Goal: Task Accomplishment & Management: Complete application form

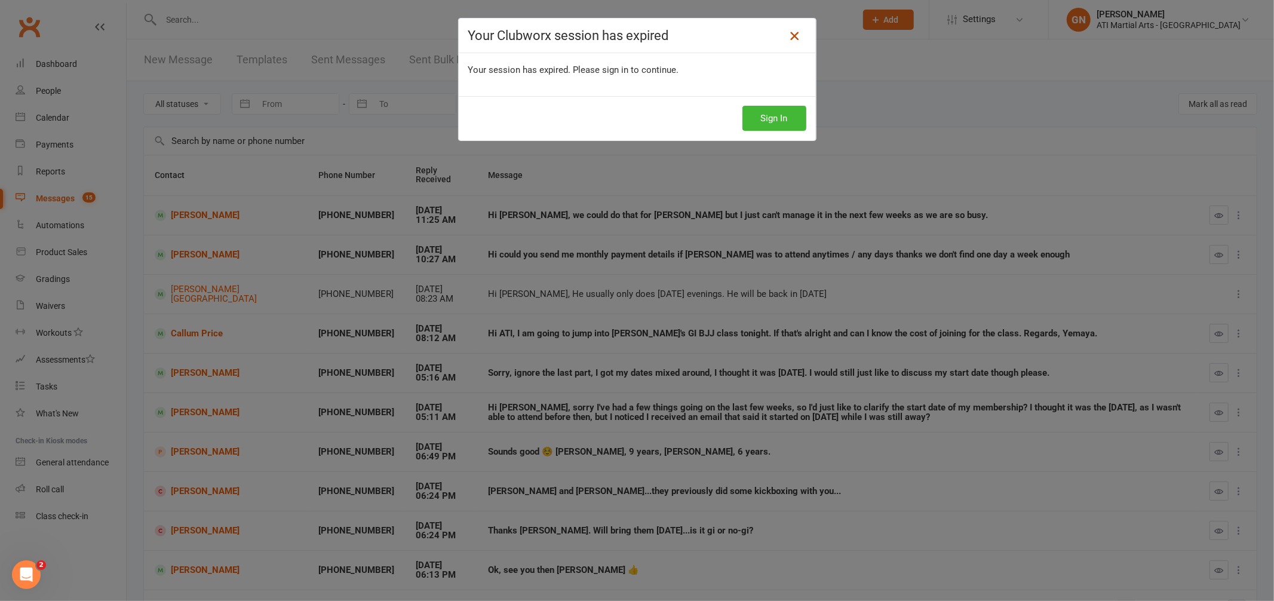
click at [791, 34] on icon at bounding box center [794, 36] width 14 height 14
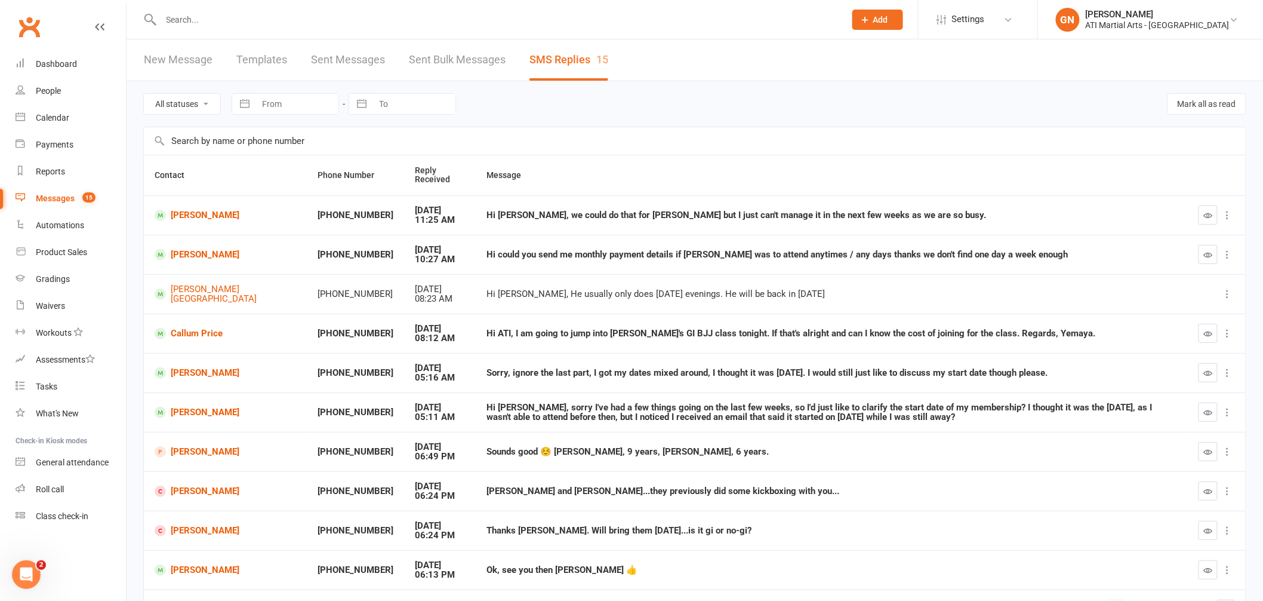
click at [244, 26] on input "text" at bounding box center [498, 19] width 680 height 17
type input "athena"
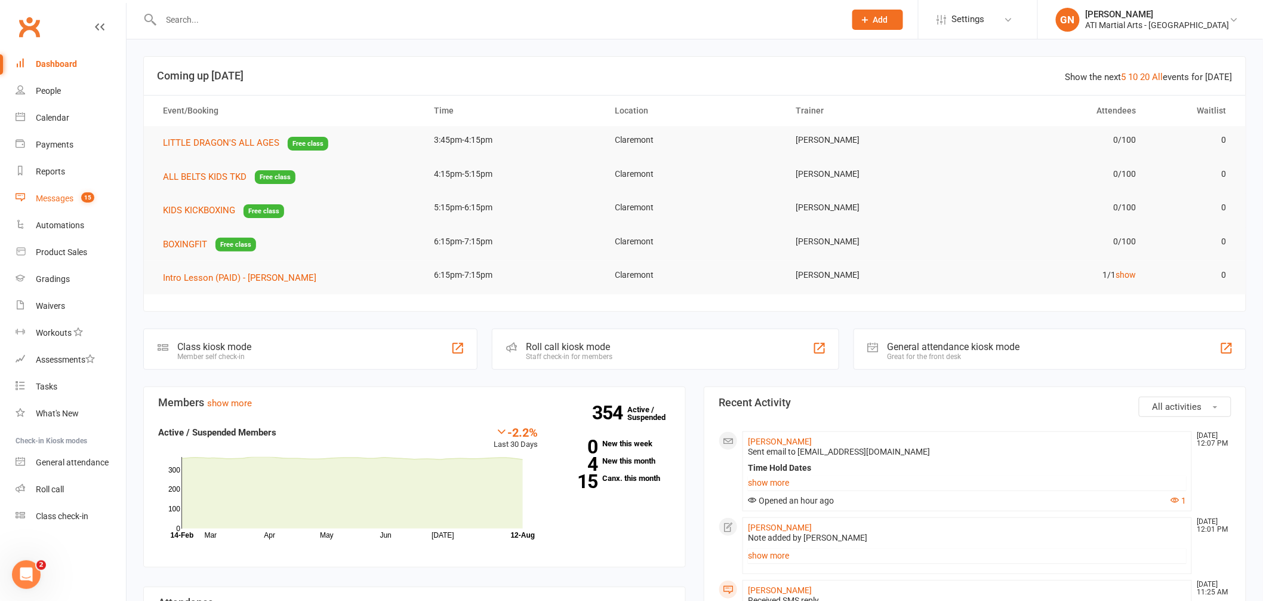
click at [53, 199] on div "Messages" at bounding box center [55, 198] width 38 height 10
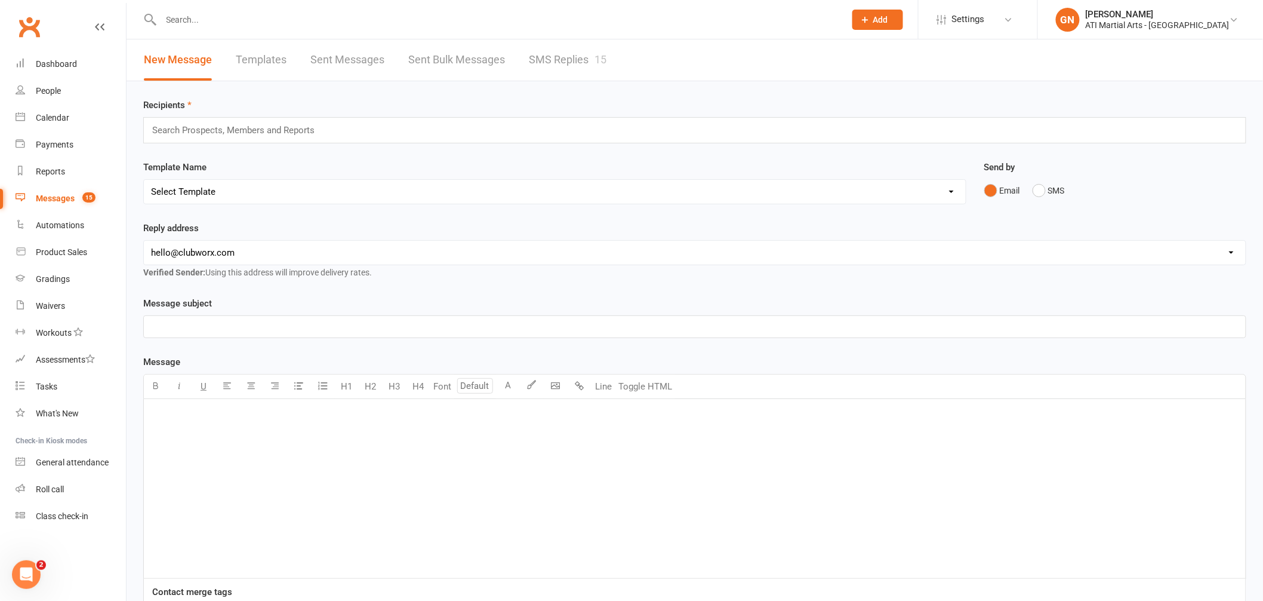
click at [565, 57] on link "SMS Replies 15" at bounding box center [568, 59] width 78 height 41
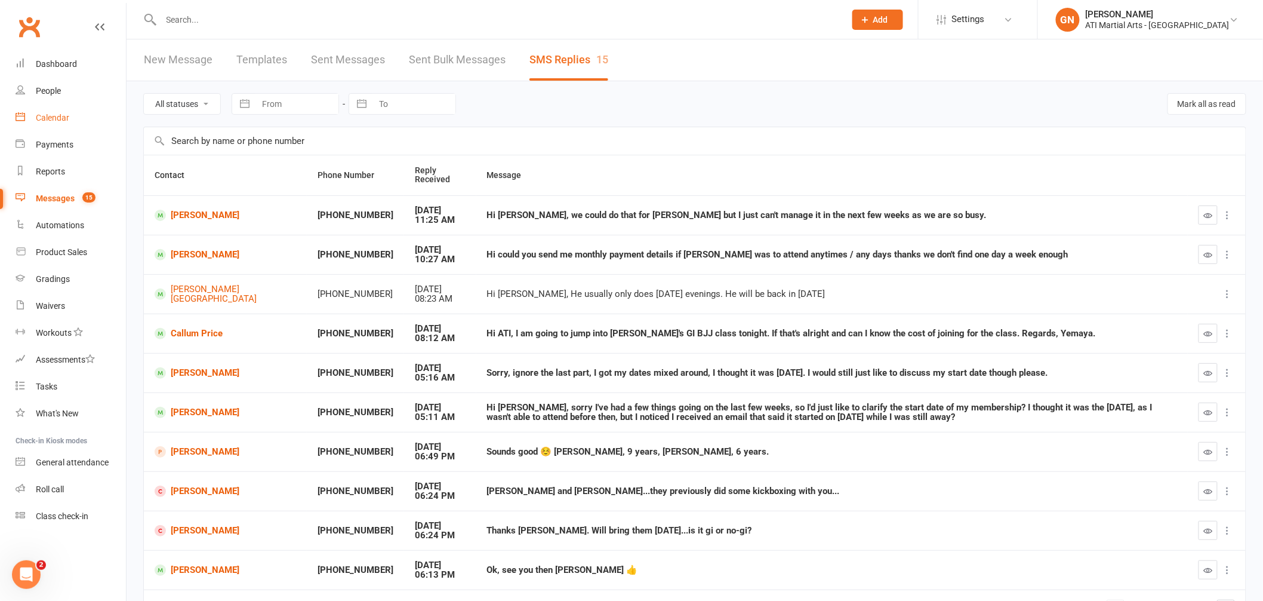
click at [68, 115] on div "Calendar" at bounding box center [52, 118] width 33 height 10
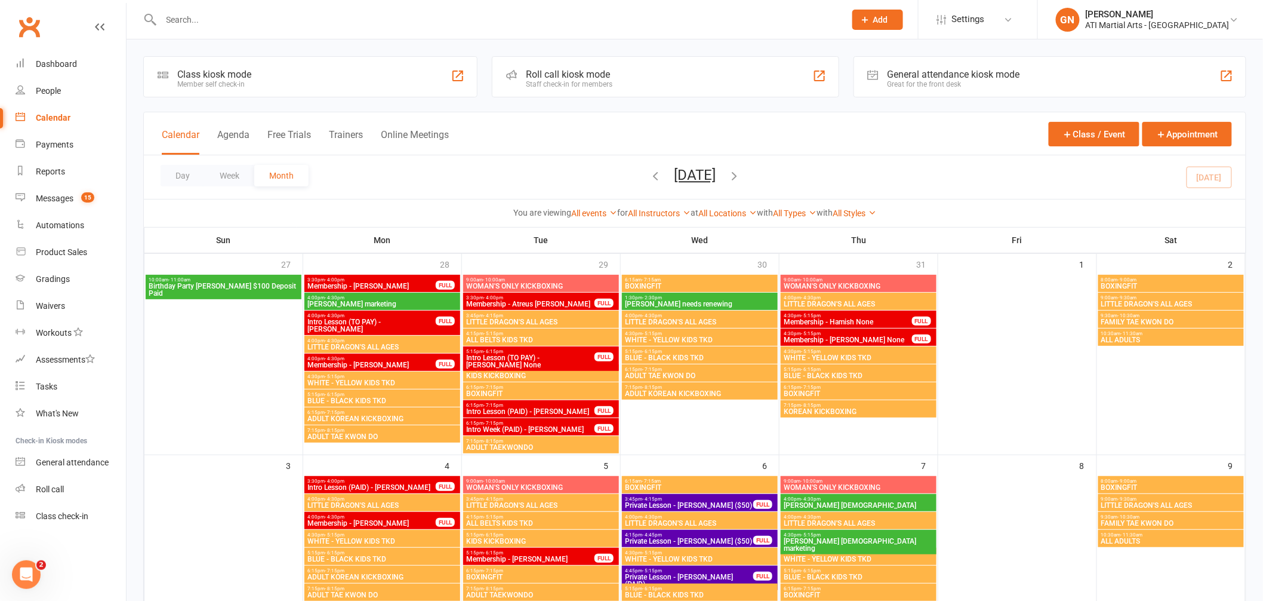
click at [961, 78] on div "General attendance kiosk mode" at bounding box center [954, 74] width 133 height 11
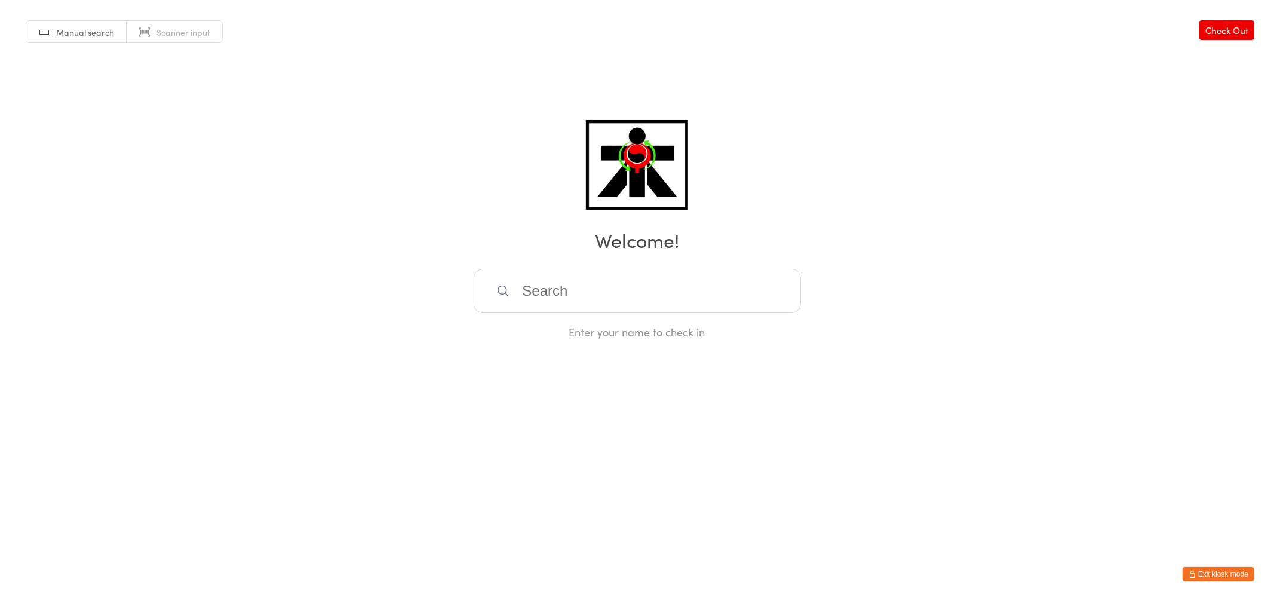
click at [1218, 576] on button "Exit kiosk mode" at bounding box center [1218, 574] width 72 height 14
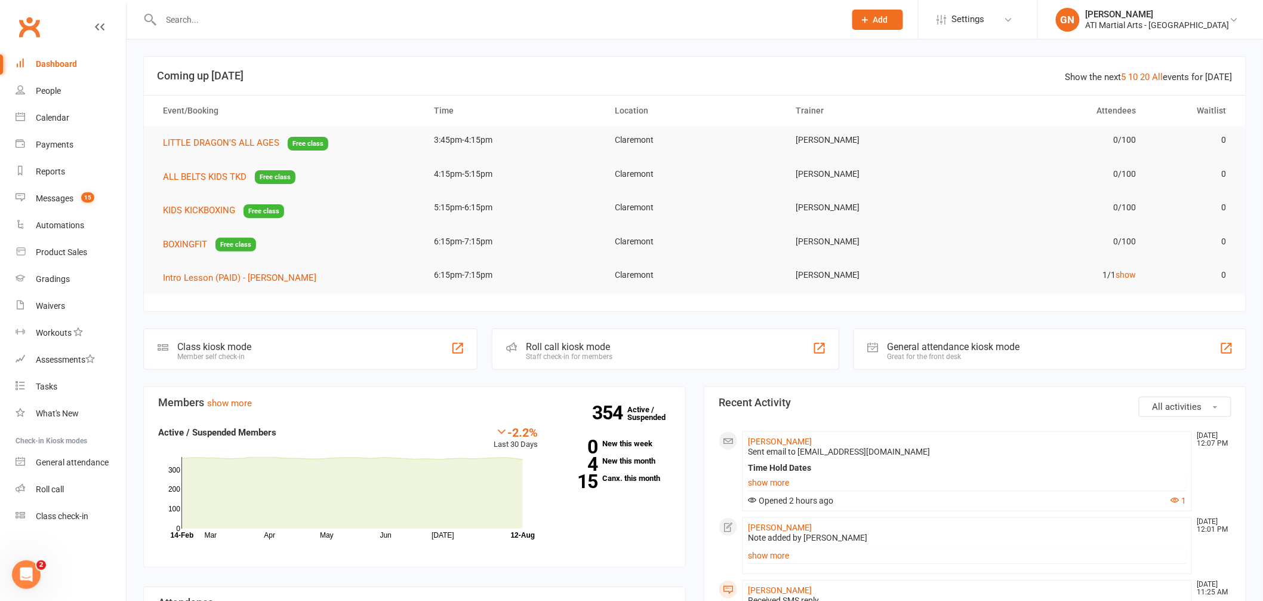
click at [226, 20] on input "text" at bounding box center [498, 19] width 680 height 17
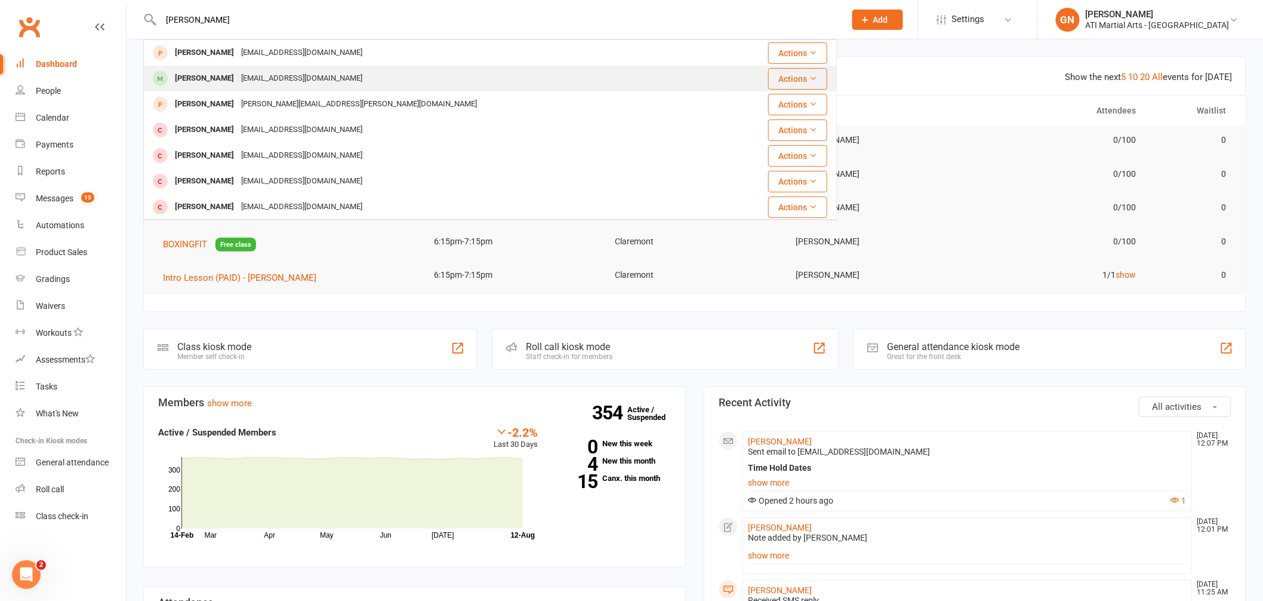
type input "walter"
click at [236, 76] on div "[PERSON_NAME]" at bounding box center [204, 78] width 66 height 17
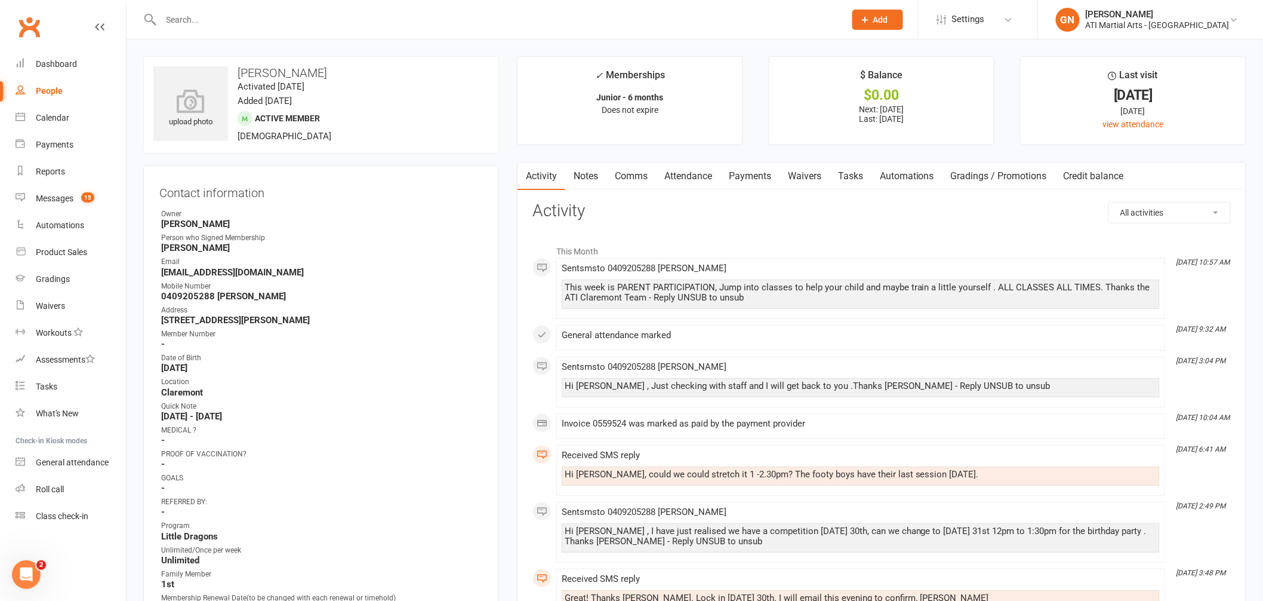
click at [635, 170] on link "Comms" at bounding box center [632, 175] width 50 height 27
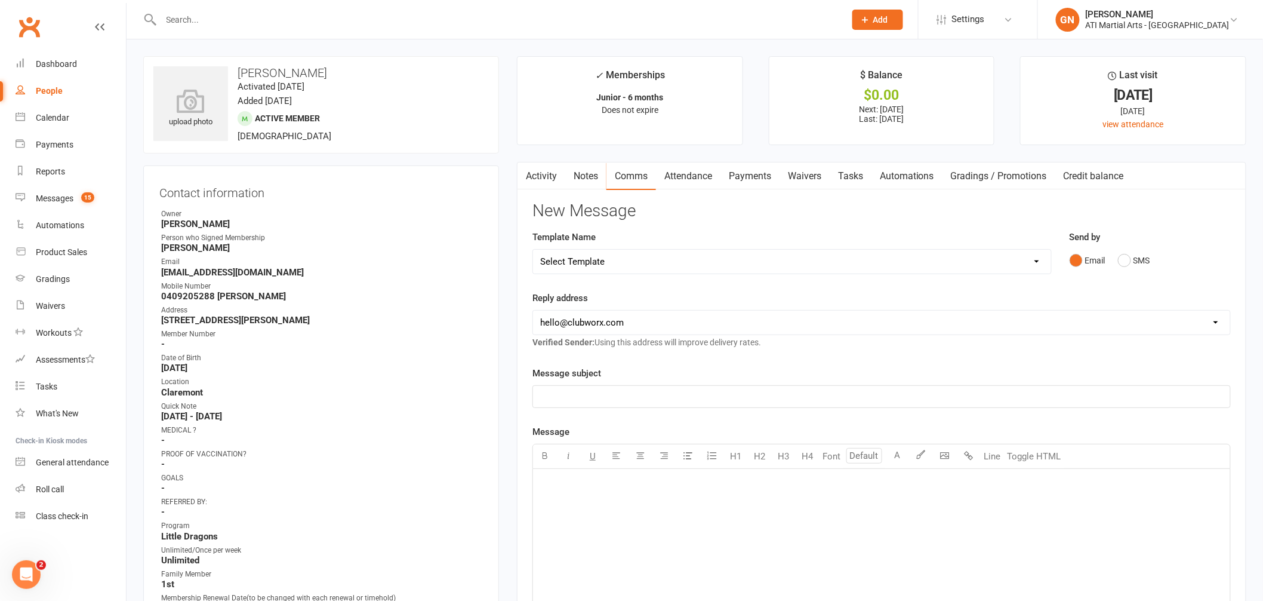
click at [616, 484] on p "﻿" at bounding box center [881, 483] width 683 height 14
click at [247, 23] on input "text" at bounding box center [498, 19] width 680 height 17
type input "ismail"
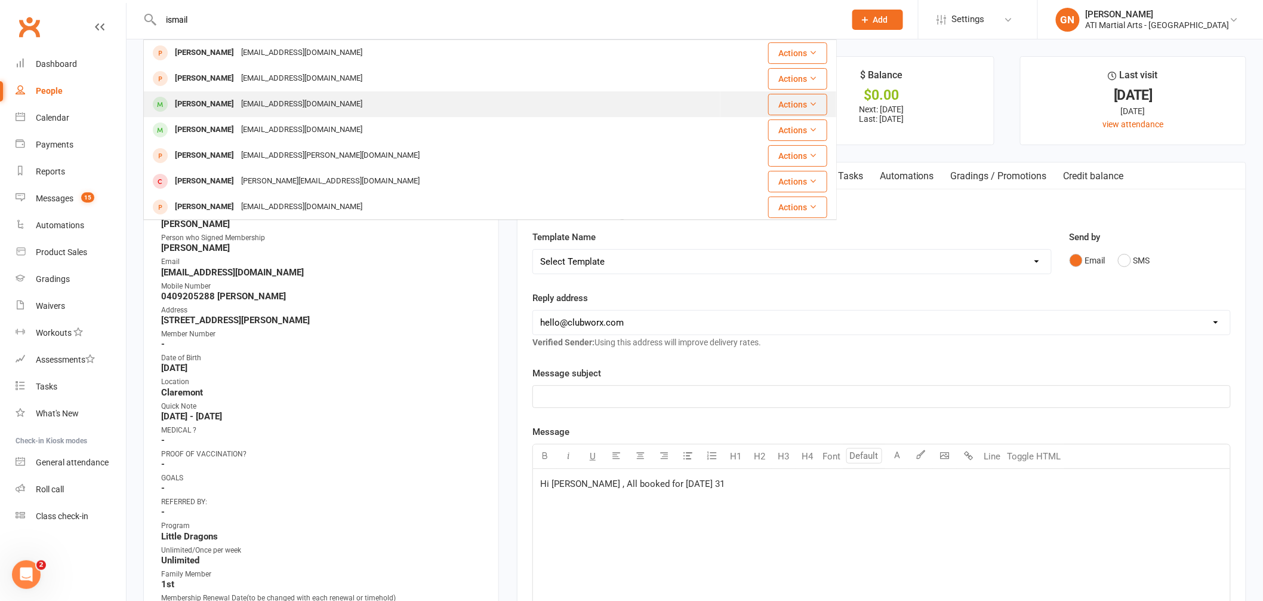
click at [208, 101] on div "Oliver Ismail" at bounding box center [204, 104] width 66 height 17
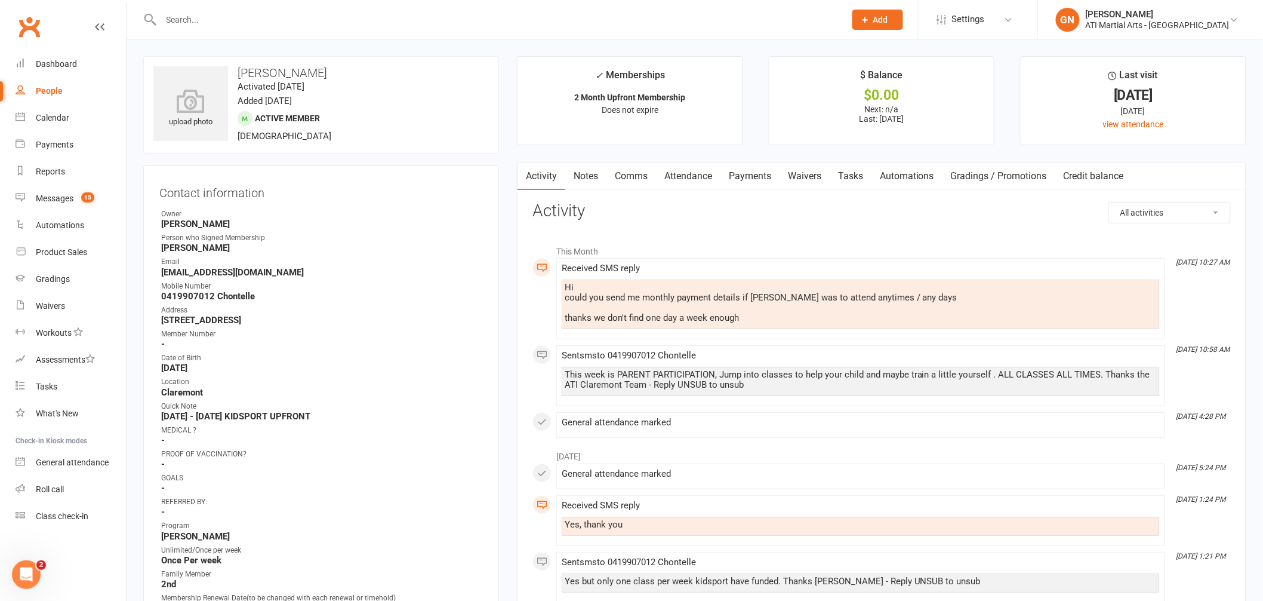
click at [590, 178] on link "Notes" at bounding box center [585, 175] width 41 height 27
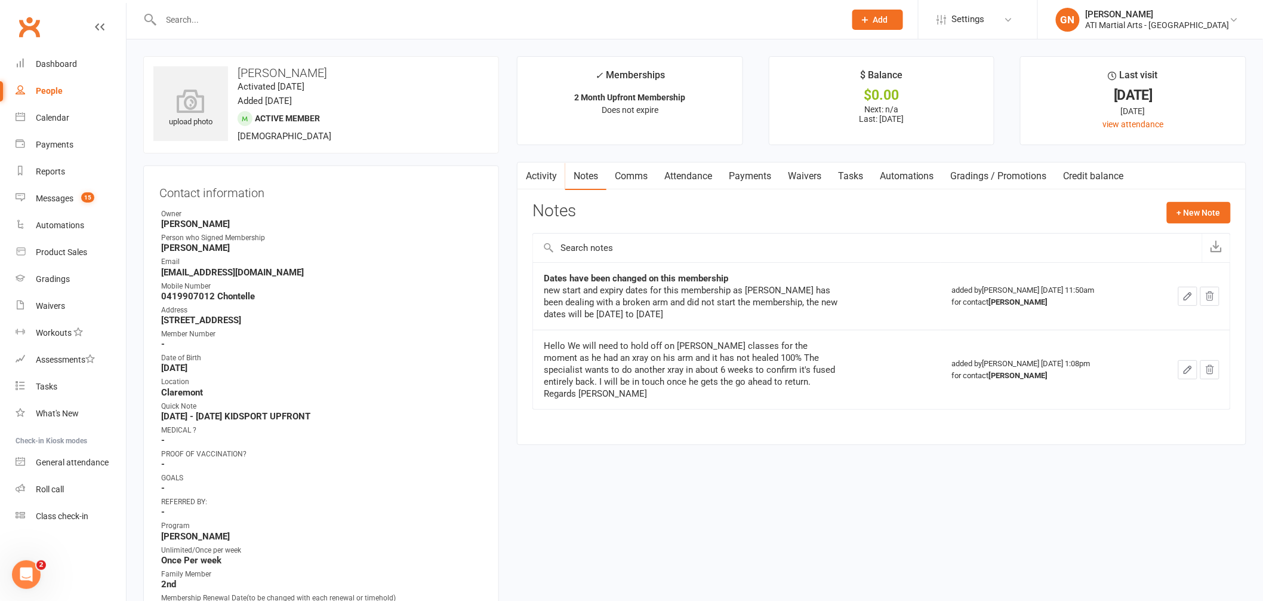
click at [685, 174] on link "Attendance" at bounding box center [688, 175] width 64 height 27
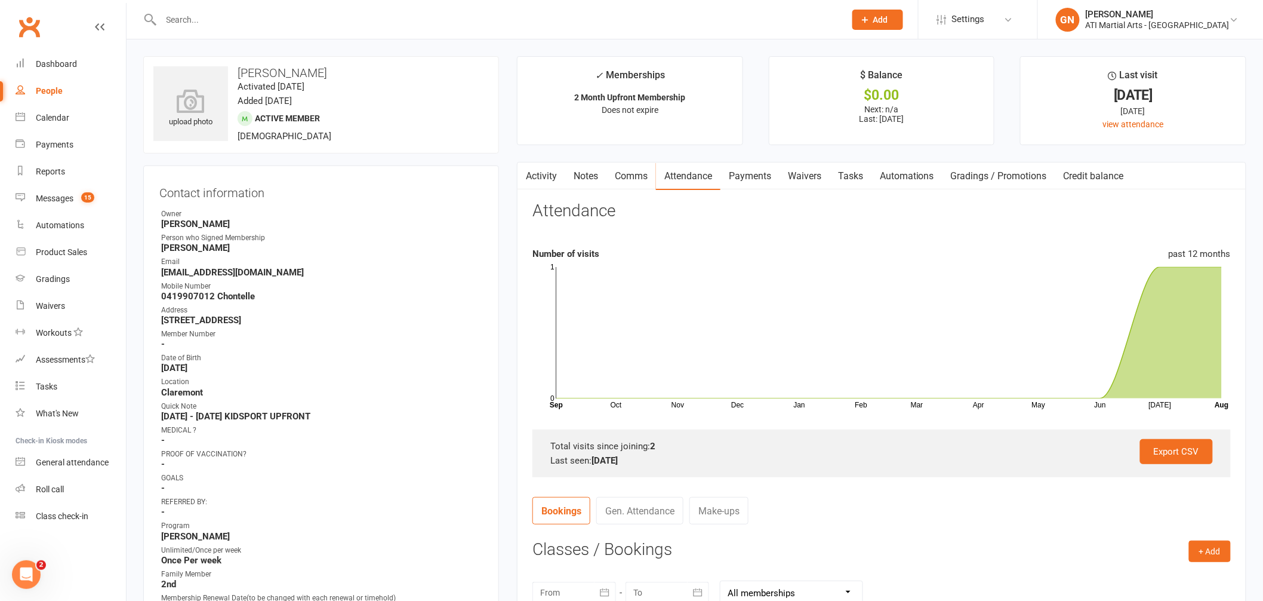
click at [743, 174] on link "Payments" at bounding box center [750, 175] width 59 height 27
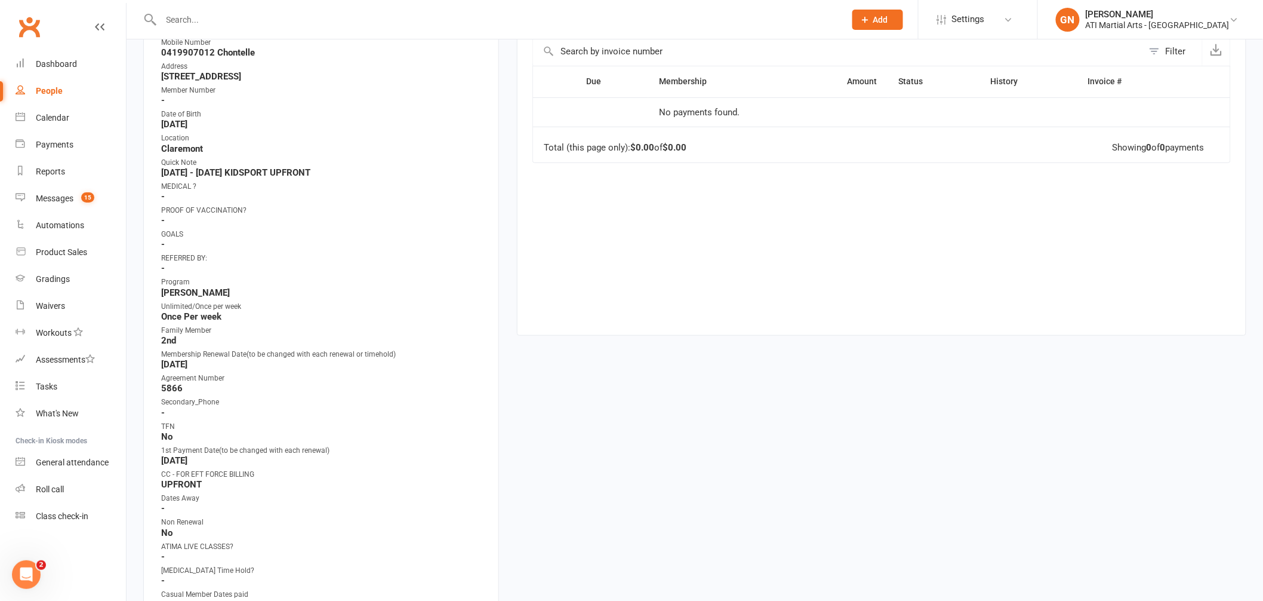
scroll to position [240, 0]
click at [47, 197] on div "Messages" at bounding box center [55, 198] width 38 height 10
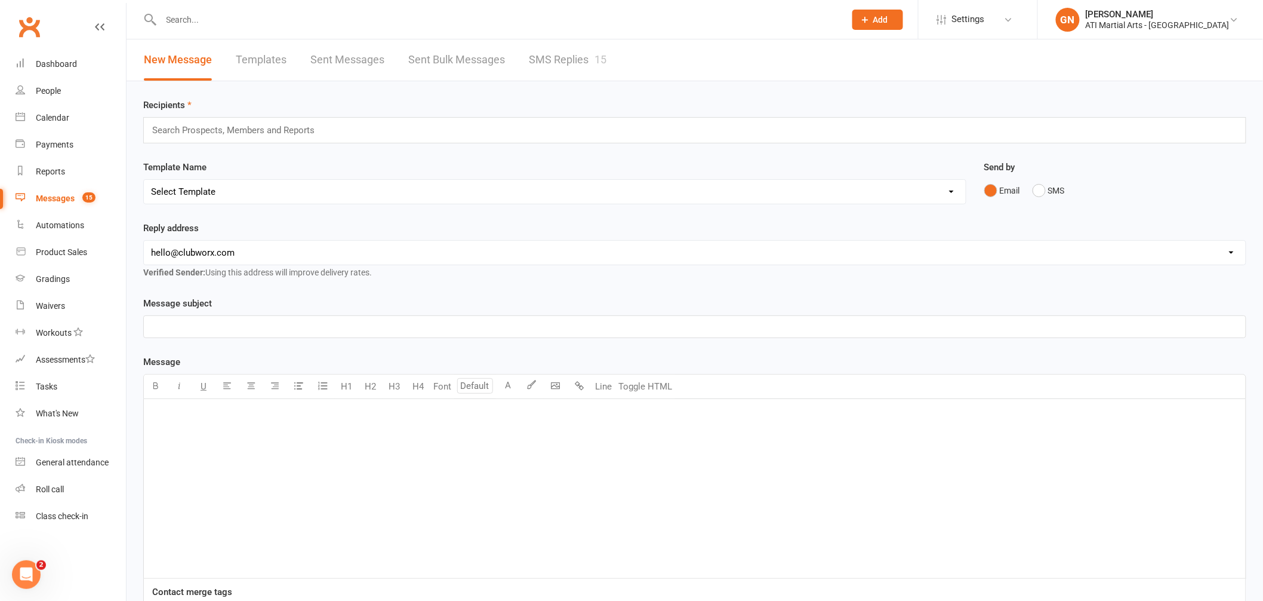
click at [233, 19] on input "text" at bounding box center [498, 19] width 680 height 17
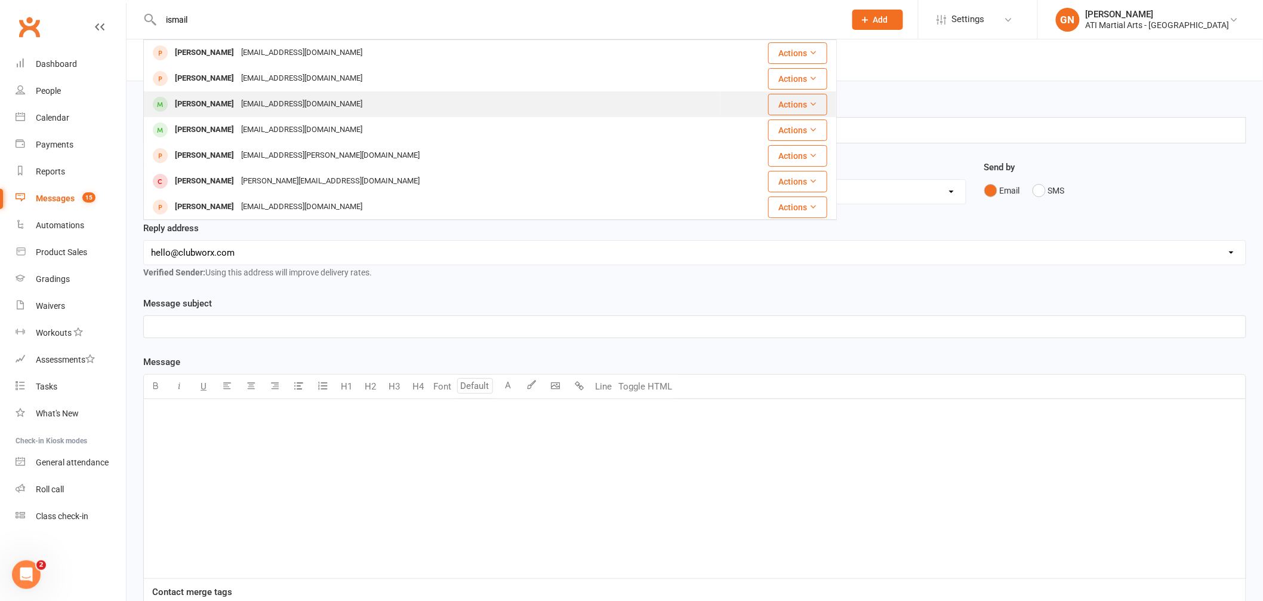
type input "ismail"
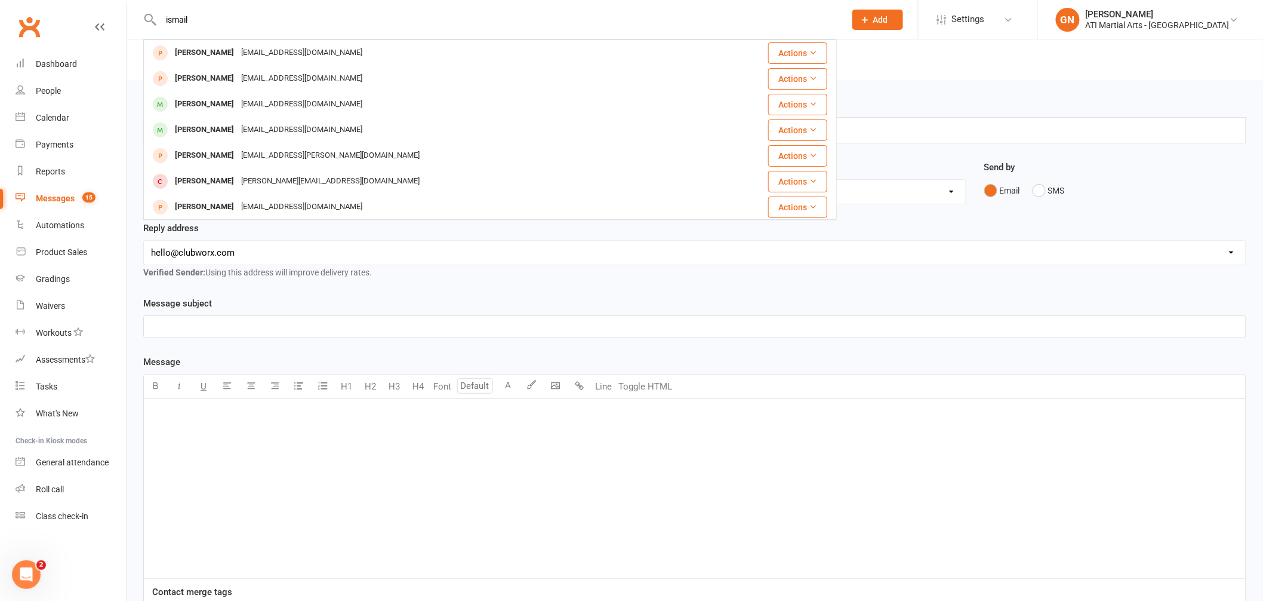
drag, startPoint x: 195, startPoint y: 96, endPoint x: 193, endPoint y: 89, distance: 7.4
click at [198, 91] on td "Oliver Ismail chontellehunter@hotmail.com" at bounding box center [432, 104] width 577 height 26
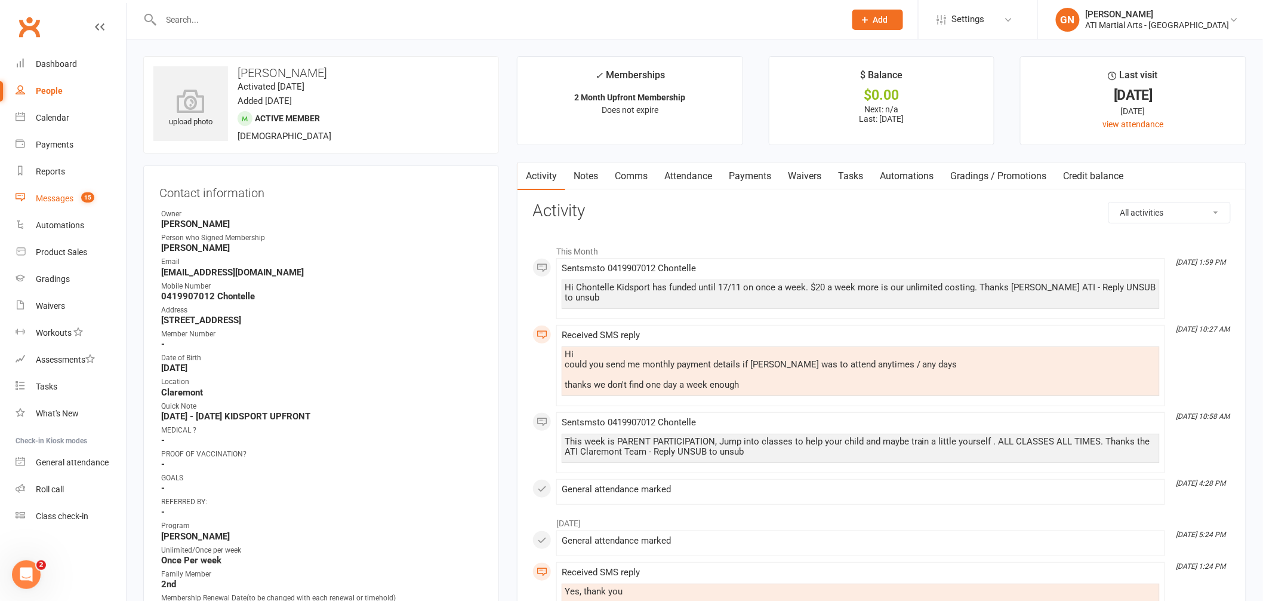
click at [57, 198] on div "Messages" at bounding box center [55, 198] width 38 height 10
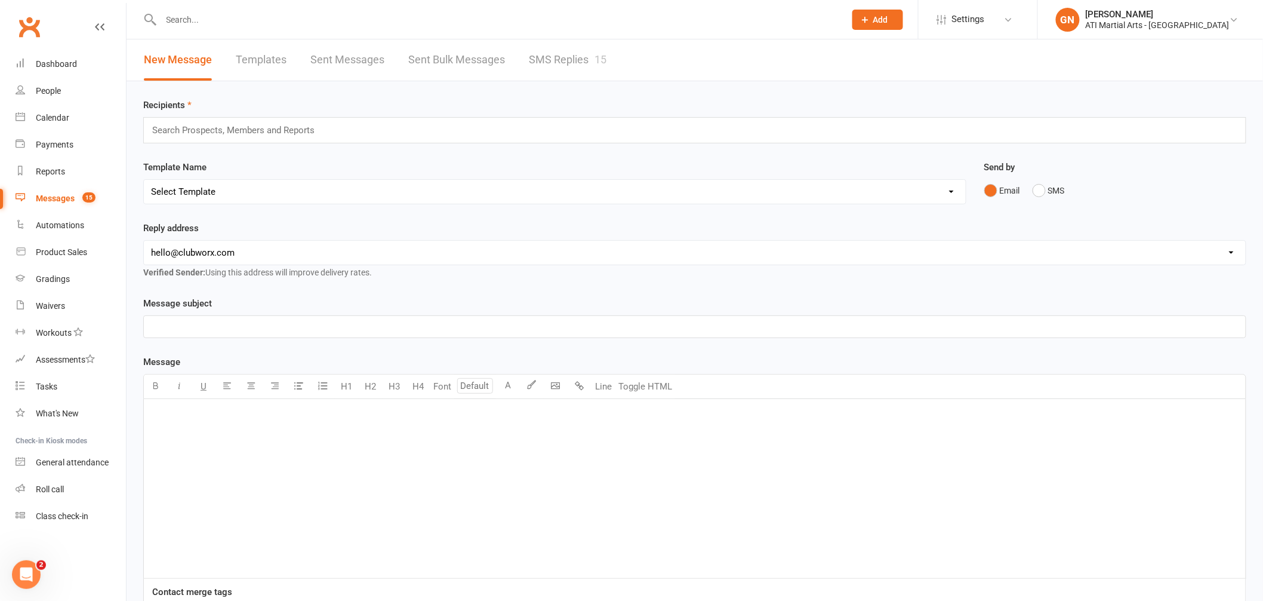
click at [302, 23] on input "text" at bounding box center [498, 19] width 680 height 17
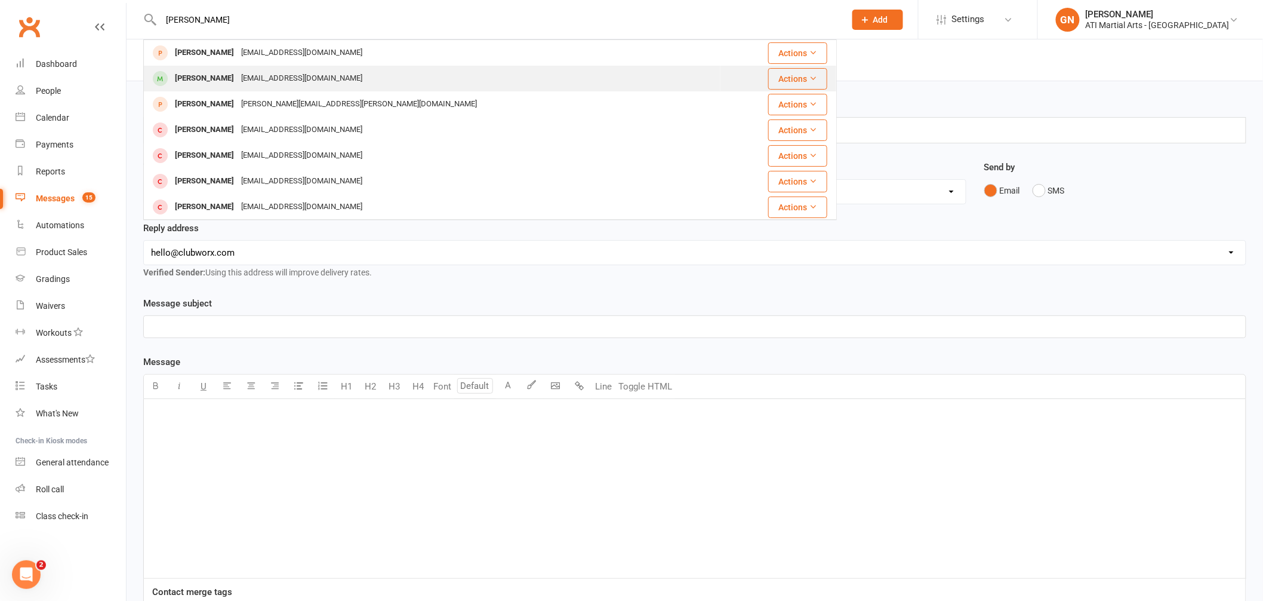
type input "walter"
click at [211, 75] on div "[PERSON_NAME]" at bounding box center [204, 78] width 66 height 17
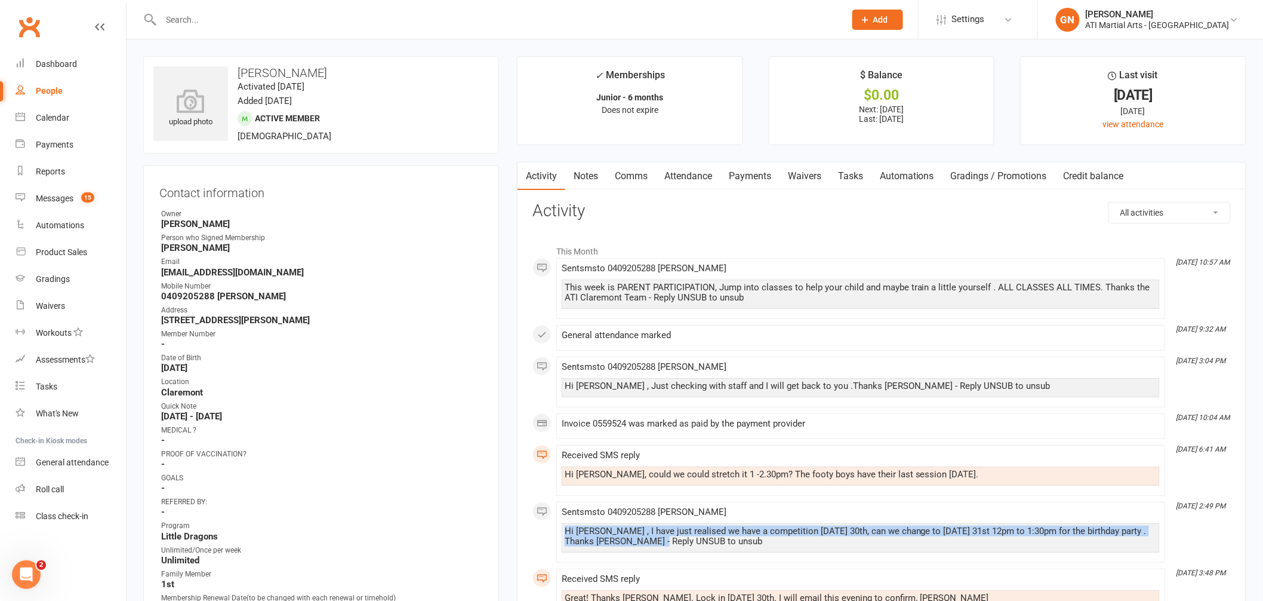
drag, startPoint x: 565, startPoint y: 530, endPoint x: 643, endPoint y: 540, distance: 78.9
click at [643, 540] on div "Hi Sarah , I have just realised we have a competition on Saturday 30th, can we …" at bounding box center [861, 536] width 592 height 20
copy div "Hi Sarah , I have just realised we have a competition on Saturday 30th, can we …"
click at [634, 173] on link "Comms" at bounding box center [632, 175] width 50 height 27
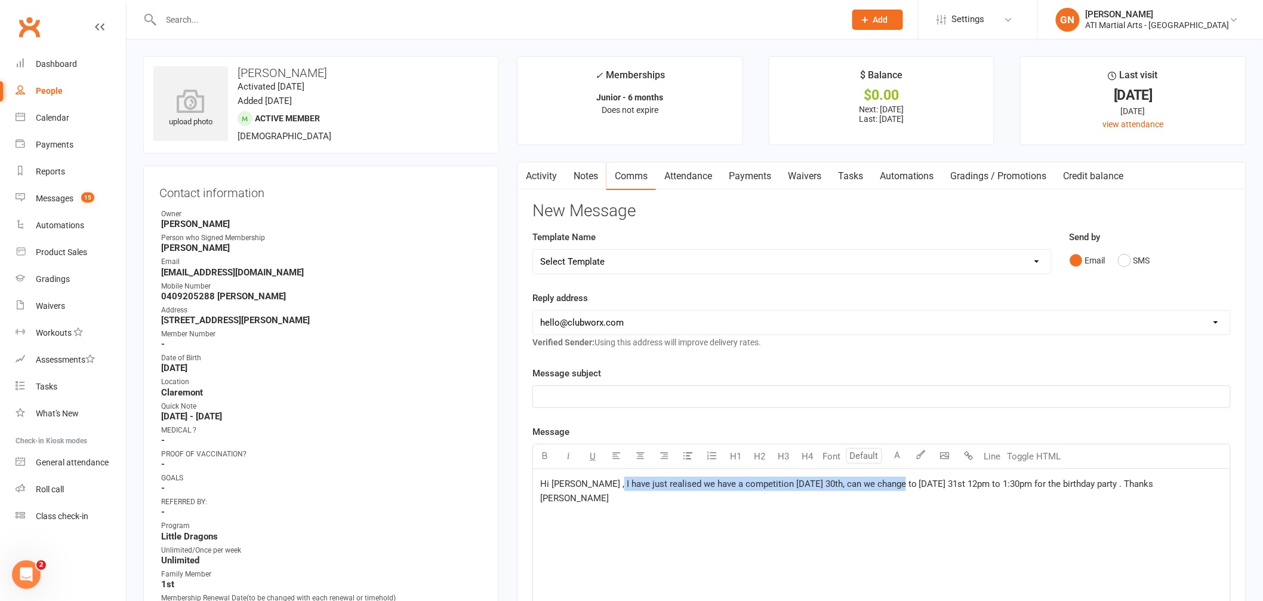
drag, startPoint x: 889, startPoint y: 485, endPoint x: 604, endPoint y: 485, distance: 284.8
click at [605, 485] on span "Hi Sarah , I have just realised we have a competition on Saturday 30th, can we …" at bounding box center [848, 490] width 616 height 25
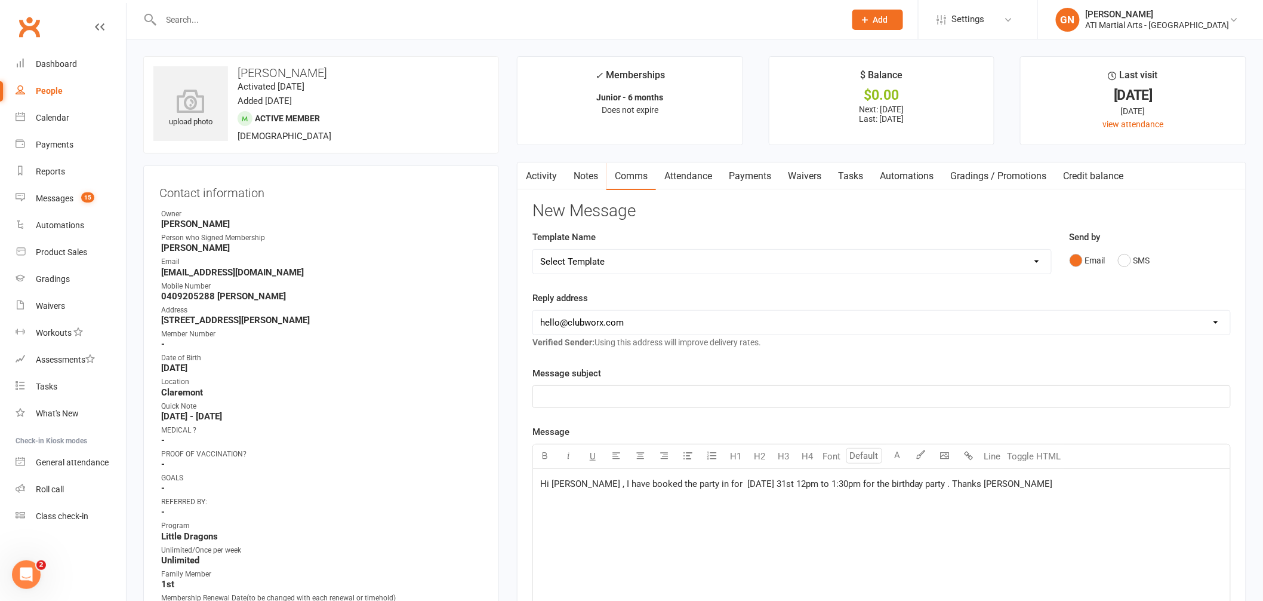
click at [804, 485] on span "Hi Sarah , I have booked the party in for Sunday 31st 12pm to 1:30pm for the bi…" at bounding box center [796, 483] width 513 height 11
click at [804, 487] on span "Hi Sarah , I have booked the party in for Sunday 31st 12pm to 1pm for the birth…" at bounding box center [790, 483] width 501 height 11
click at [752, 486] on span "Hi Sarah , I have booked the party in for Sunday 31st 12pm to 1pm to 2:30pm for…" at bounding box center [813, 483] width 546 height 11
click at [785, 485] on span "Hi Sarah , I have booked the party in for Sunday 31st ,12pm to 1pm to 2:30pm fo…" at bounding box center [813, 483] width 547 height 11
click at [700, 487] on span "Hi Sarah , I have booked the party in for Sunday 31st , 1pm to 2:30pm for the b…" at bounding box center [797, 483] width 515 height 11
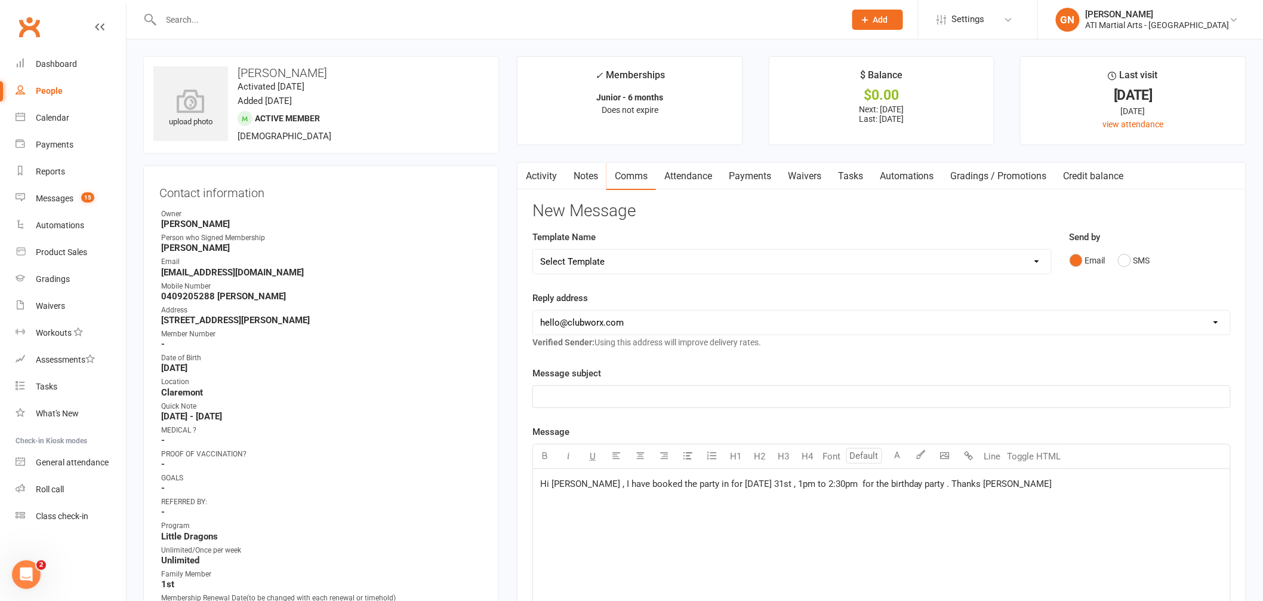
click at [748, 490] on p "Hi Sarah , I have booked the party in for Sunday 31st , 1pm to 2:30pm for the b…" at bounding box center [881, 483] width 683 height 14
click at [931, 487] on span "Hi Sarah , I have booked the party in for Sunday 31st August , 1pm to 2:30pm fo…" at bounding box center [784, 483] width 488 height 11
click at [851, 483] on span "Hi Sarah , I have booked the party in for Sunday 31st August , 1pm to 2:30pm . …" at bounding box center [740, 483] width 401 height 11
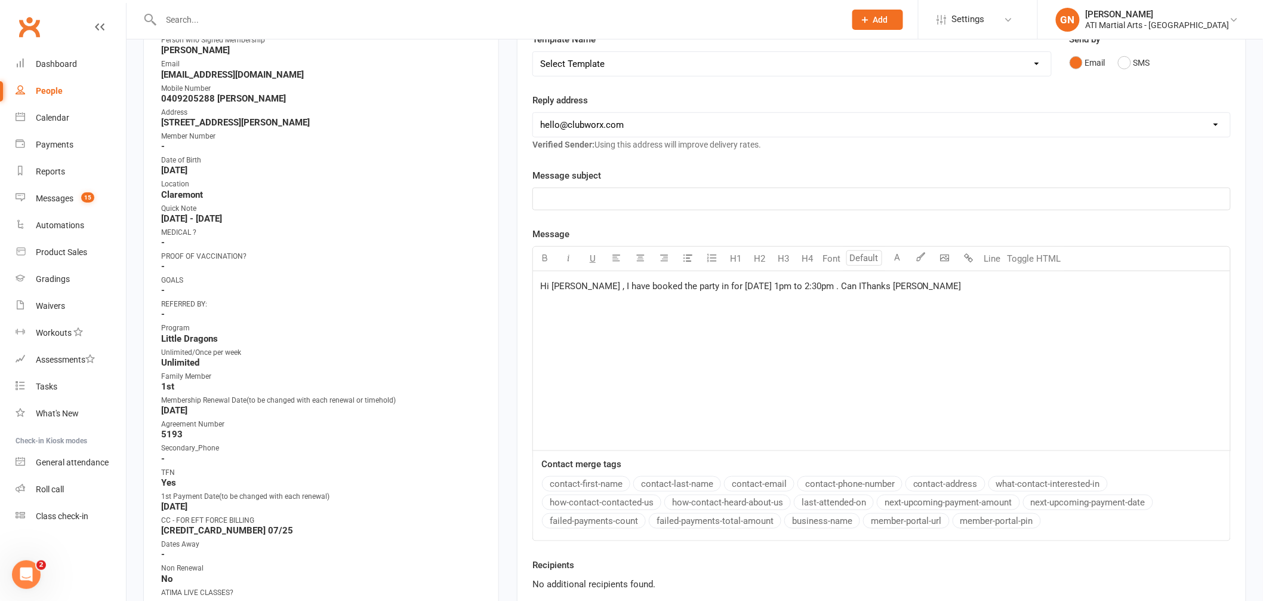
scroll to position [195, 0]
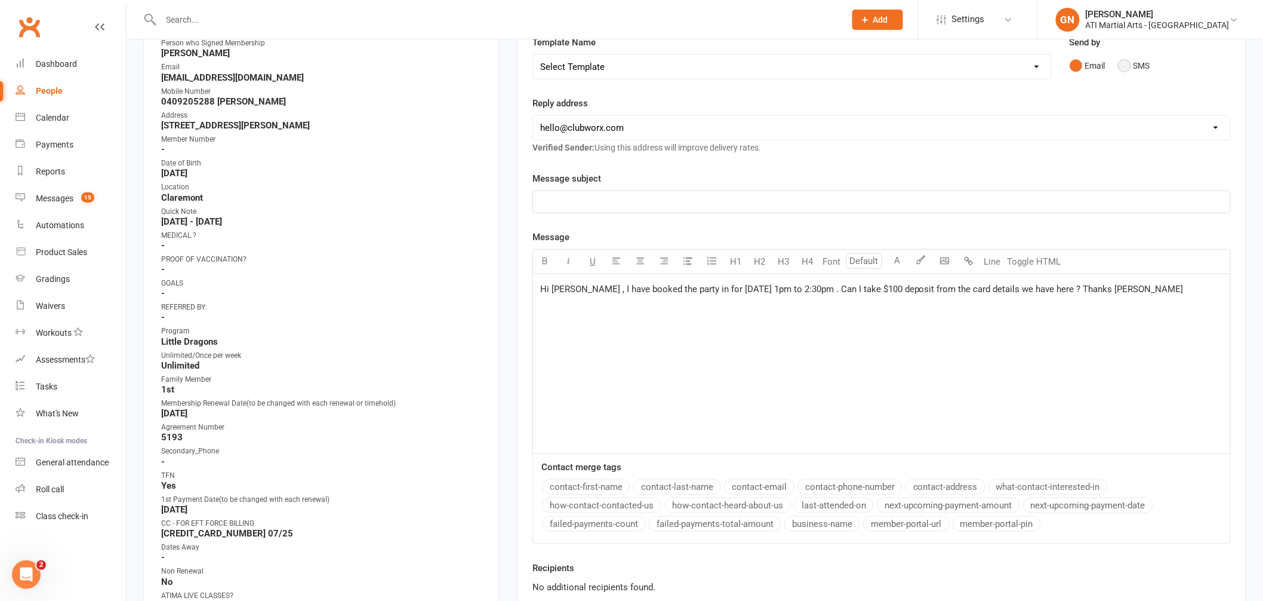
click at [1127, 64] on button "SMS" at bounding box center [1134, 65] width 32 height 23
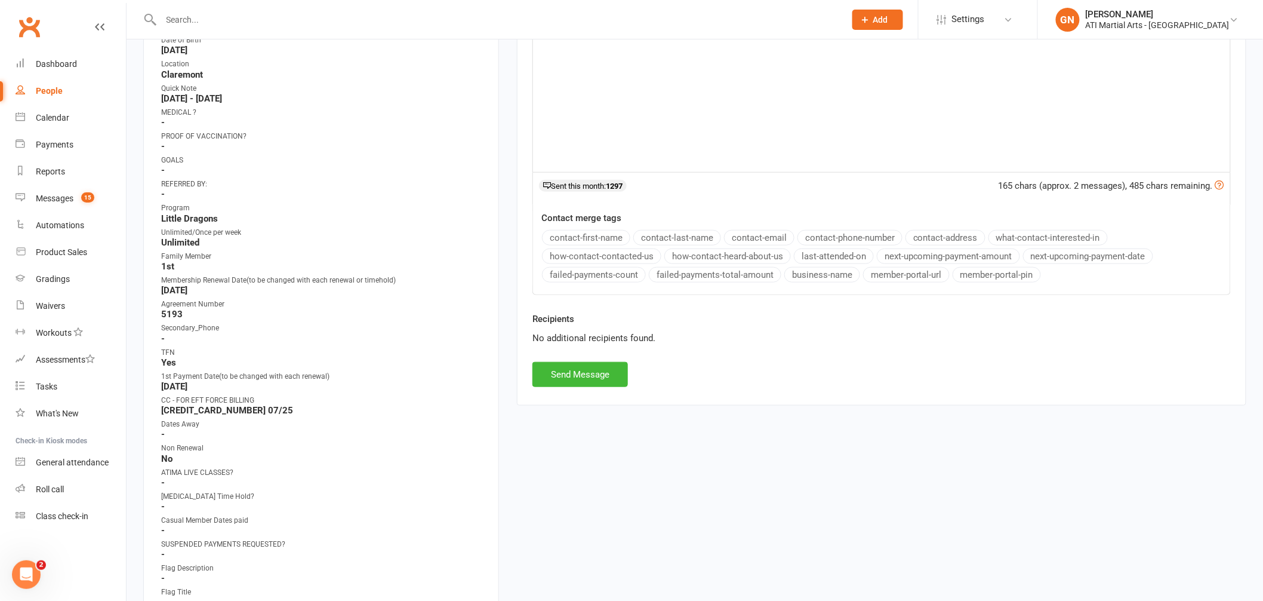
scroll to position [353, 0]
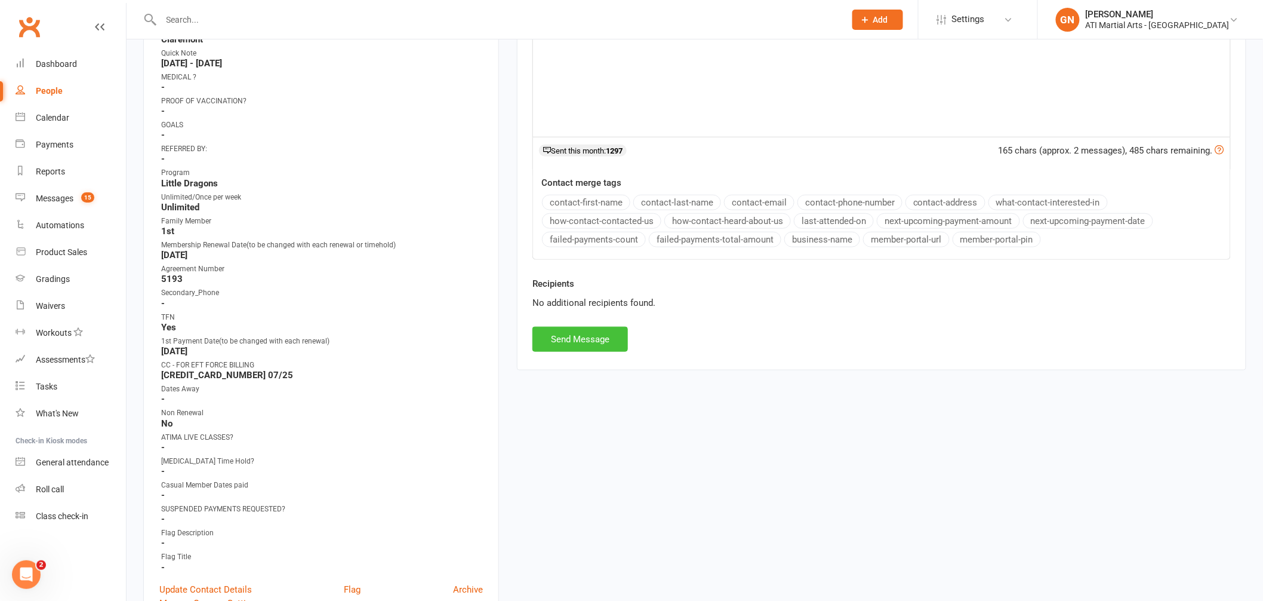
click at [577, 337] on button "Send Message" at bounding box center [581, 339] width 96 height 25
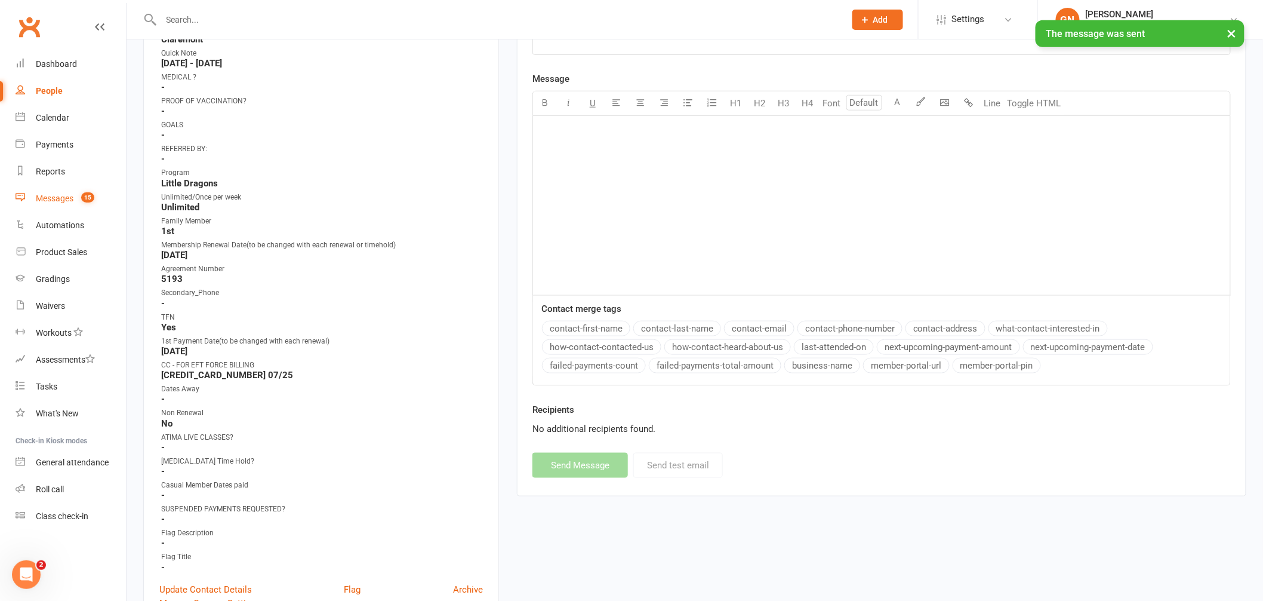
click at [57, 196] on div "Messages" at bounding box center [55, 198] width 38 height 10
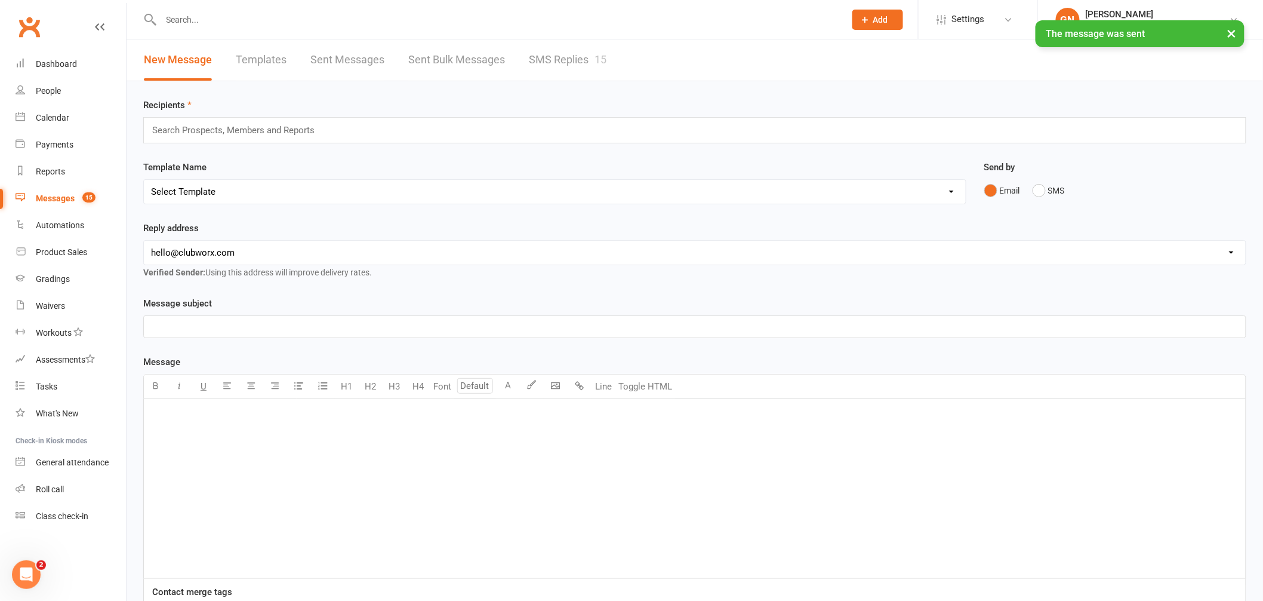
click at [552, 61] on link "SMS Replies 15" at bounding box center [568, 59] width 78 height 41
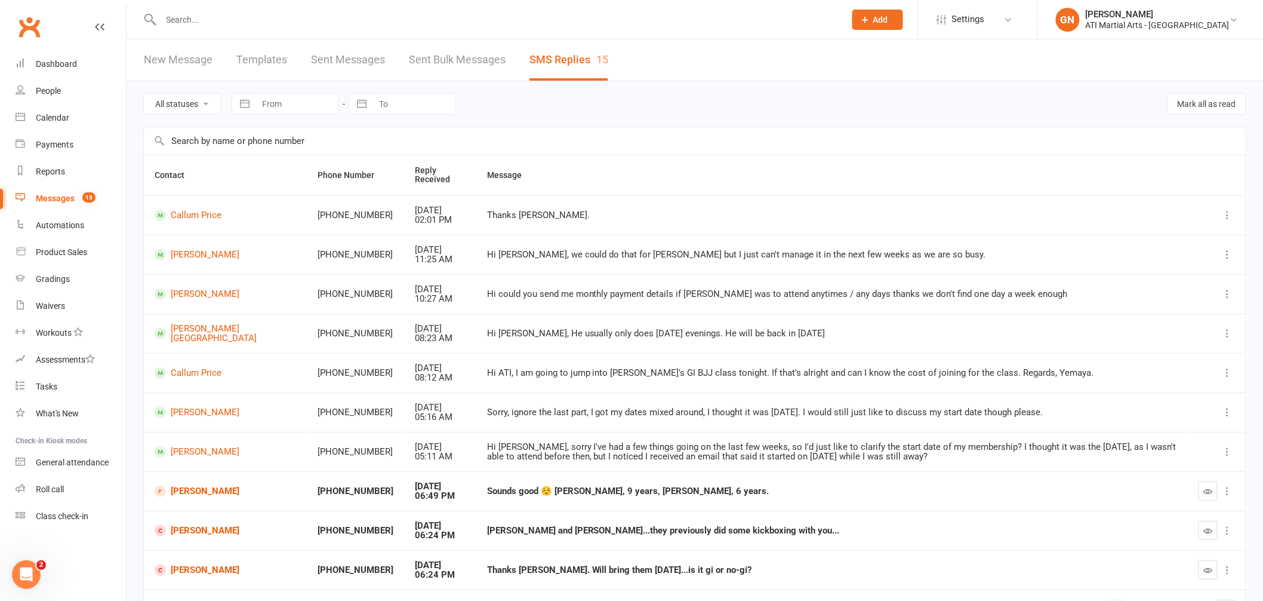
click at [60, 195] on div "Messages" at bounding box center [55, 198] width 39 height 10
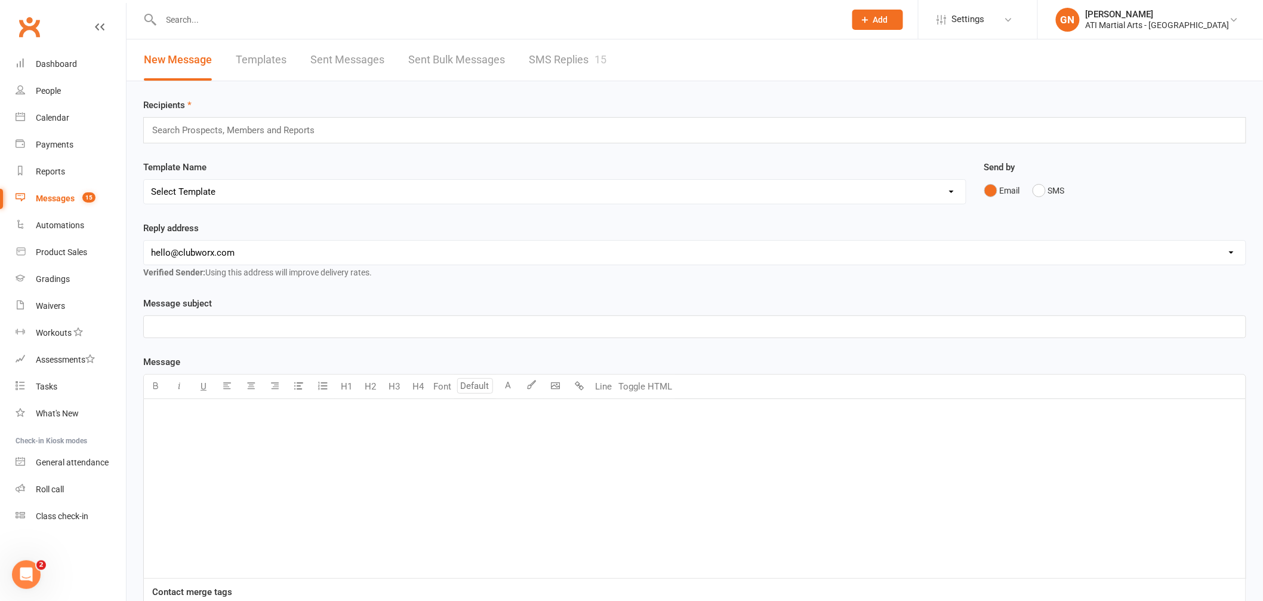
click at [579, 60] on link "SMS Replies 15" at bounding box center [568, 59] width 78 height 41
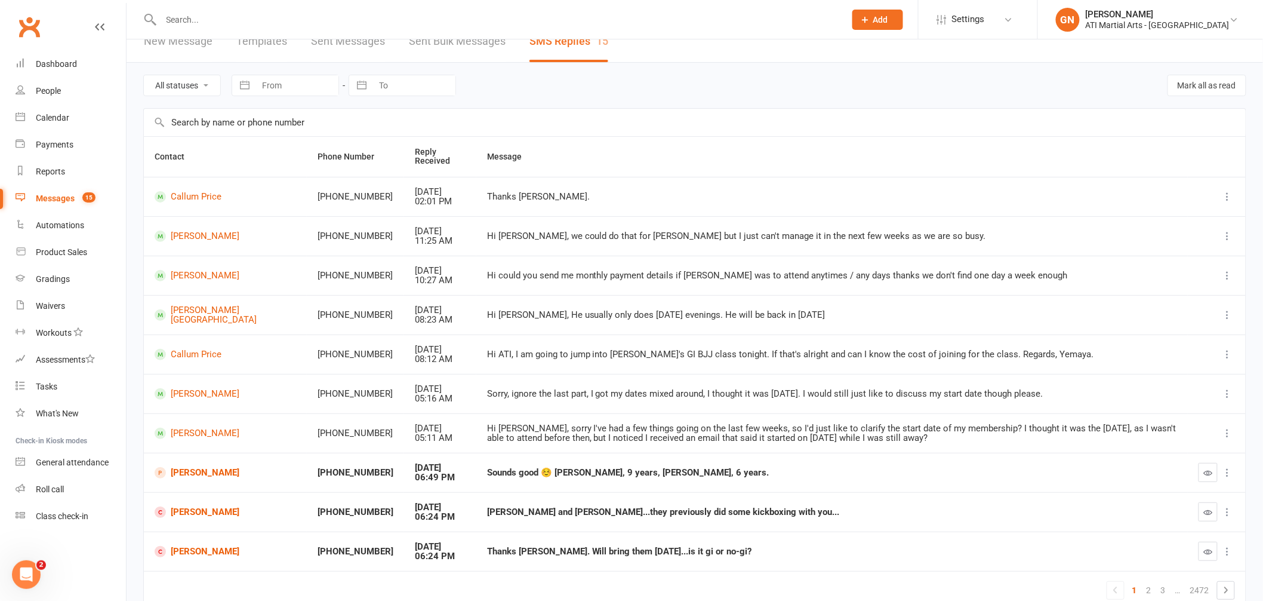
scroll to position [20, 0]
click at [68, 202] on div "Messages" at bounding box center [55, 198] width 39 height 10
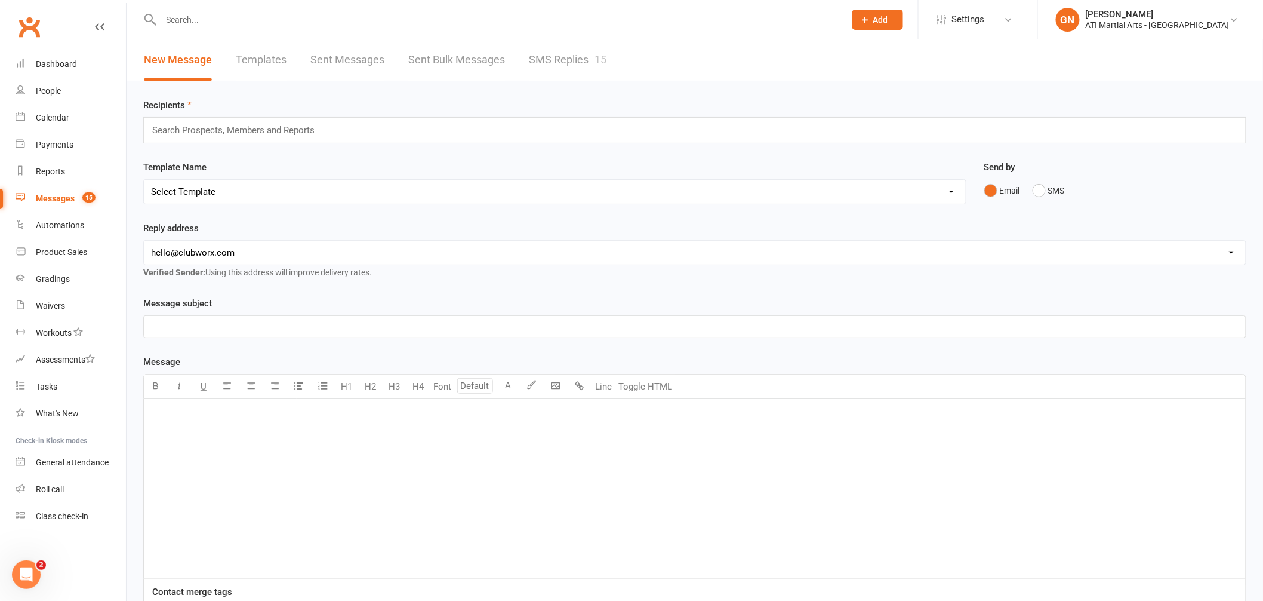
click at [206, 23] on input "text" at bounding box center [498, 19] width 680 height 17
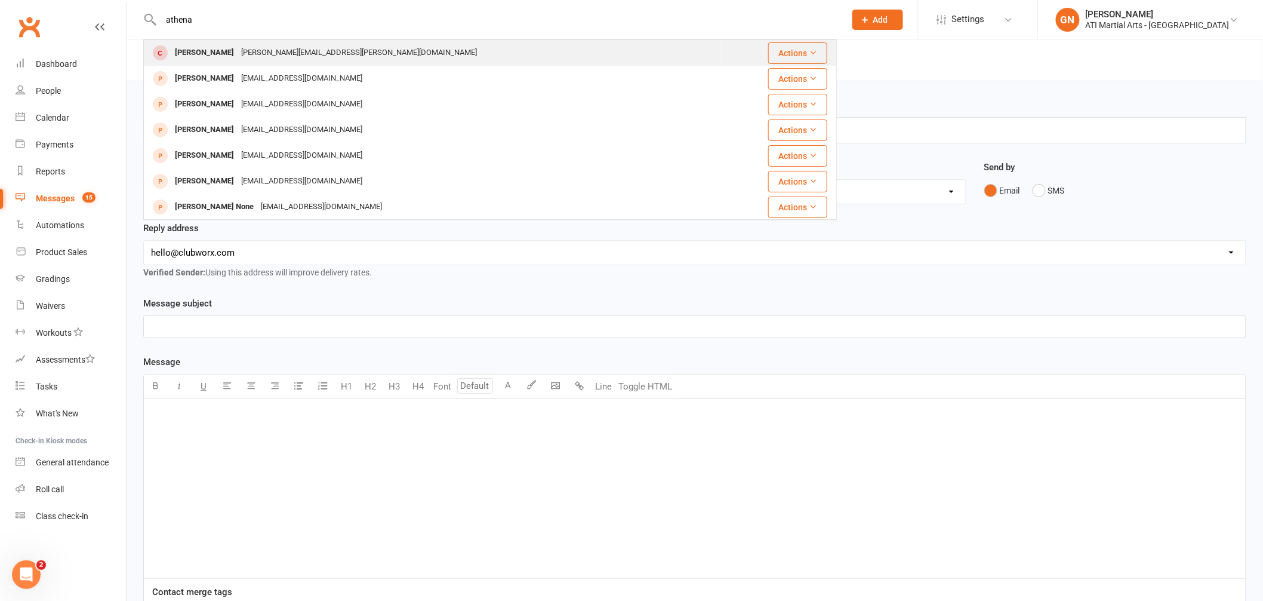
type input "athena"
click at [197, 54] on div "Athena Townson" at bounding box center [204, 52] width 66 height 17
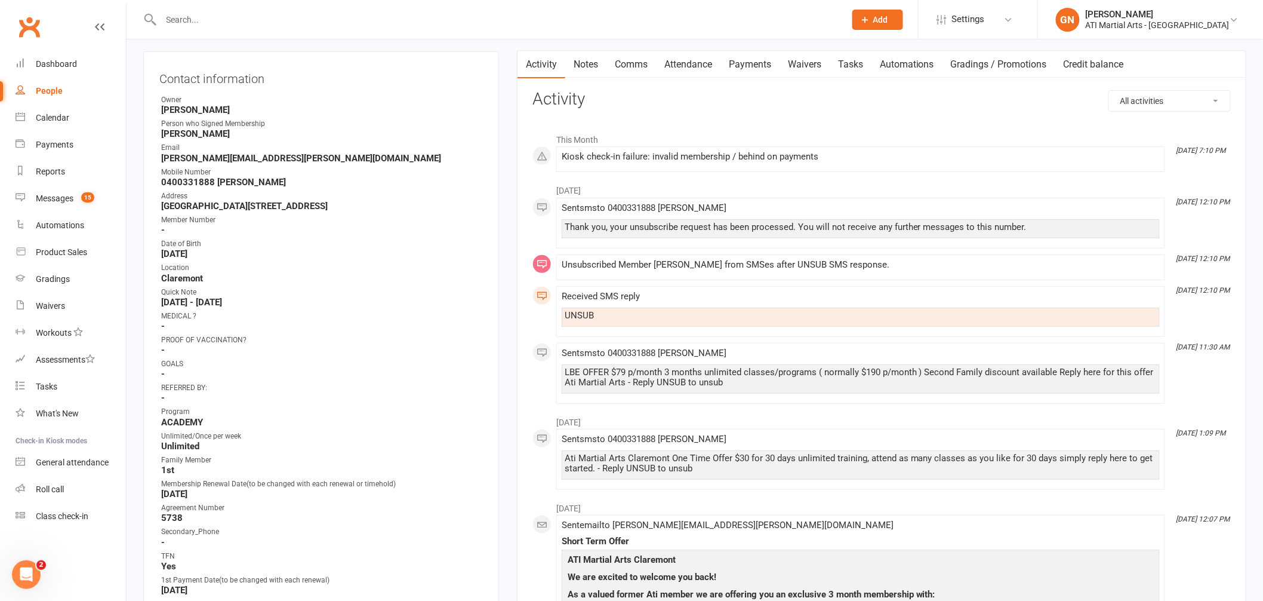
scroll to position [114, 0]
click at [230, 18] on input "text" at bounding box center [498, 19] width 680 height 17
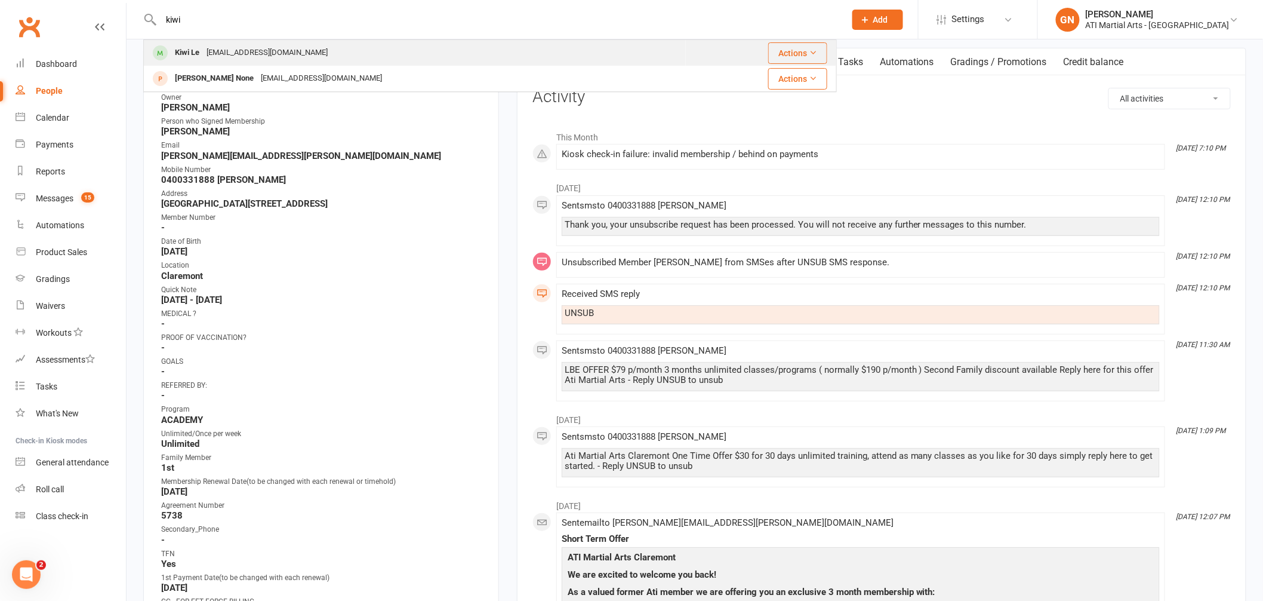
type input "kiwi"
click at [185, 53] on div "Kiwi Le" at bounding box center [187, 52] width 32 height 17
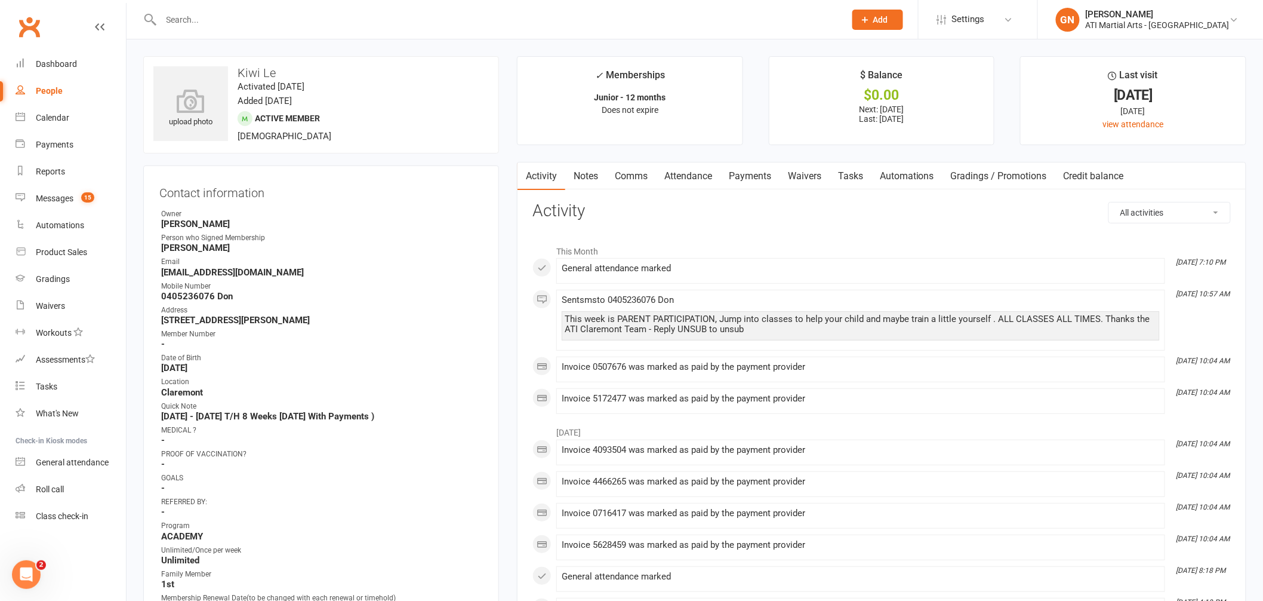
click at [214, 15] on input "text" at bounding box center [498, 19] width 680 height 17
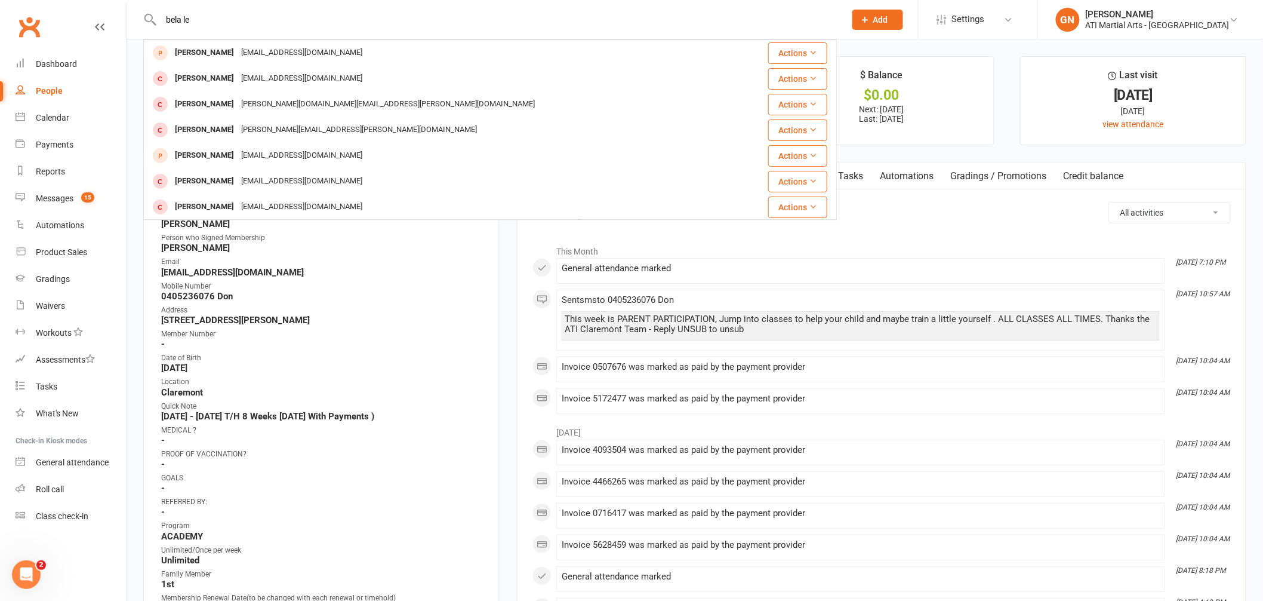
click at [175, 21] on input "bela le" at bounding box center [498, 19] width 680 height 17
type input "bella le"
click at [425, 334] on div "Member Number" at bounding box center [322, 333] width 322 height 11
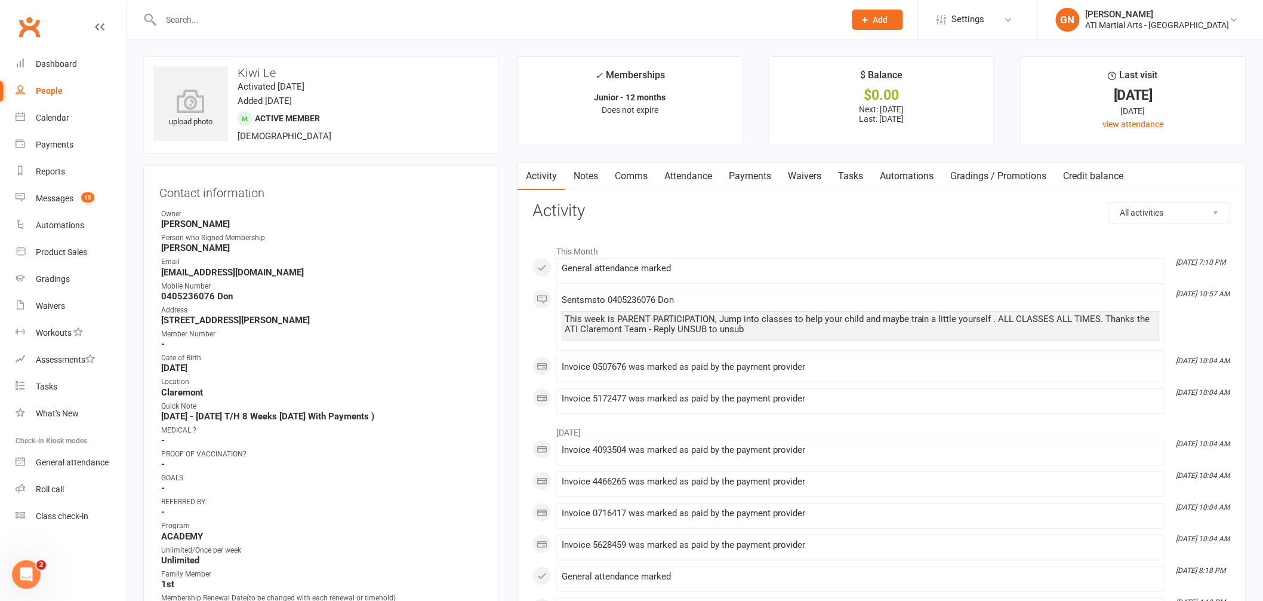
click at [214, 14] on input "text" at bounding box center [498, 19] width 680 height 17
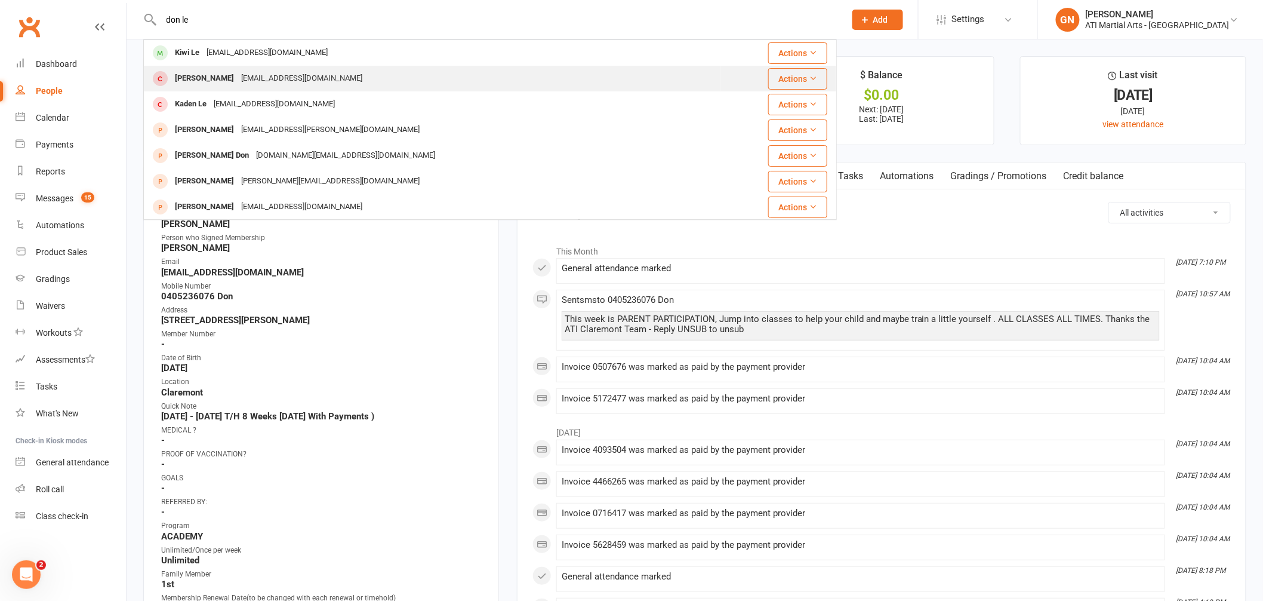
type input "don le"
click at [196, 80] on div "Kayla Le" at bounding box center [204, 78] width 66 height 17
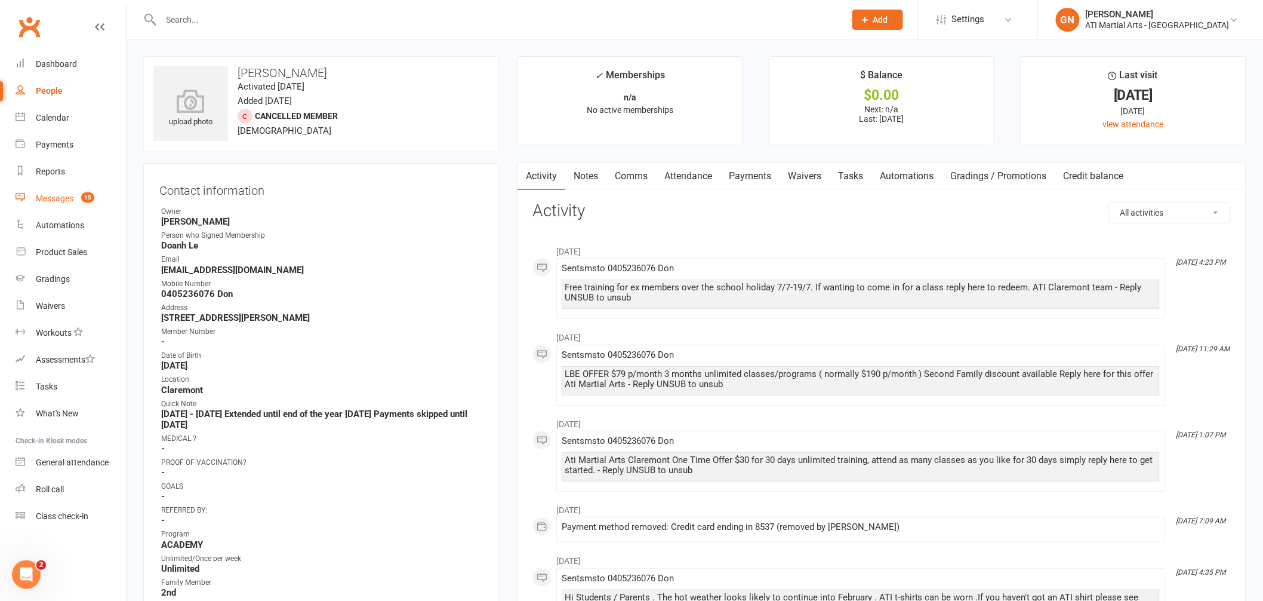
click at [51, 199] on div "Messages" at bounding box center [55, 198] width 38 height 10
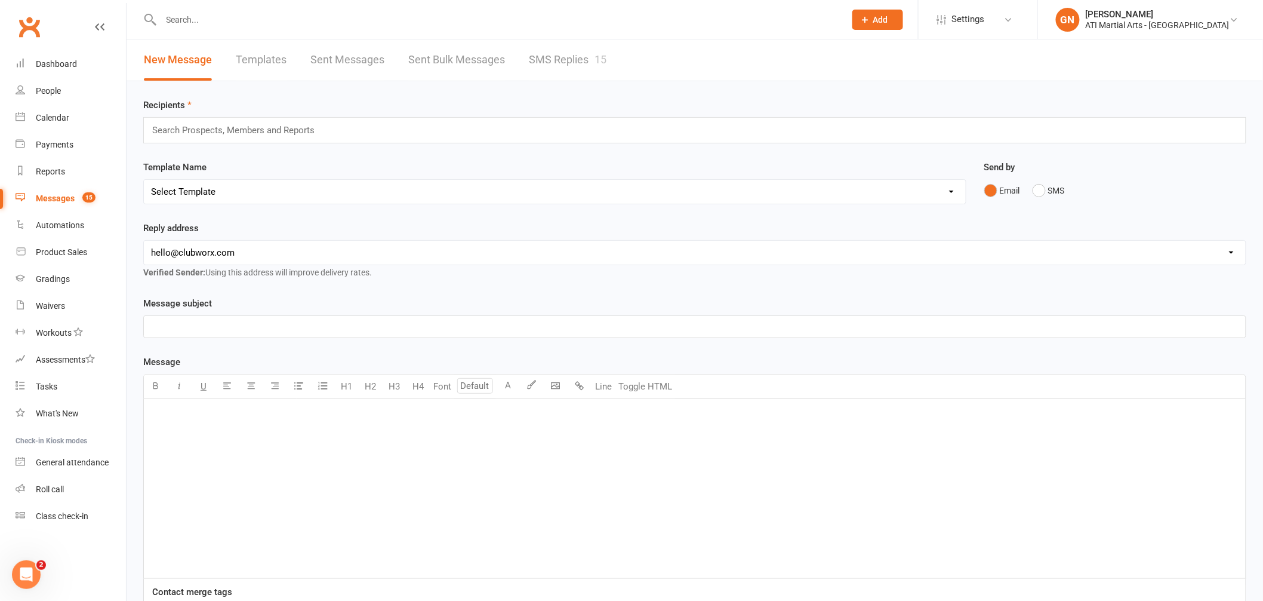
click at [559, 55] on link "SMS Replies 15" at bounding box center [568, 59] width 78 height 41
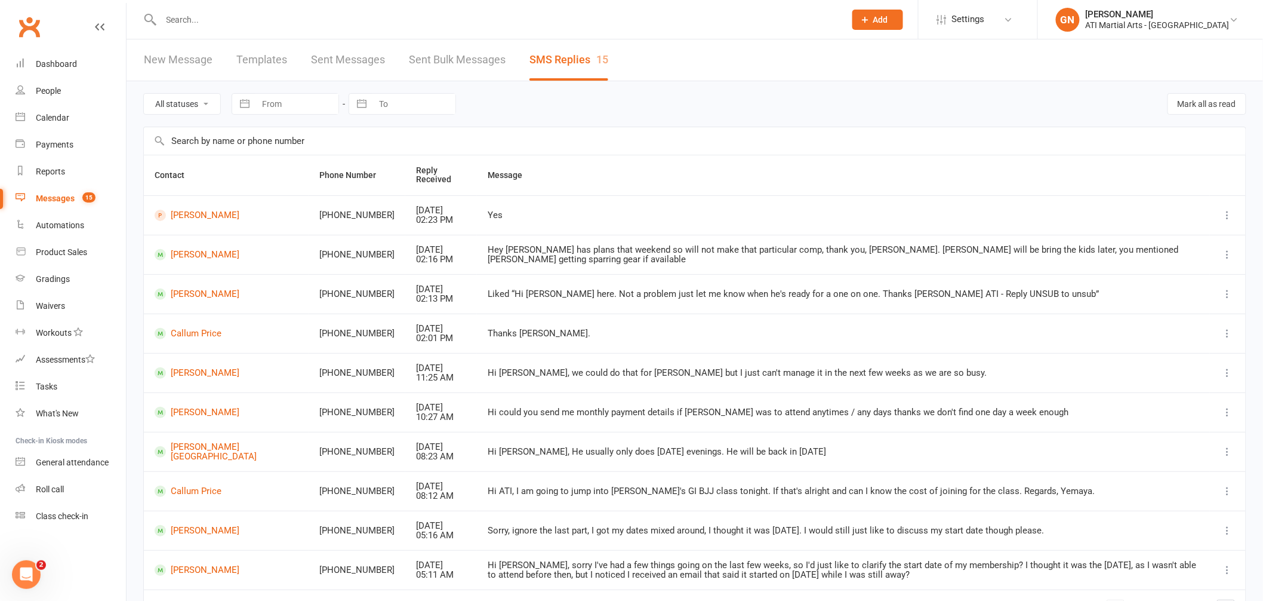
click at [318, 19] on input "text" at bounding box center [498, 19] width 680 height 17
type input "c"
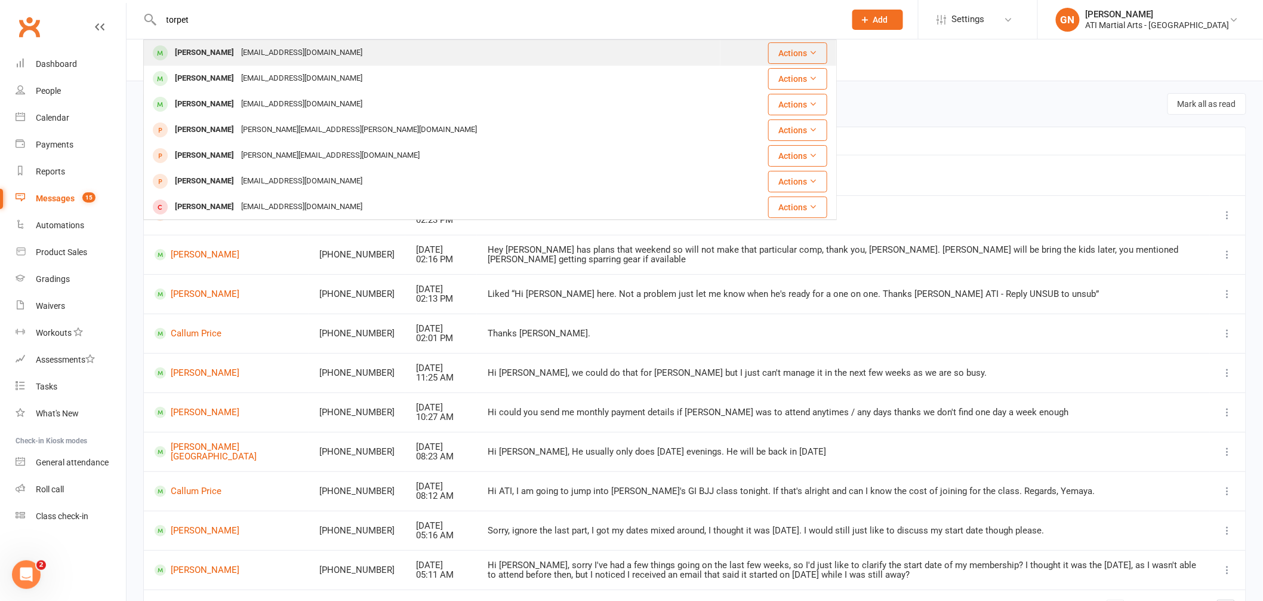
type input "torpet"
click at [180, 50] on div "Brian Torpey" at bounding box center [204, 52] width 66 height 17
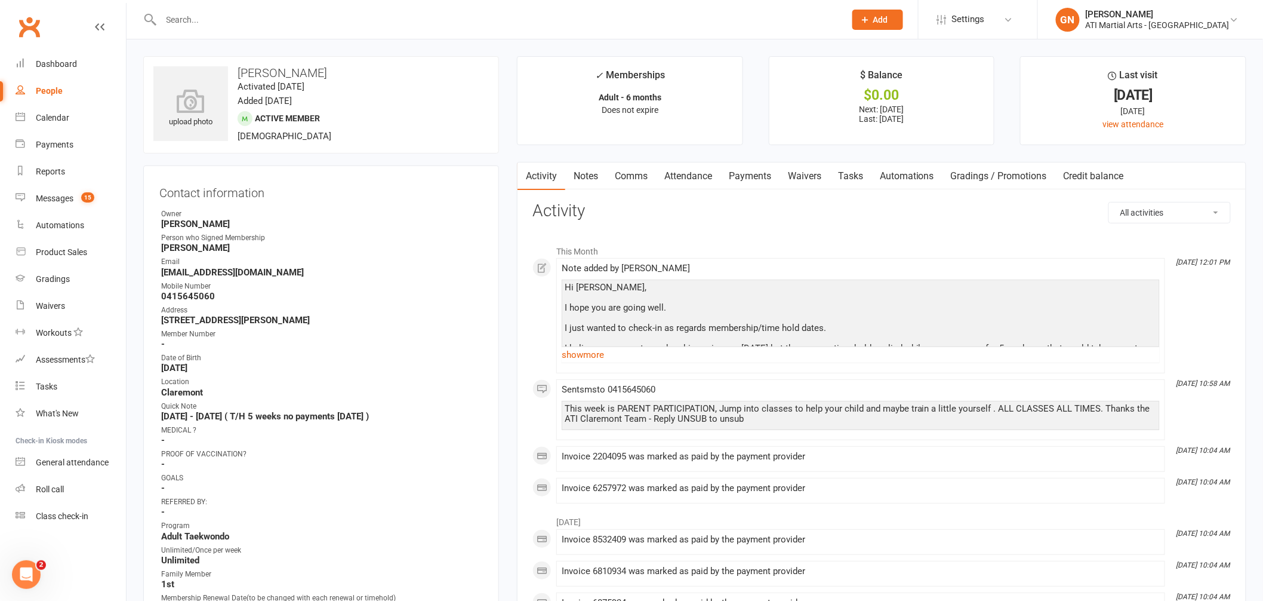
click at [587, 176] on link "Notes" at bounding box center [585, 175] width 41 height 27
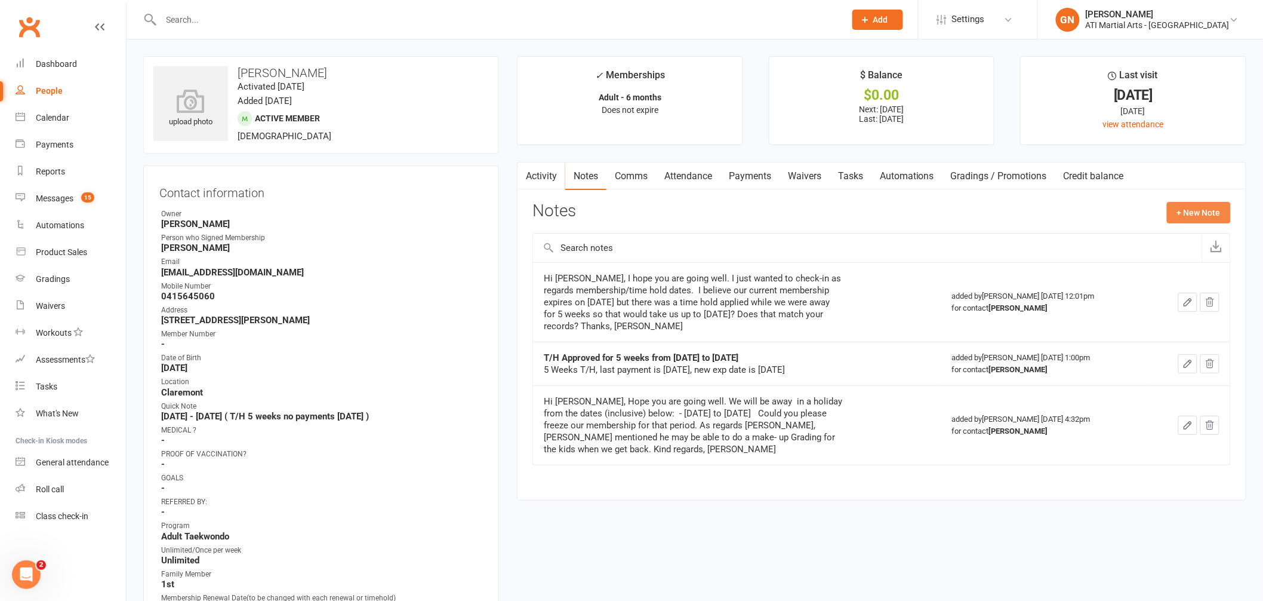
click at [1168, 207] on button "+ New Note" at bounding box center [1199, 212] width 64 height 21
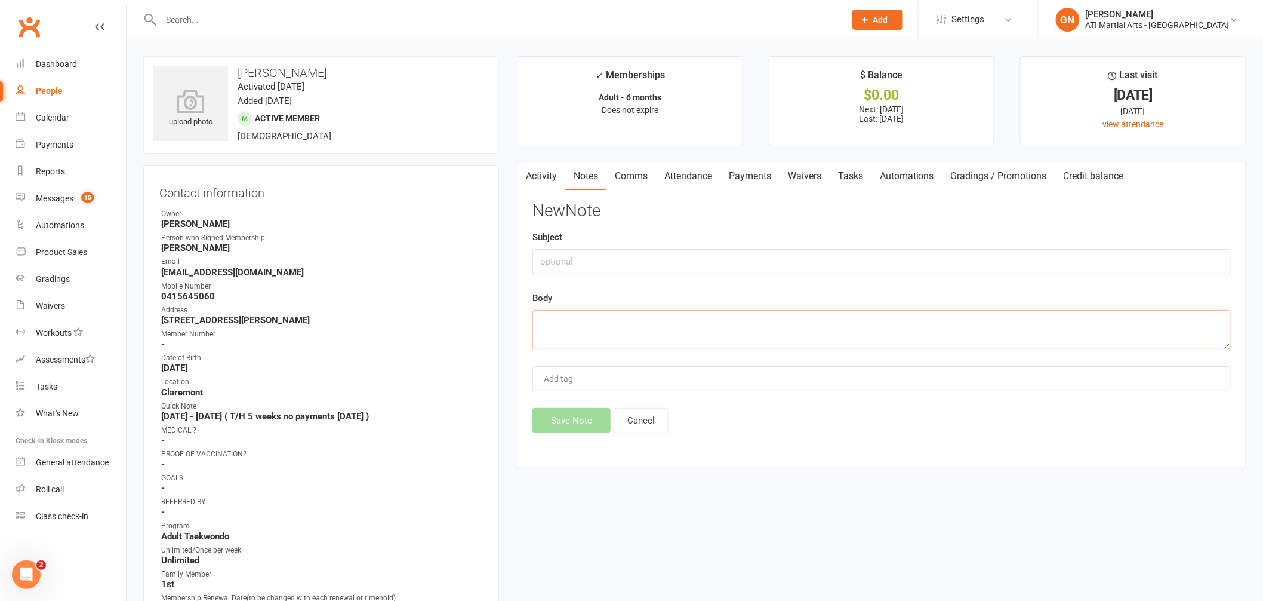
paste textarea "Thank you Jacqui! Kind regards, Brian"
type textarea "Thank you Jacqui! Kind regards, Brian"
click at [44, 193] on div "Messages" at bounding box center [55, 198] width 38 height 10
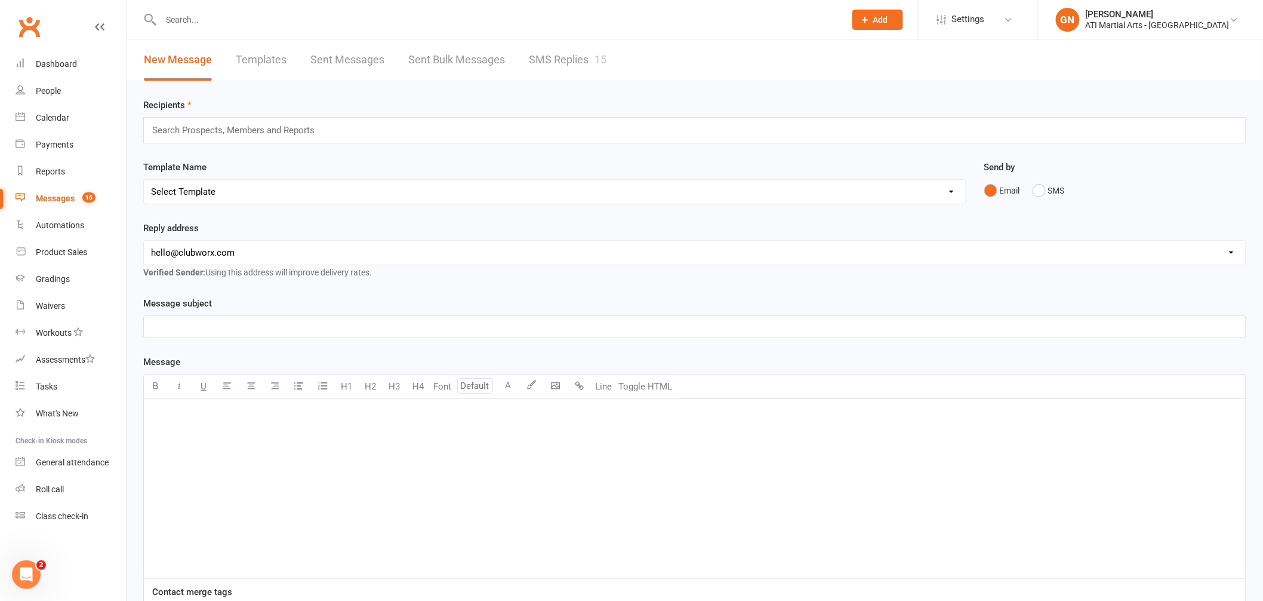
click at [594, 57] on link "SMS Replies 15" at bounding box center [568, 59] width 78 height 41
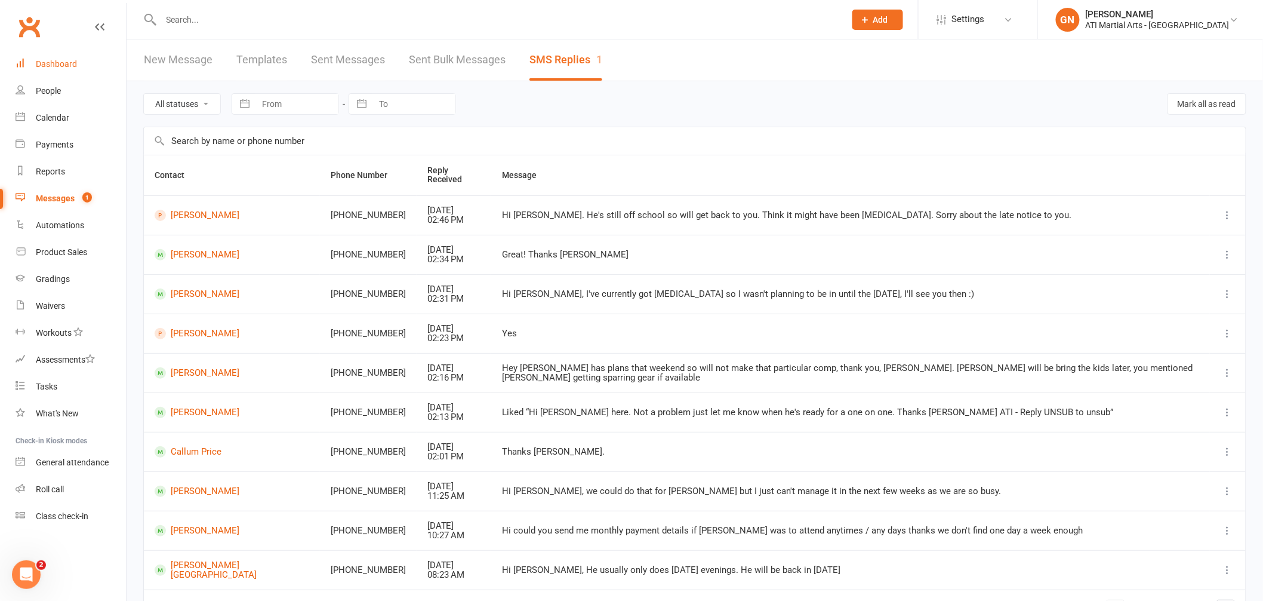
click at [39, 63] on div "Dashboard" at bounding box center [56, 64] width 41 height 10
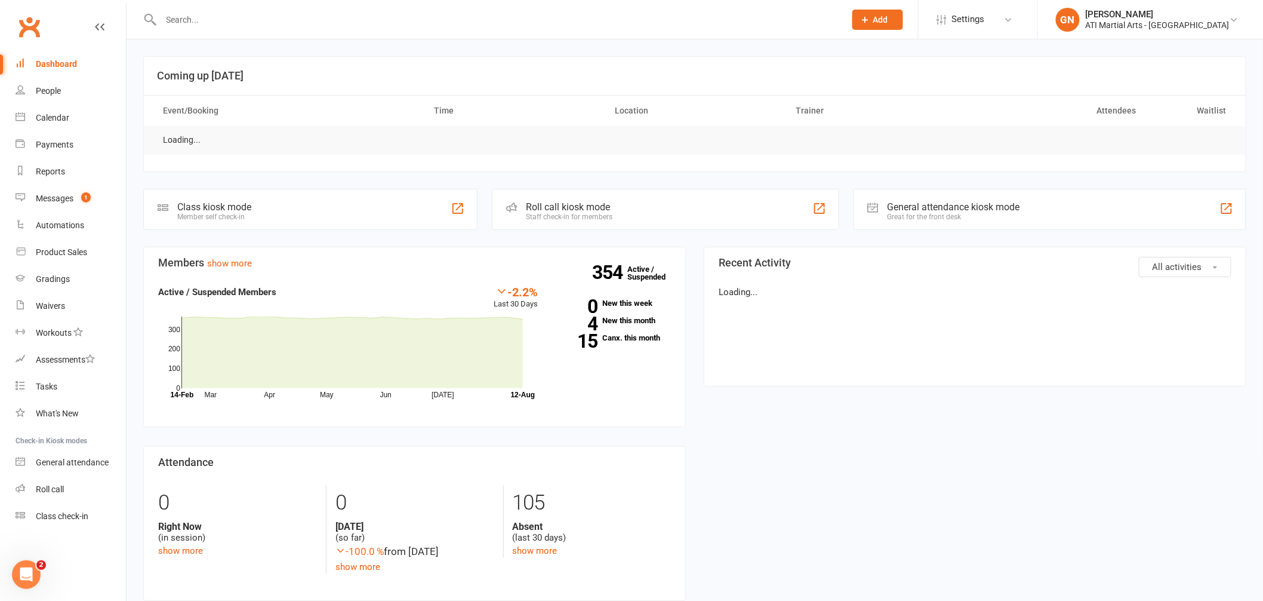
click at [257, 16] on input "text" at bounding box center [498, 19] width 680 height 17
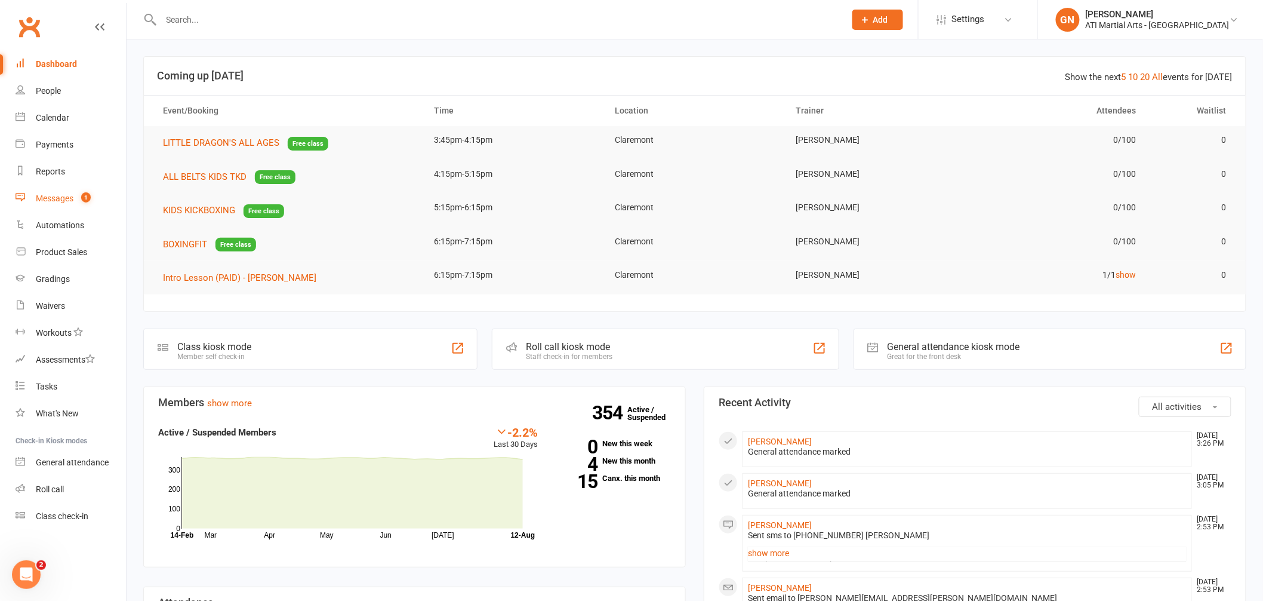
scroll to position [2, 0]
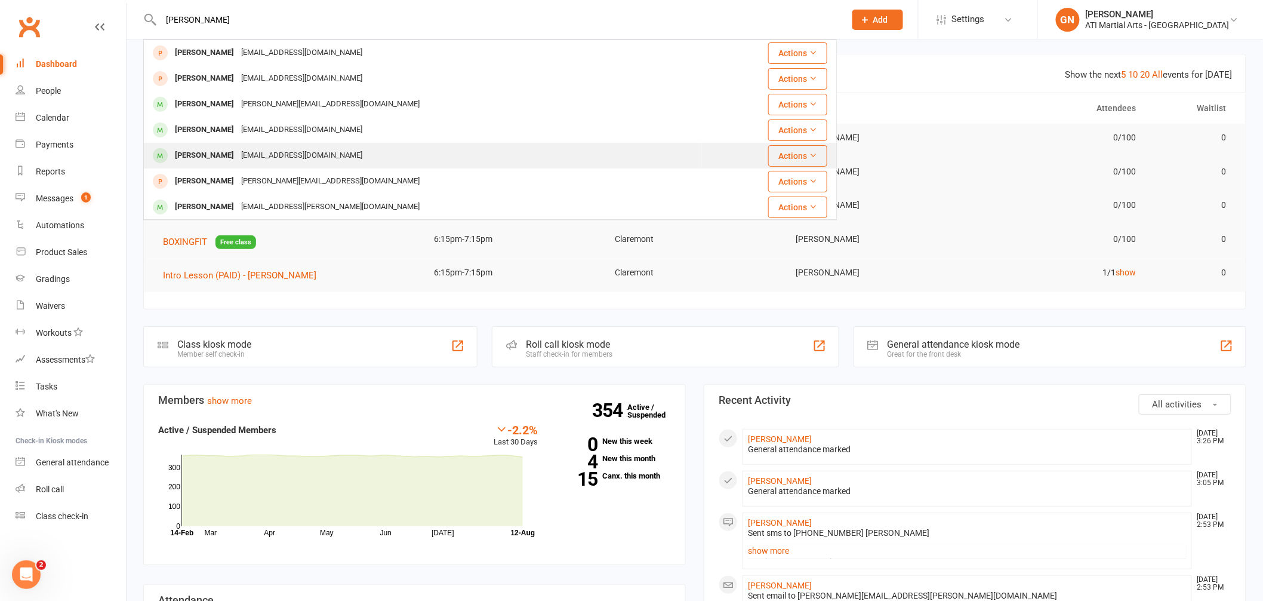
type input "rafael"
click at [295, 152] on div "d.toroaraos@gmail.com" at bounding box center [302, 155] width 128 height 17
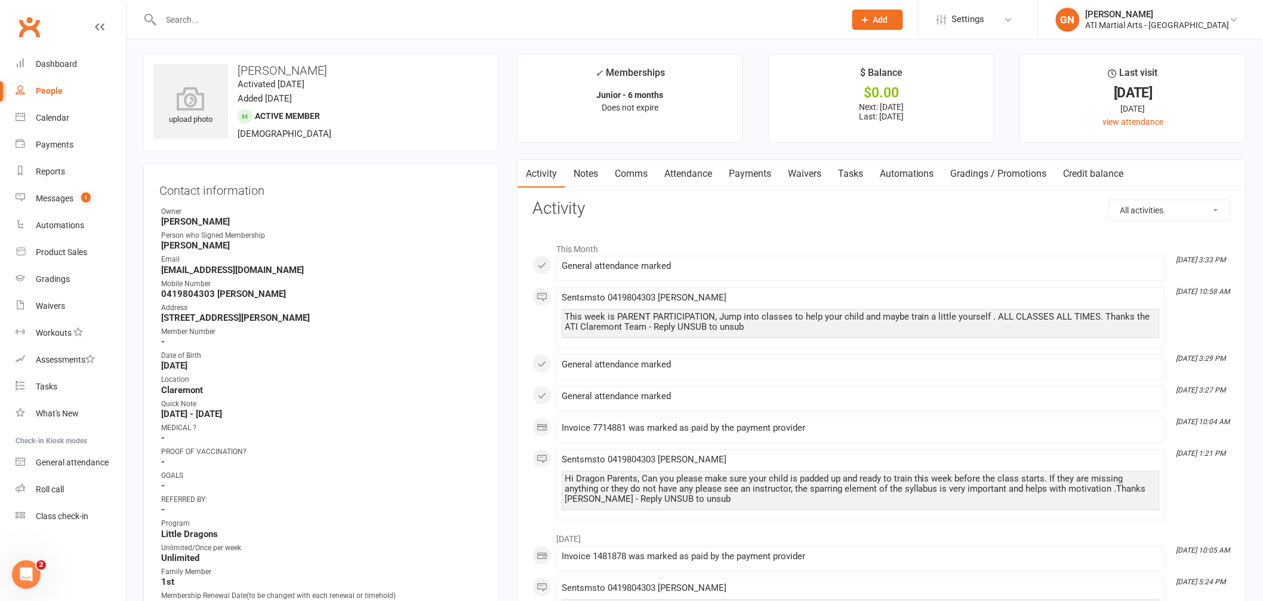
scroll to position [6, 0]
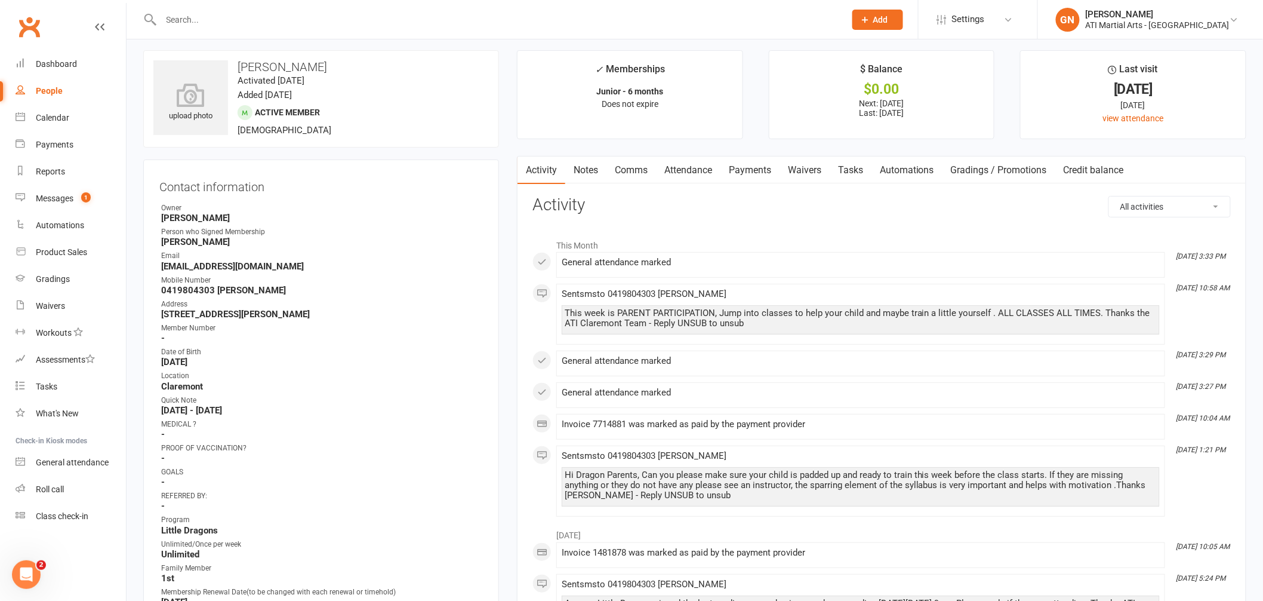
click at [871, 21] on icon at bounding box center [865, 19] width 11 height 11
click at [884, 51] on link "Prospect" at bounding box center [865, 52] width 106 height 27
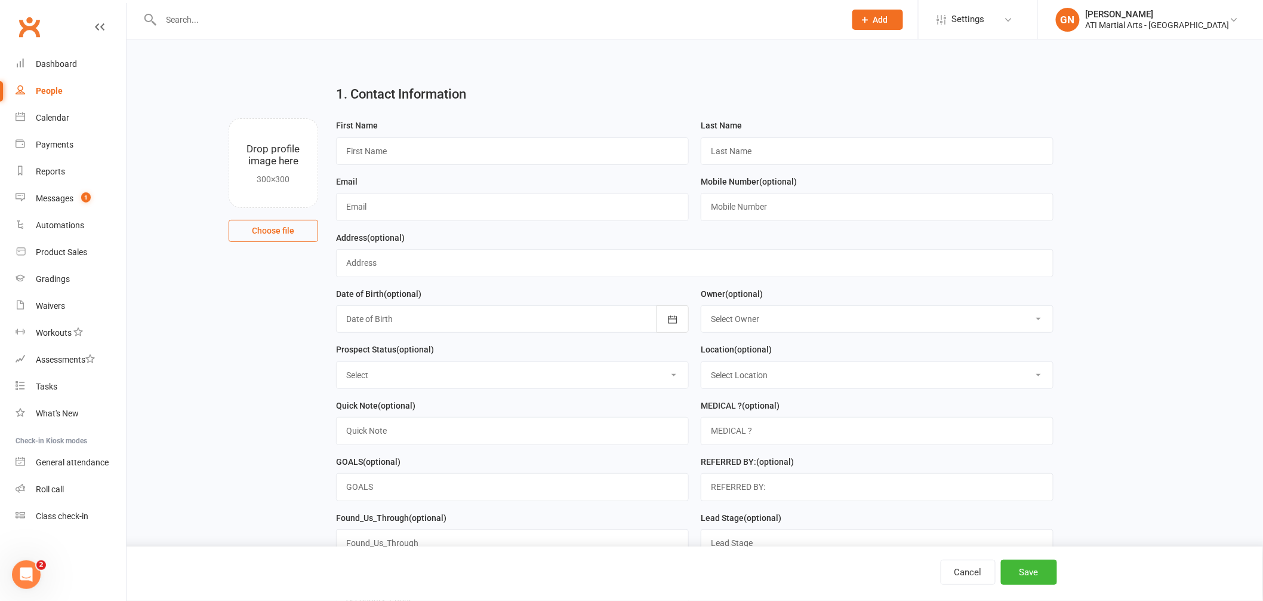
click at [410, 130] on div "First Name" at bounding box center [512, 141] width 353 height 47
click at [422, 159] on input "text" at bounding box center [512, 150] width 353 height 27
type input "Hugo"
type input "K"
type input "none"
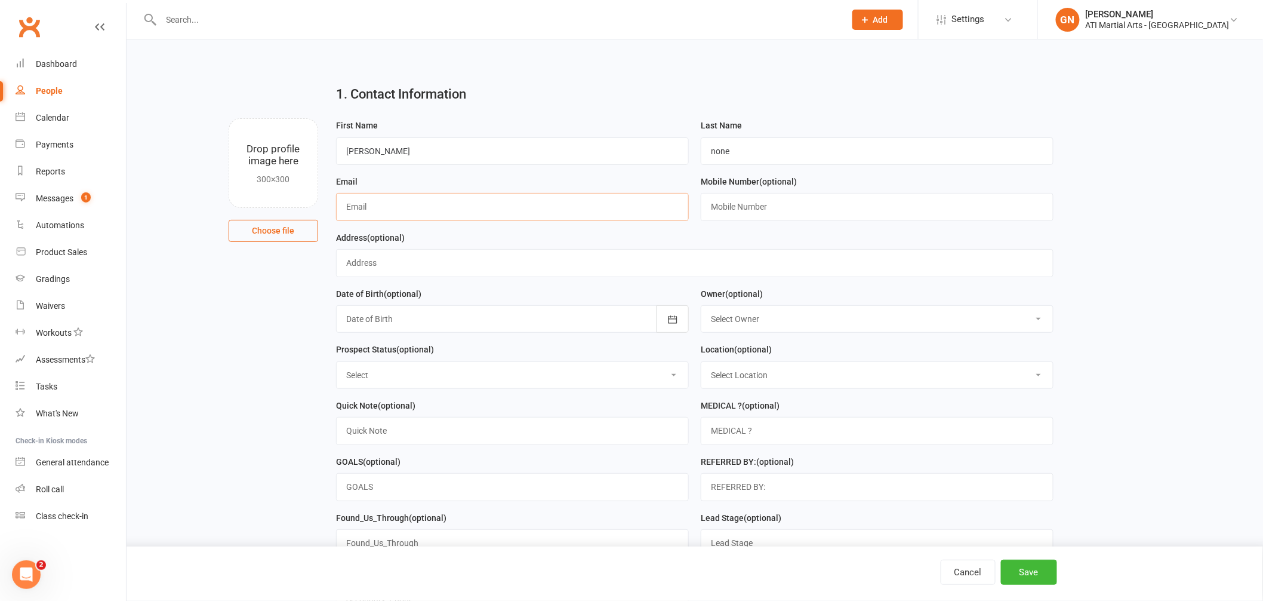
click at [417, 198] on input "text" at bounding box center [512, 206] width 353 height 27
type input "mail@arash.com.au"
type input "0419119999"
click at [805, 309] on select "Select Owner Rodney Lockyer Tony Curtis Jacqui Blaxill Dawn OBrien Melissa Matt…" at bounding box center [878, 319] width 352 height 26
select select "8"
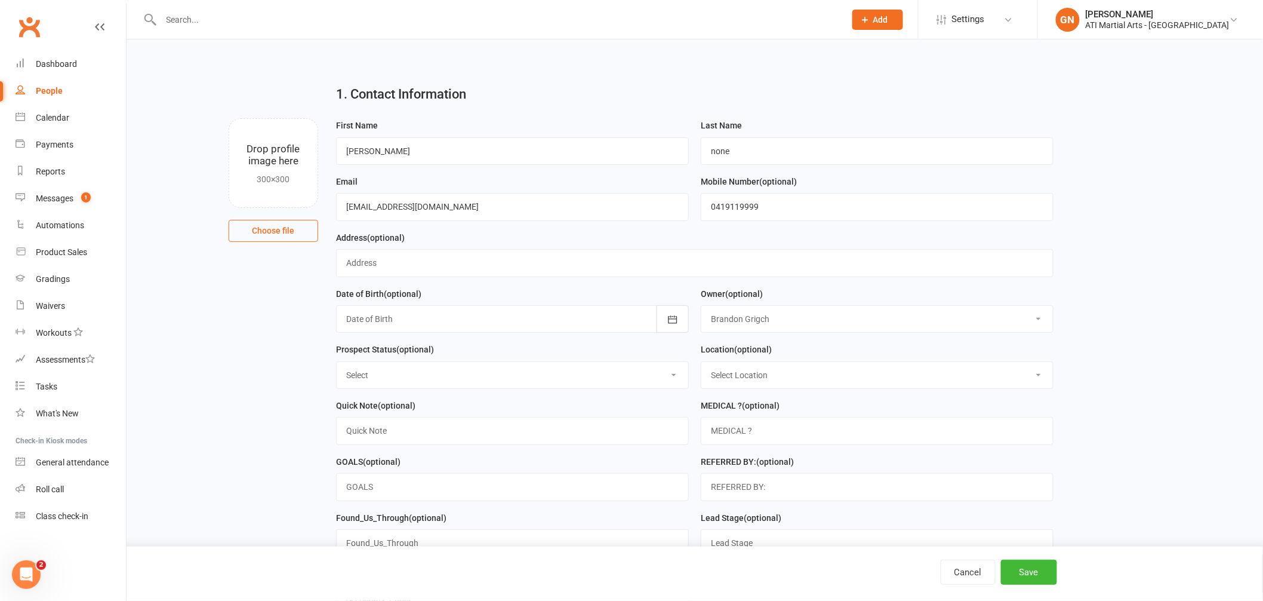
click at [433, 382] on select "Select Initial Contact Follow-up Call Follow-up Email Almost Ready Not Ready No…" at bounding box center [513, 375] width 352 height 26
select select "Initial Contact"
click at [768, 376] on select "Select Location Claremont Example Room (Rename me!) Malaga" at bounding box center [878, 375] width 352 height 26
select select "0"
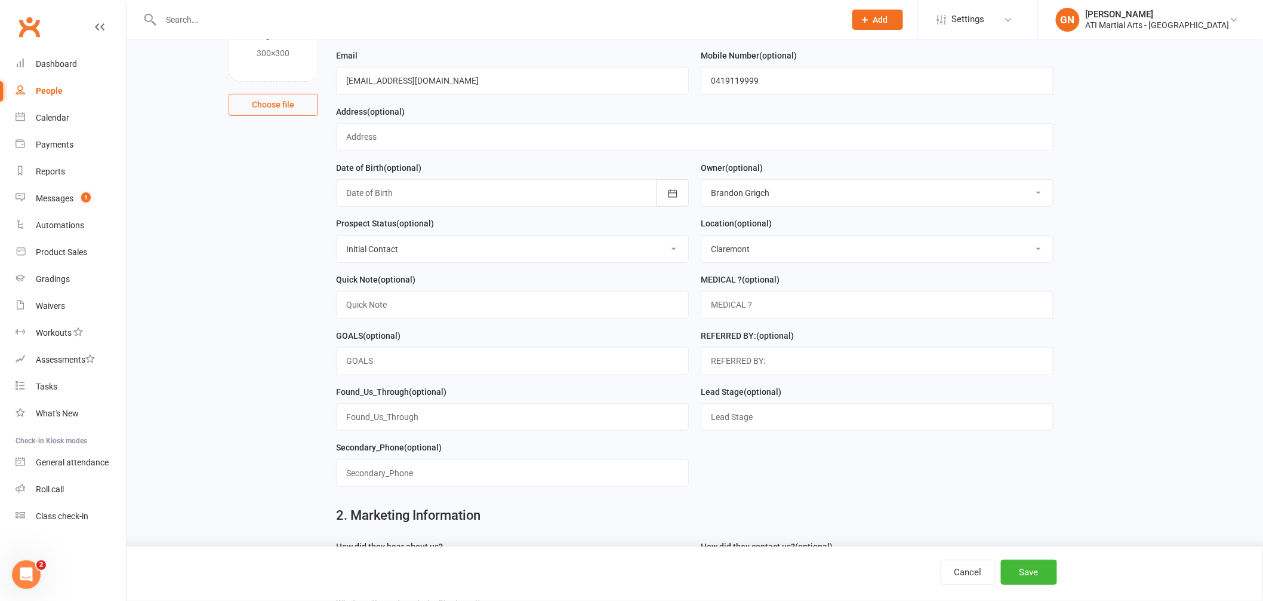
scroll to position [297, 0]
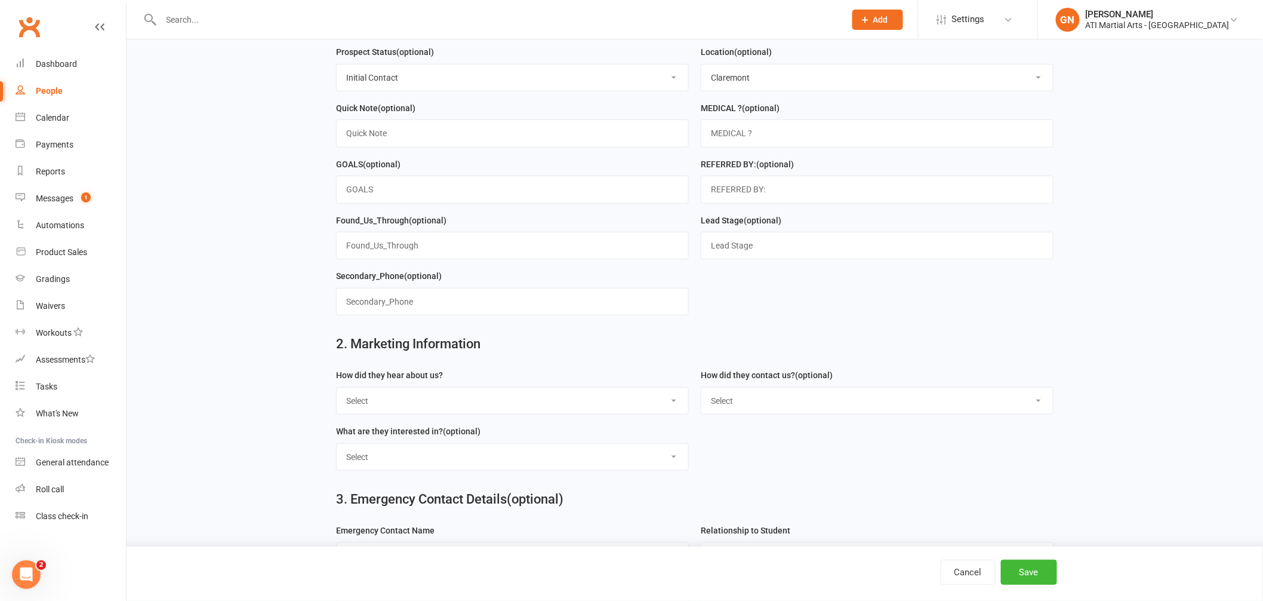
click at [488, 398] on select "Select Google Through A Friend Facebook Sms/email offer Flyer School class Open…" at bounding box center [513, 400] width 352 height 26
select select "Through A Friend"
click at [811, 425] on form "How did they hear about us? Select Google Through A Friend Facebook Sms/email o…" at bounding box center [695, 424] width 730 height 112
click at [810, 400] on select "Select Phone Email In-Facility facebook Referal QR code" at bounding box center [878, 400] width 352 height 26
select select "Email"
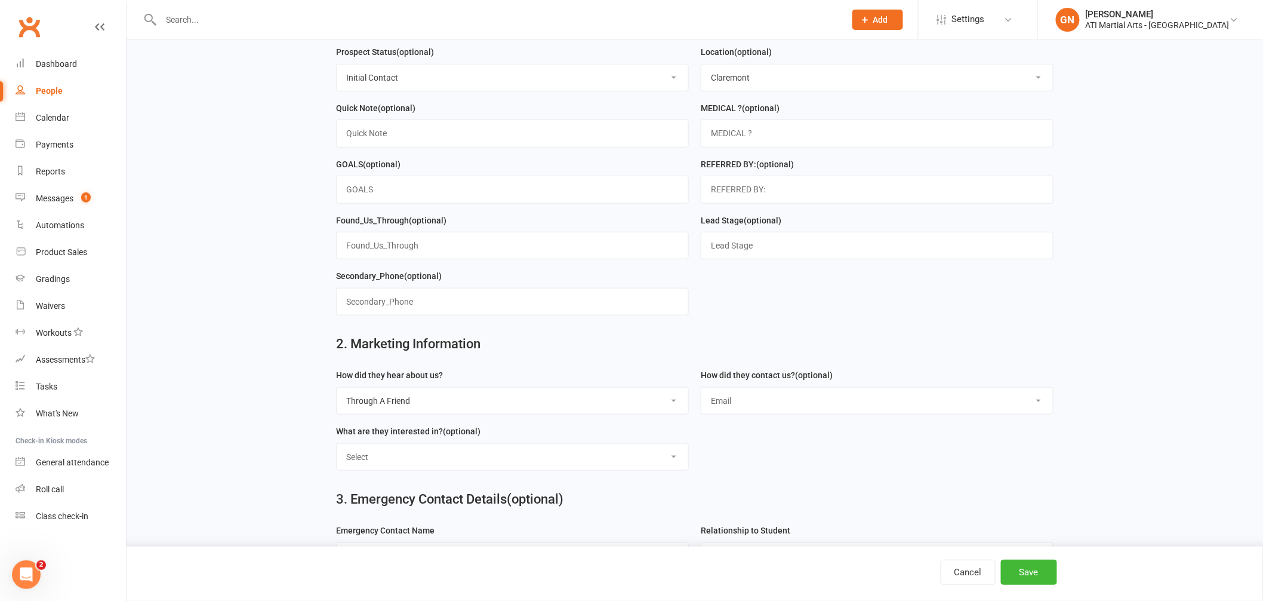
click at [537, 459] on select "Select Classes Personal Training Weight Loss Body Building De-Stressing Diet/Fo…" at bounding box center [513, 457] width 352 height 26
select select "Classes"
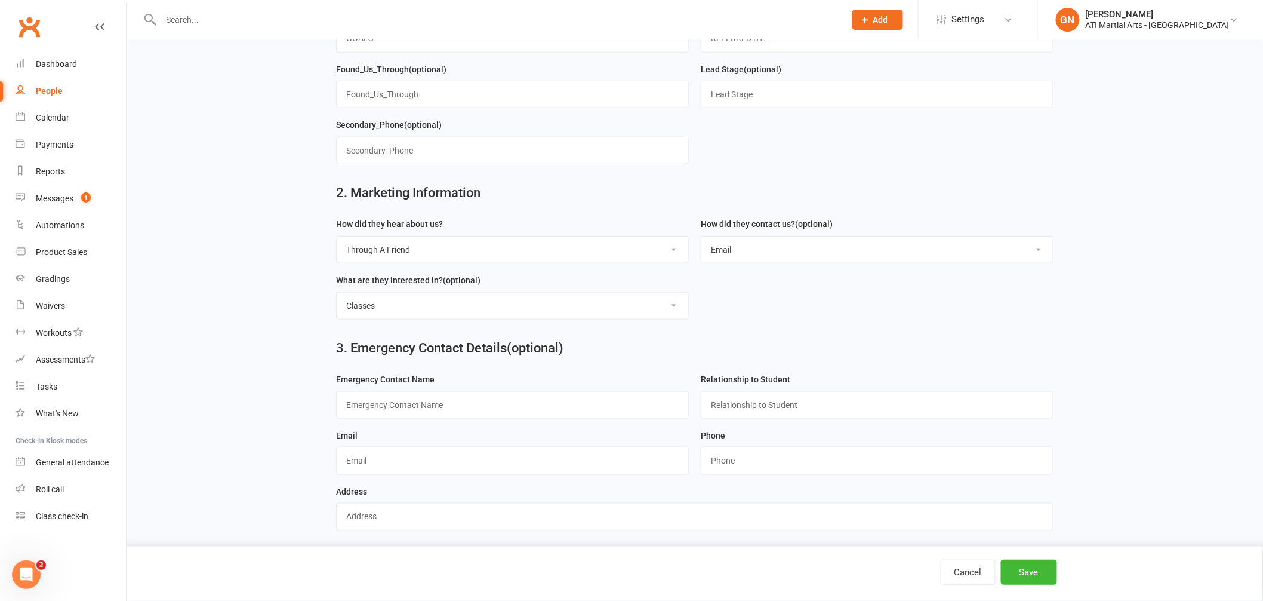
scroll to position [456, 0]
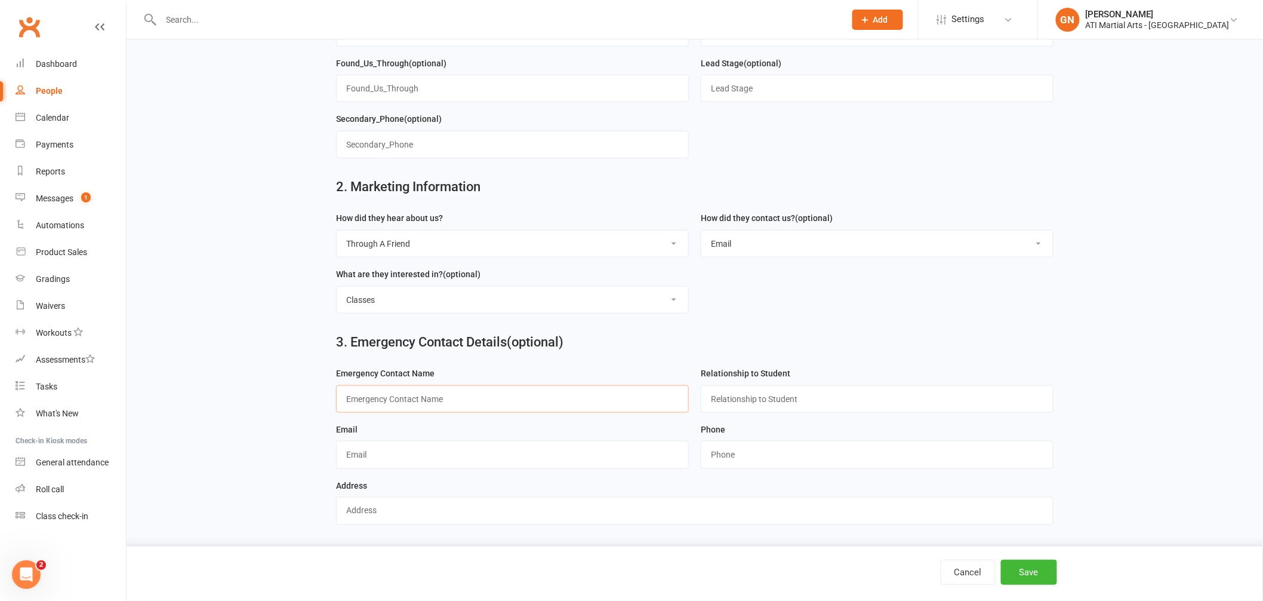
click at [400, 390] on input "text" at bounding box center [512, 398] width 353 height 27
type input "Arash Kalani"
type input "Dad"
type input "mail@arash.com.au"
type input "0419119999"
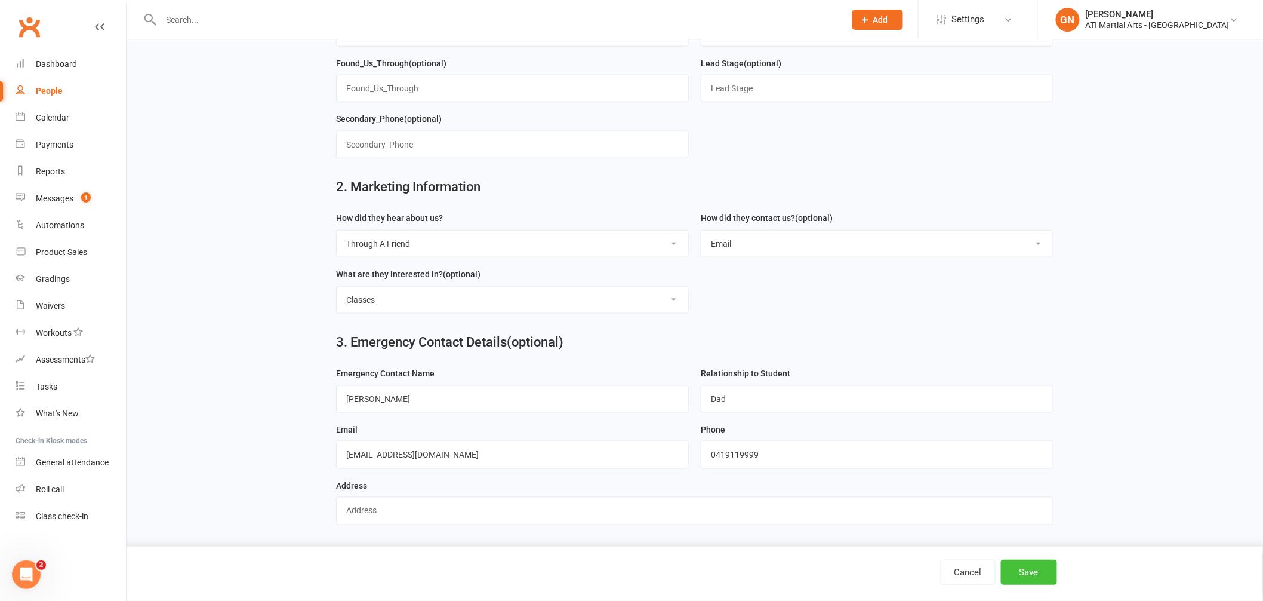
click at [1041, 578] on button "Save" at bounding box center [1029, 571] width 56 height 25
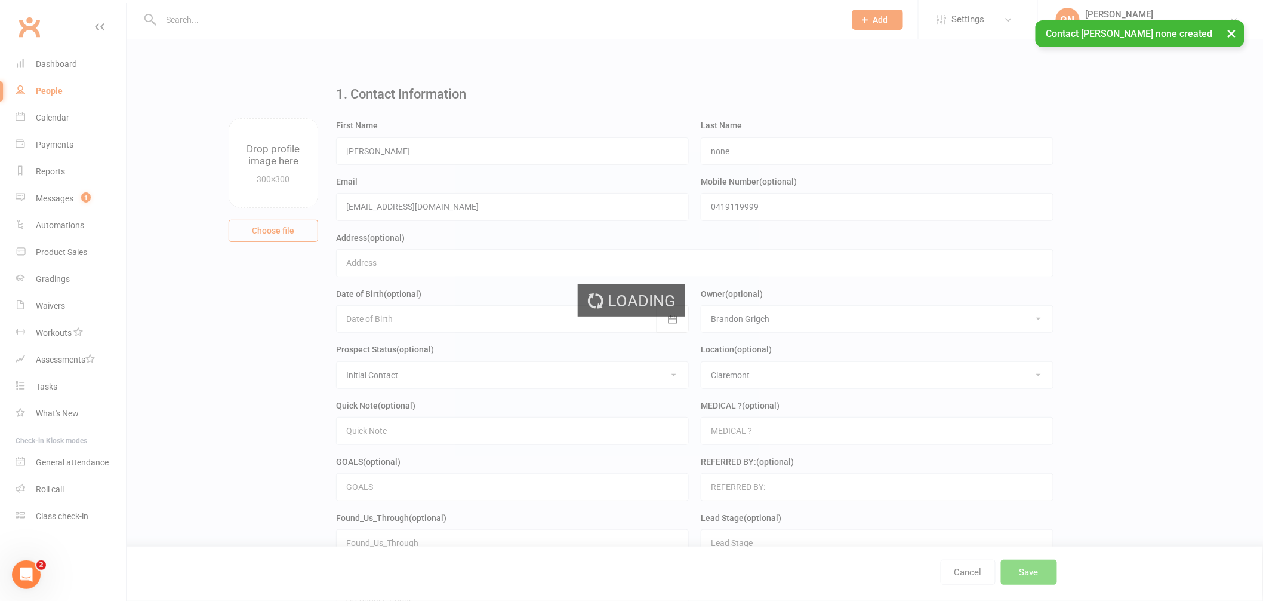
scroll to position [2, 0]
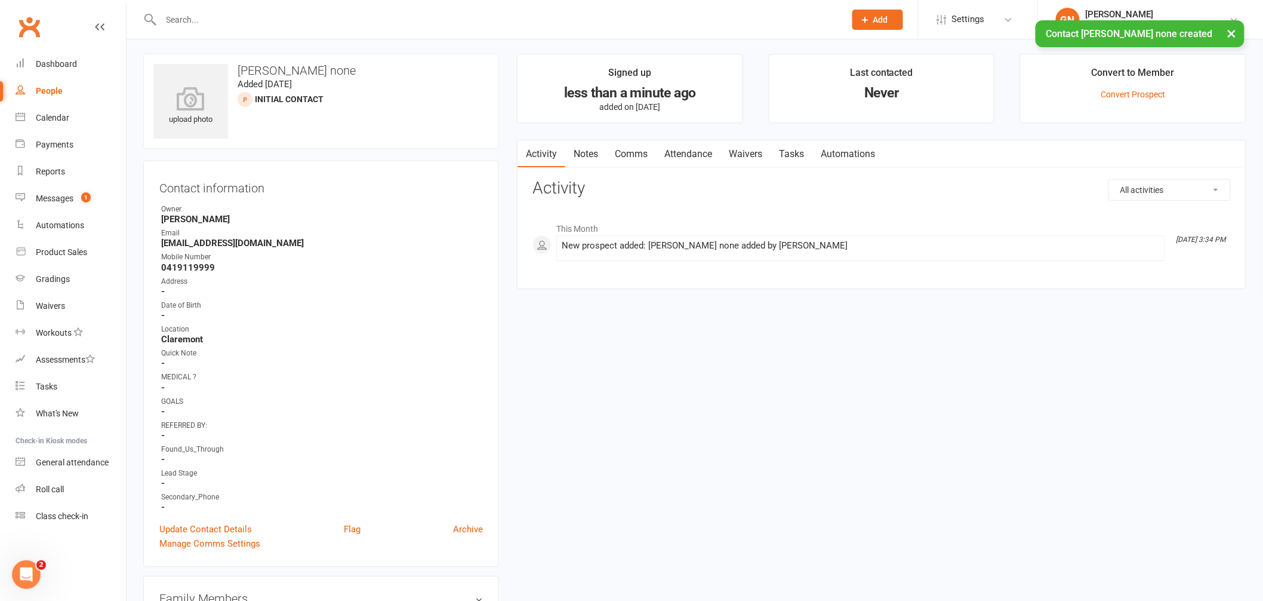
scroll to position [7, 0]
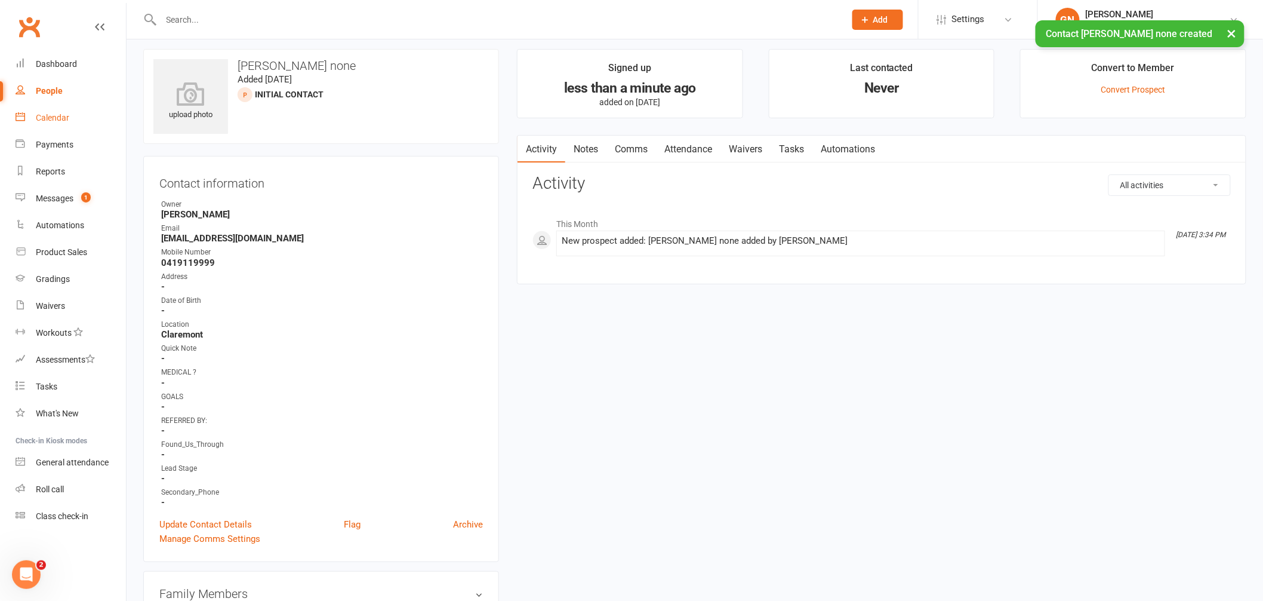
click at [67, 105] on link "Calendar" at bounding box center [71, 117] width 110 height 27
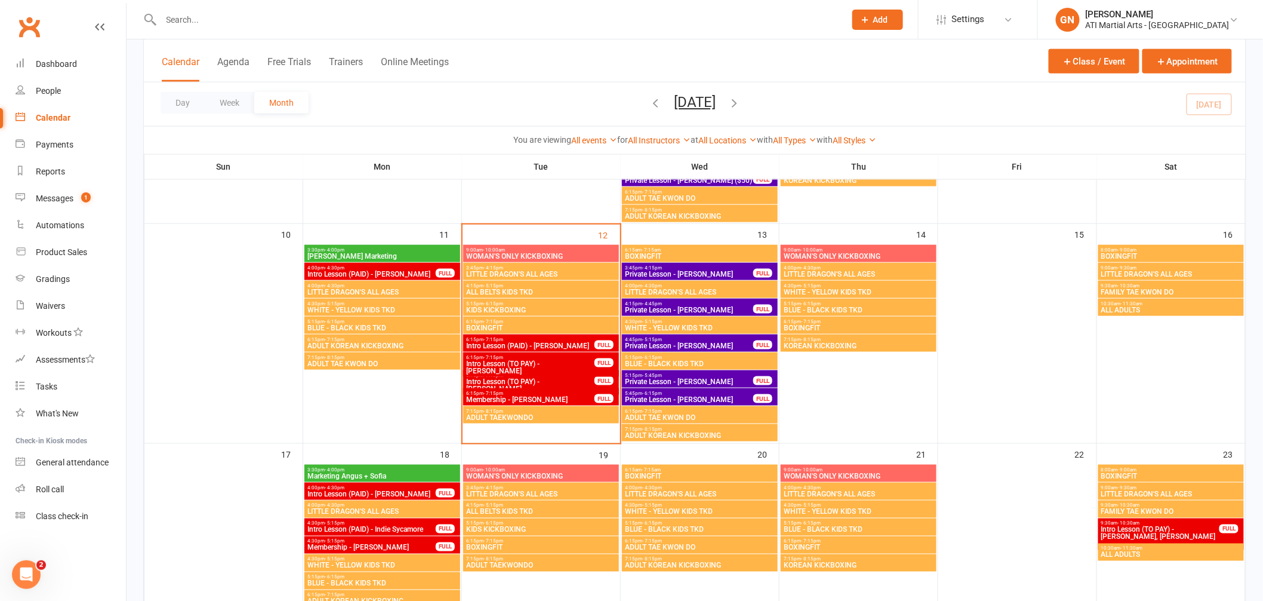
scroll to position [444, 0]
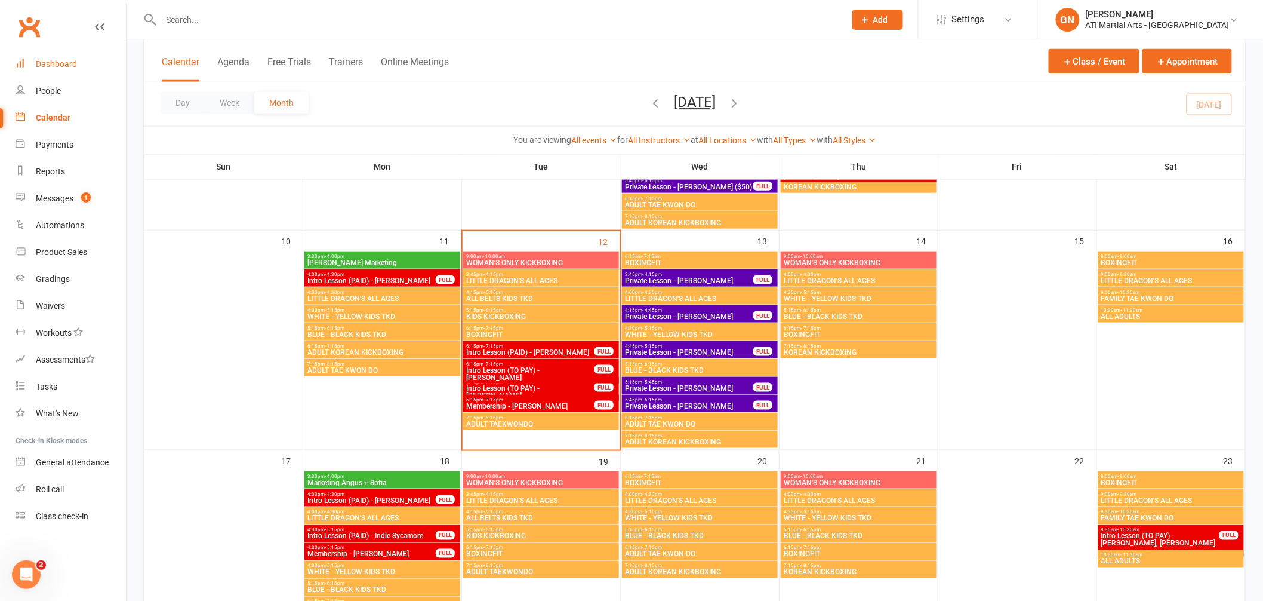
click at [54, 60] on div "Dashboard" at bounding box center [56, 64] width 41 height 10
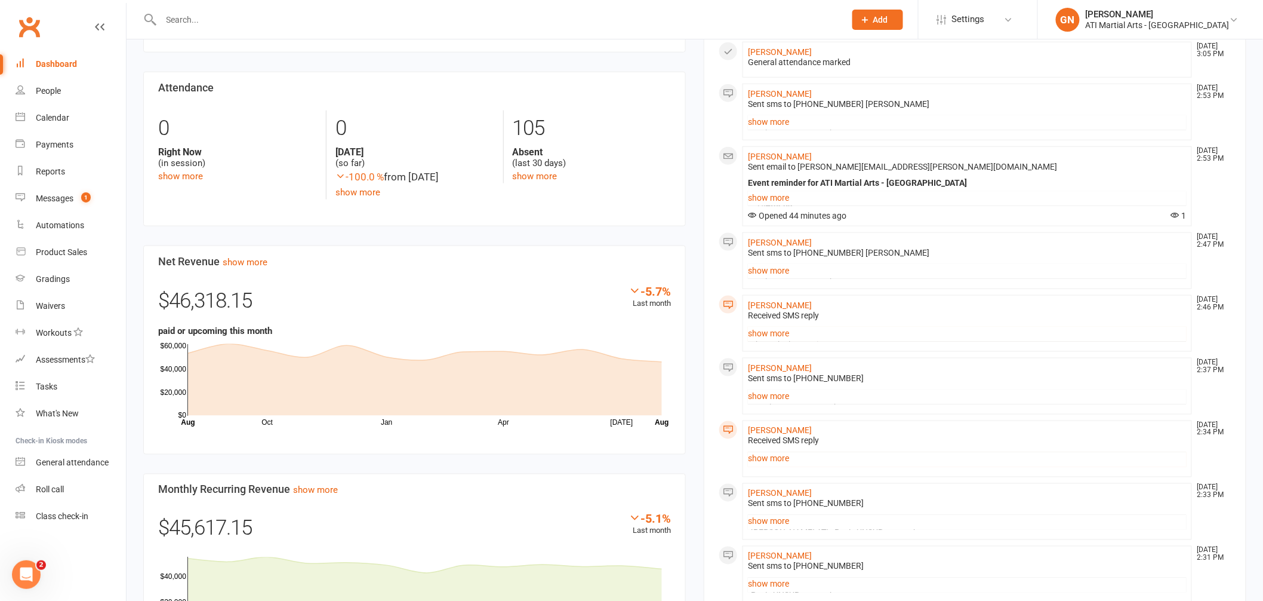
scroll to position [538, 0]
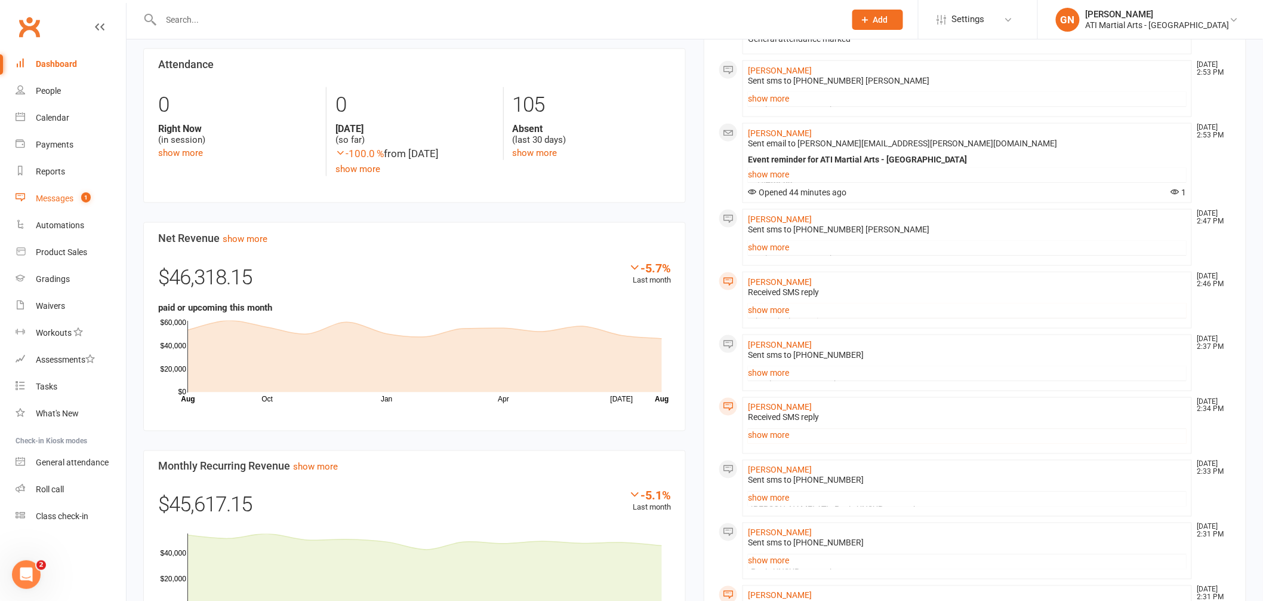
click at [72, 200] on div "Messages" at bounding box center [55, 198] width 38 height 10
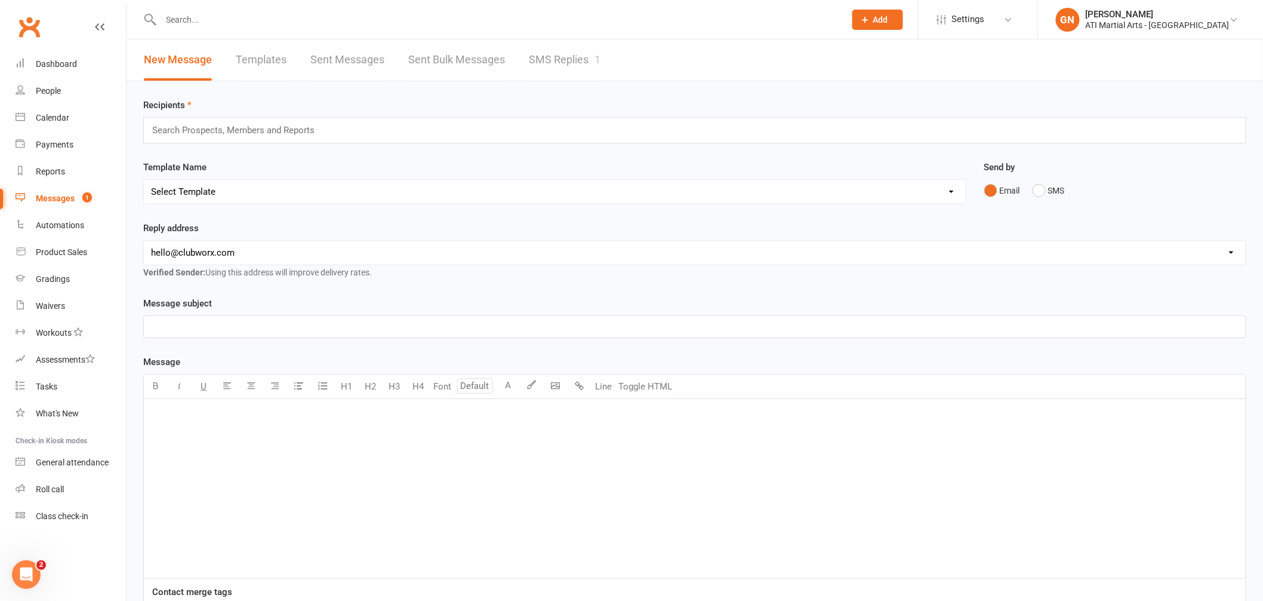
click at [871, 24] on icon at bounding box center [865, 19] width 11 height 11
click at [890, 48] on link "Prospect" at bounding box center [865, 52] width 106 height 27
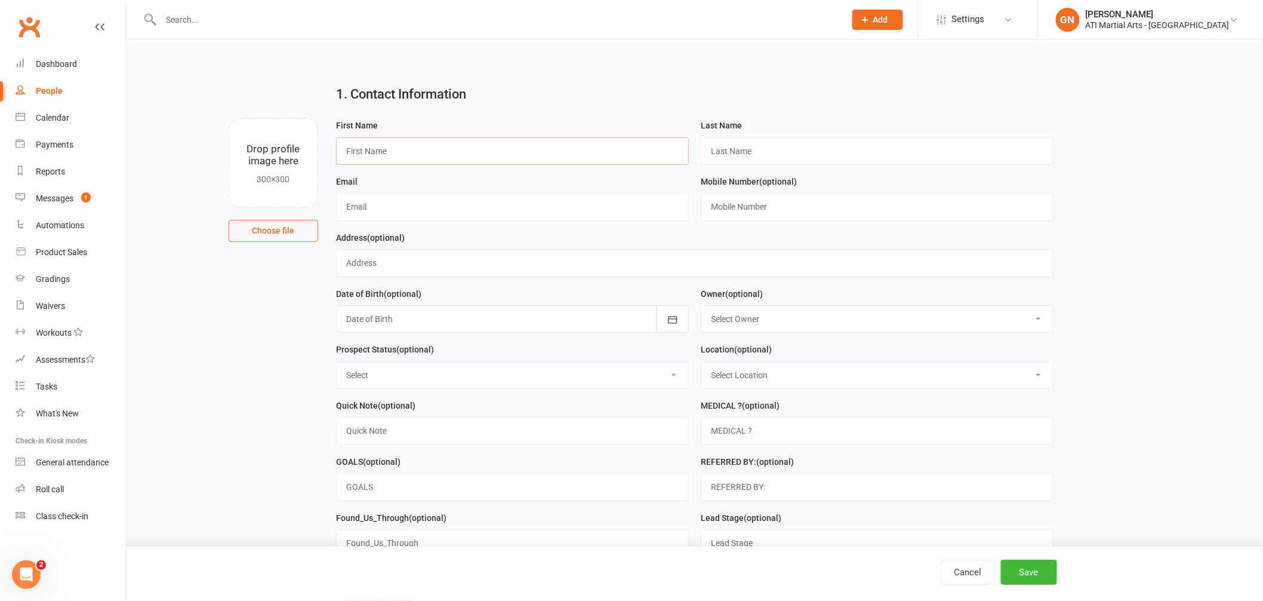
click at [445, 152] on input "text" at bounding box center [512, 150] width 353 height 27
type input "Sofia"
type input "Therese"
type input "ktjafferies@hotmail.com"
type input "0439990518"
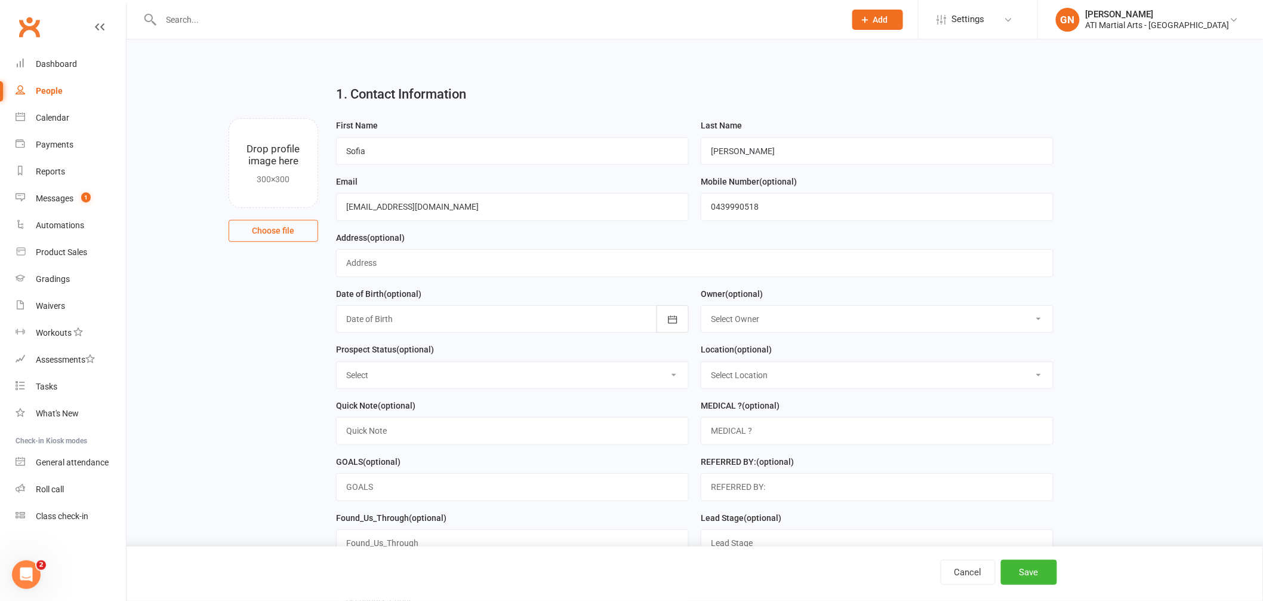
click at [796, 331] on select "Select Owner Rodney Lockyer Tony Curtis Jacqui Blaxill Dawn OBrien Melissa Matt…" at bounding box center [878, 319] width 352 height 26
select select "8"
click at [447, 371] on select "Select Initial Contact Follow-up Call Follow-up Email Almost Ready Not Ready No…" at bounding box center [513, 375] width 352 height 26
select select "Initial Contact"
click at [779, 372] on select "Select Location Claremont Example Room (Rename me!) Malaga" at bounding box center [878, 375] width 352 height 26
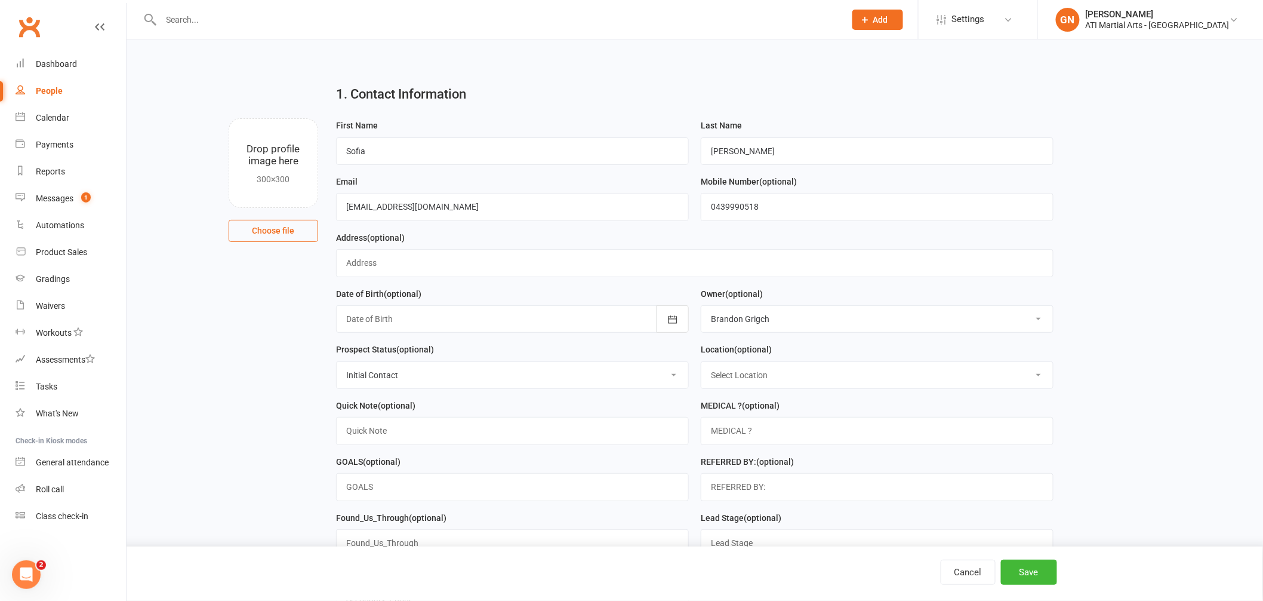
select select "0"
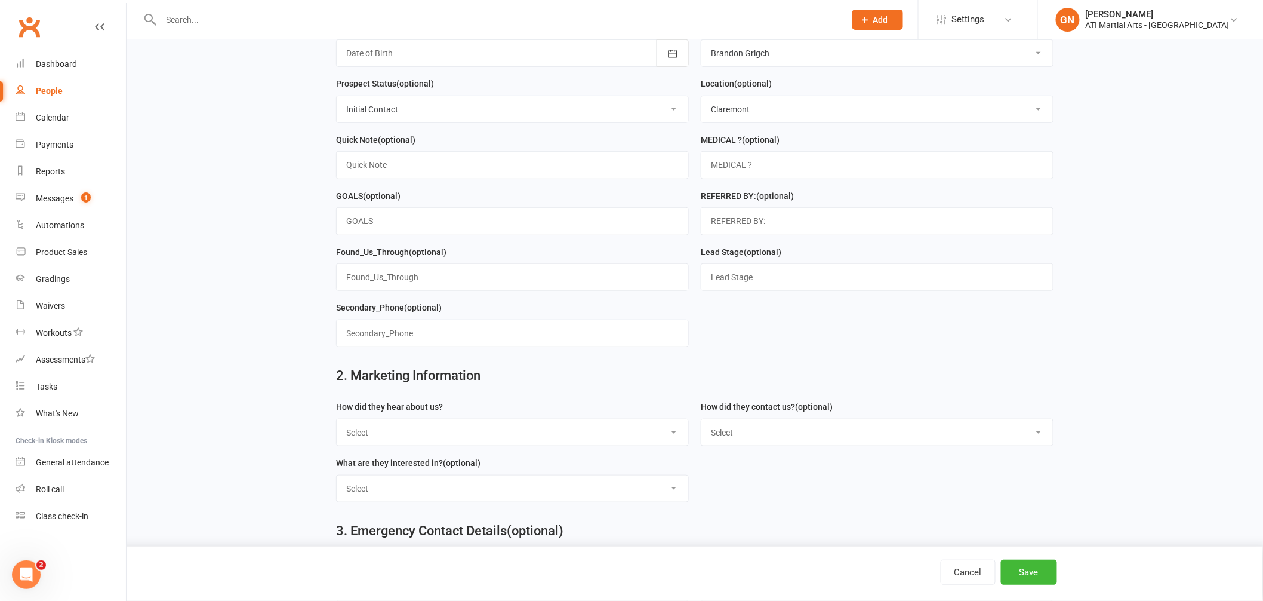
scroll to position [312, 0]
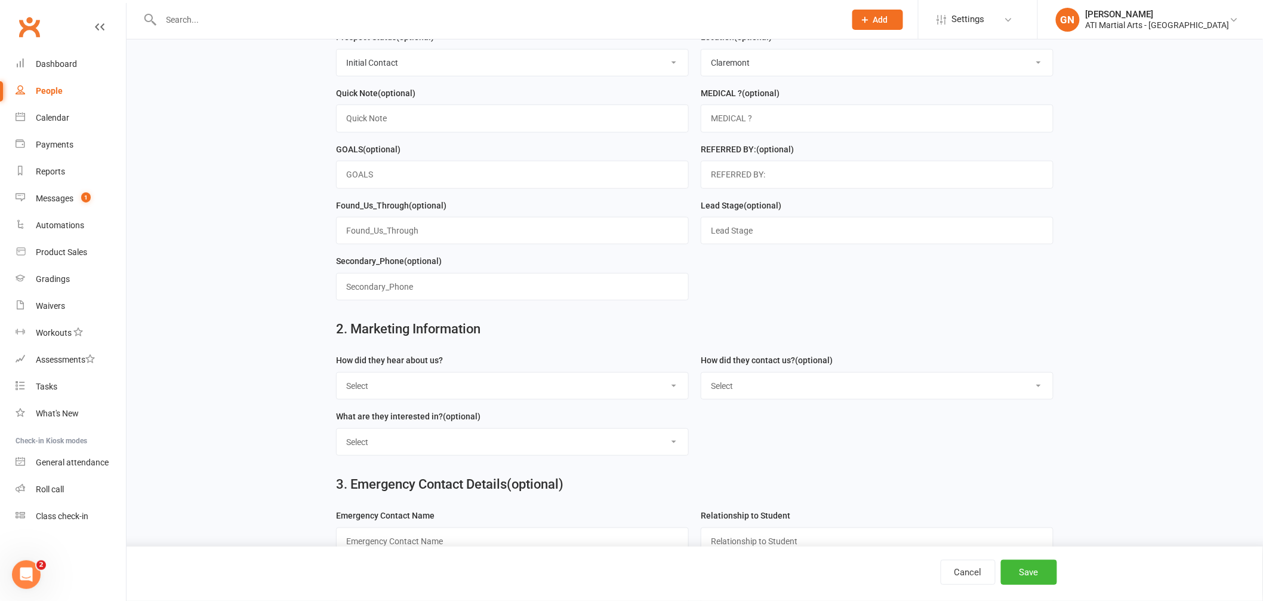
click at [410, 394] on select "Select Google Through A Friend Facebook Sms/email offer Flyer School class Open…" at bounding box center [513, 386] width 352 height 26
select select "Facebook"
click at [862, 379] on select "Select Phone Email In-Facility facebook Referal QR code" at bounding box center [878, 386] width 352 height 26
select select "In-Facility"
click at [549, 456] on div "Select Classes Personal Training Weight Loss Body Building De-Stressing Diet/Fo…" at bounding box center [512, 441] width 353 height 27
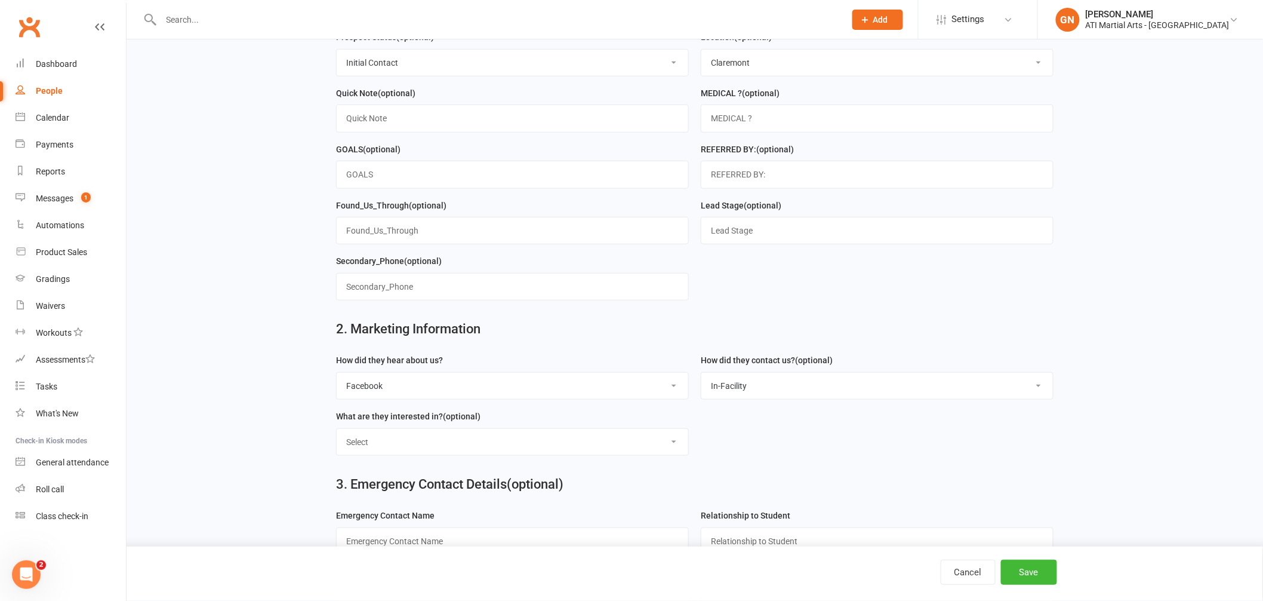
click at [551, 434] on select "Select Classes Personal Training Weight Loss Body Building De-Stressing Diet/Fo…" at bounding box center [513, 442] width 352 height 26
select select "Classes"
click at [1028, 568] on button "Save" at bounding box center [1029, 571] width 56 height 25
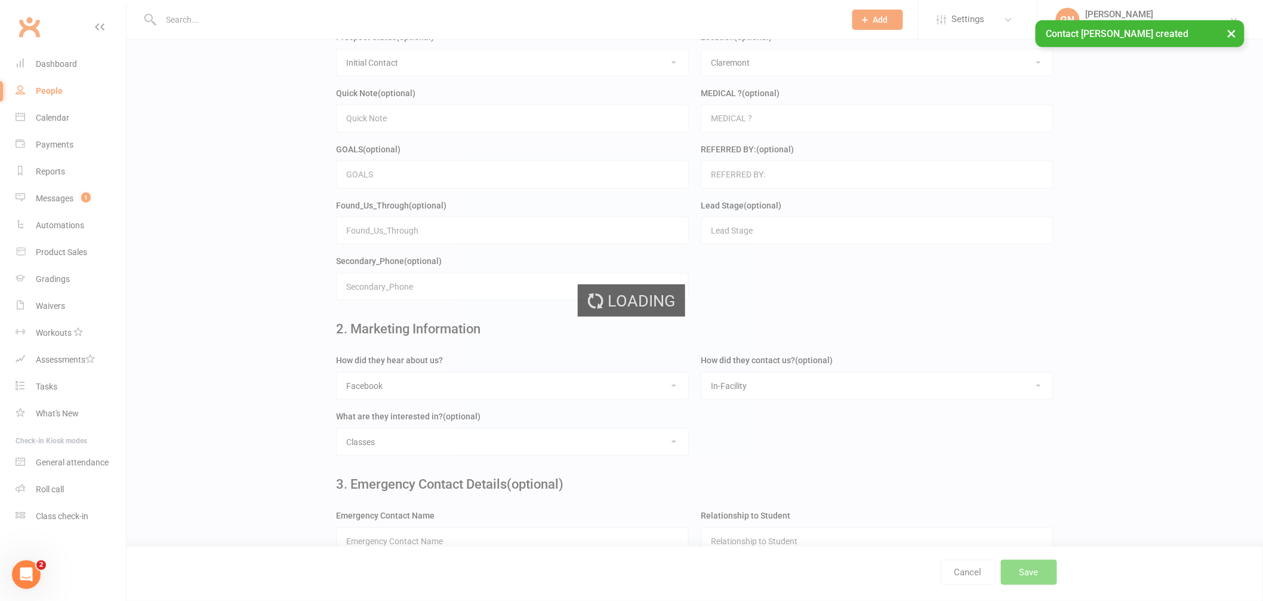
scroll to position [0, 0]
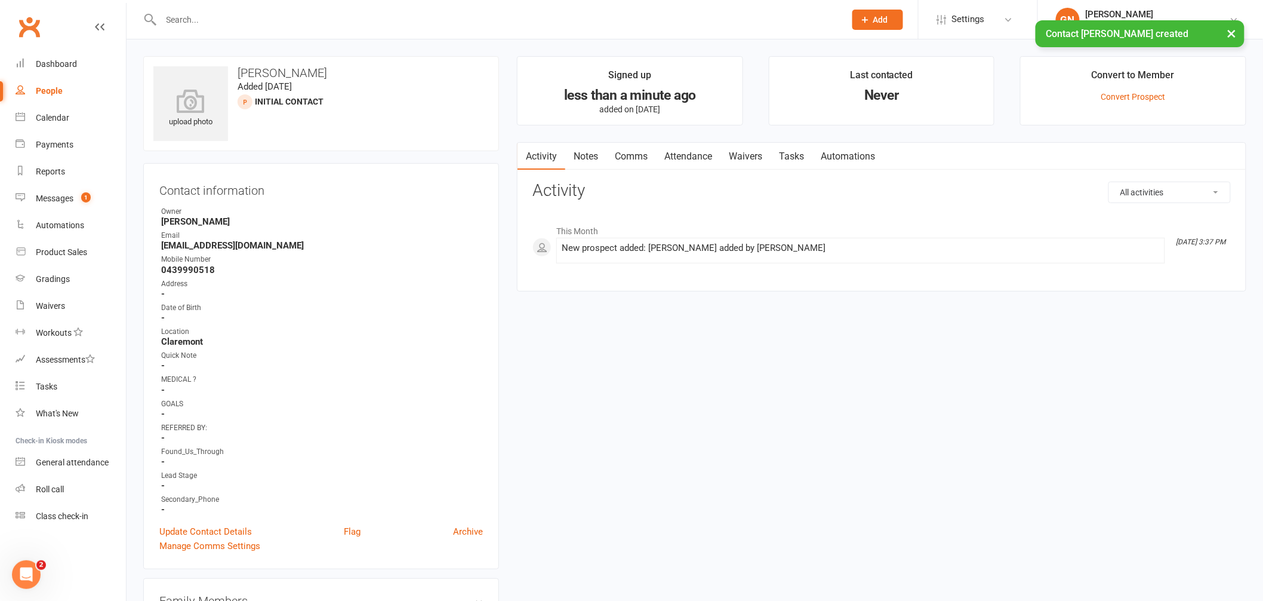
click at [638, 152] on link "Comms" at bounding box center [632, 156] width 50 height 27
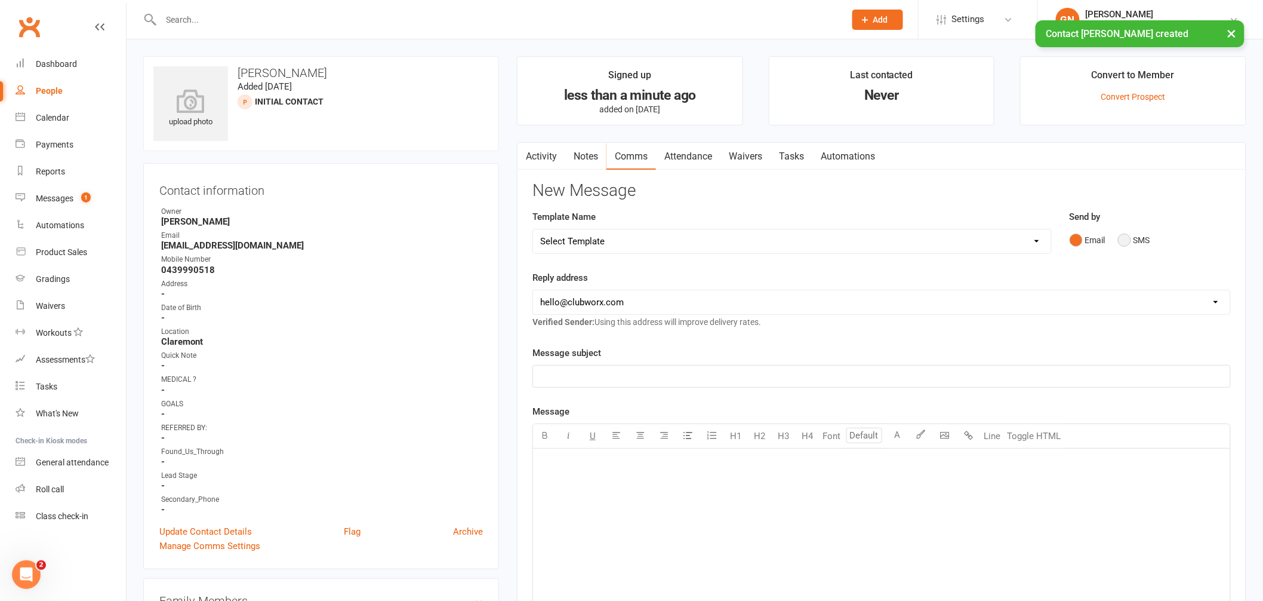
click at [1141, 235] on button "SMS" at bounding box center [1134, 240] width 32 height 23
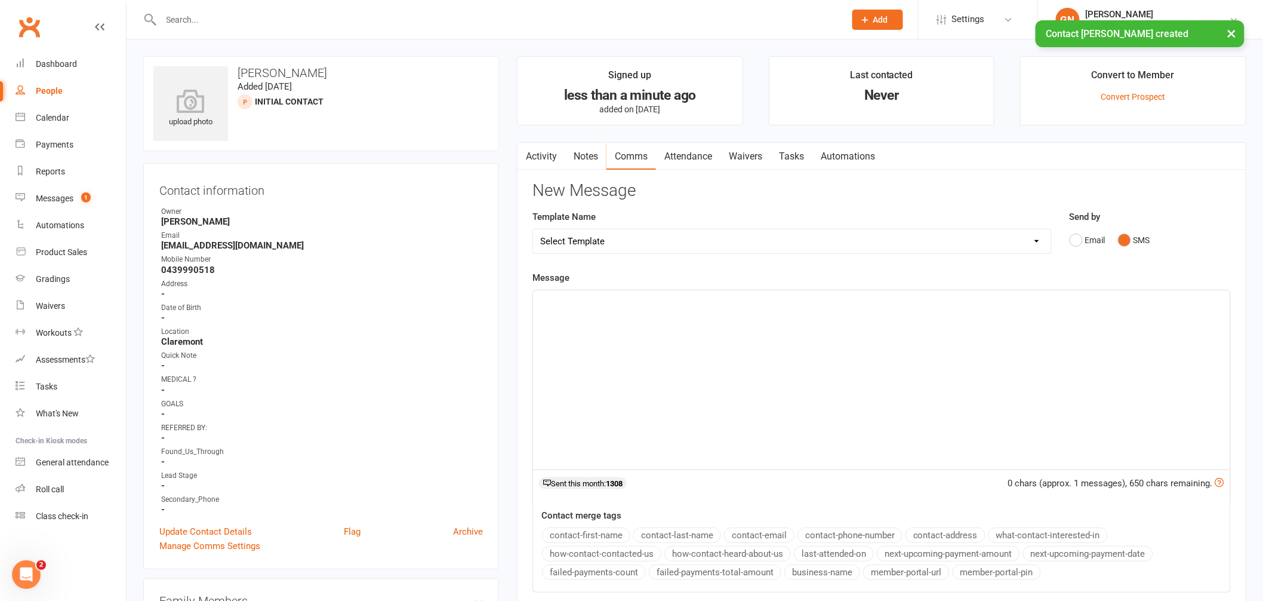
click at [1120, 341] on div "﻿" at bounding box center [881, 379] width 697 height 179
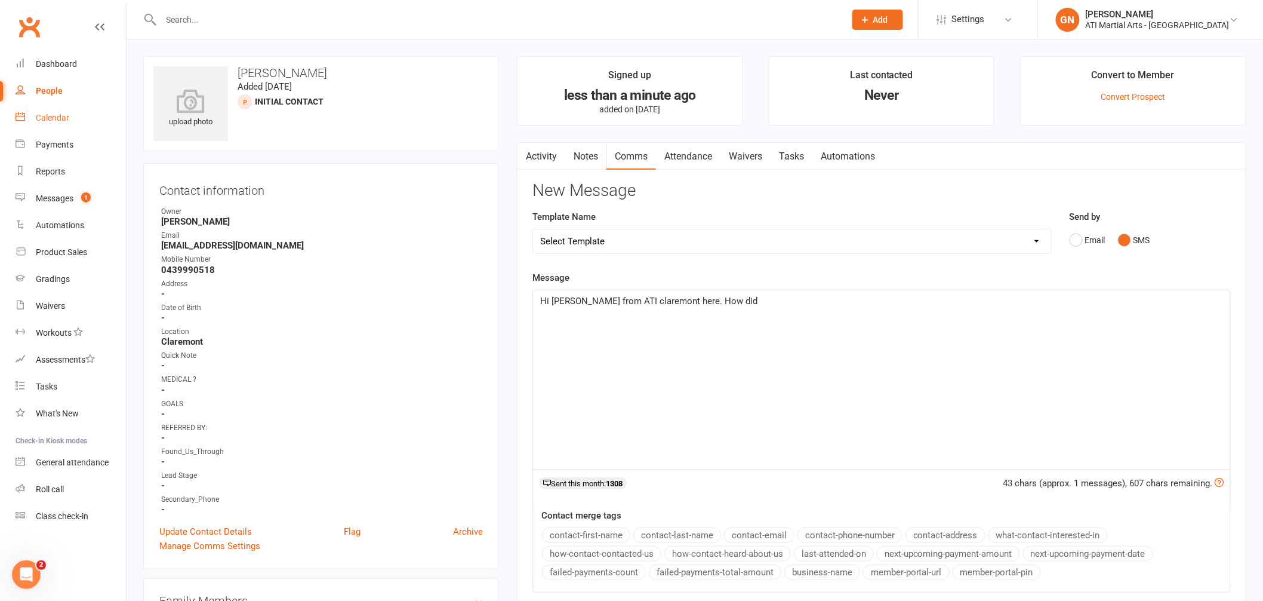
click at [52, 105] on link "Calendar" at bounding box center [71, 117] width 110 height 27
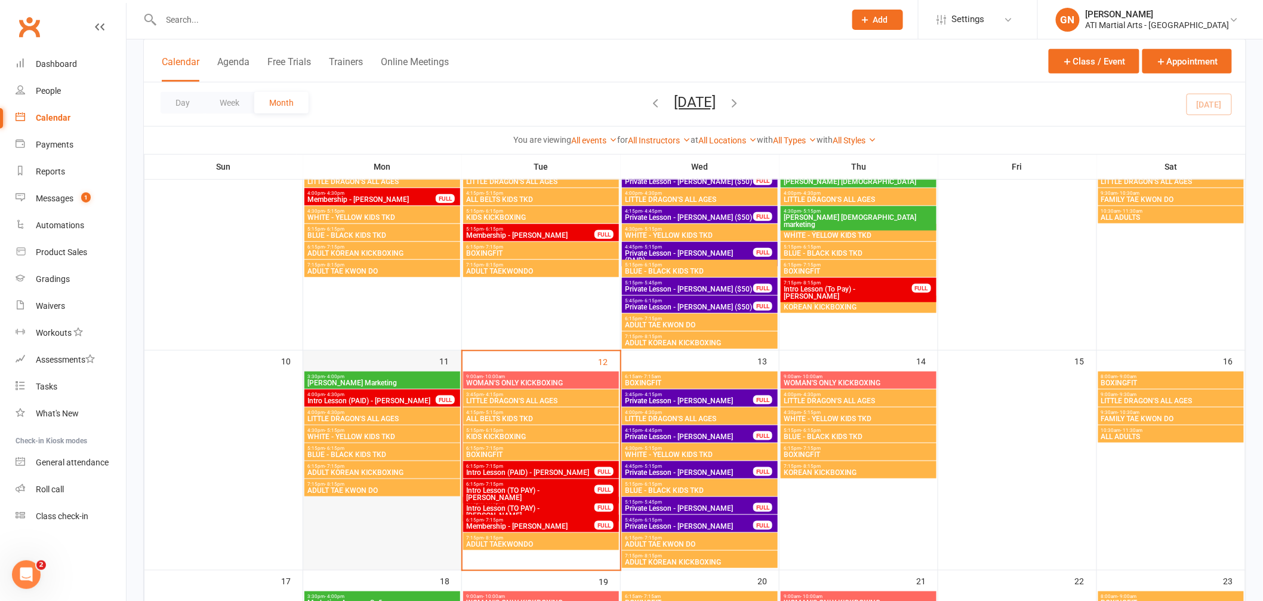
scroll to position [324, 0]
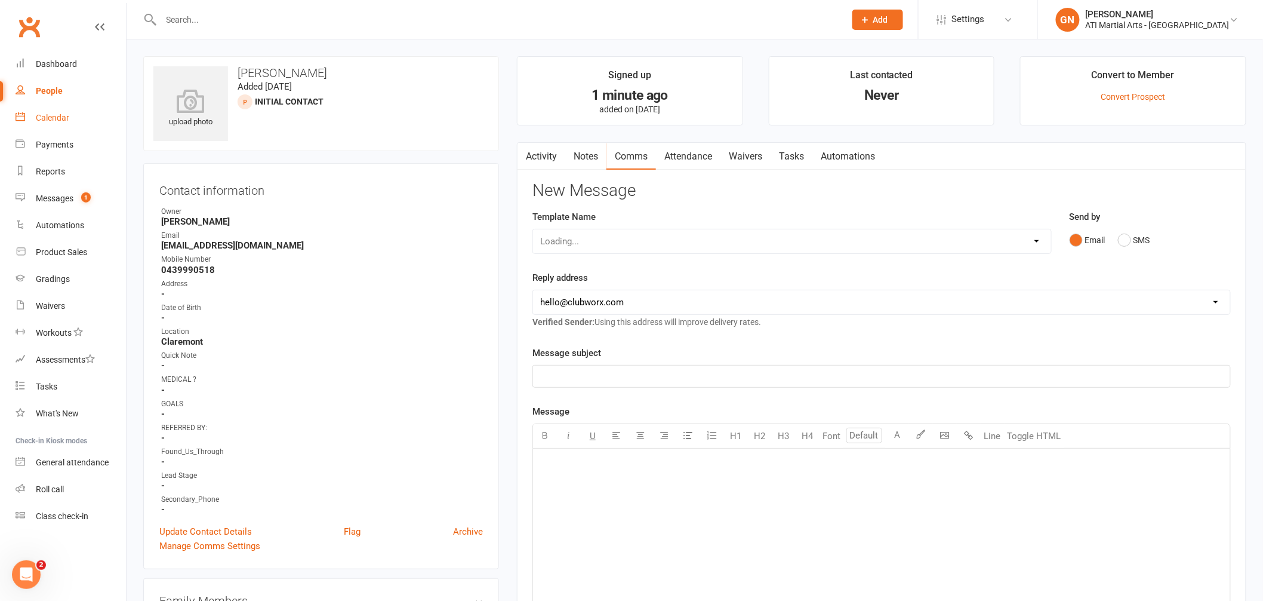
scroll to position [79, 0]
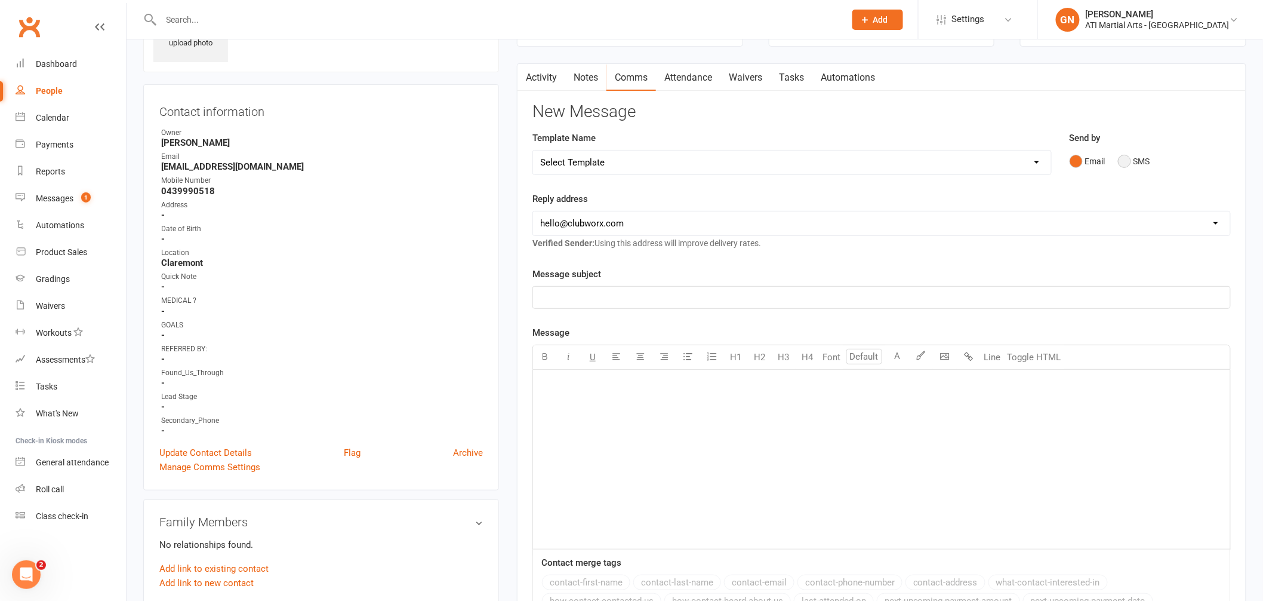
click at [1140, 167] on button "SMS" at bounding box center [1134, 161] width 32 height 23
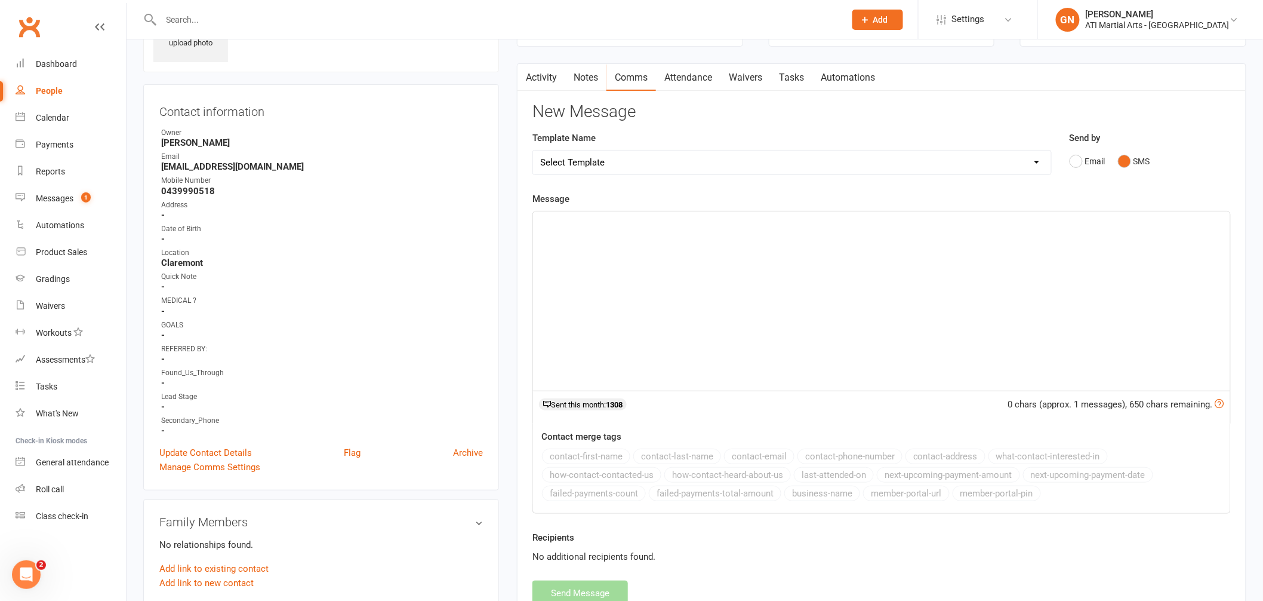
click at [1116, 335] on div "﻿" at bounding box center [881, 300] width 697 height 179
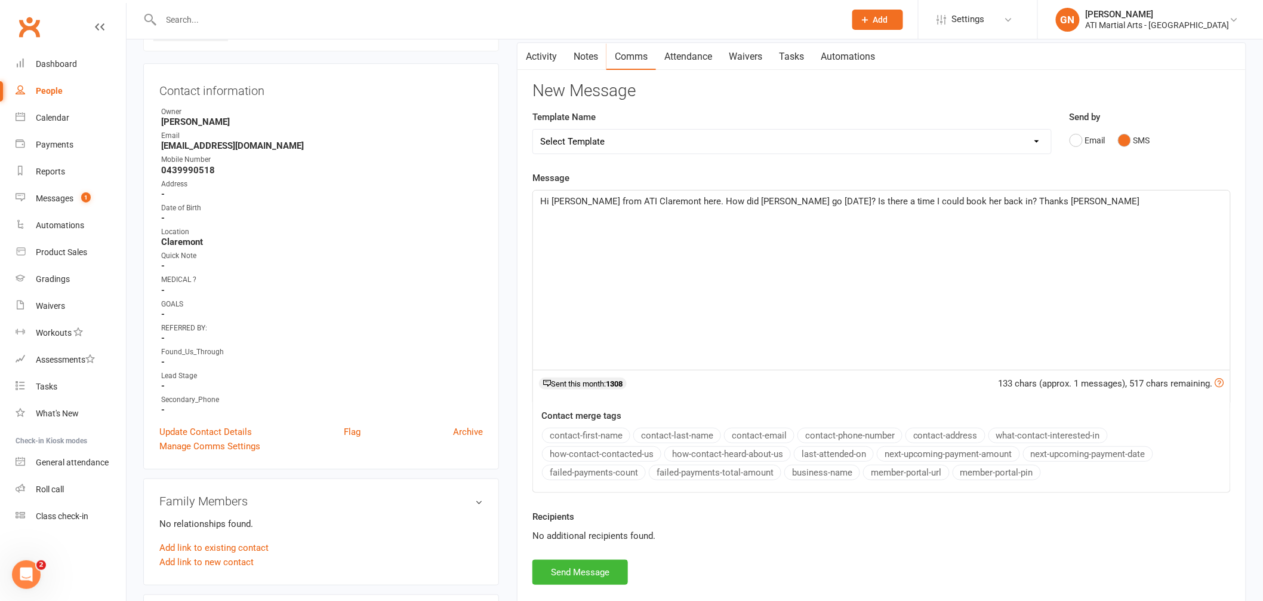
scroll to position [122, 0]
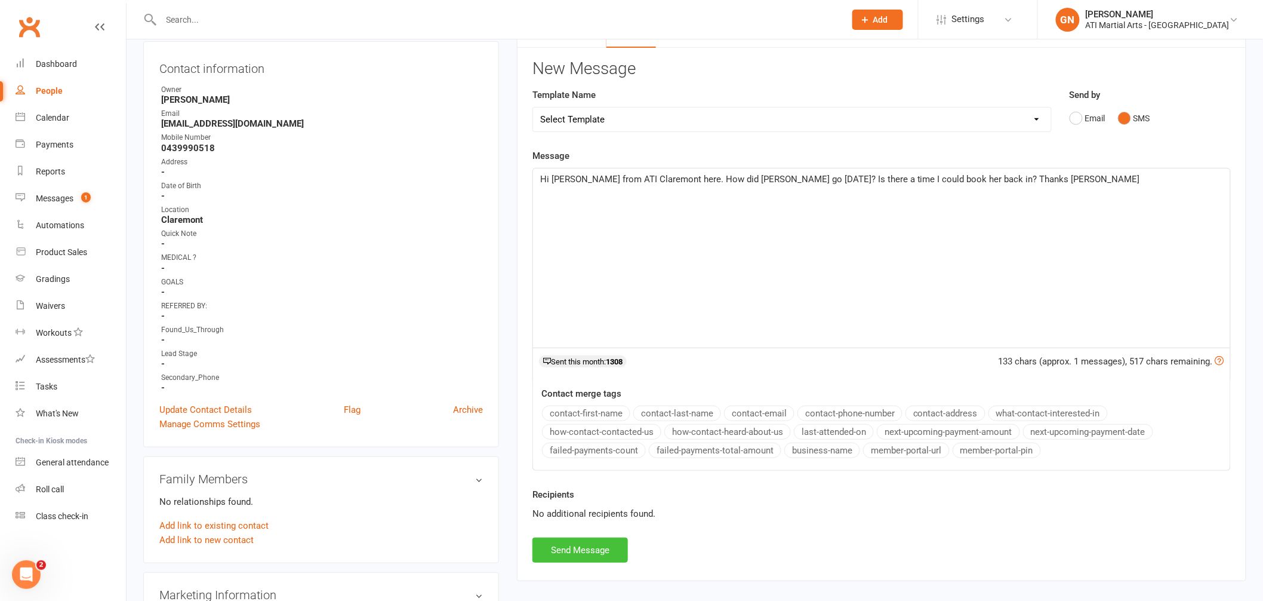
click at [574, 545] on button "Send Message" at bounding box center [581, 549] width 96 height 25
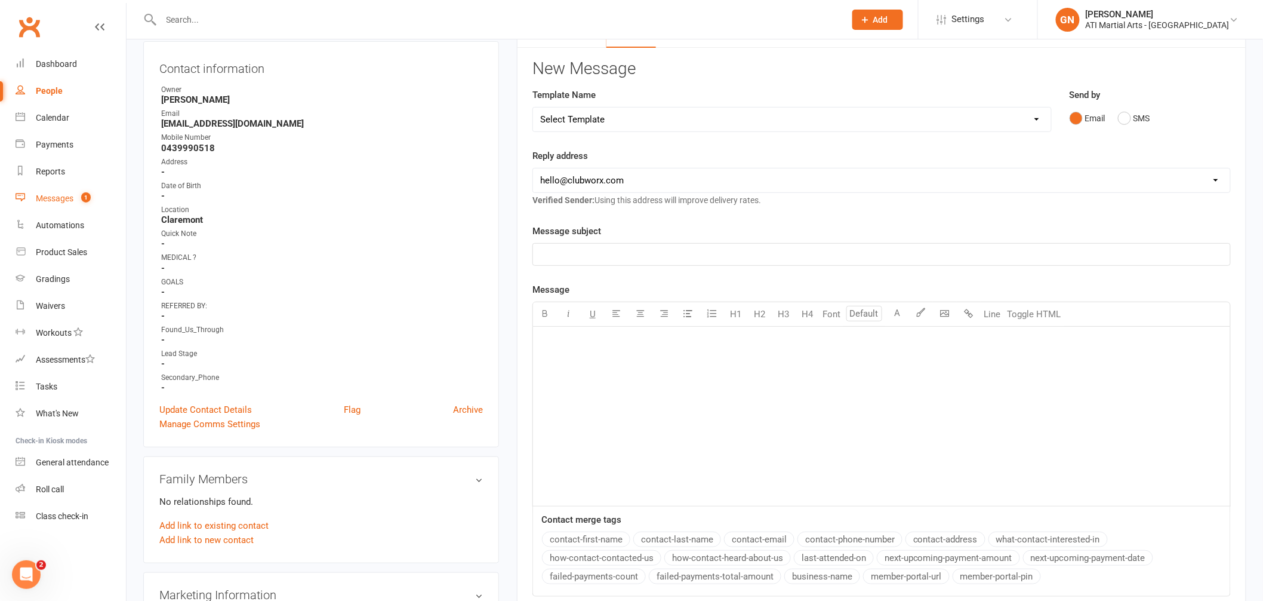
click at [73, 199] on div "Messages" at bounding box center [55, 198] width 38 height 10
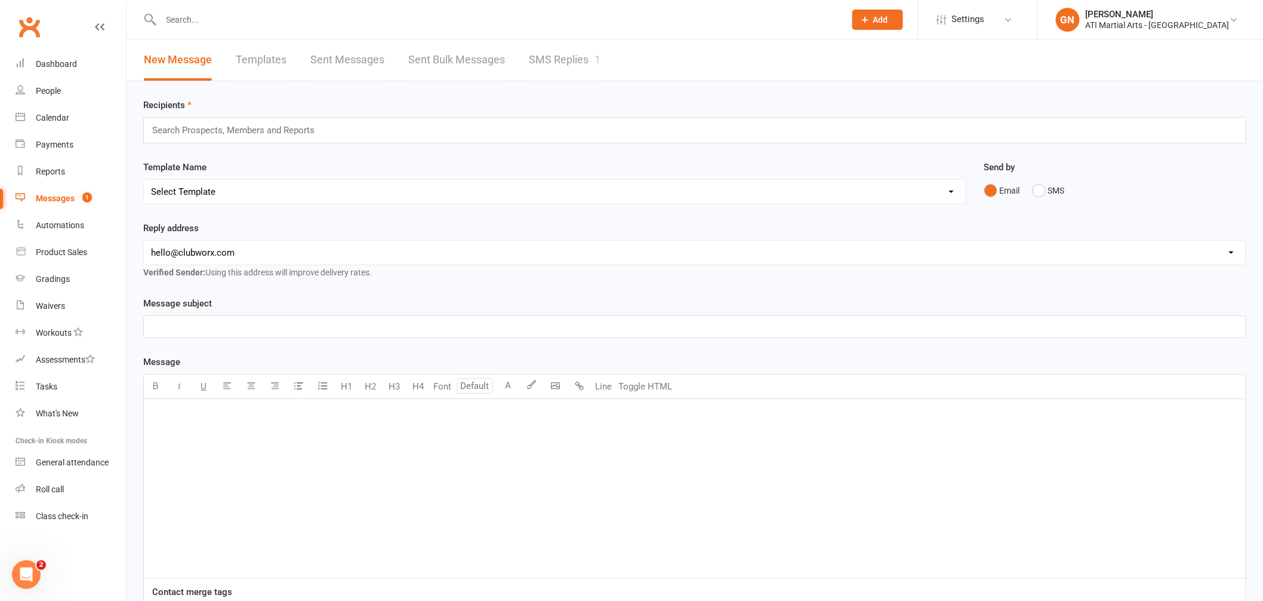
click at [592, 69] on link "SMS Replies 1" at bounding box center [565, 59] width 72 height 41
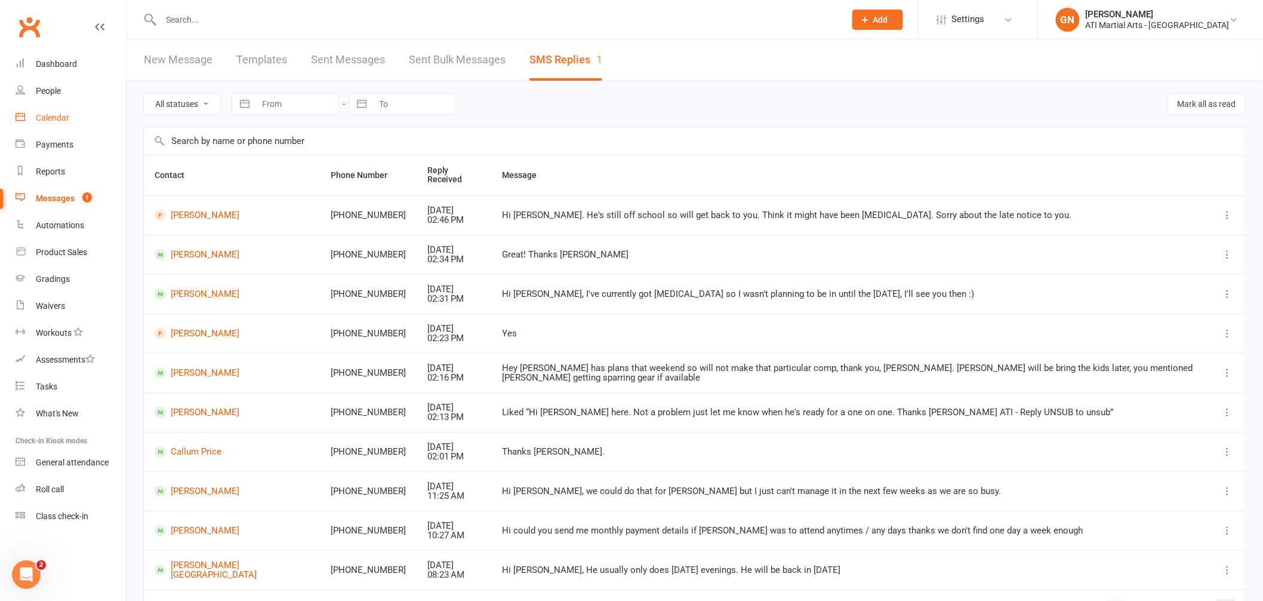
click at [33, 113] on link "Calendar" at bounding box center [71, 117] width 110 height 27
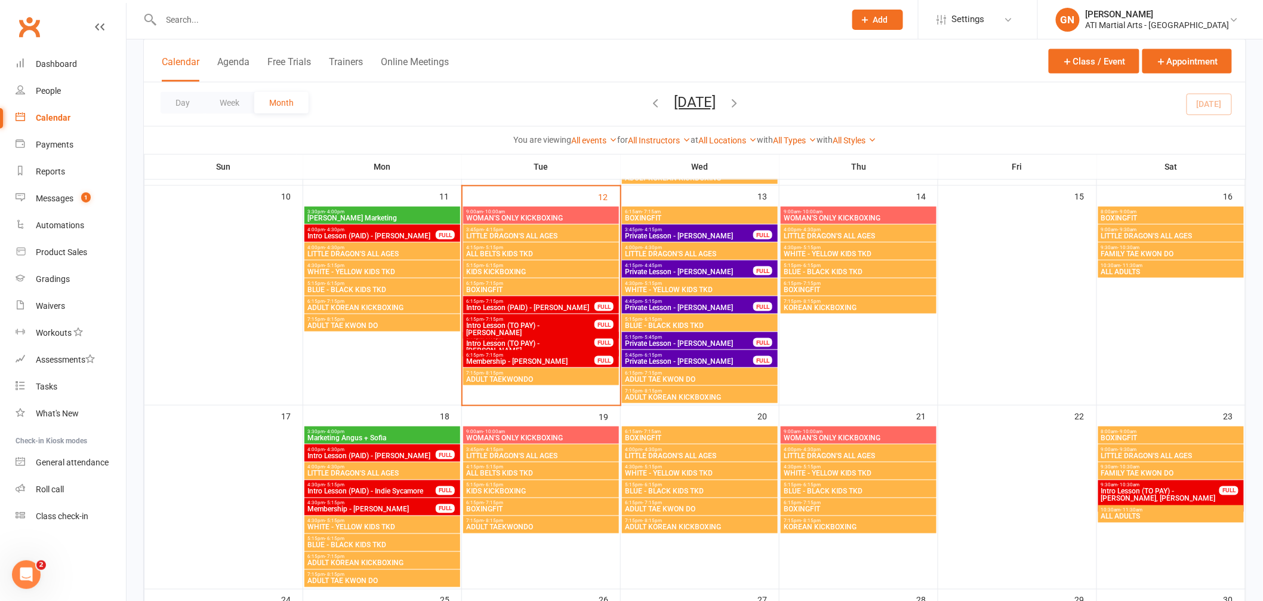
scroll to position [486, 0]
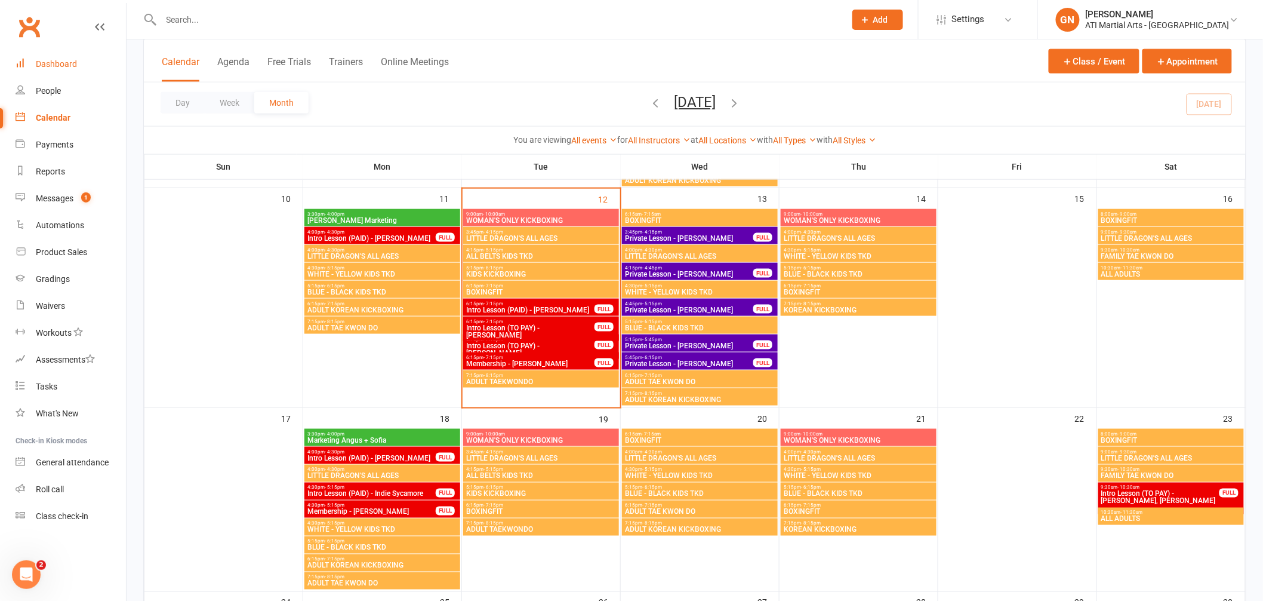
click at [60, 62] on div "Dashboard" at bounding box center [56, 64] width 41 height 10
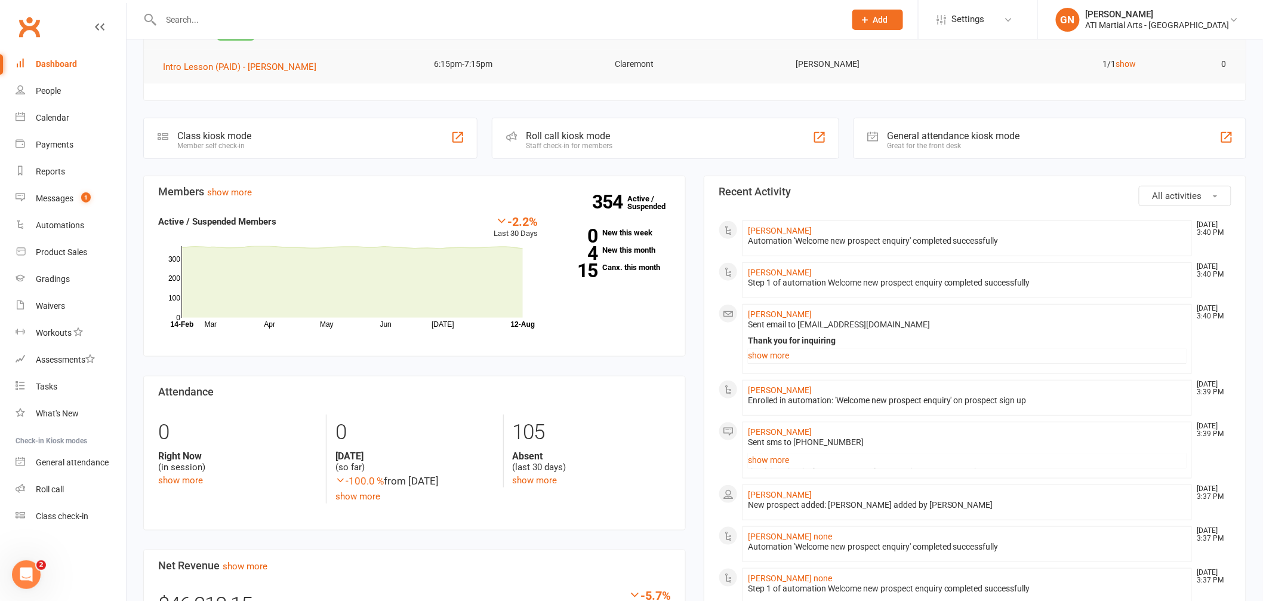
scroll to position [302, 0]
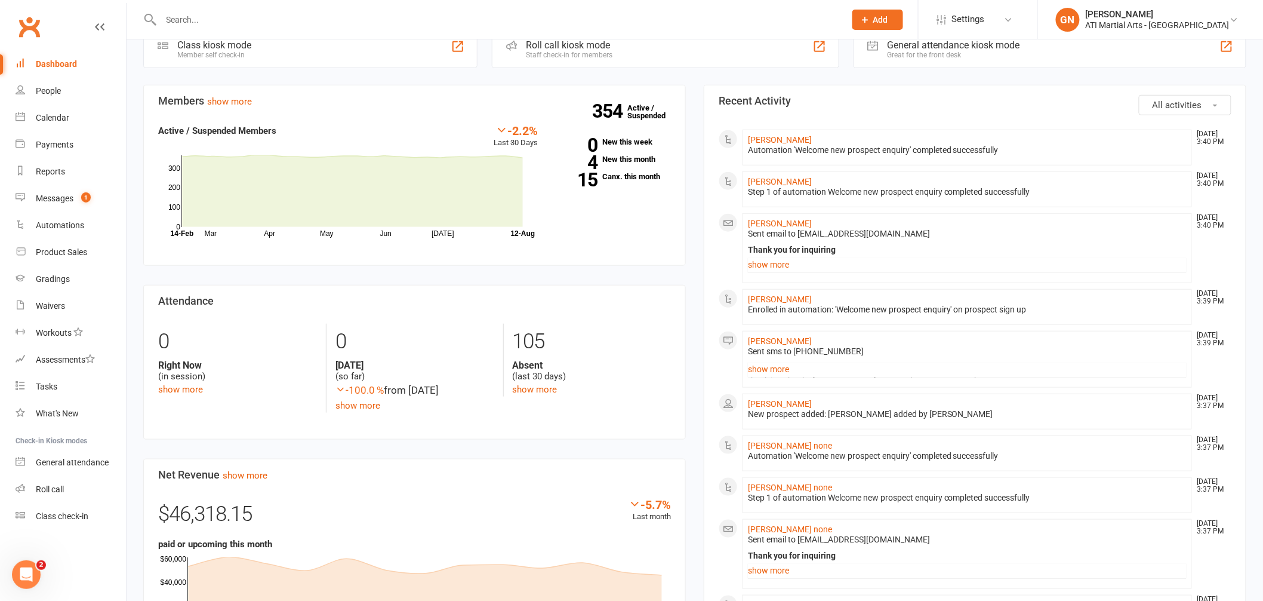
drag, startPoint x: 192, startPoint y: 17, endPoint x: 185, endPoint y: 17, distance: 6.6
click at [190, 17] on input "text" at bounding box center [498, 19] width 680 height 17
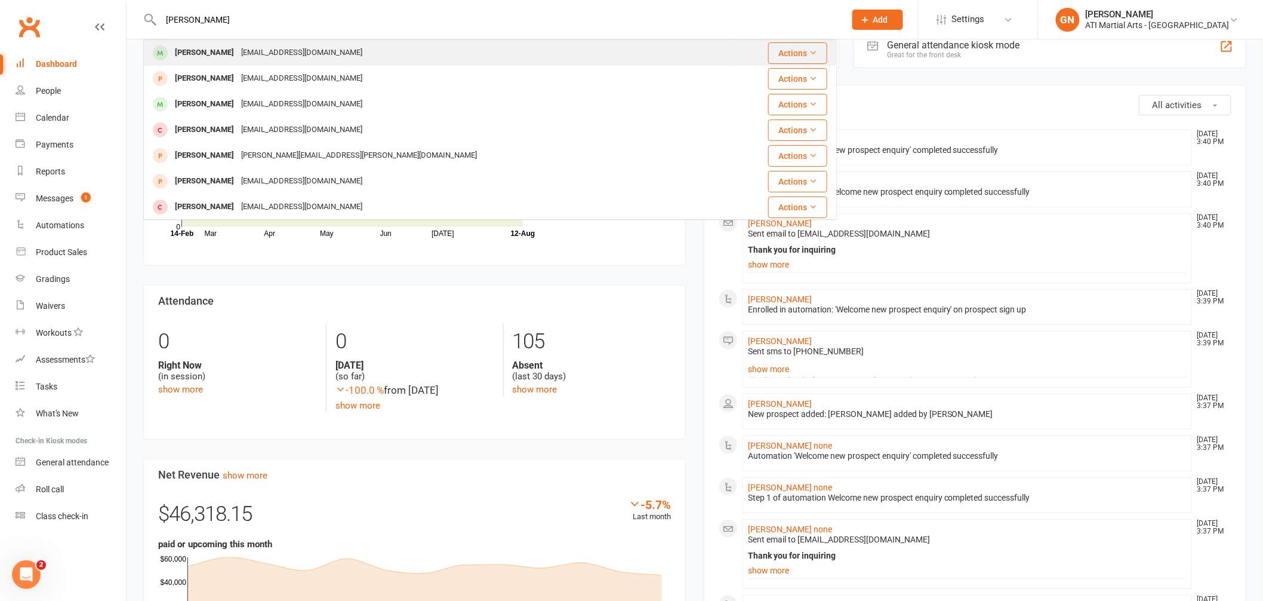
type input "thorton"
click at [189, 51] on div "[PERSON_NAME]" at bounding box center [204, 52] width 66 height 17
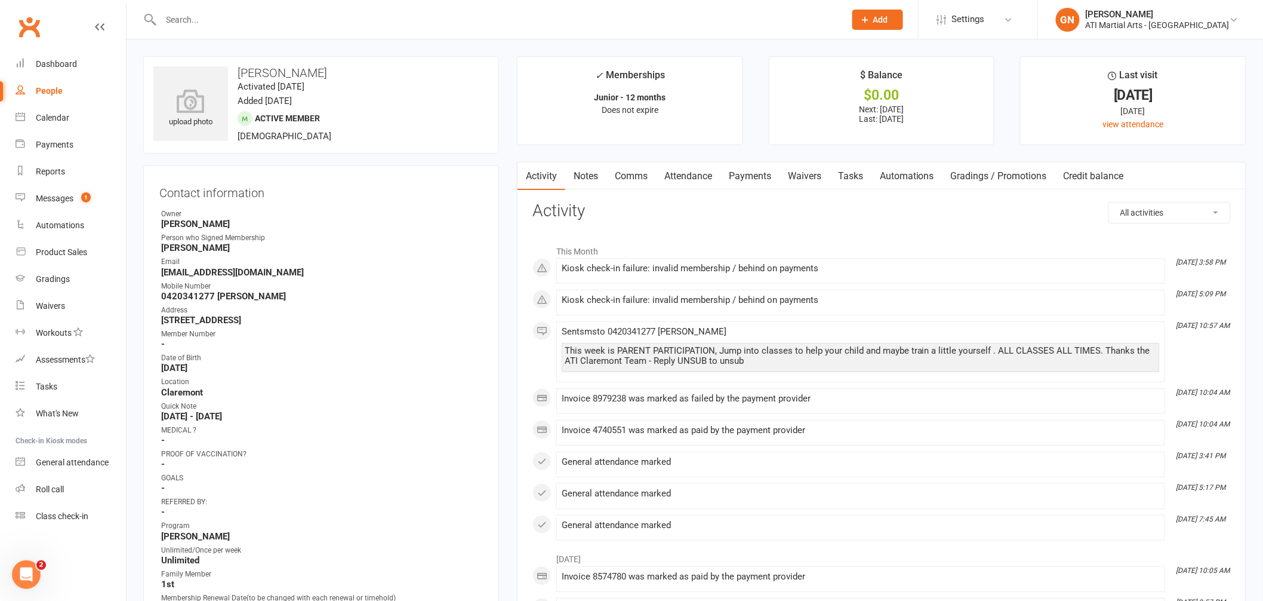
click at [767, 177] on link "Payments" at bounding box center [750, 175] width 59 height 27
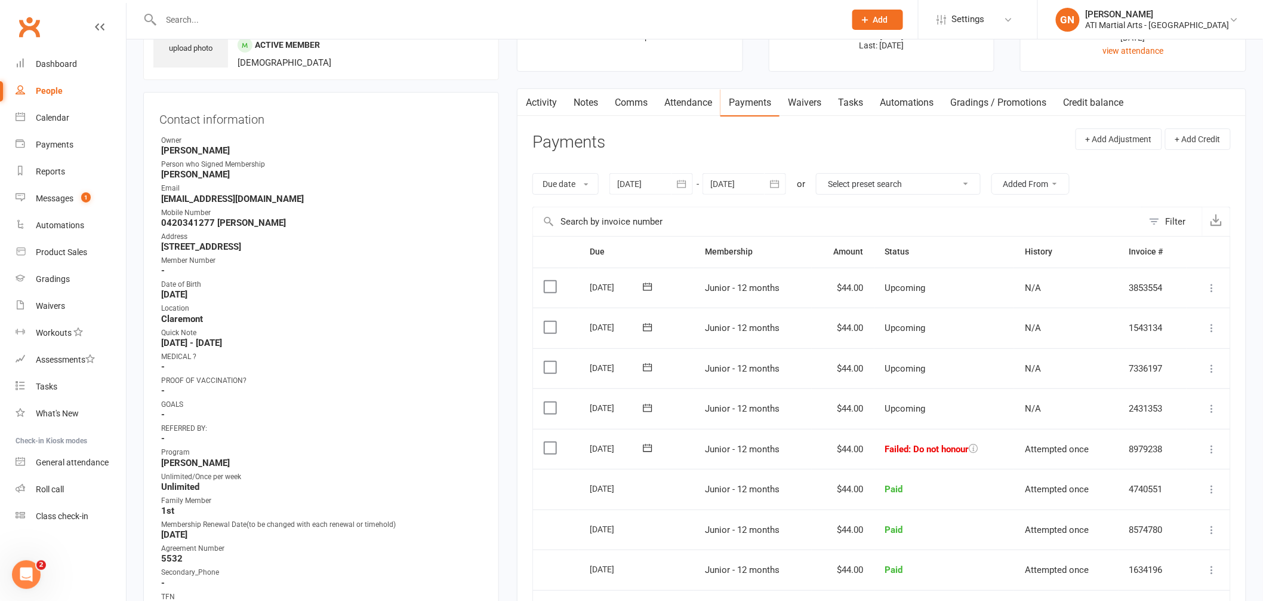
scroll to position [82, 0]
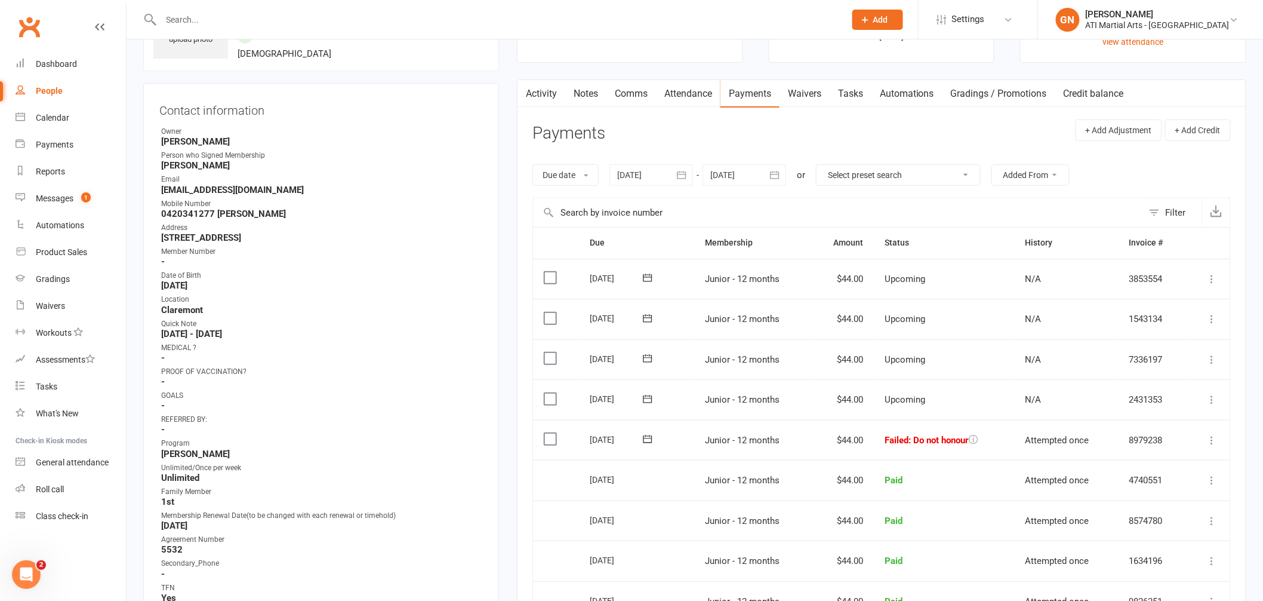
click at [187, 16] on input "text" at bounding box center [498, 19] width 680 height 17
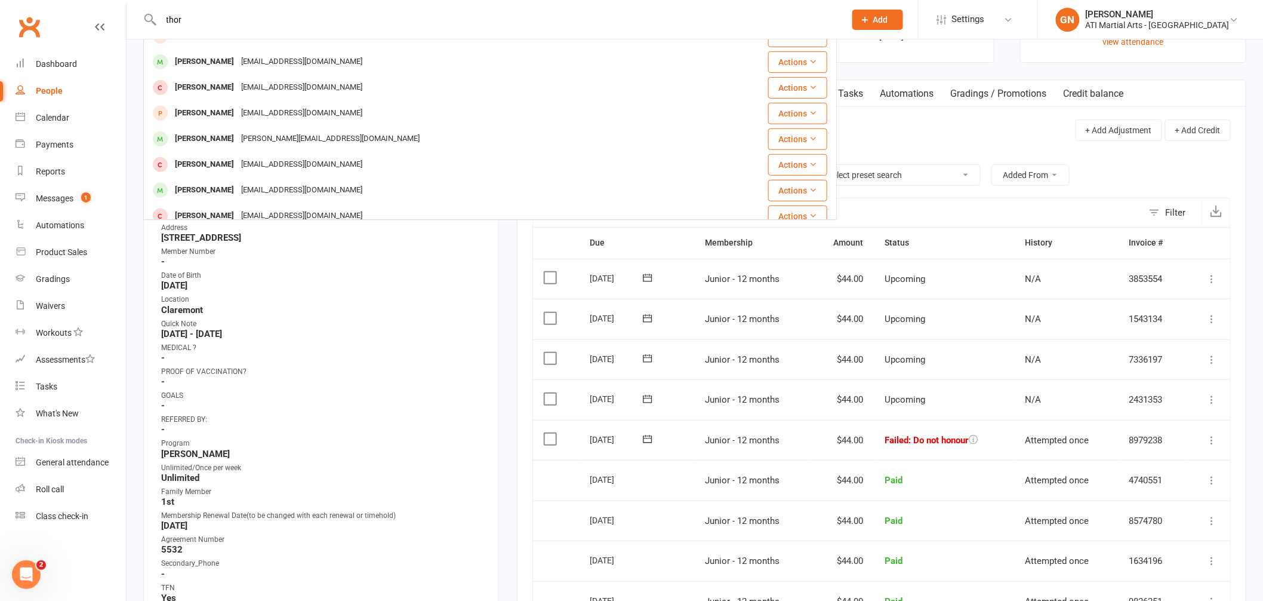
scroll to position [185, 0]
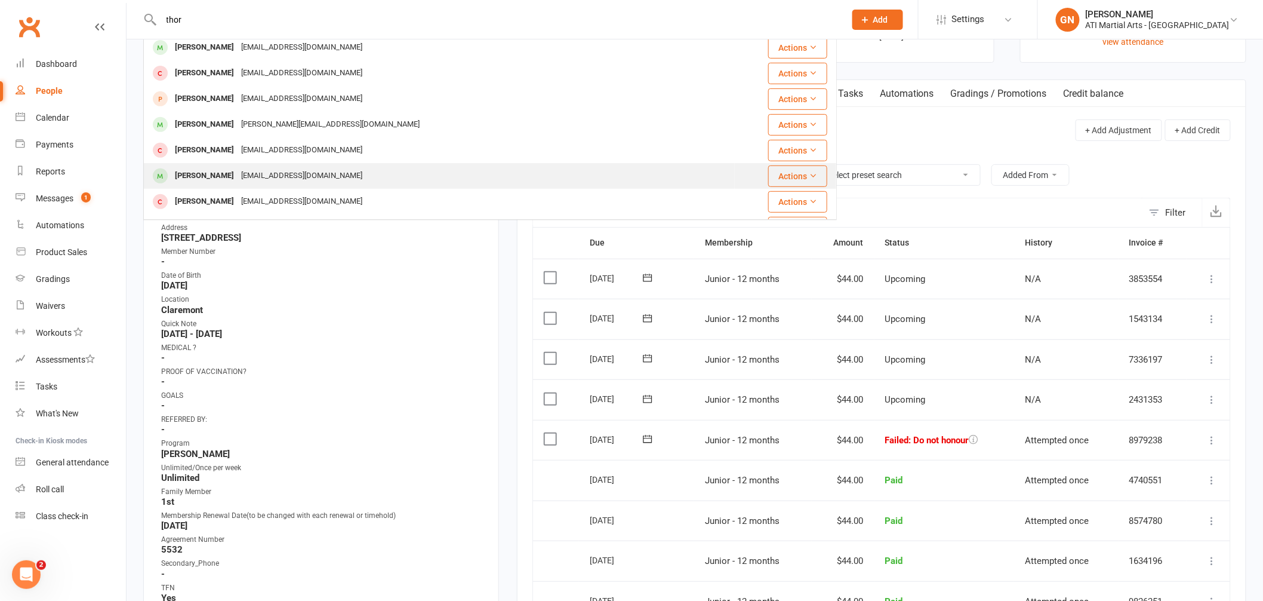
type input "thor"
click at [199, 170] on div "[PERSON_NAME]" at bounding box center [204, 175] width 66 height 17
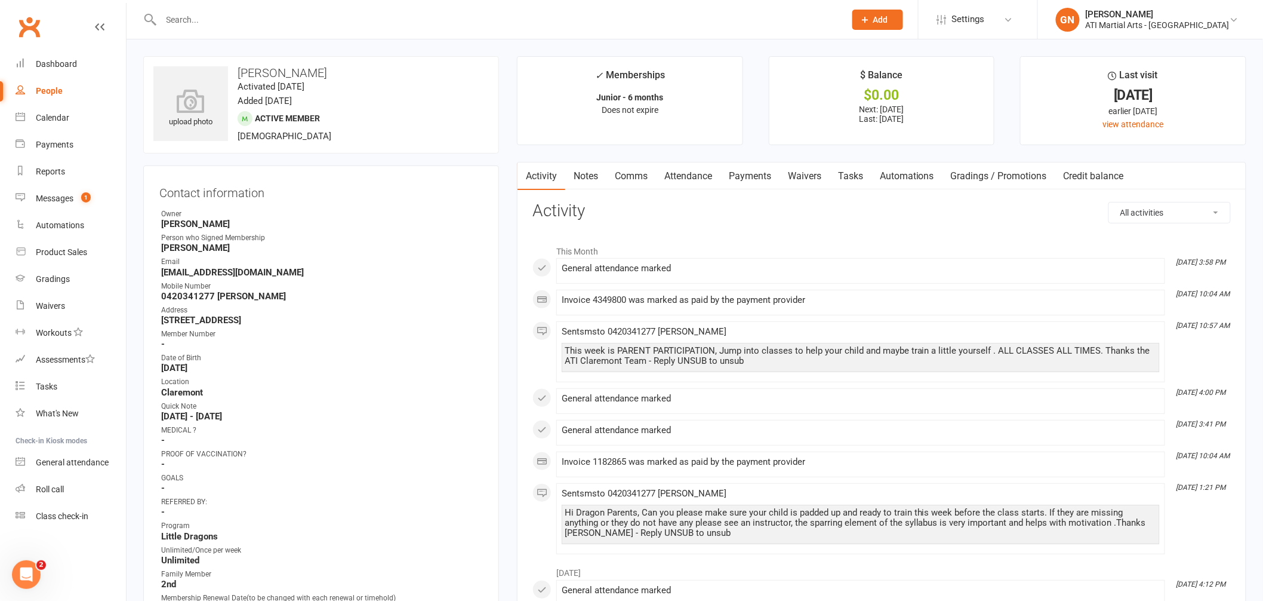
click at [744, 174] on link "Payments" at bounding box center [750, 175] width 59 height 27
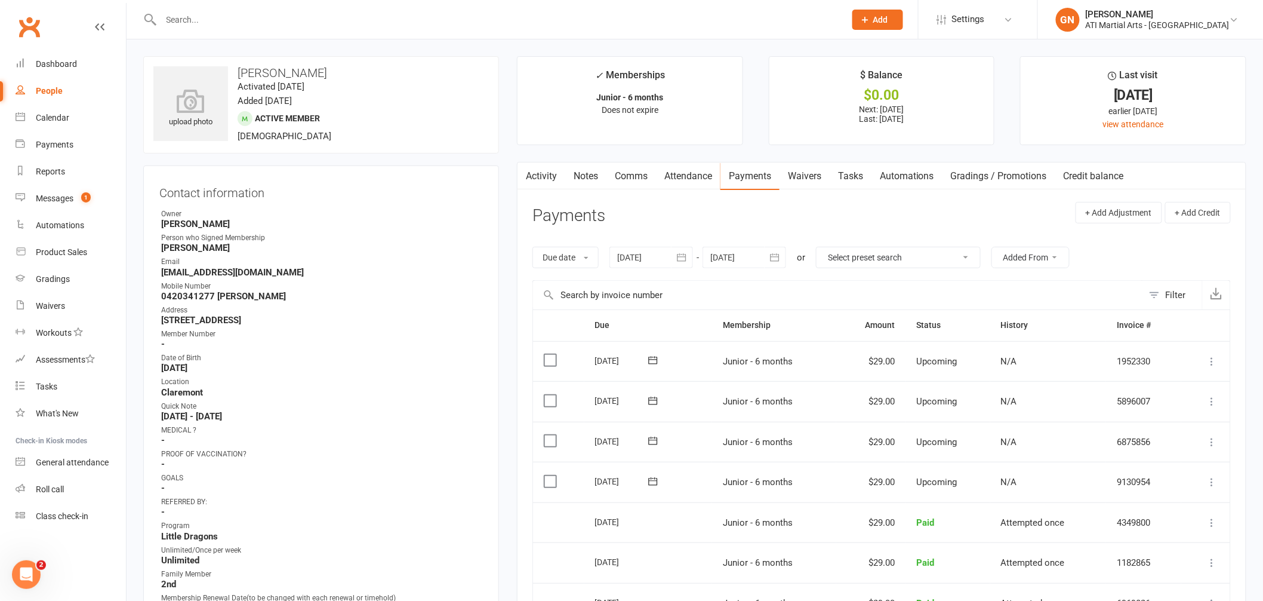
click at [211, 21] on input "text" at bounding box center [498, 19] width 680 height 17
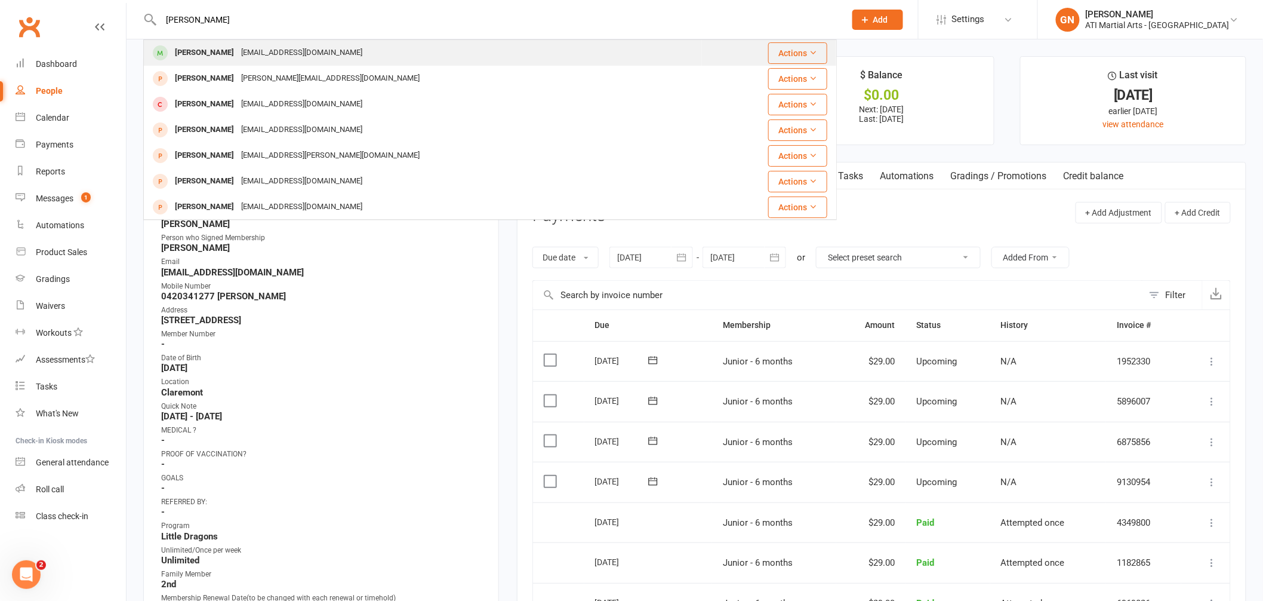
type input "jack thor"
click at [199, 57] on div "[PERSON_NAME]" at bounding box center [204, 52] width 66 height 17
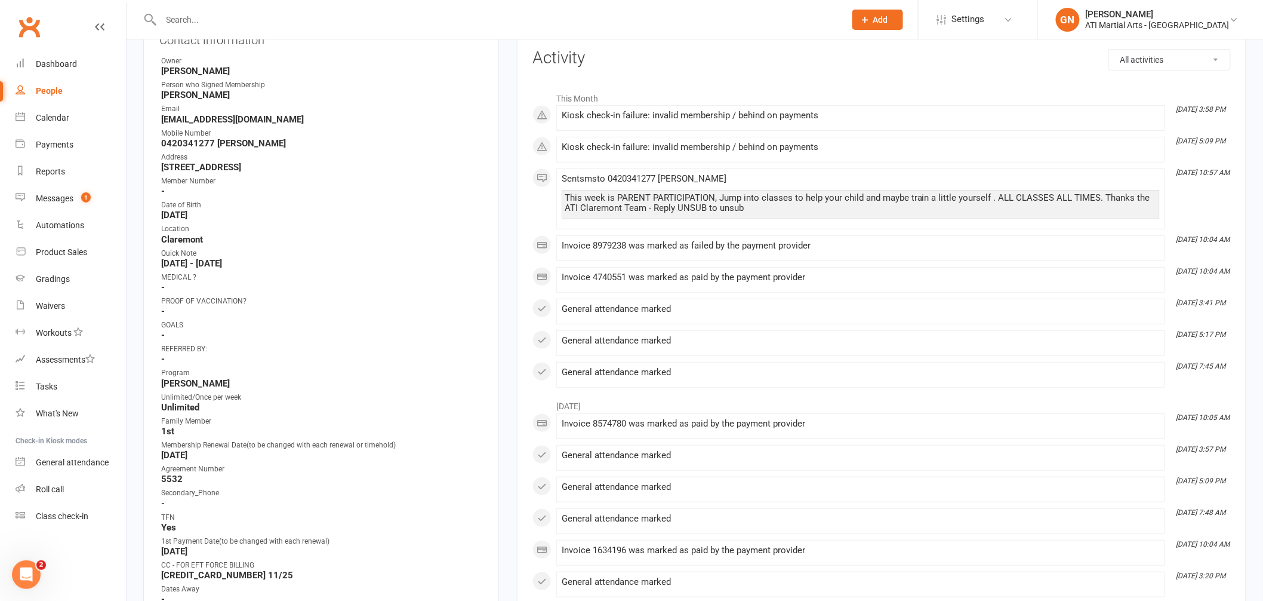
scroll to position [88, 0]
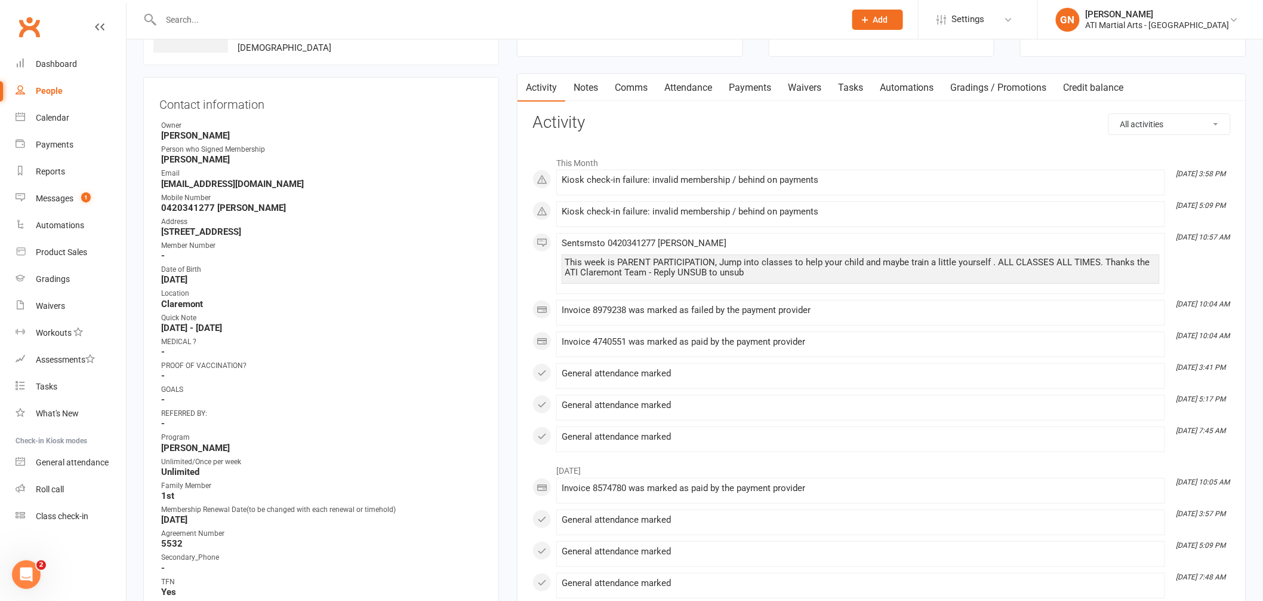
drag, startPoint x: 746, startPoint y: 85, endPoint x: 1124, endPoint y: 83, distance: 377.9
click at [746, 85] on link "Payments" at bounding box center [750, 87] width 59 height 27
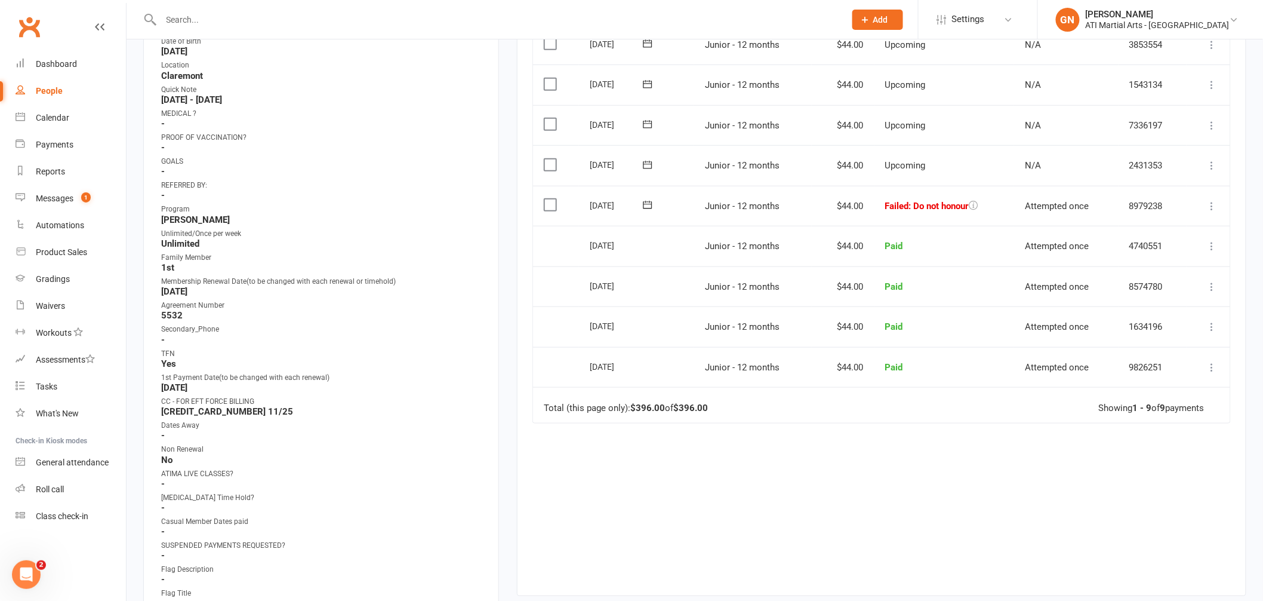
scroll to position [321, 0]
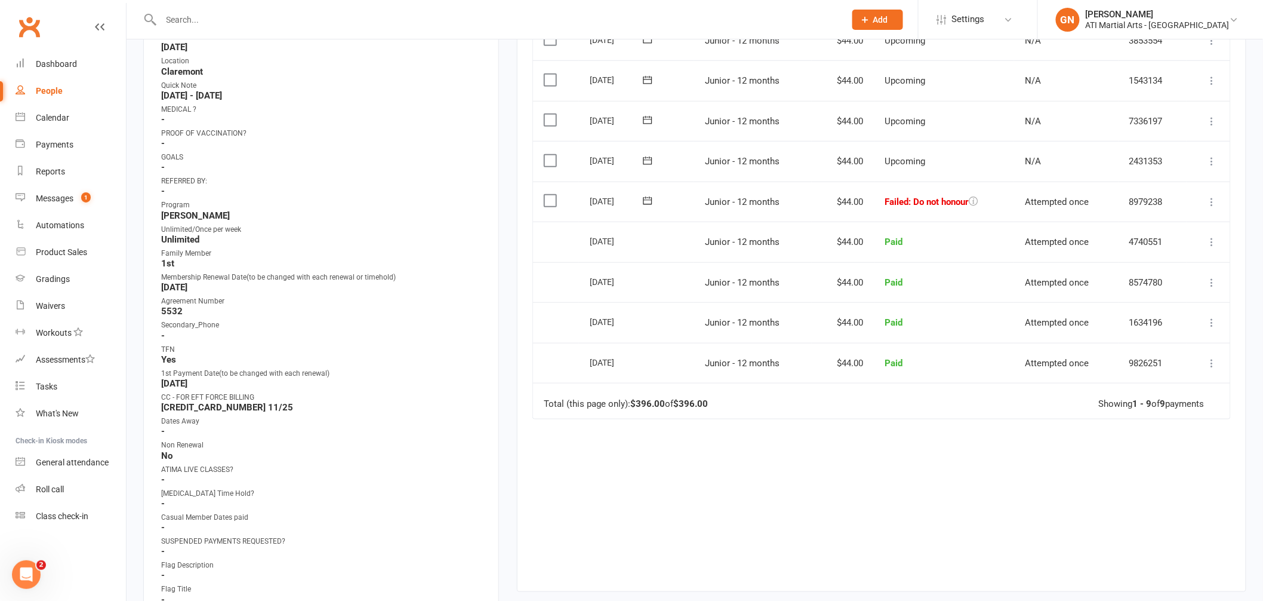
click at [1211, 203] on icon at bounding box center [1213, 202] width 12 height 12
click at [1161, 218] on link "Mark as Paid (Cash)" at bounding box center [1160, 225] width 118 height 24
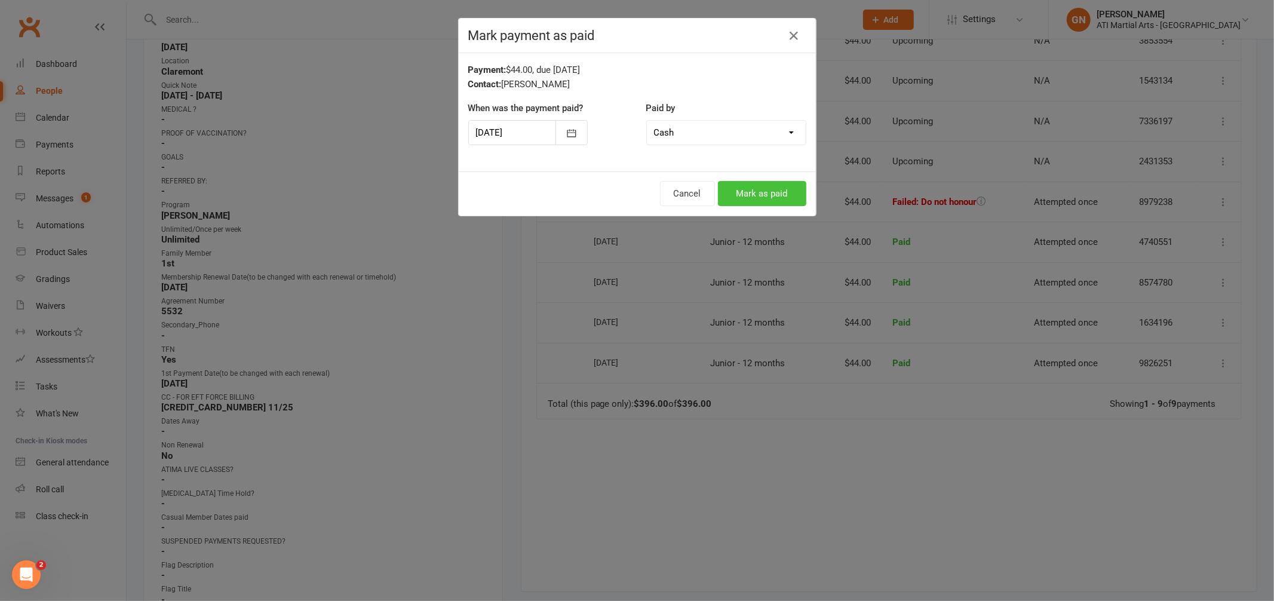
click at [767, 193] on button "Mark as paid" at bounding box center [762, 193] width 88 height 25
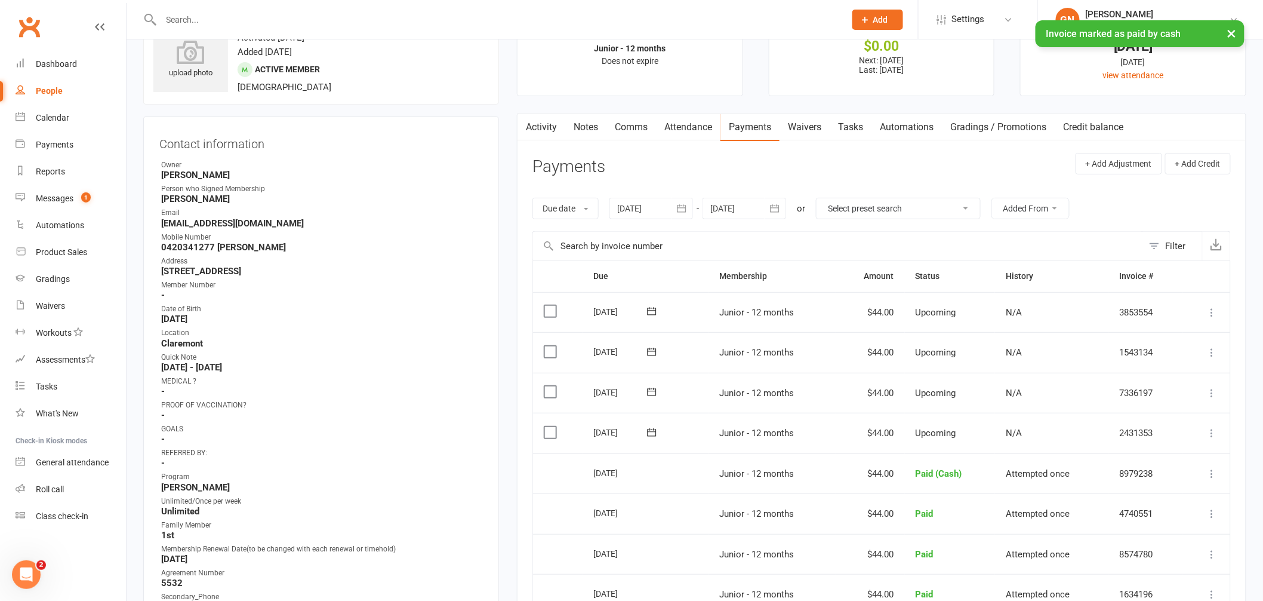
scroll to position [0, 0]
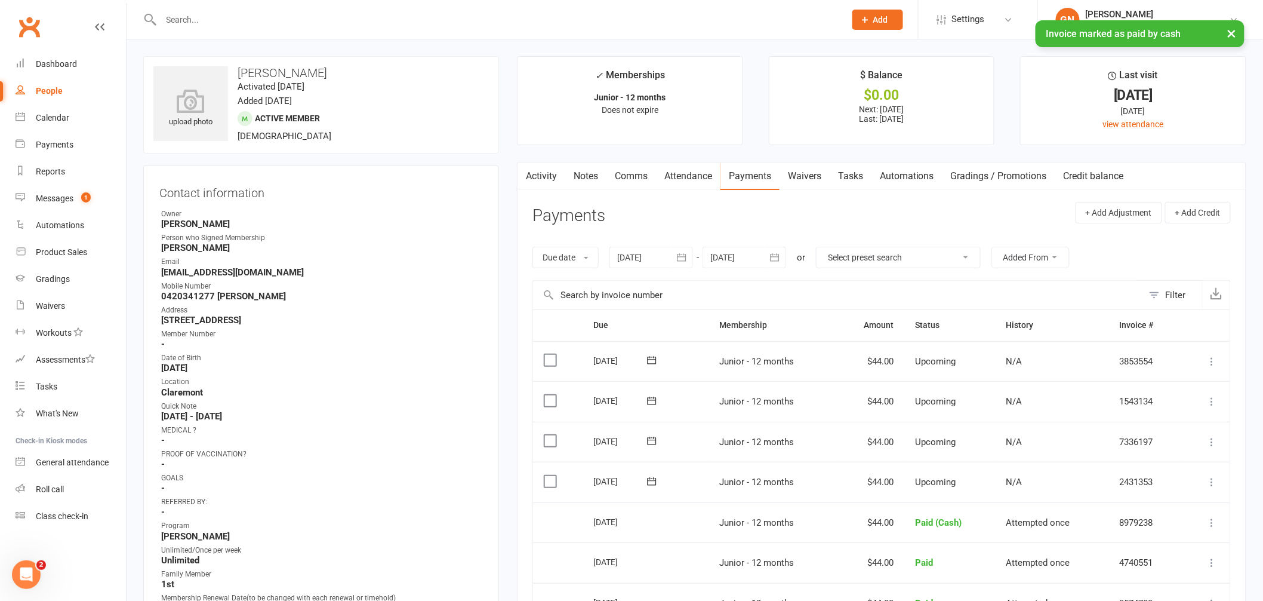
click at [580, 179] on link "Notes" at bounding box center [585, 175] width 41 height 27
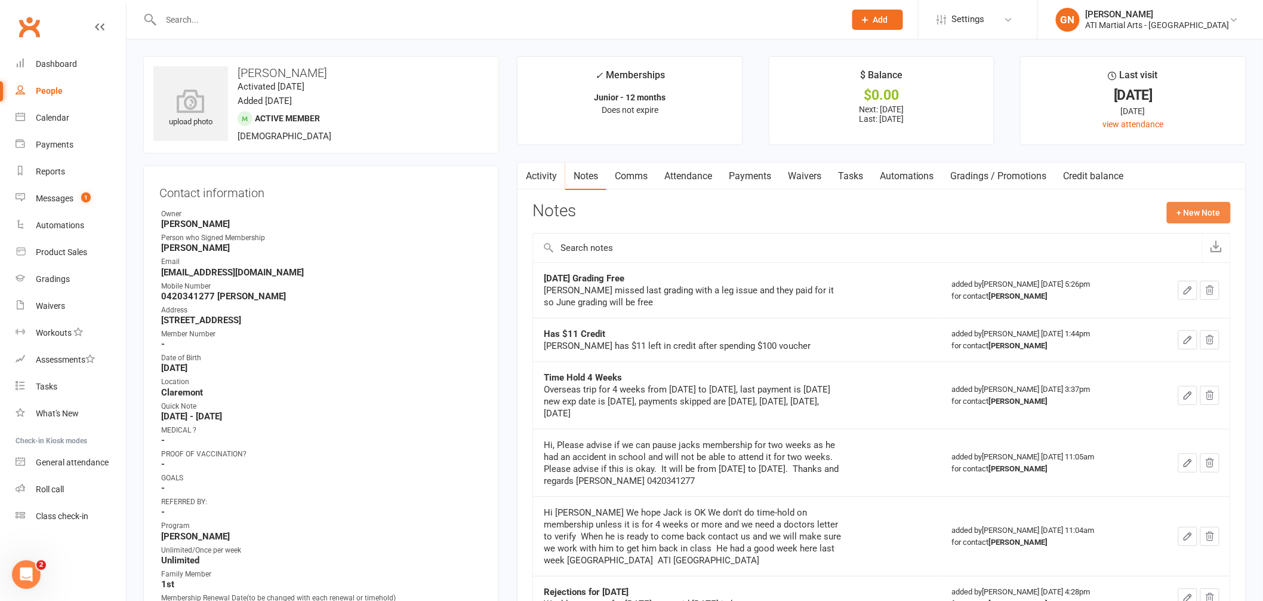
click at [1187, 209] on button "+ New Note" at bounding box center [1199, 212] width 64 height 21
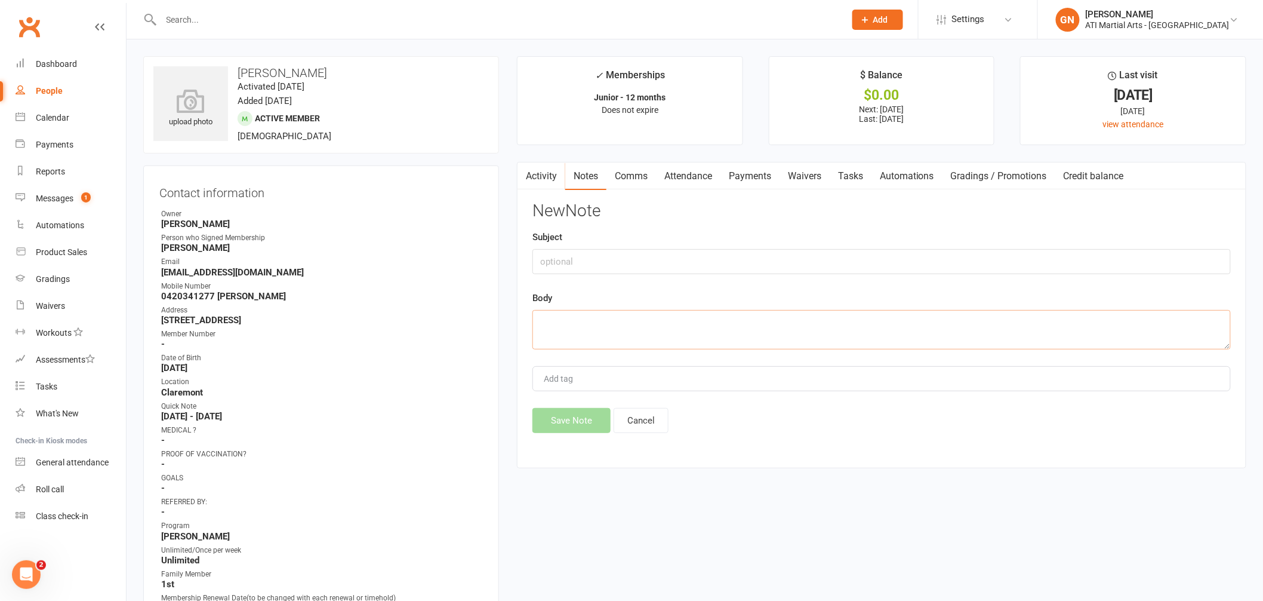
click at [597, 324] on textarea at bounding box center [882, 329] width 699 height 39
type textarea "$44 taken in-house for [DATE] GN"
click at [555, 429] on button "Save Note" at bounding box center [572, 420] width 78 height 25
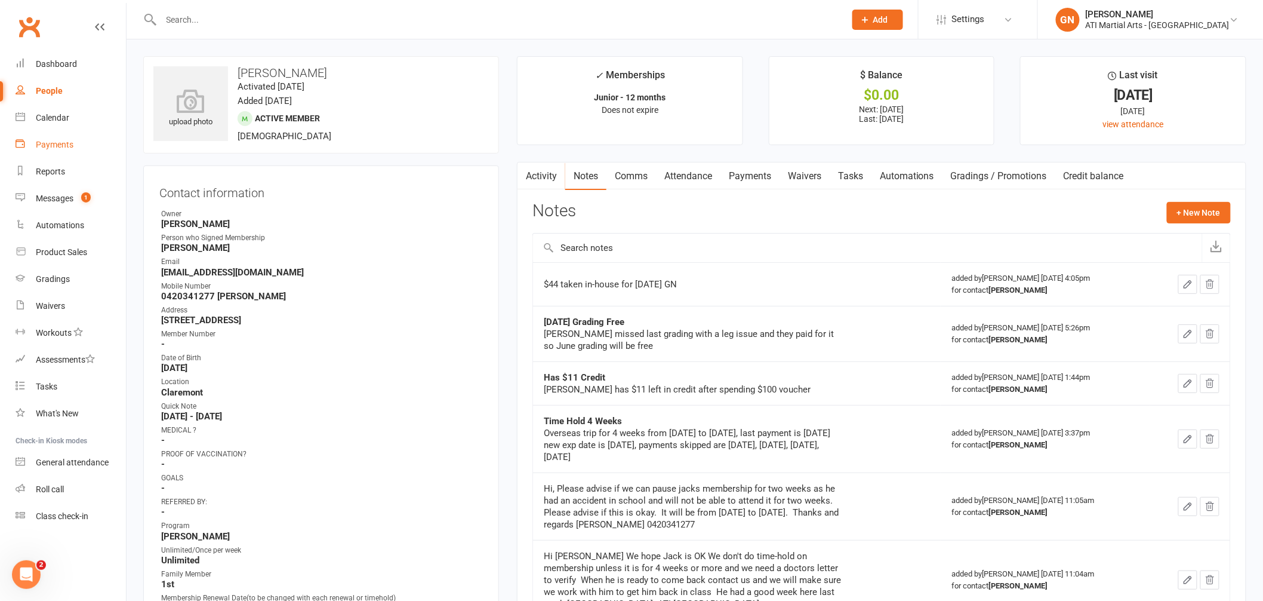
click at [69, 146] on div "Payments" at bounding box center [55, 145] width 38 height 10
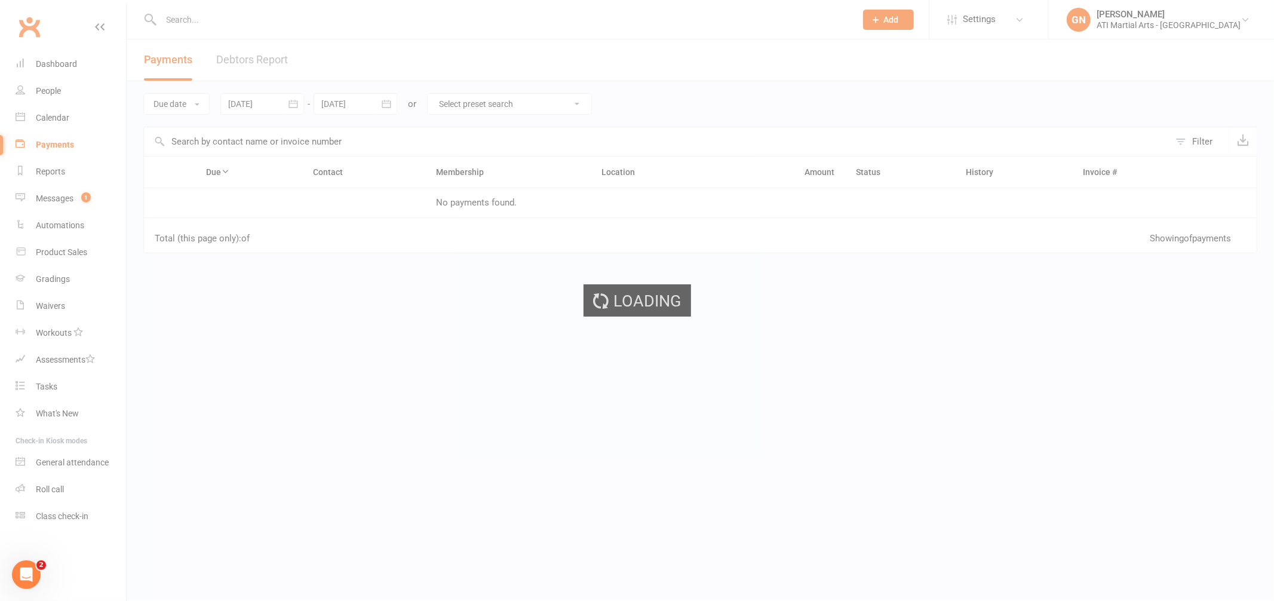
click at [267, 57] on link "Debtors Report" at bounding box center [252, 59] width 72 height 41
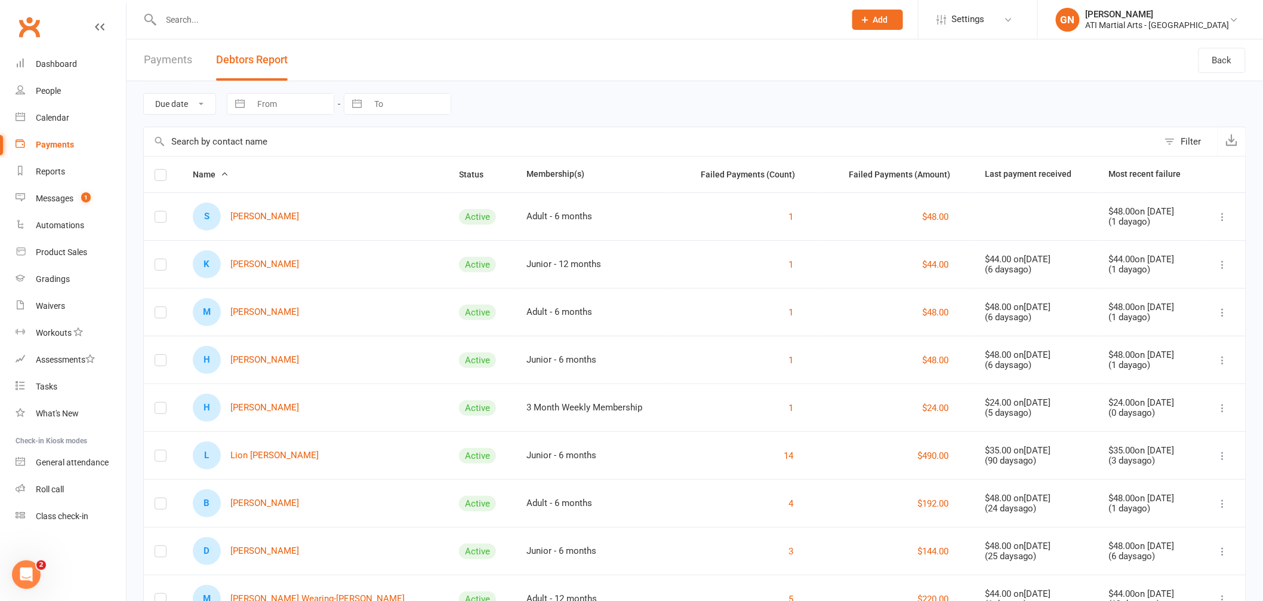
click at [259, 56] on button "Debtors Report" at bounding box center [252, 59] width 72 height 41
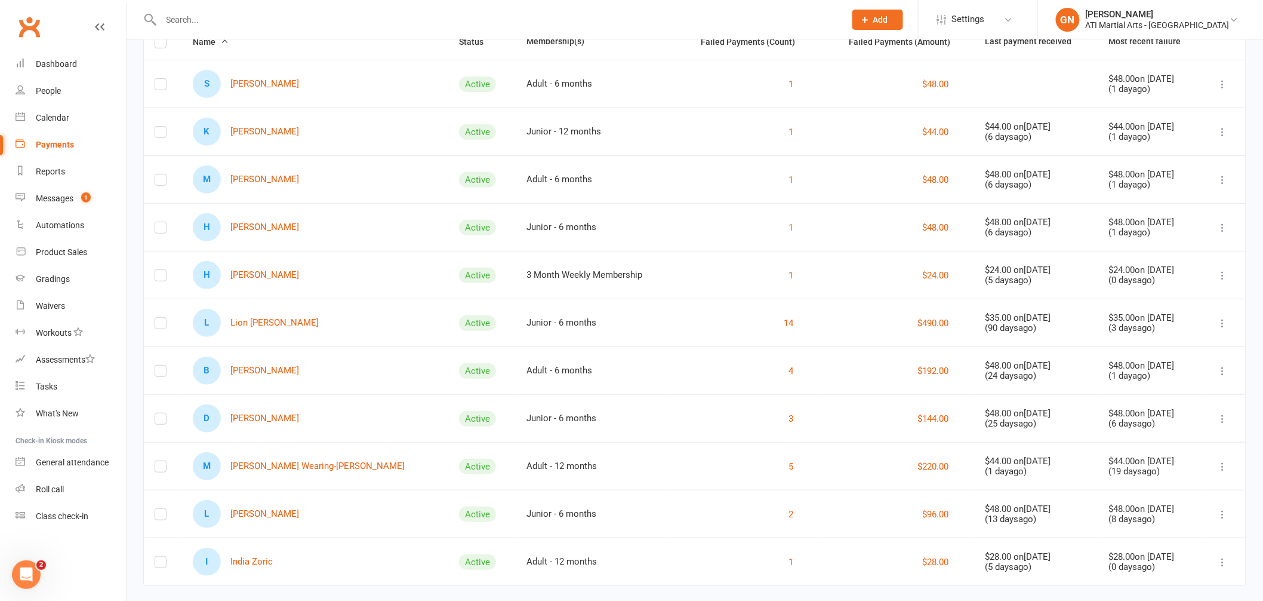
scroll to position [127, 0]
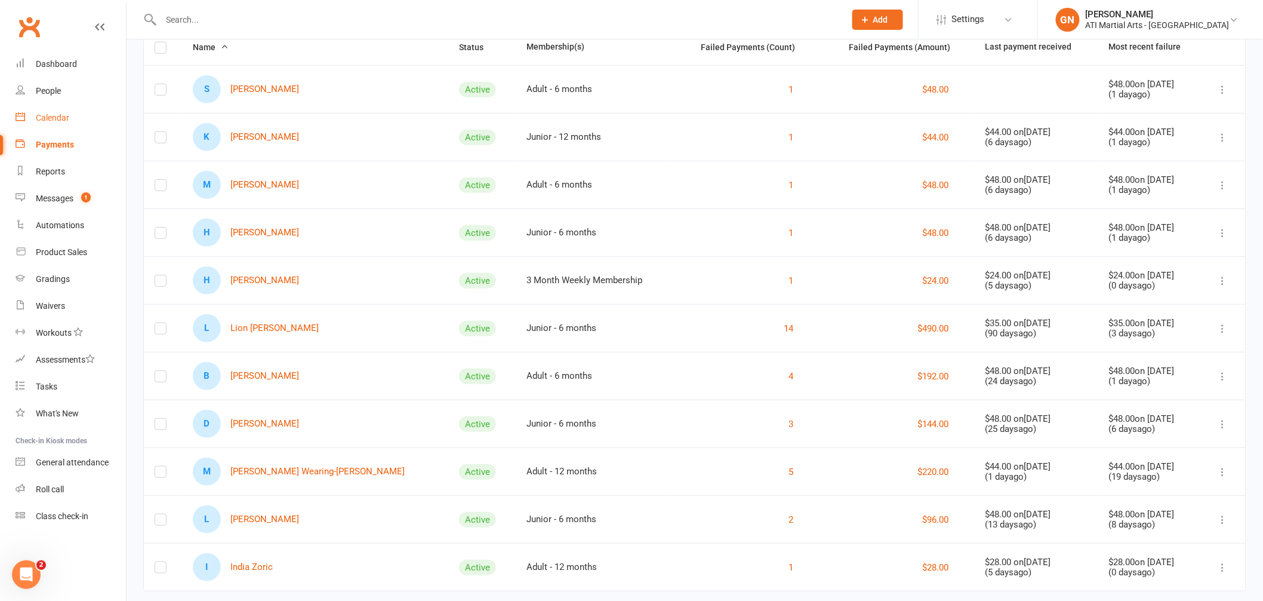
click at [53, 113] on div "Calendar" at bounding box center [52, 118] width 33 height 10
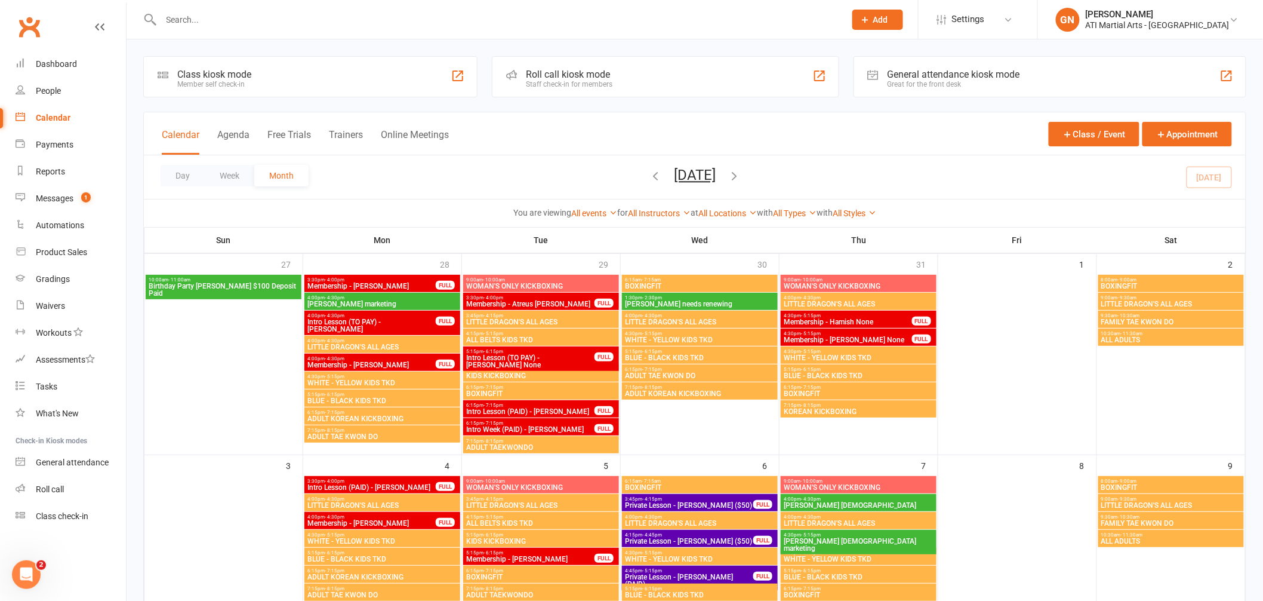
click at [908, 72] on div "General attendance kiosk mode" at bounding box center [954, 74] width 133 height 11
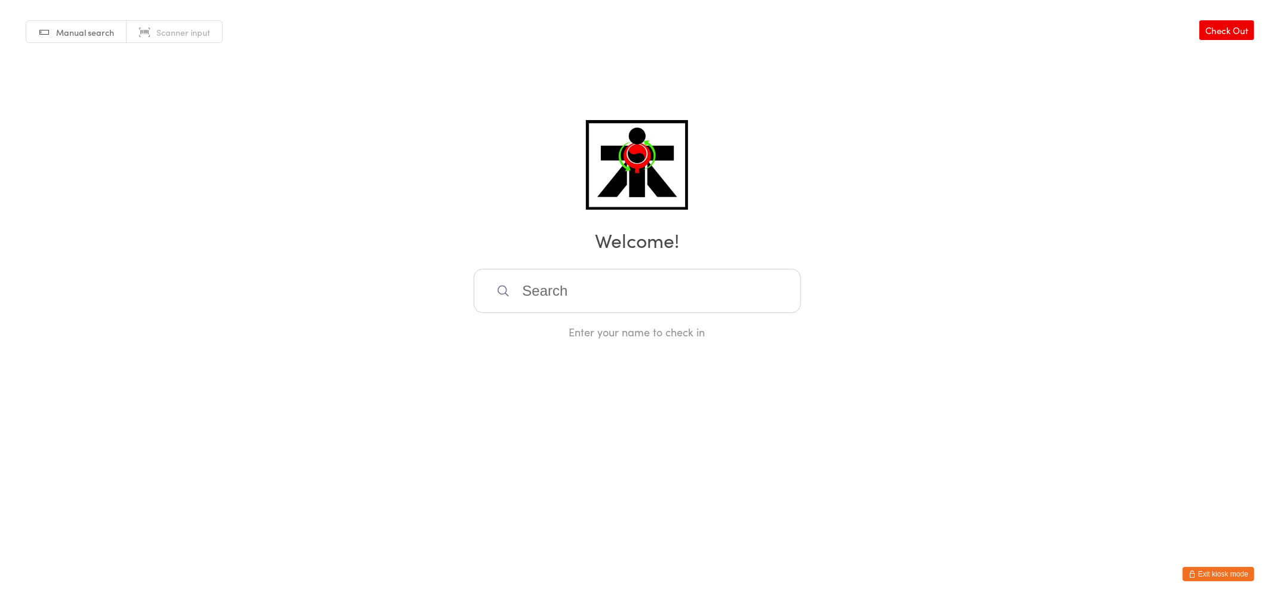
click at [1208, 569] on button "Exit kiosk mode" at bounding box center [1218, 574] width 72 height 14
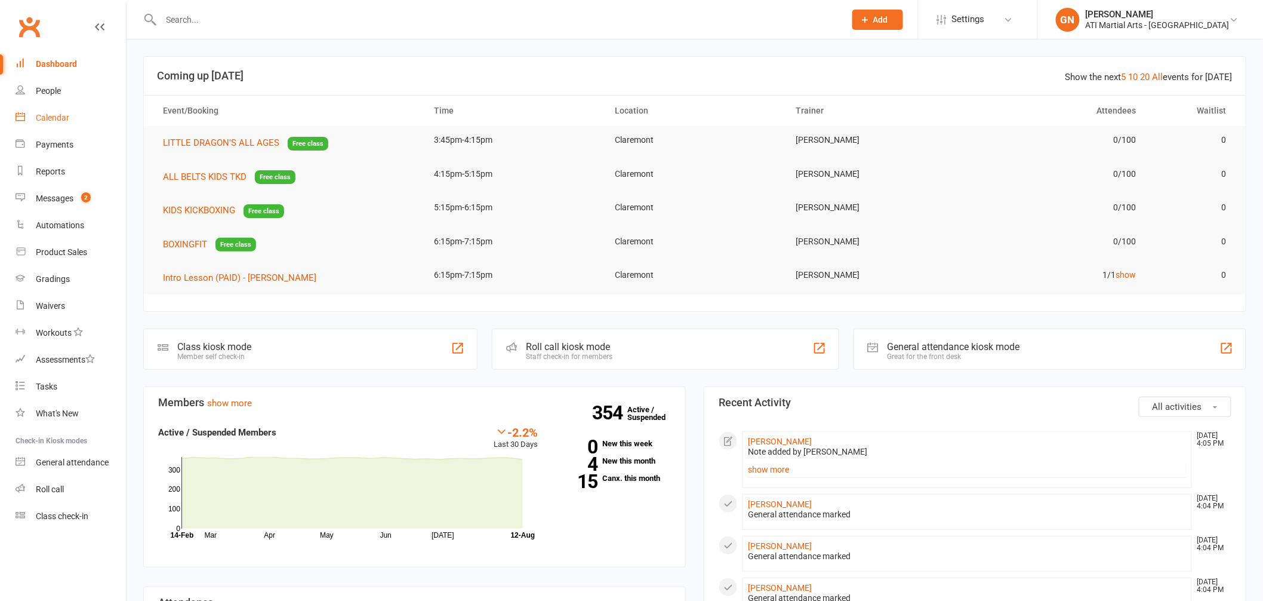
click at [44, 121] on div "Calendar" at bounding box center [52, 118] width 33 height 10
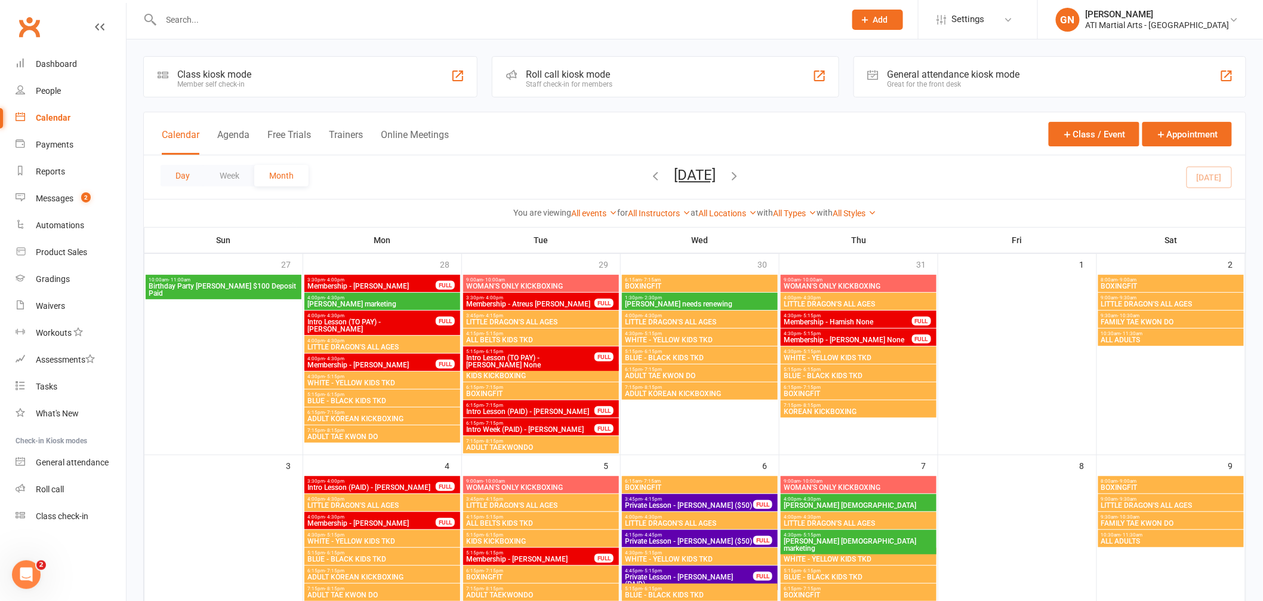
click at [177, 179] on button "Day" at bounding box center [183, 175] width 44 height 21
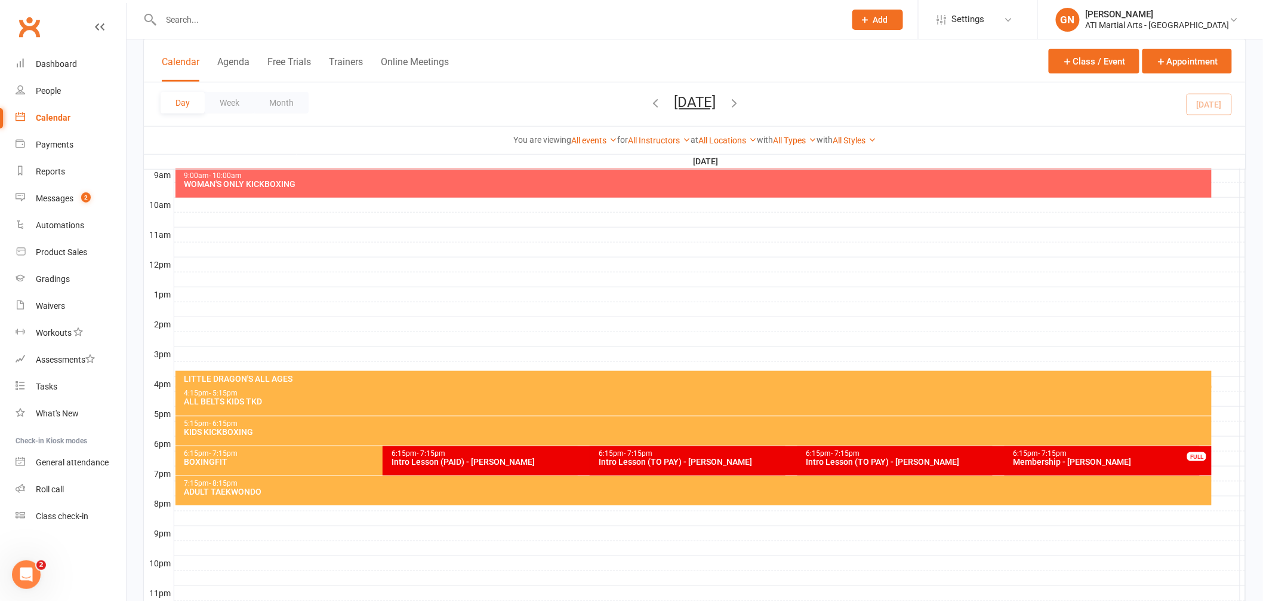
scroll to position [334, 0]
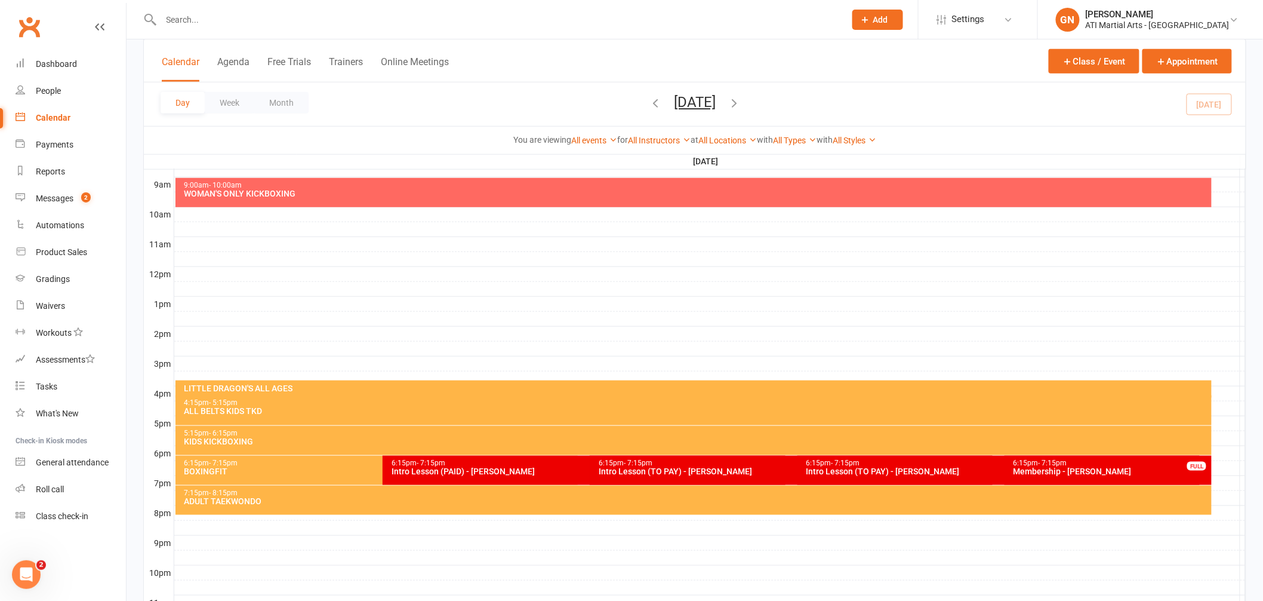
click at [649, 108] on icon "button" at bounding box center [655, 102] width 13 height 13
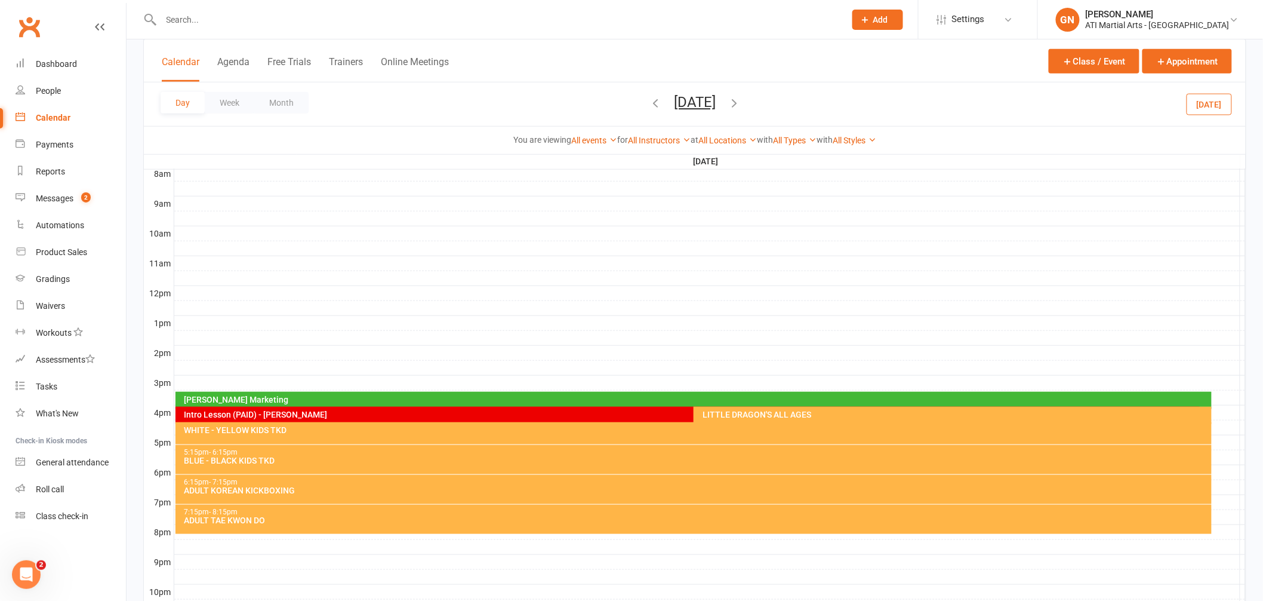
scroll to position [316, 0]
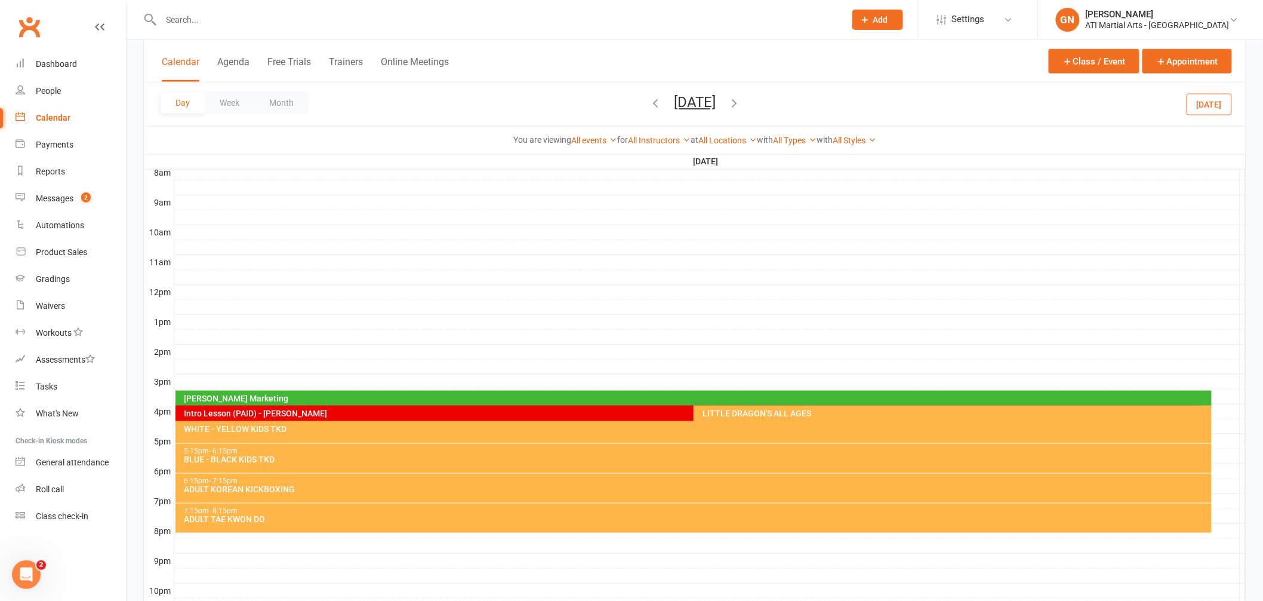
click at [741, 103] on icon "button" at bounding box center [734, 102] width 13 height 13
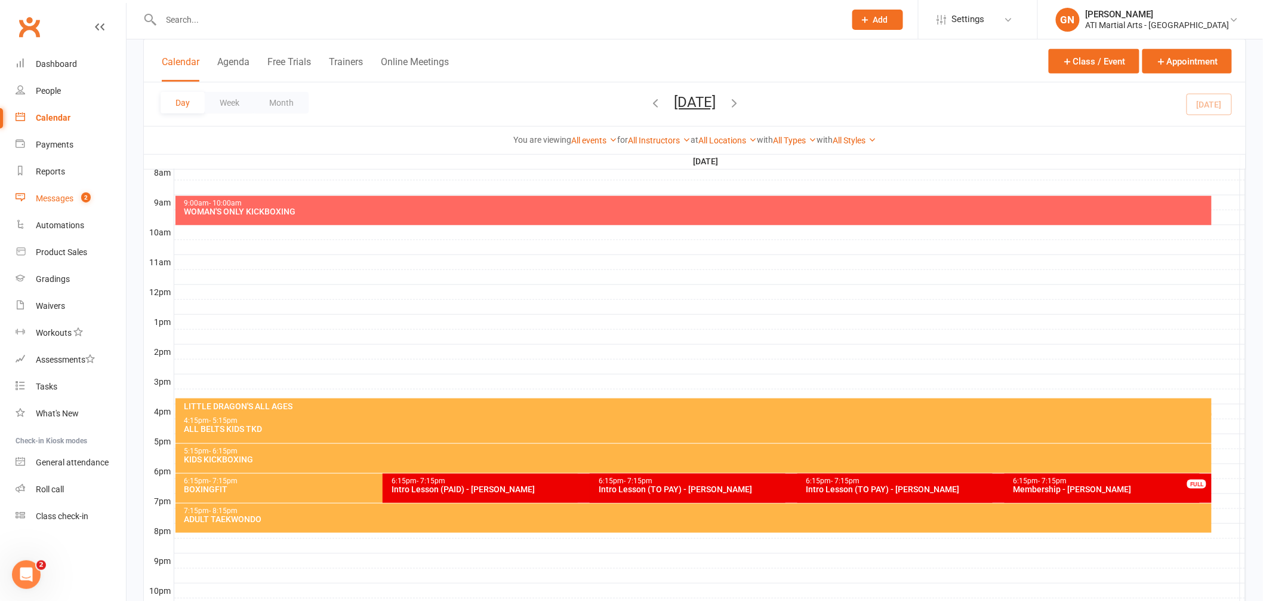
click at [60, 196] on div "Messages" at bounding box center [55, 198] width 38 height 10
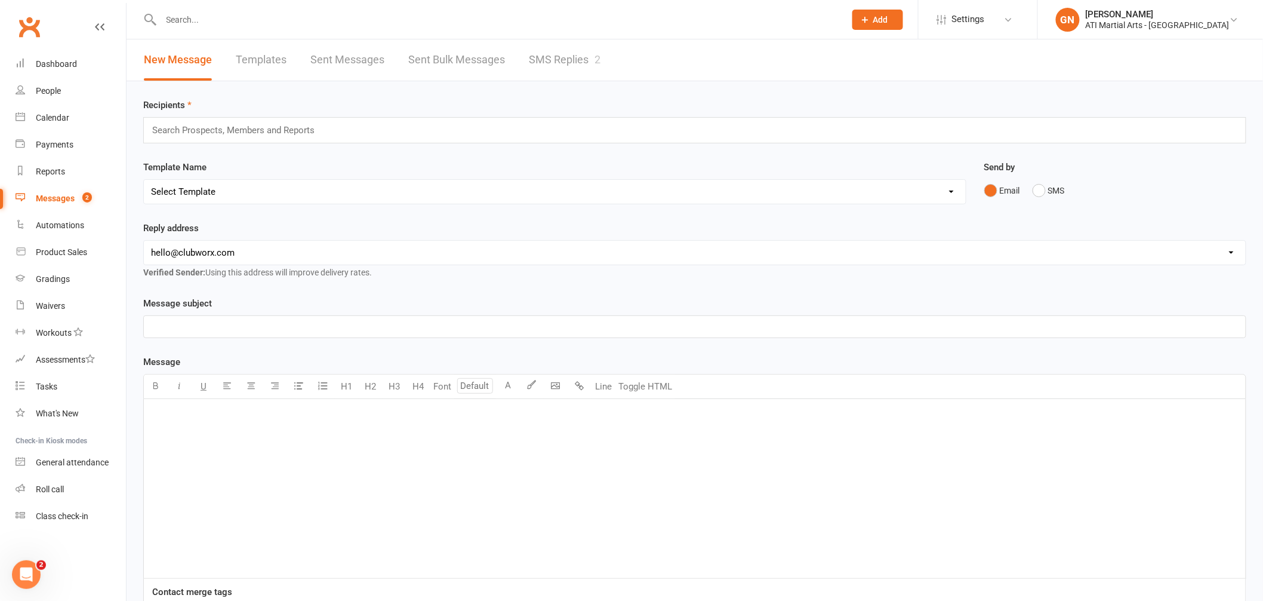
click at [547, 60] on link "SMS Replies 2" at bounding box center [565, 59] width 72 height 41
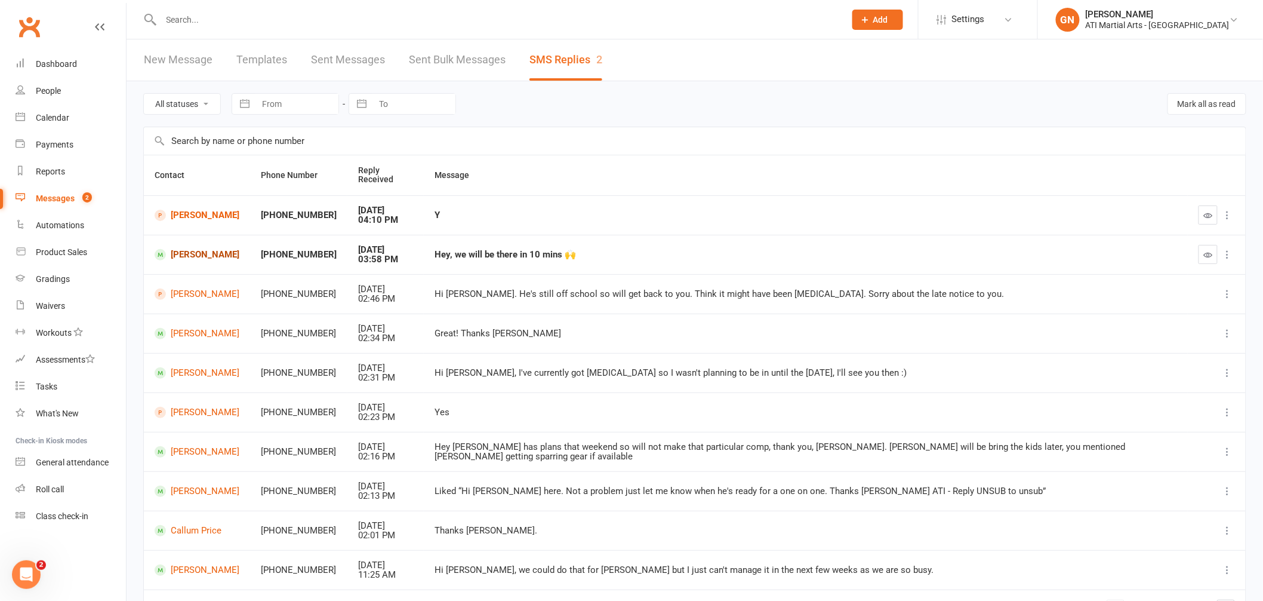
click at [239, 249] on link "[PERSON_NAME]" at bounding box center [197, 254] width 85 height 11
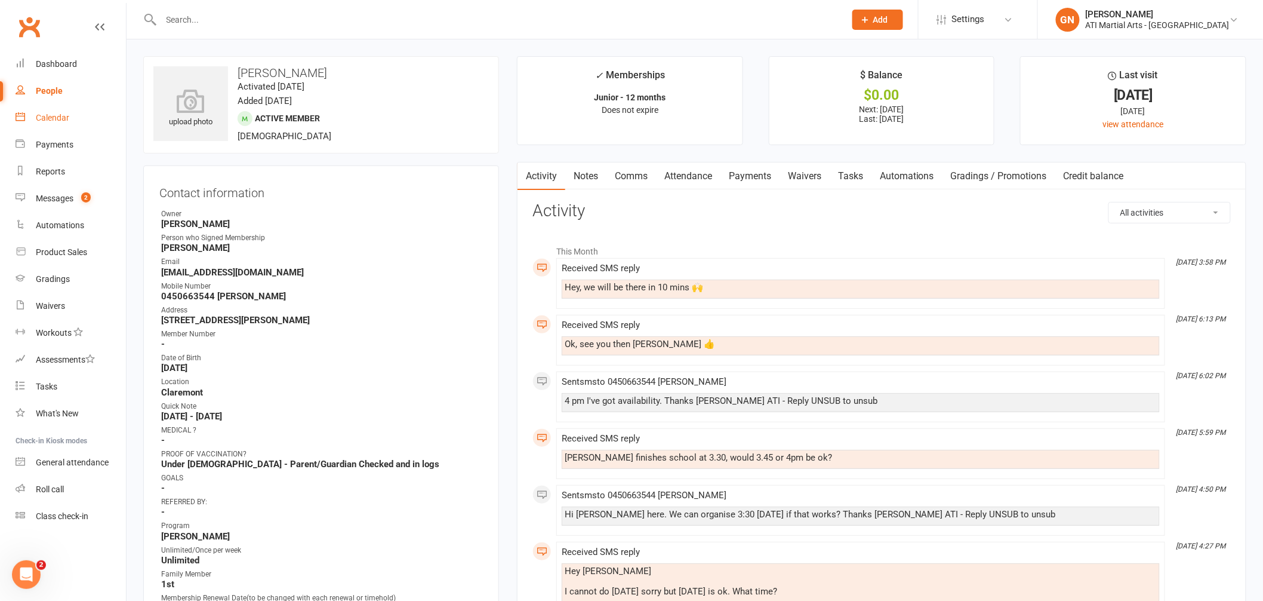
click at [67, 113] on div "Calendar" at bounding box center [52, 118] width 33 height 10
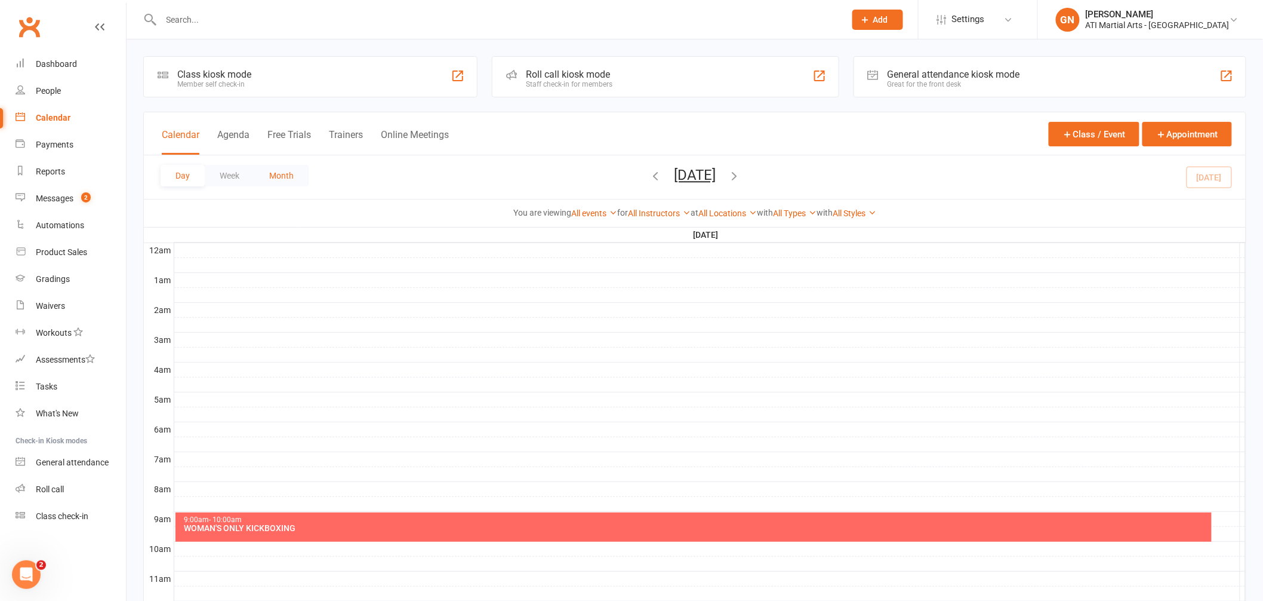
click at [269, 173] on button "Month" at bounding box center [281, 175] width 54 height 21
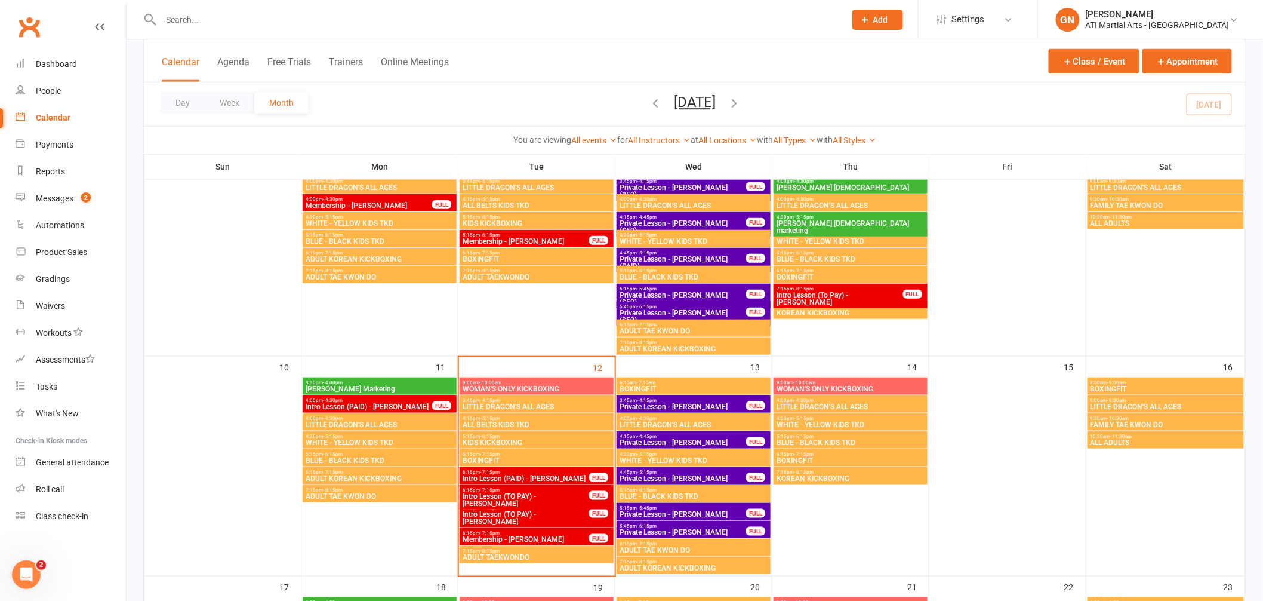
scroll to position [319, 0]
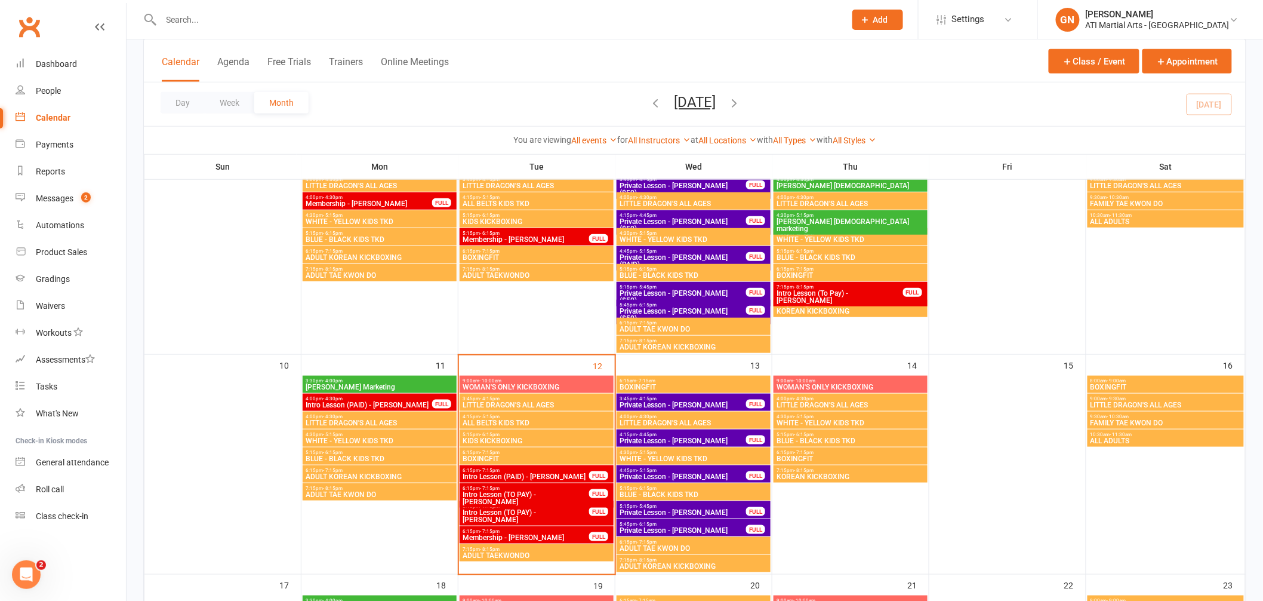
click at [188, 20] on input "text" at bounding box center [498, 19] width 680 height 17
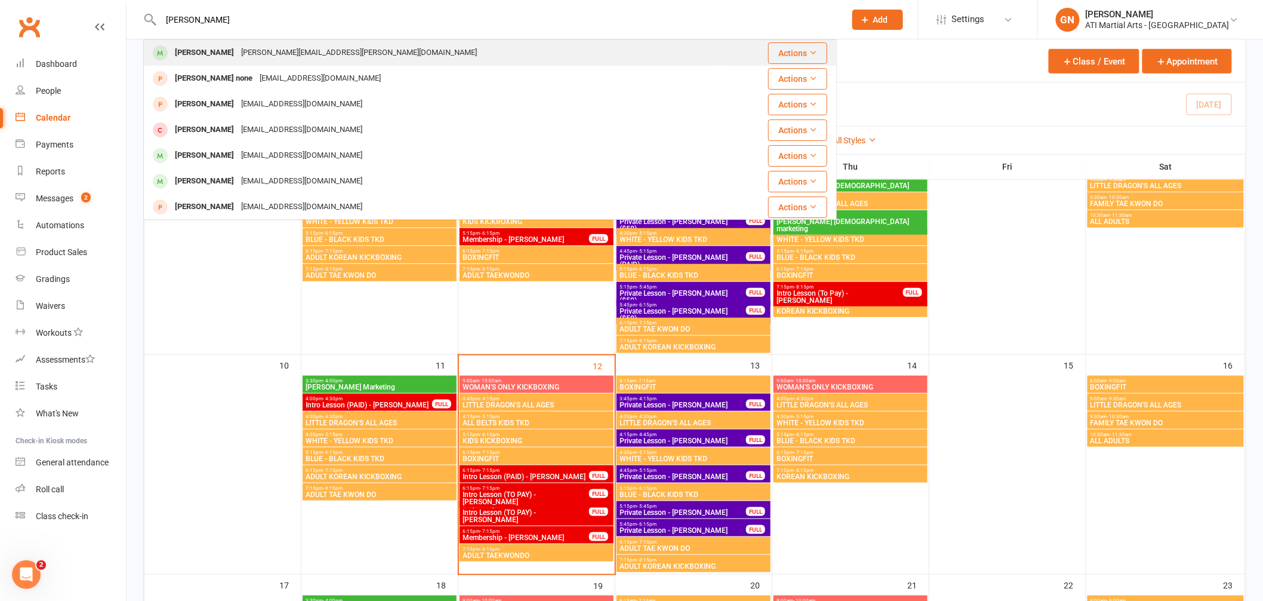
type input "[PERSON_NAME]"
click at [211, 54] on div "[PERSON_NAME]" at bounding box center [204, 52] width 66 height 17
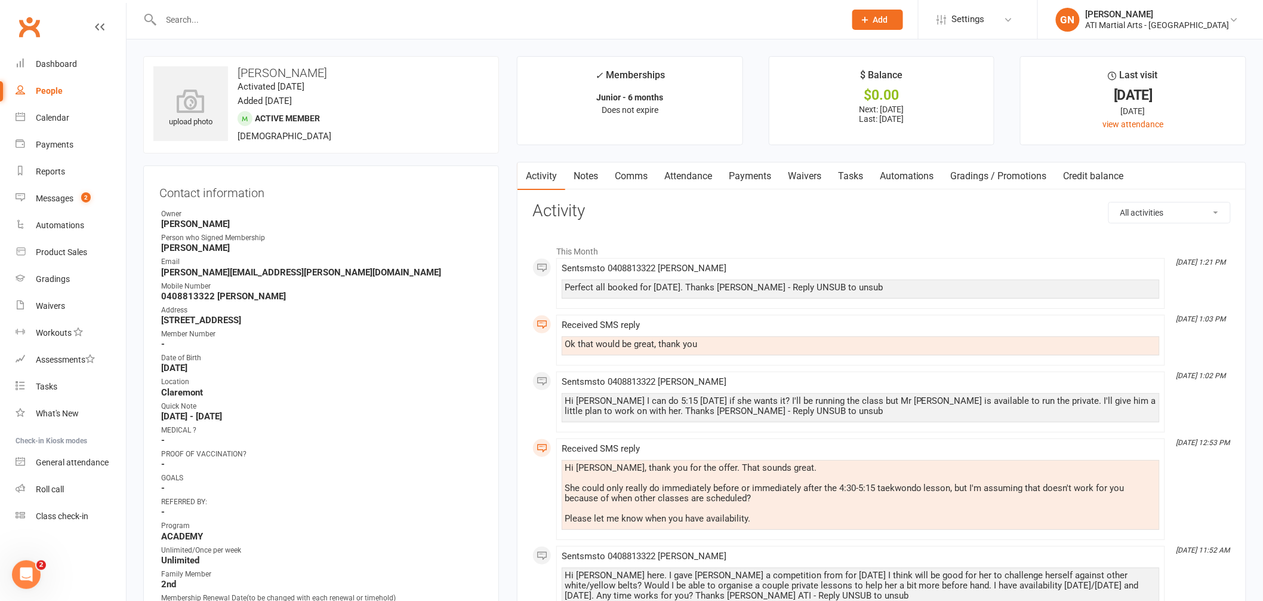
click at [578, 173] on link "Notes" at bounding box center [585, 175] width 41 height 27
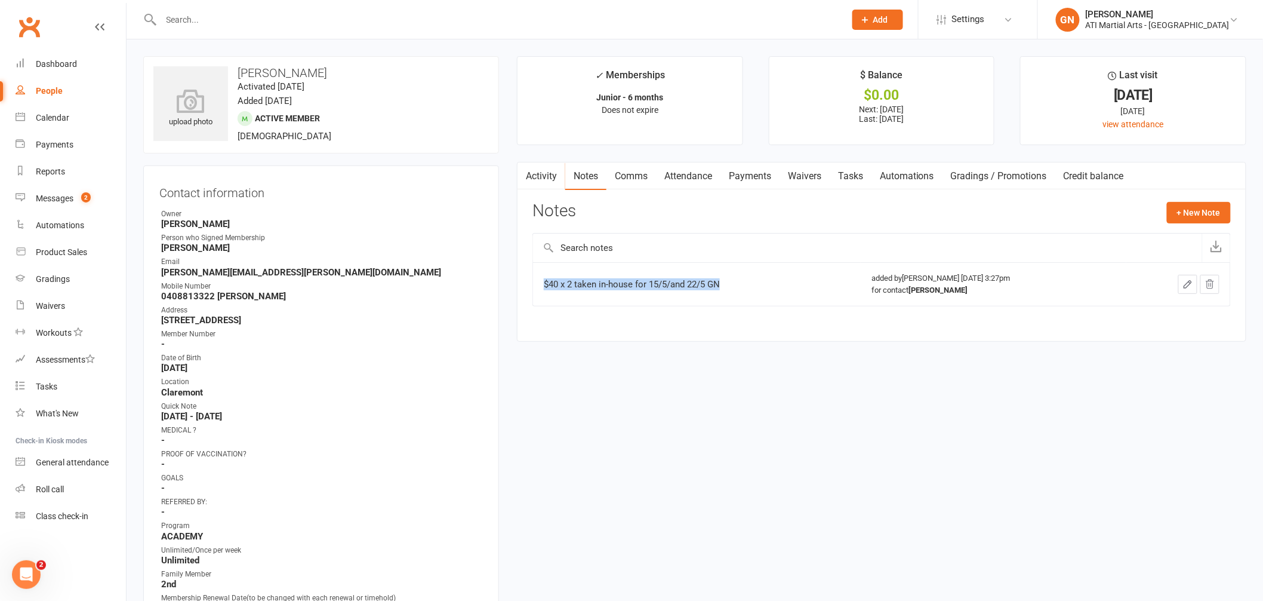
drag, startPoint x: 544, startPoint y: 282, endPoint x: 725, endPoint y: 290, distance: 181.1
click at [725, 290] on div "$40 x 2 taken in-house for 15/5/and 22/5 GN" at bounding box center [693, 284] width 299 height 12
copy div "$40 x 2 taken in-house for 15/5/and 22/5 GN"
click at [1208, 208] on button "+ New Note" at bounding box center [1199, 212] width 64 height 21
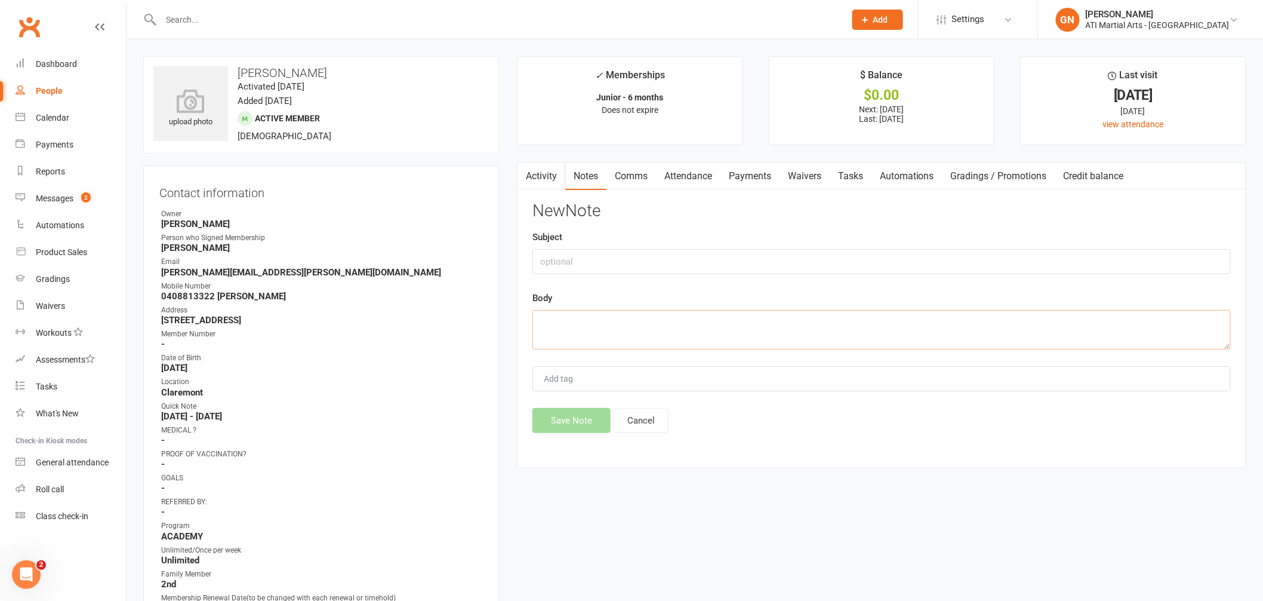
click at [605, 325] on textarea at bounding box center [882, 329] width 699 height 39
paste textarea "$40 x 2 taken in-house for 15/5/and 22/5 GN"
click at [554, 324] on textarea "$40 x 2 taken in-house for 15/5/and 22/5 GN" at bounding box center [882, 329] width 699 height 39
click at [843, 323] on textarea "$25 (should of been $540 but Dad said he didn't know there was a cost ) x 2 tak…" at bounding box center [882, 329] width 699 height 39
click at [906, 324] on textarea "$25 (should of been $540 but Dad said he didn't know there was a cost ) taken i…" at bounding box center [882, 329] width 699 height 39
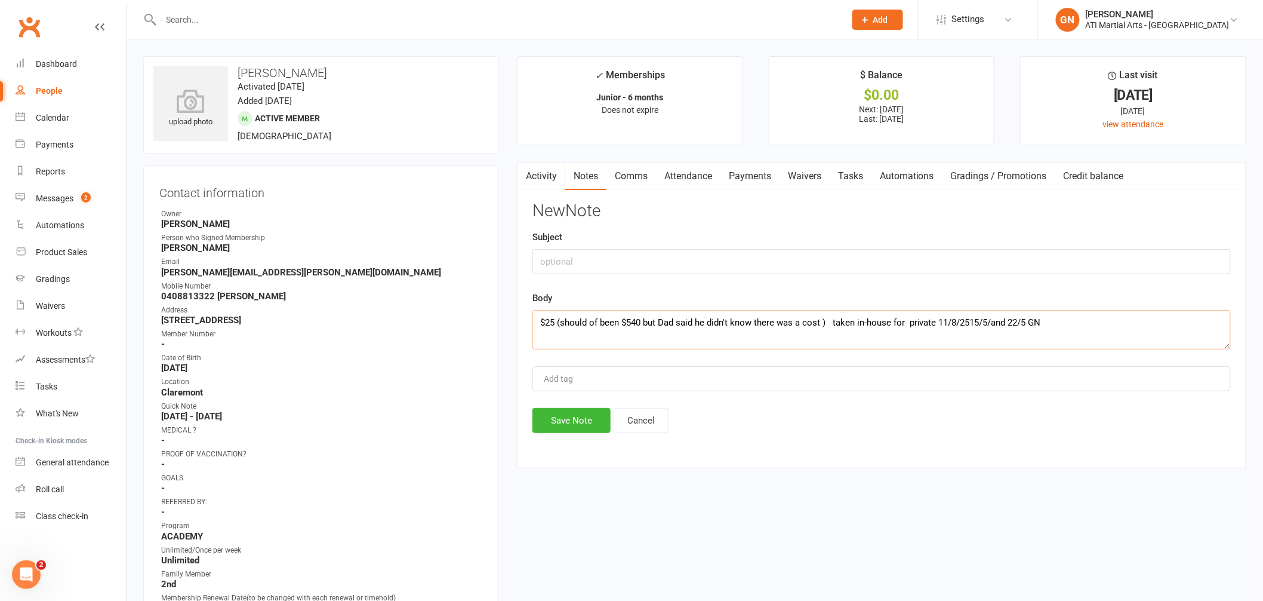
click at [1031, 323] on textarea "$25 (should of been $540 but Dad said he didn't know there was a cost ) taken i…" at bounding box center [882, 329] width 699 height 39
click at [637, 323] on textarea "$25 (should of been $540 but Dad said he didn't know there was a cost ) taken i…" at bounding box center [882, 329] width 699 height 39
type textarea "$25 (should of been $50 but Dad said he didn't know there was a cost ) taken in…"
click at [577, 421] on button "Save Note" at bounding box center [572, 420] width 78 height 25
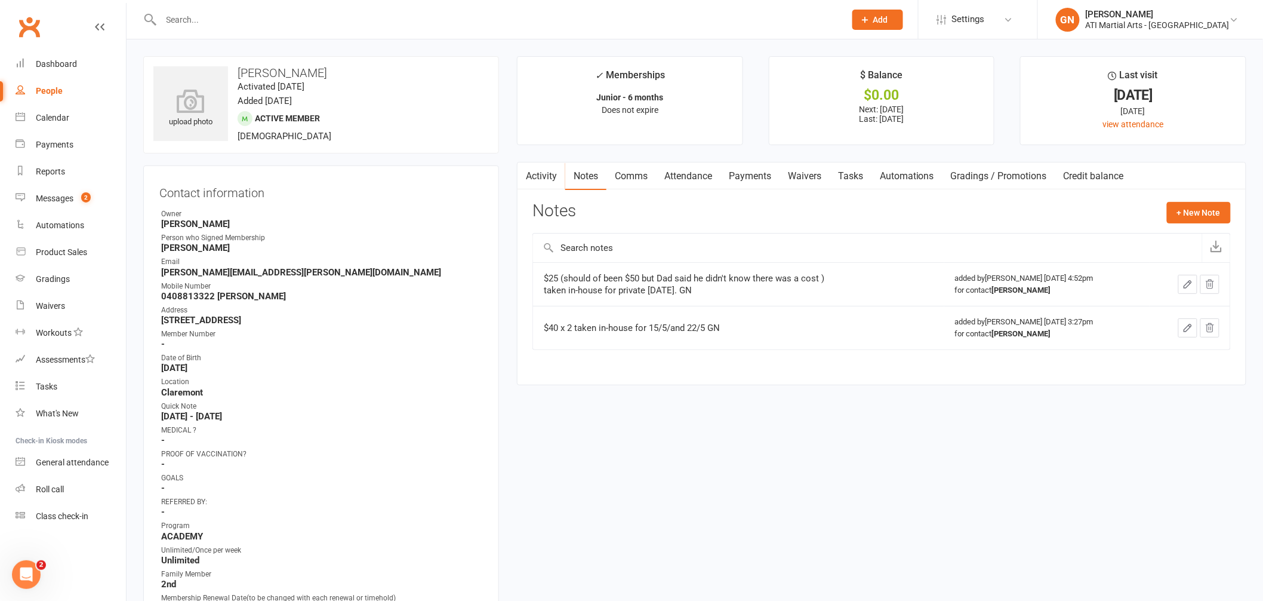
click at [177, 9] on div at bounding box center [490, 19] width 694 height 39
drag, startPoint x: 192, startPoint y: 24, endPoint x: 201, endPoint y: 25, distance: 9.0
click at [192, 24] on input "text" at bounding box center [498, 19] width 680 height 17
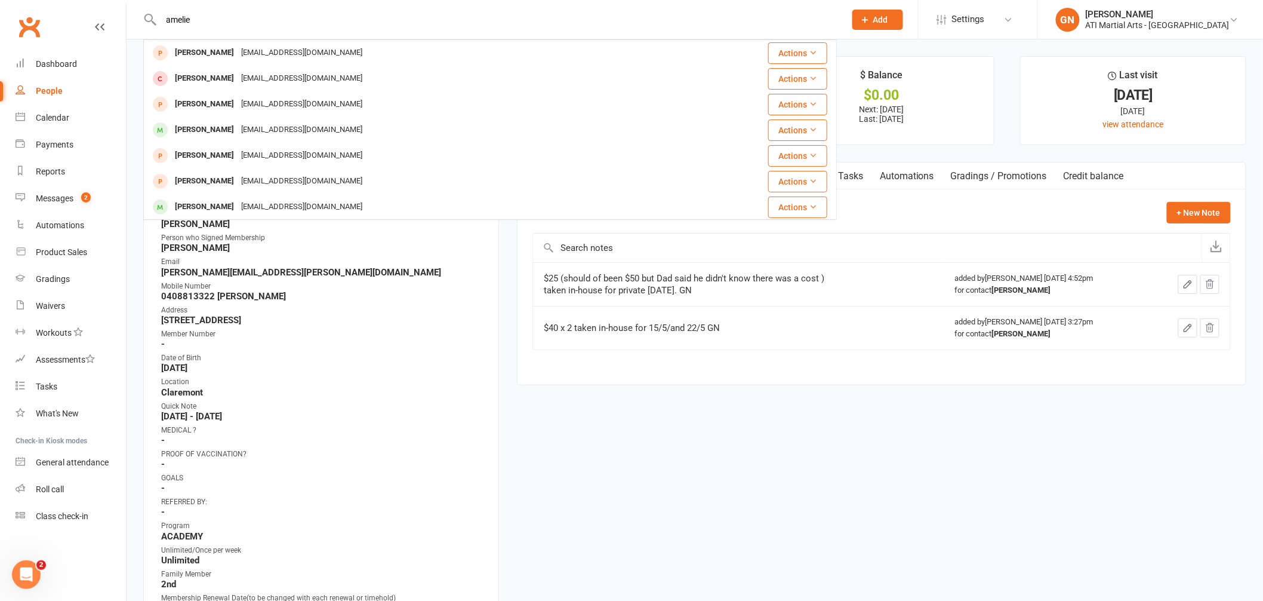
click at [224, 20] on input "amelie" at bounding box center [498, 19] width 680 height 17
type input "a"
type input "sage"
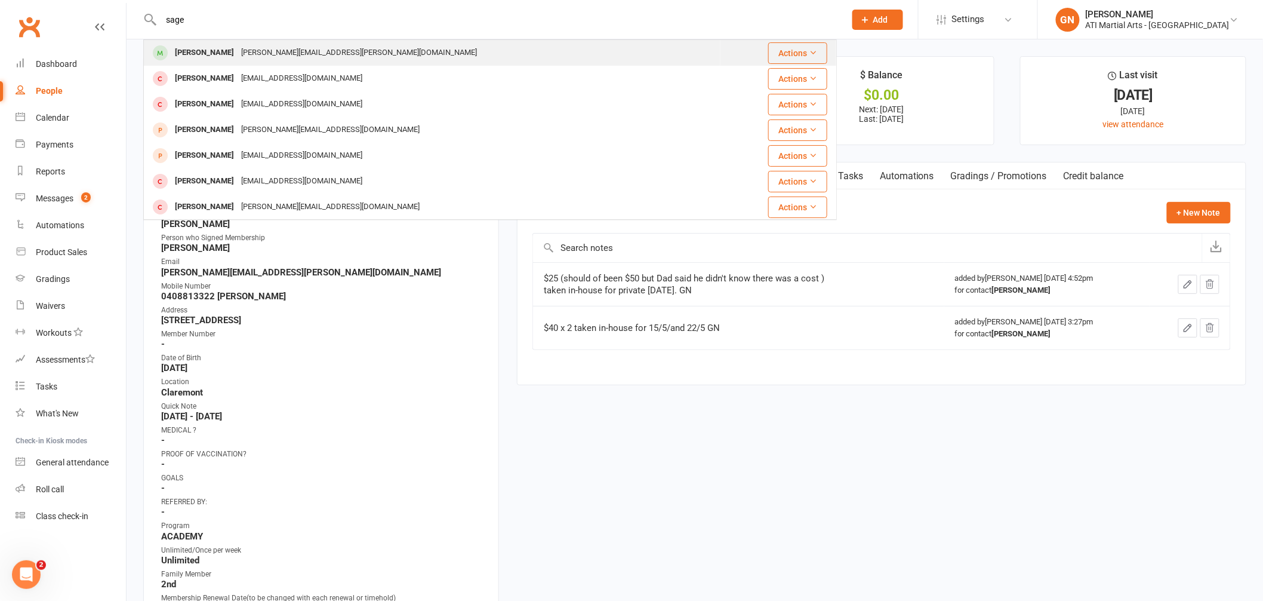
click at [195, 52] on div "[PERSON_NAME]" at bounding box center [204, 52] width 66 height 17
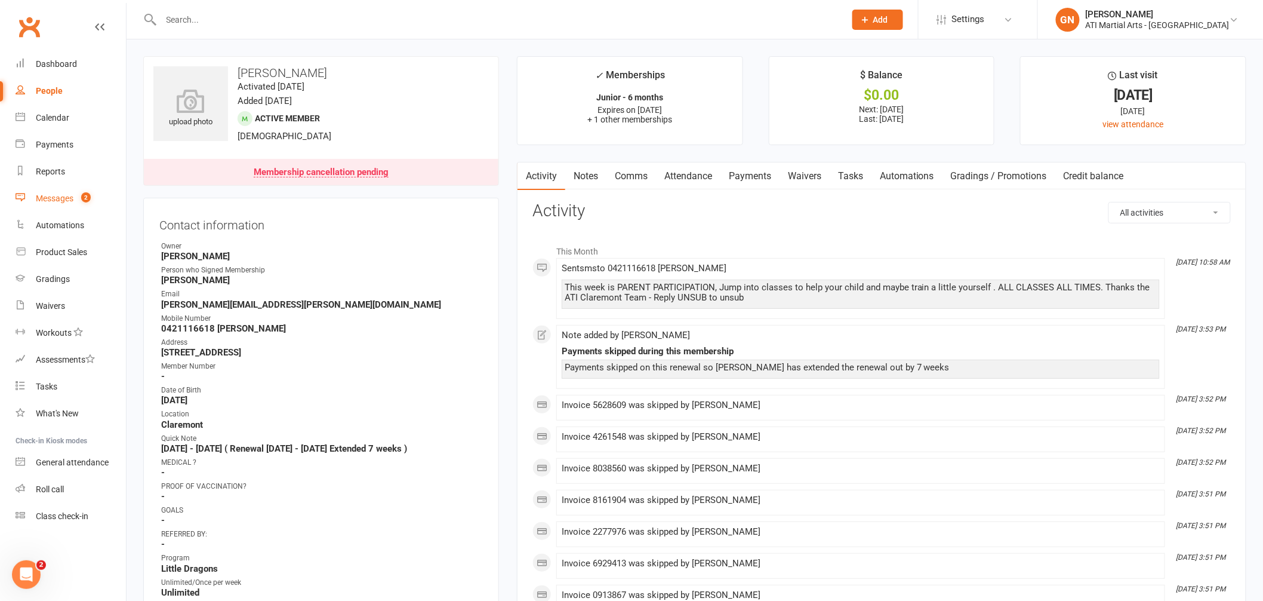
click at [60, 189] on link "Messages 2" at bounding box center [71, 198] width 110 height 27
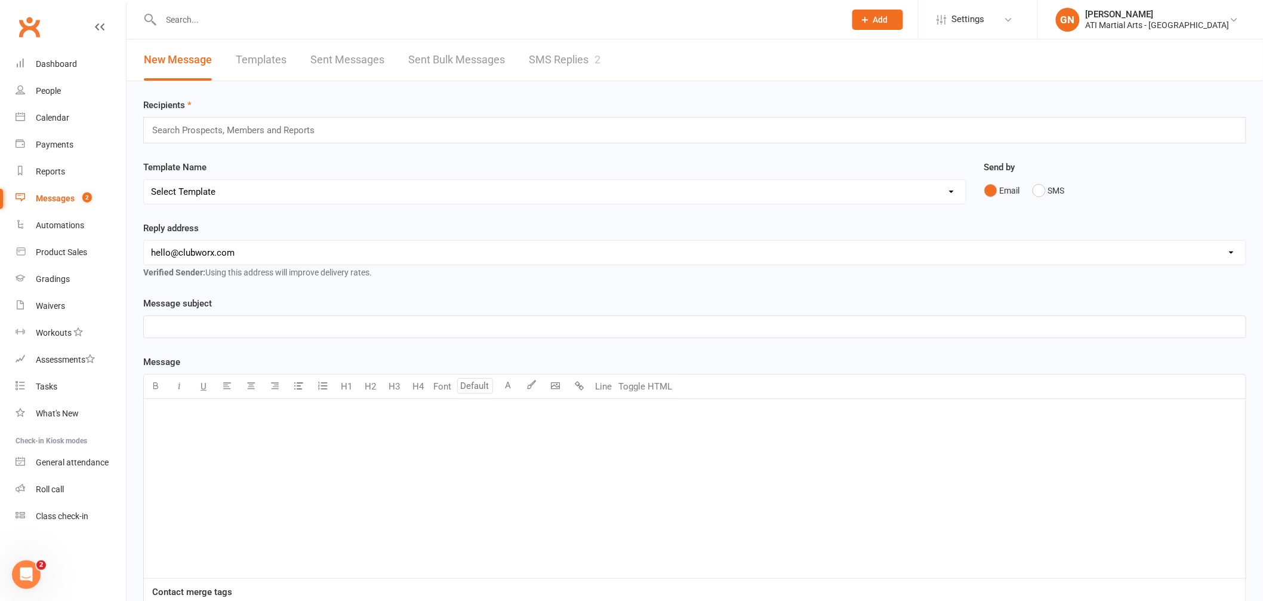
click at [566, 61] on link "SMS Replies 2" at bounding box center [565, 59] width 72 height 41
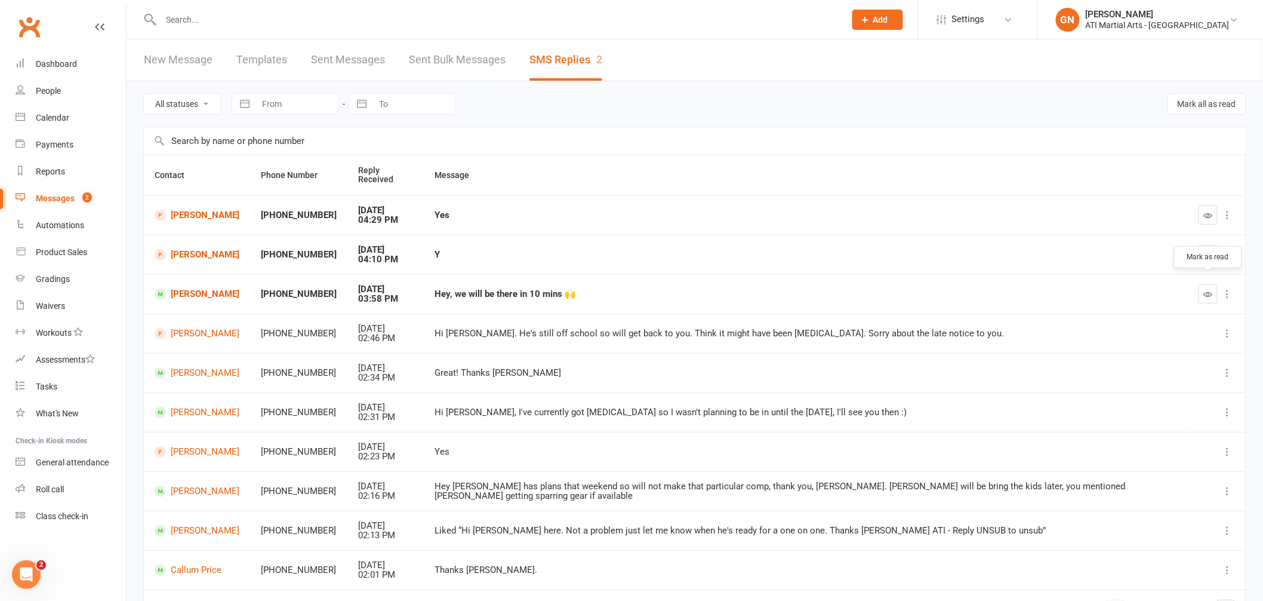
click at [1208, 290] on icon "button" at bounding box center [1208, 294] width 9 height 9
click at [184, 288] on link "[PERSON_NAME]" at bounding box center [197, 293] width 85 height 11
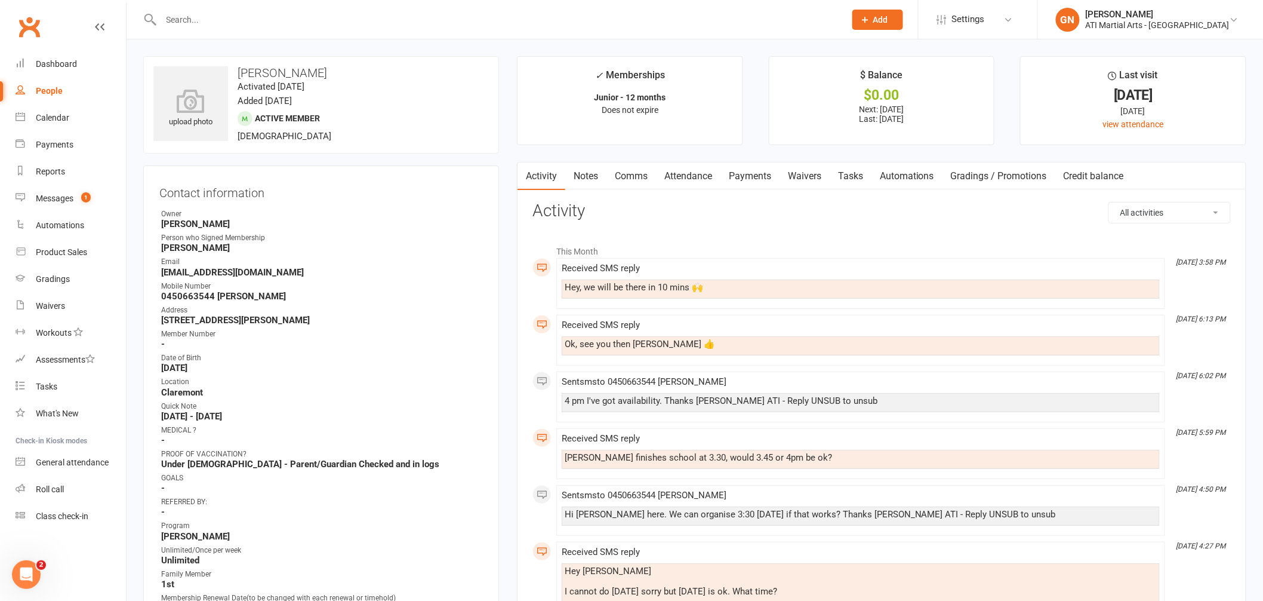
click at [227, 20] on input "text" at bounding box center [498, 19] width 680 height 17
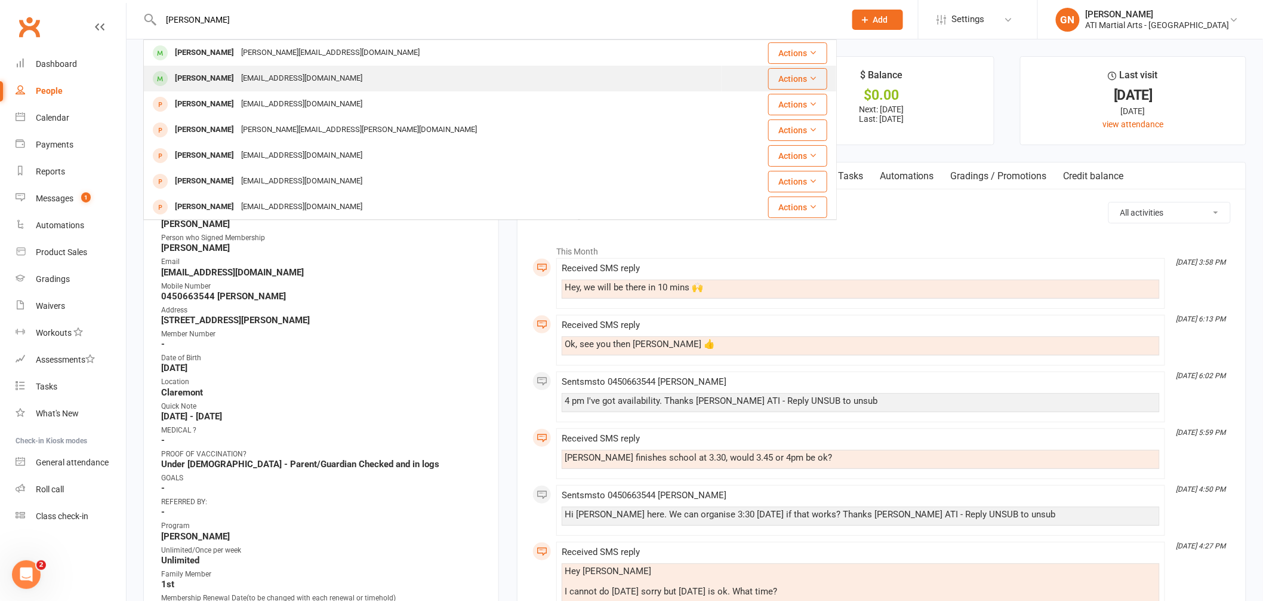
type input "[PERSON_NAME]"
click at [199, 80] on div "[PERSON_NAME]" at bounding box center [204, 78] width 66 height 17
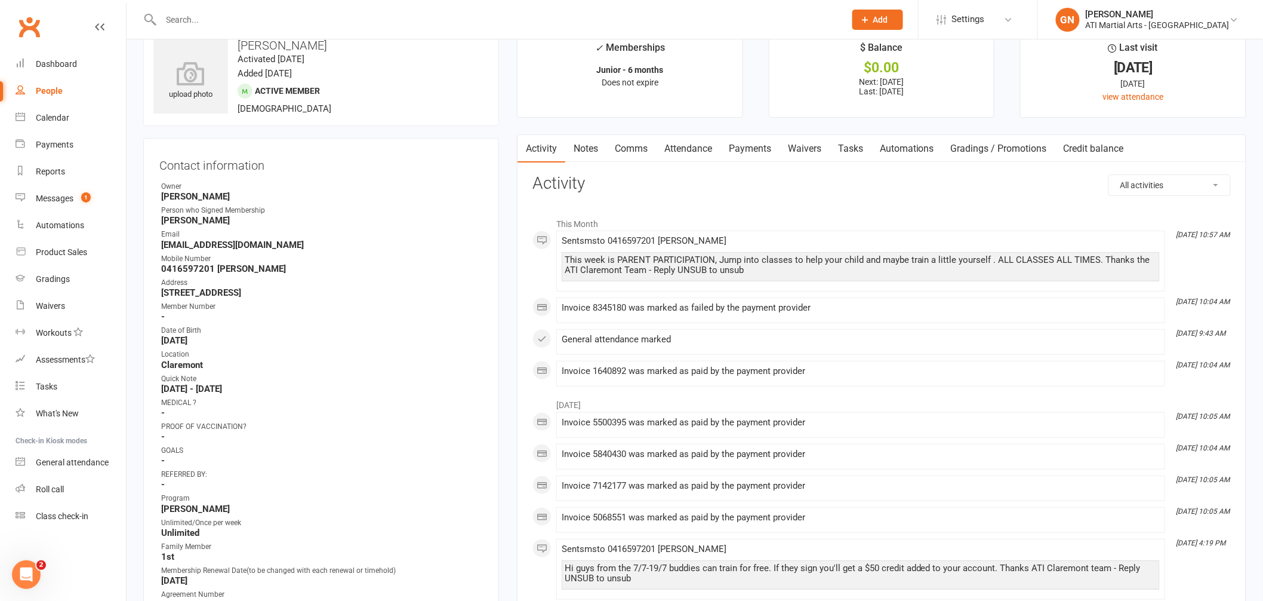
scroll to position [58, 0]
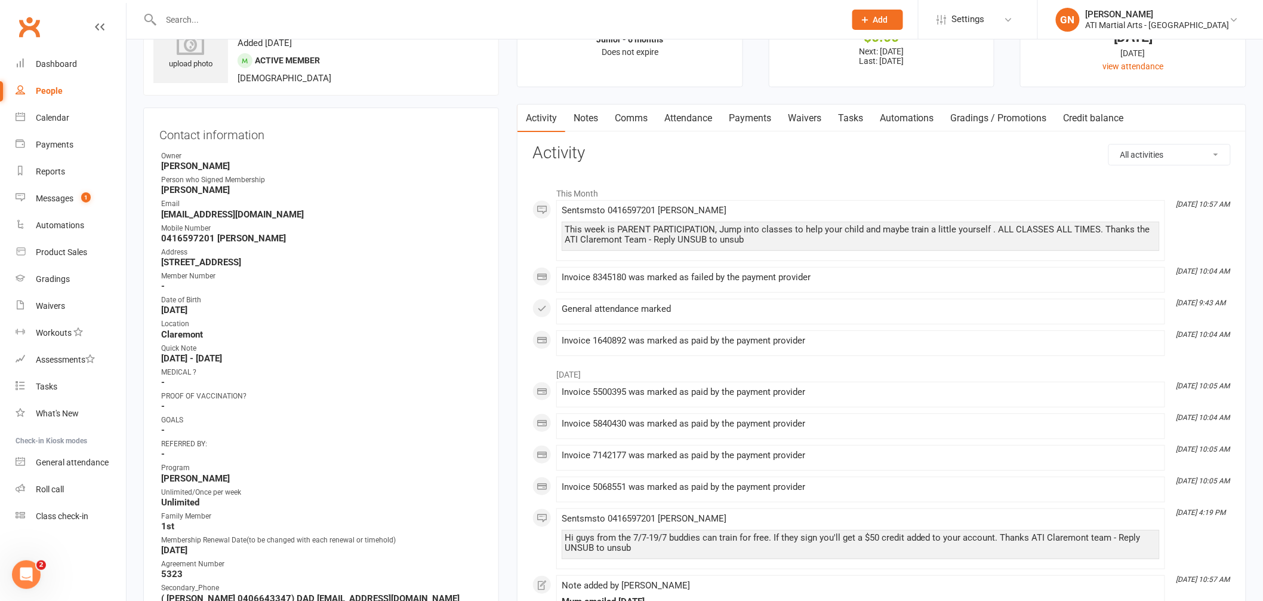
click at [742, 122] on link "Payments" at bounding box center [750, 117] width 59 height 27
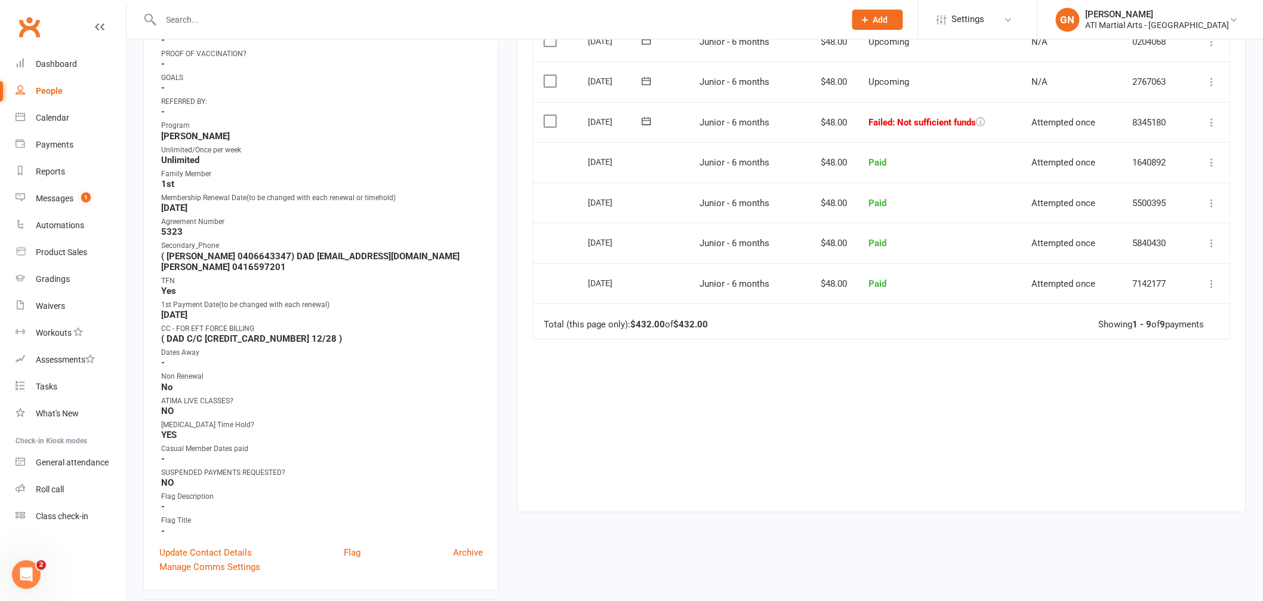
scroll to position [404, 0]
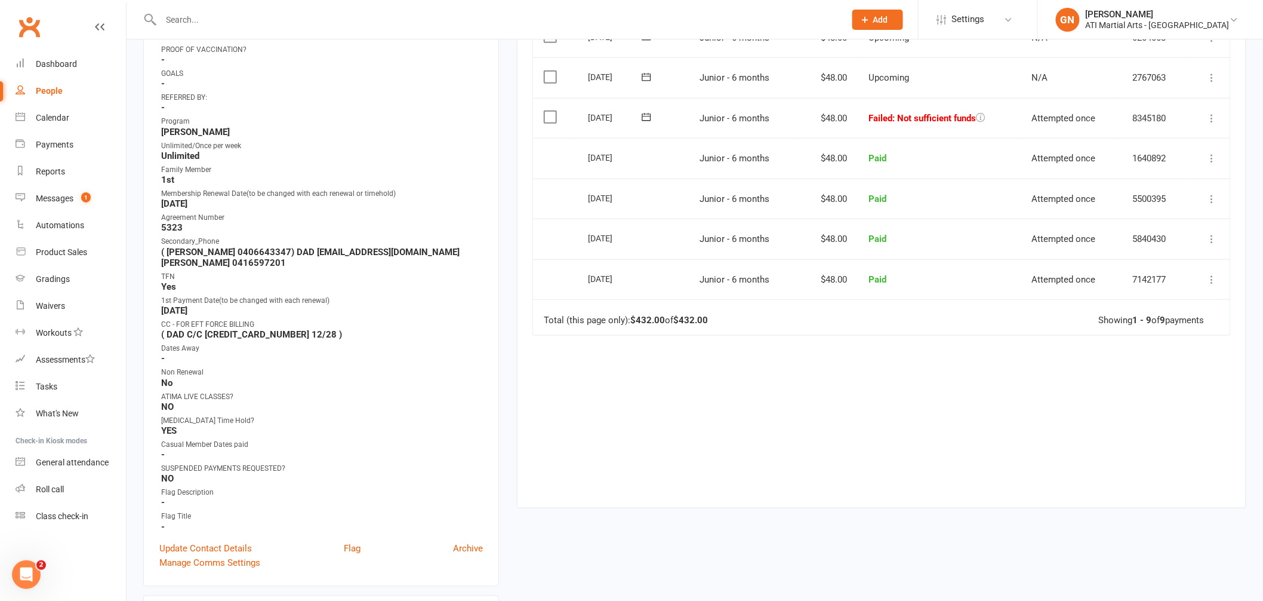
click at [1214, 119] on icon at bounding box center [1213, 118] width 12 height 12
click at [1156, 140] on link "Mark as Paid (Cash)" at bounding box center [1160, 142] width 118 height 24
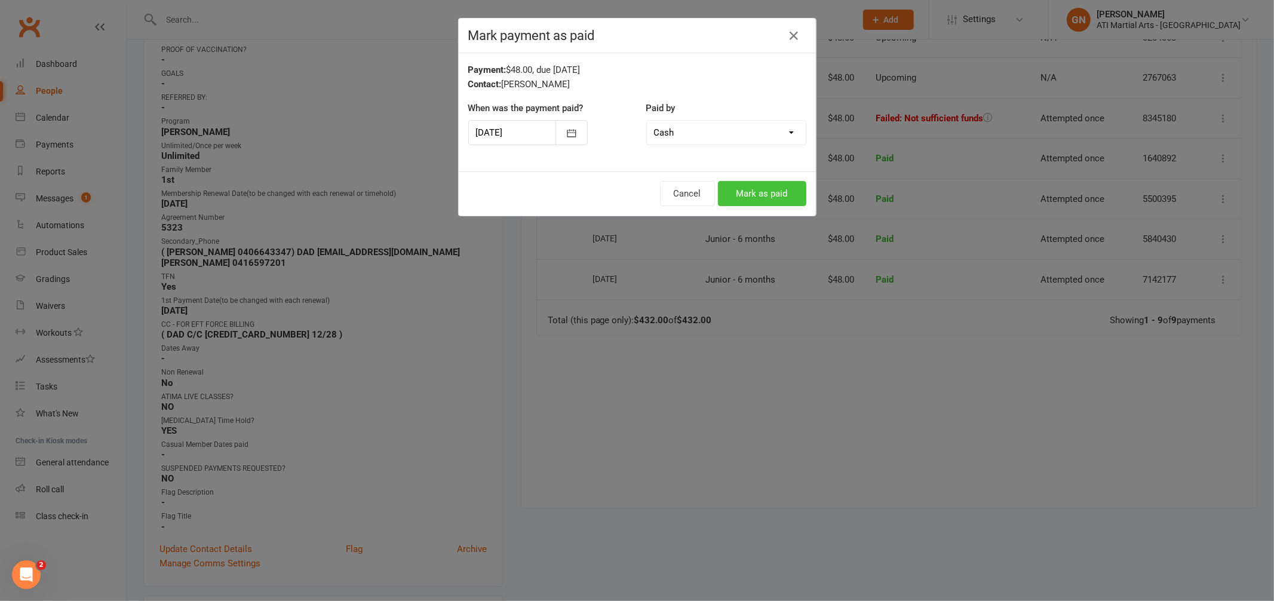
click at [735, 188] on button "Mark as paid" at bounding box center [762, 193] width 88 height 25
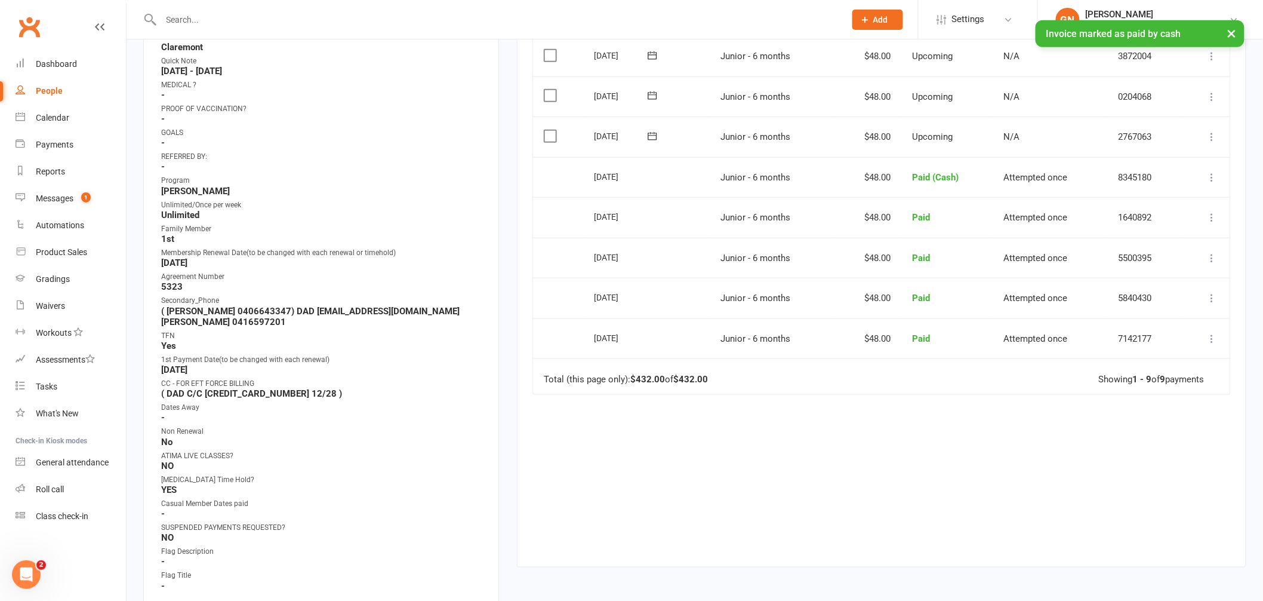
scroll to position [0, 0]
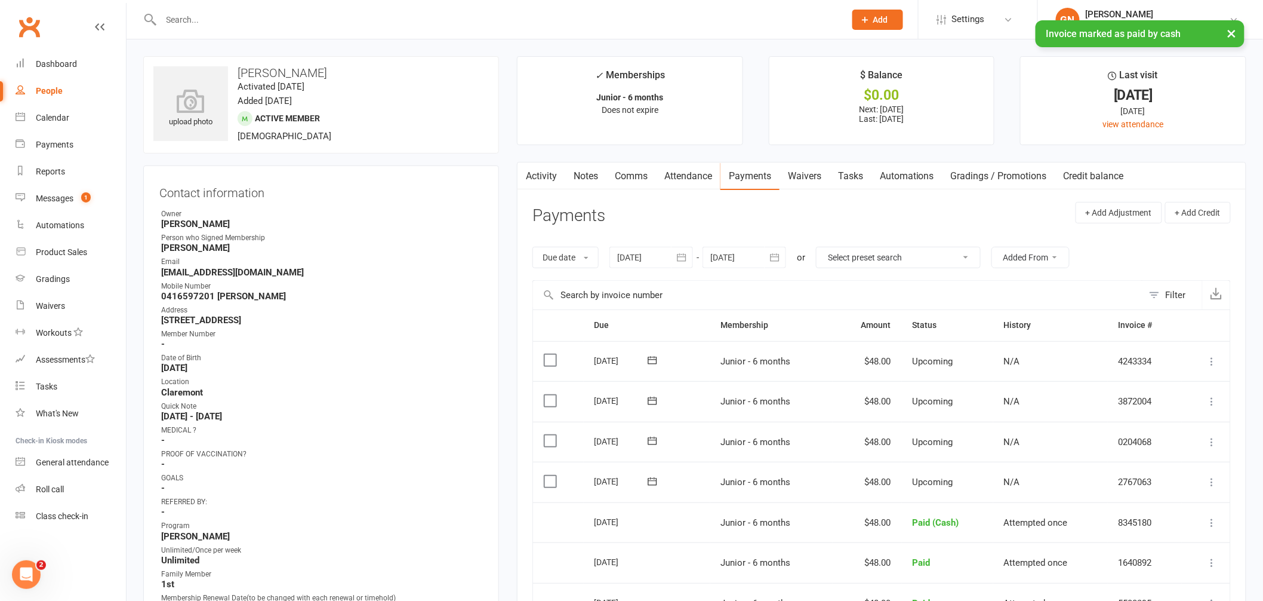
click at [585, 177] on link "Notes" at bounding box center [585, 175] width 41 height 27
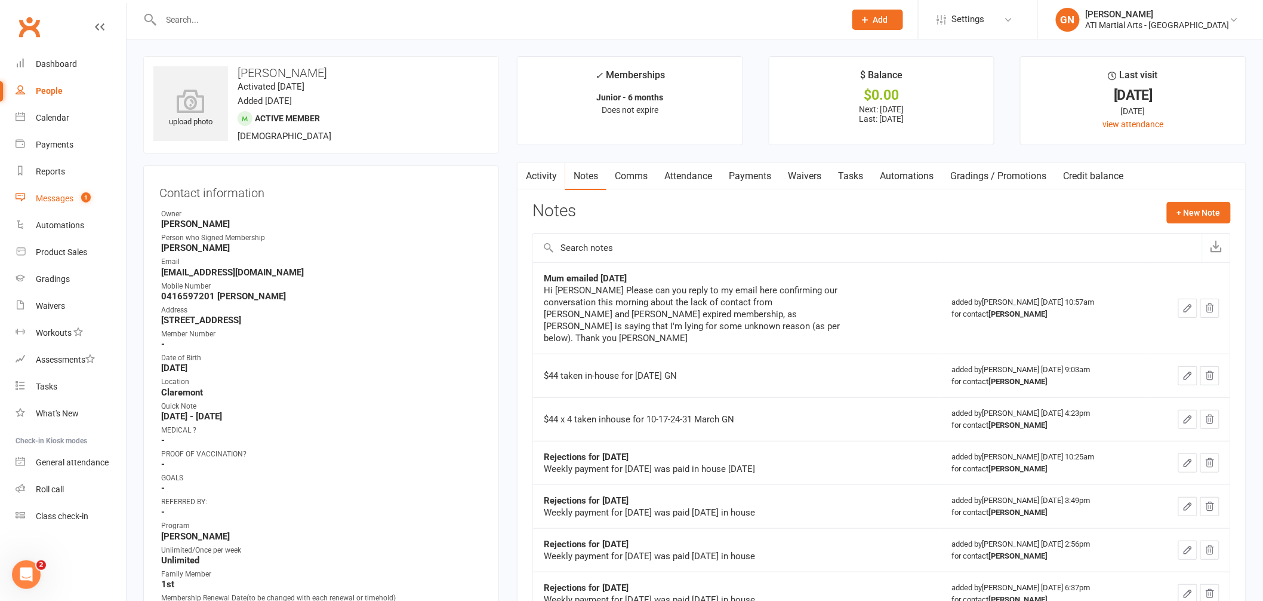
click at [61, 201] on div "Messages" at bounding box center [55, 198] width 38 height 10
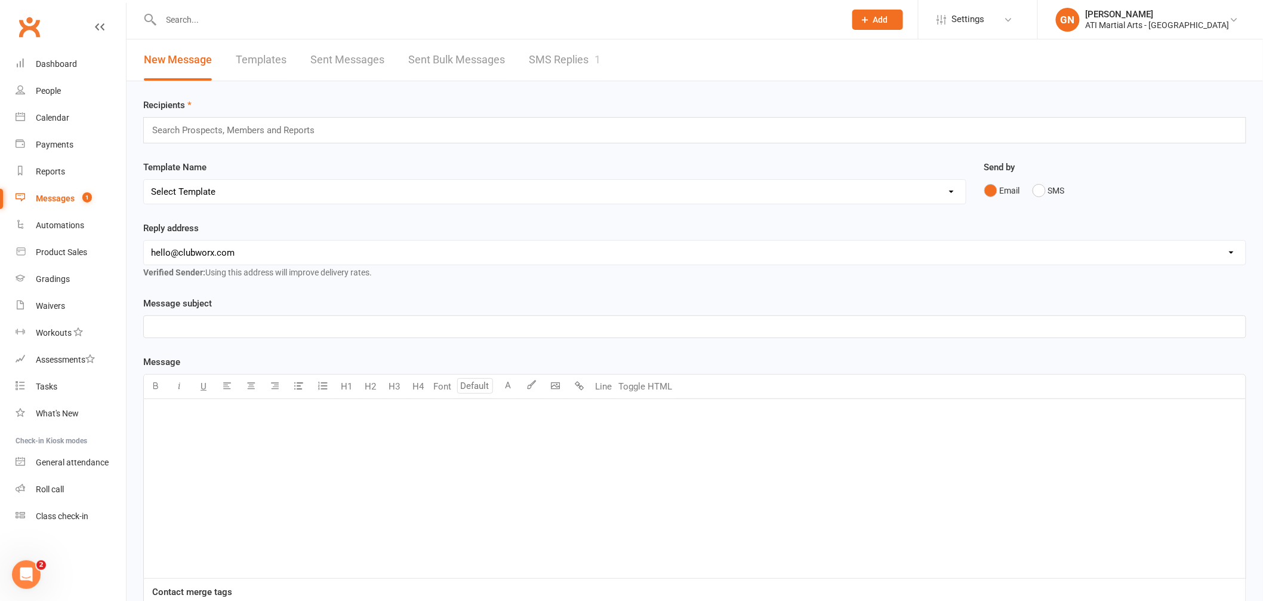
click at [573, 61] on link "SMS Replies 1" at bounding box center [565, 59] width 72 height 41
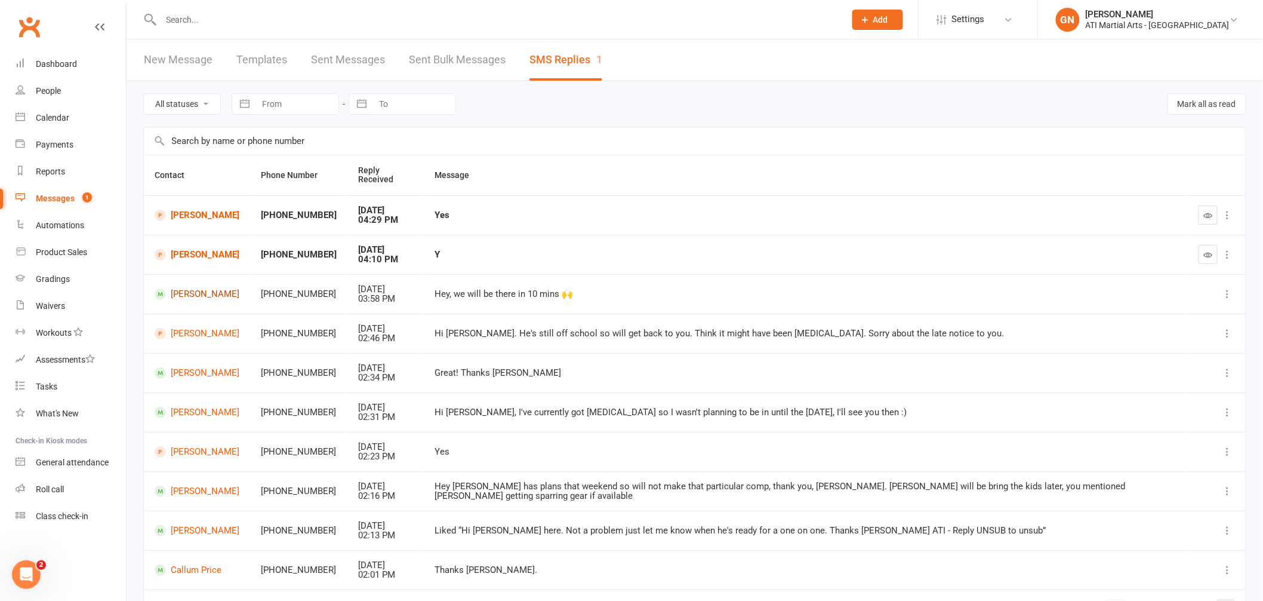
click at [195, 288] on link "[PERSON_NAME]" at bounding box center [197, 293] width 85 height 11
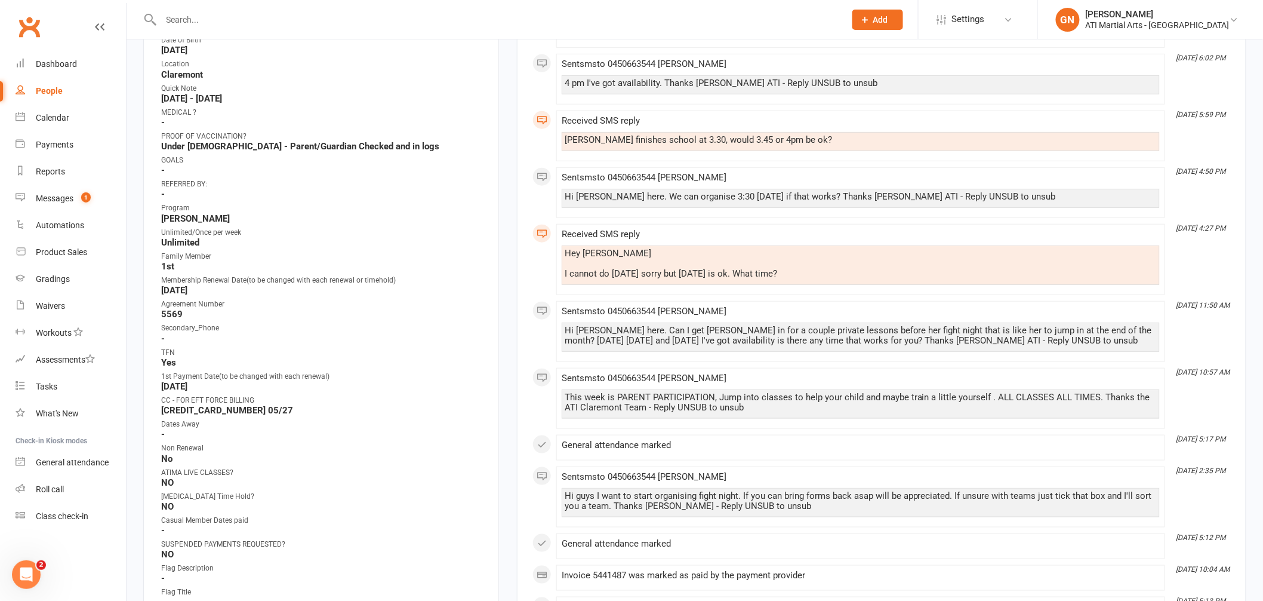
scroll to position [330, 0]
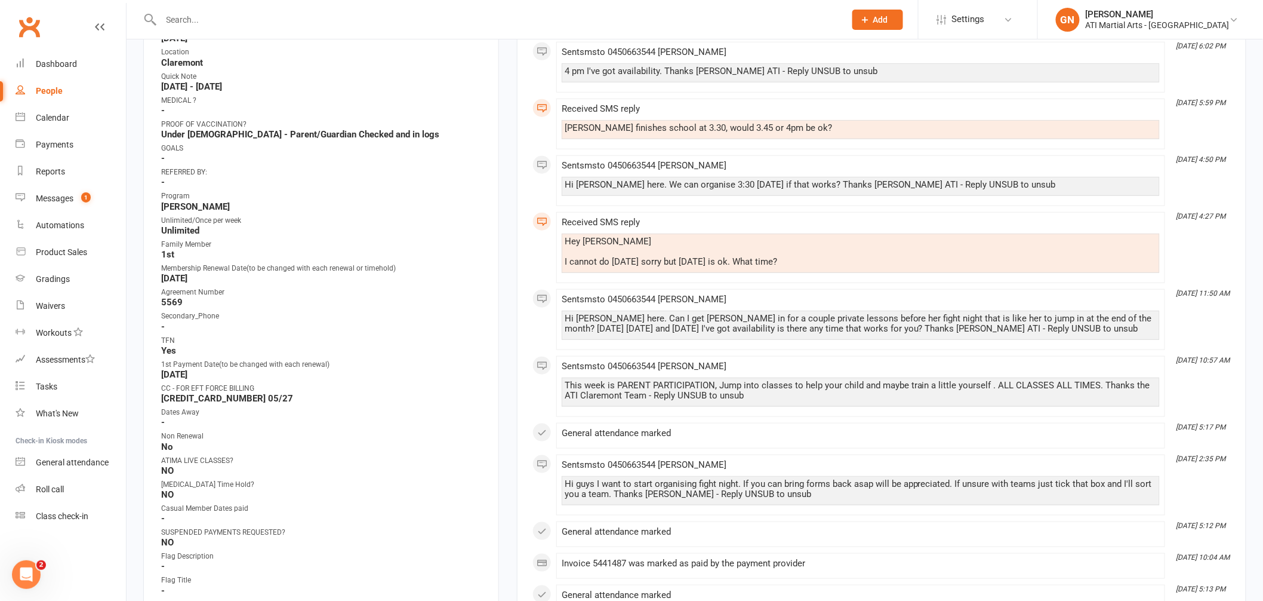
click at [230, 396] on strong "[CREDIT_CARD_NUMBER] 05/27" at bounding box center [322, 398] width 322 height 11
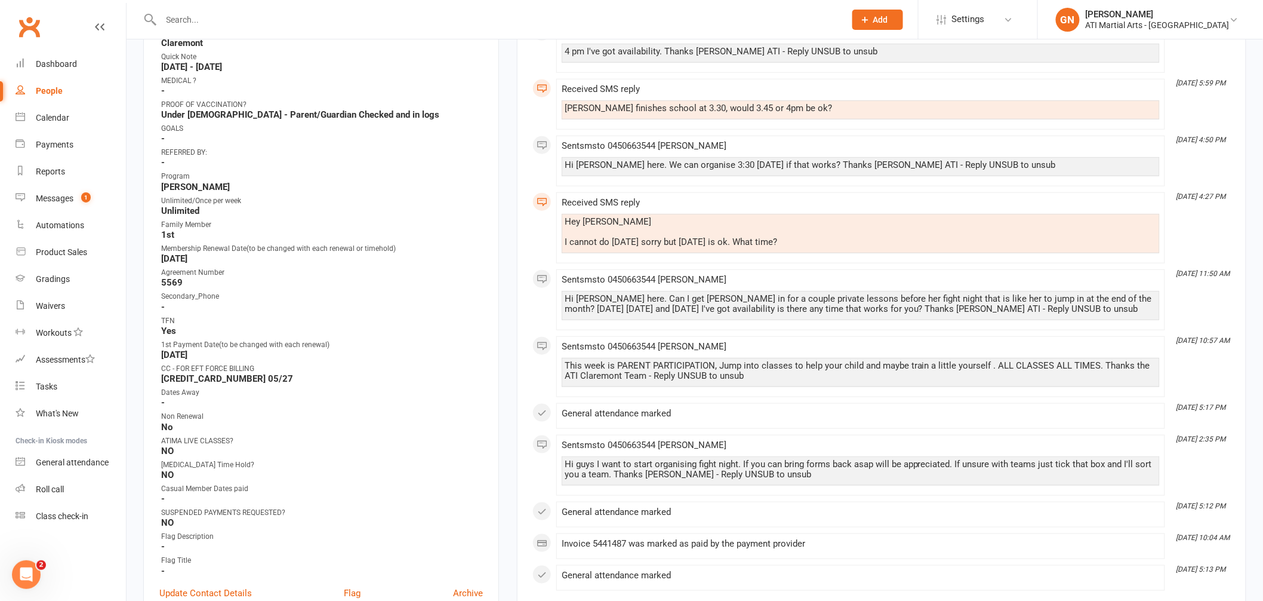
scroll to position [351, 0]
click at [64, 147] on div "Payments" at bounding box center [55, 145] width 38 height 10
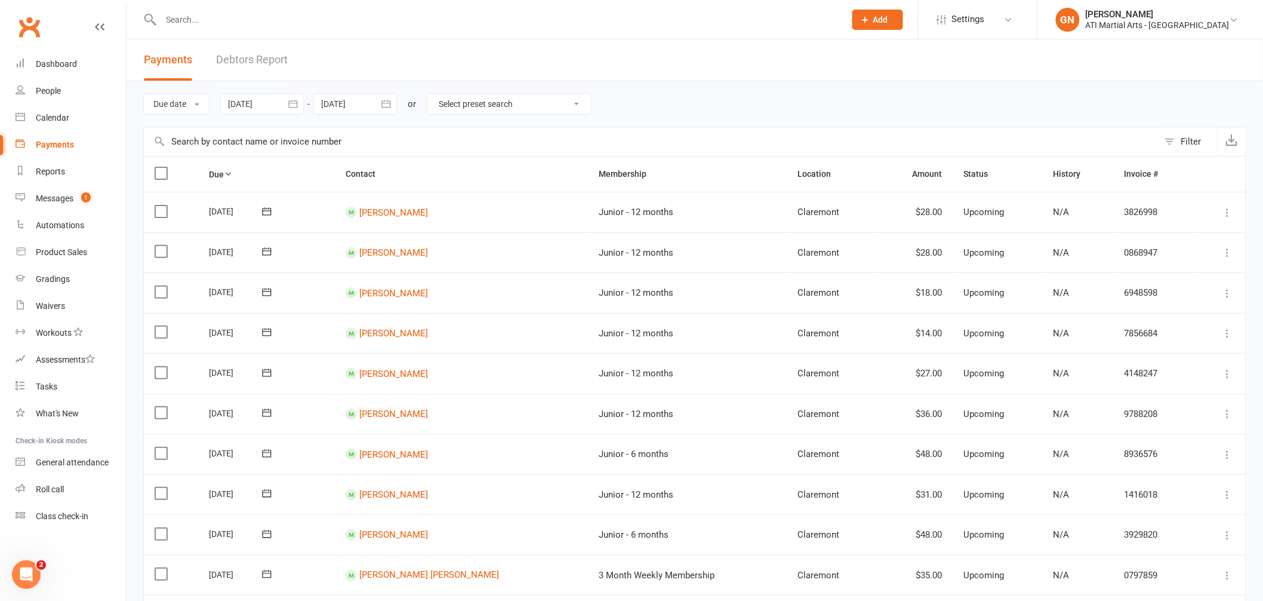
click at [254, 61] on link "Debtors Report" at bounding box center [252, 59] width 72 height 41
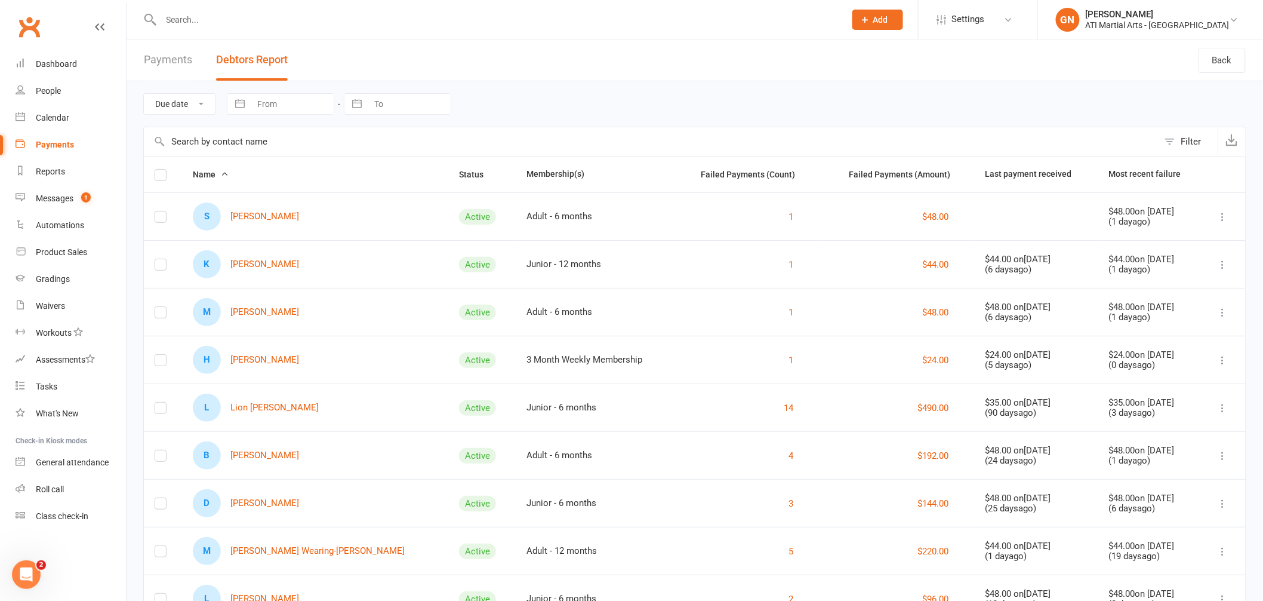
click at [249, 25] on input "text" at bounding box center [498, 19] width 680 height 17
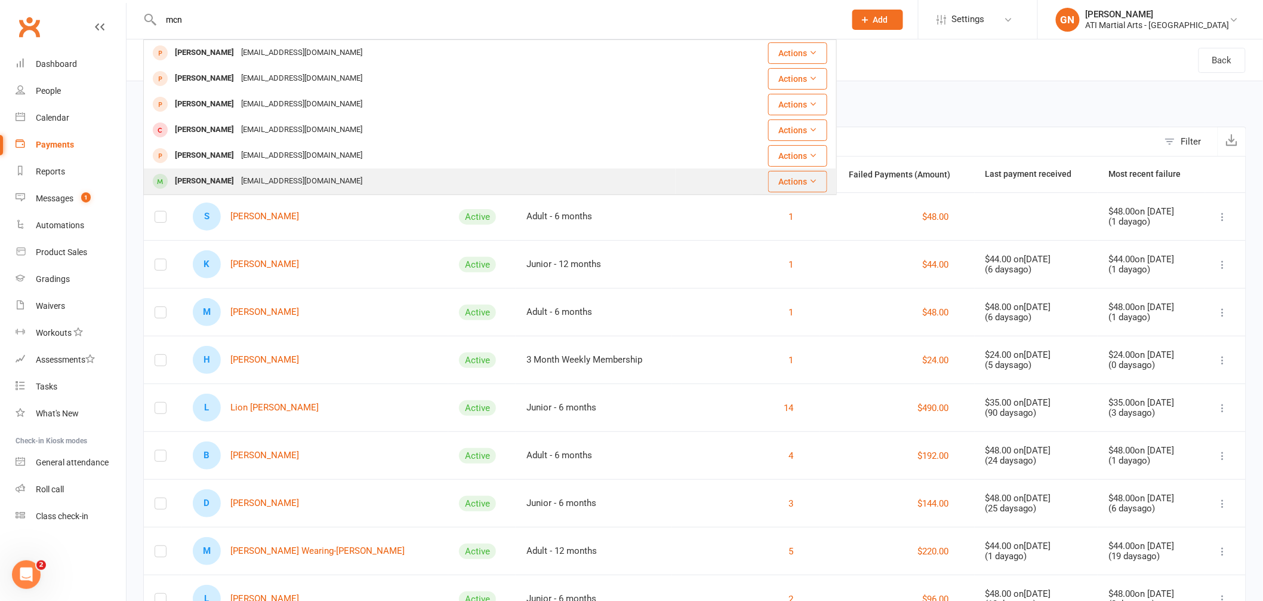
type input "mcn"
click at [180, 173] on div "[PERSON_NAME]" at bounding box center [204, 181] width 66 height 17
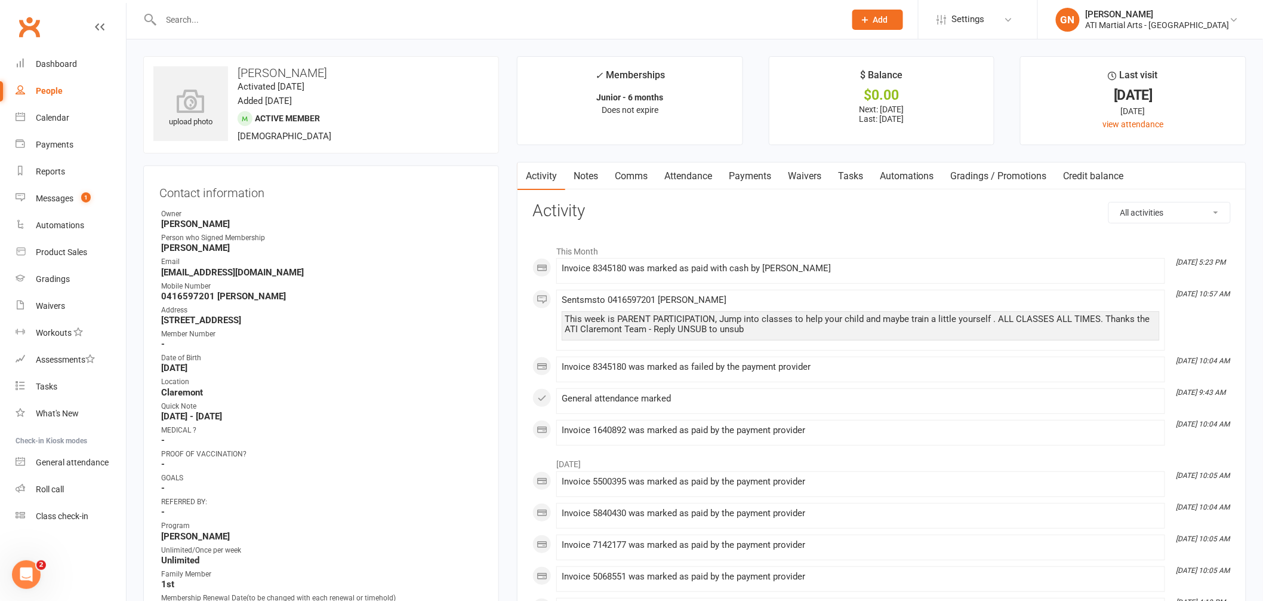
click at [759, 176] on link "Payments" at bounding box center [750, 175] width 59 height 27
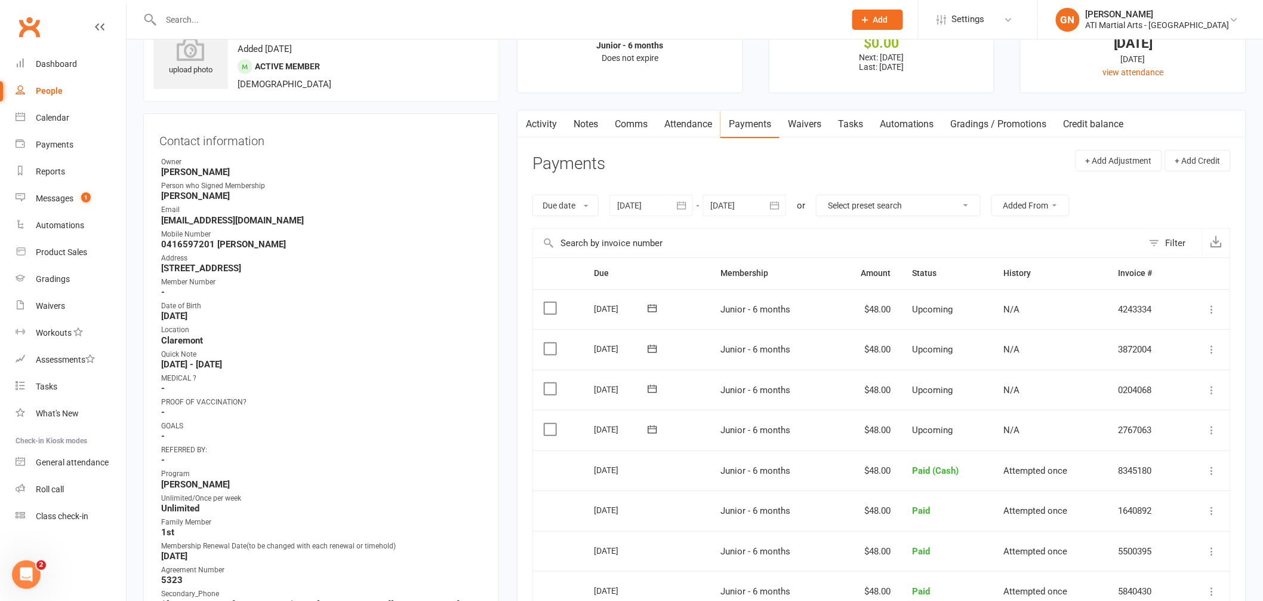
scroll to position [50, 0]
click at [578, 125] on link "Notes" at bounding box center [585, 126] width 41 height 27
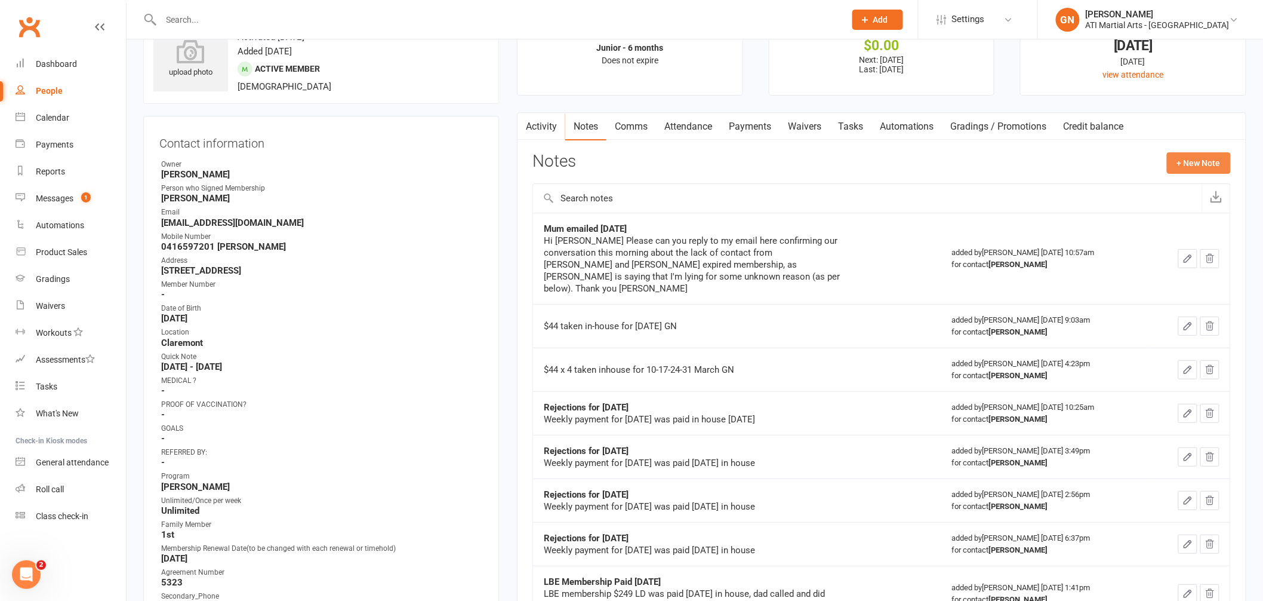
click at [1204, 162] on button "+ New Note" at bounding box center [1199, 162] width 64 height 21
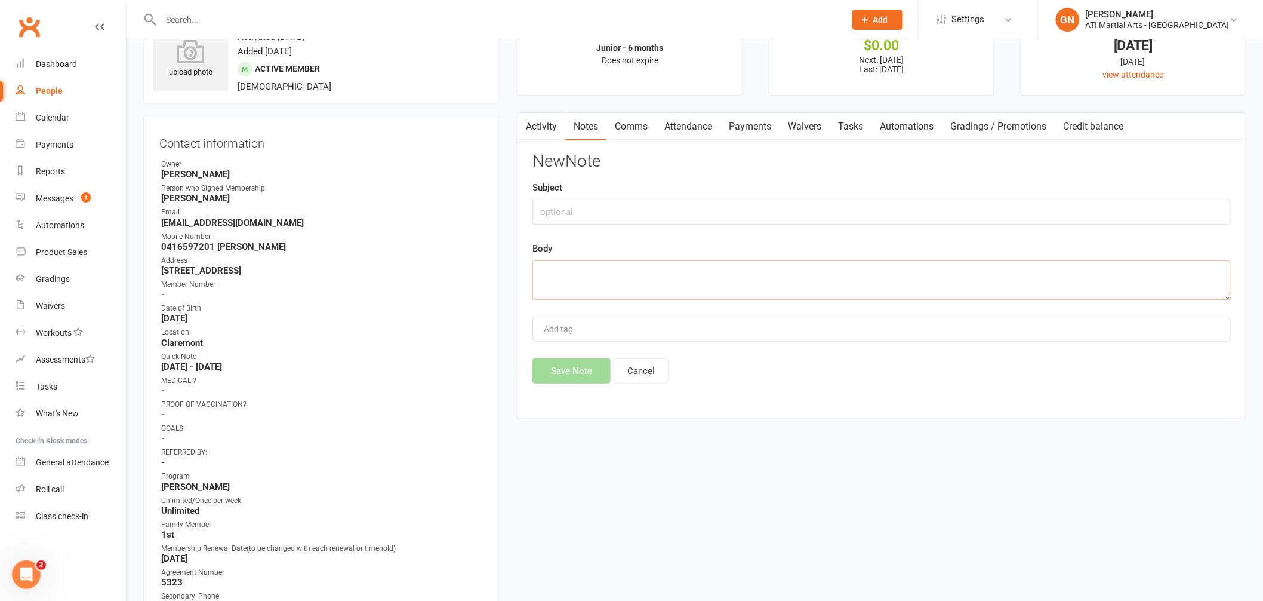
paste textarea "$40 x 2 taken in-house for 15/5/and 22/5 GN"
click at [568, 272] on textarea "$40 x 2 taken in-house for 15/5/and 22/5 GN" at bounding box center [882, 279] width 699 height 39
click at [579, 273] on textarea "$48 taken in-house for 15/5/and 22/5 GN" at bounding box center [882, 279] width 699 height 39
click at [637, 273] on textarea "$48 paid in-house for 15/5/and 22/5 GN" at bounding box center [882, 279] width 699 height 39
click at [708, 272] on textarea "$48 paid in-house for 18/8/25/5/and 22/5 GN" at bounding box center [882, 279] width 699 height 39
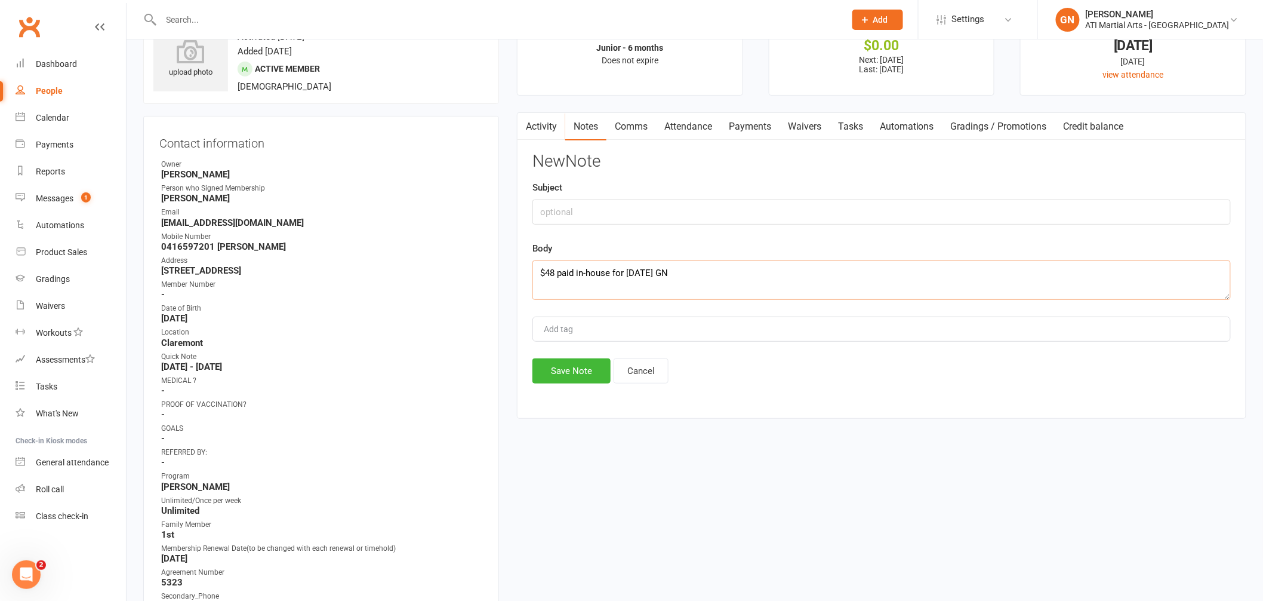
click at [632, 272] on textarea "$48 paid in-house for [DATE] GN" at bounding box center [882, 279] width 699 height 39
type textarea "$48 paid in-house for [DATE] GN"
click at [581, 371] on button "Save Note" at bounding box center [572, 370] width 78 height 25
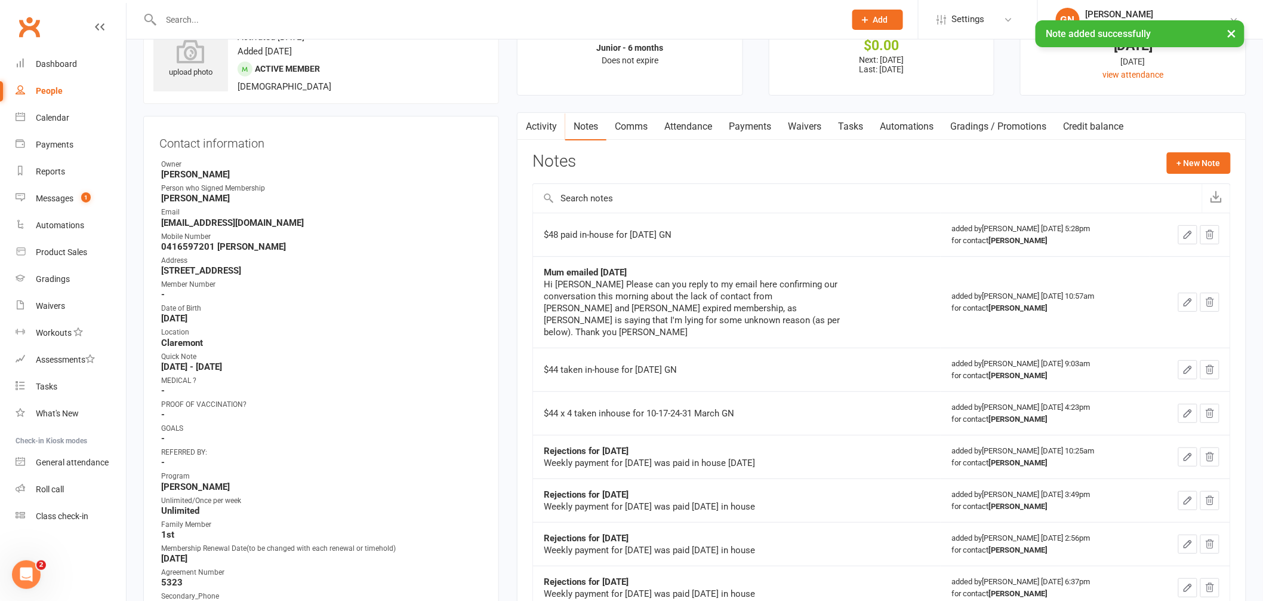
click at [752, 127] on link "Payments" at bounding box center [750, 126] width 59 height 27
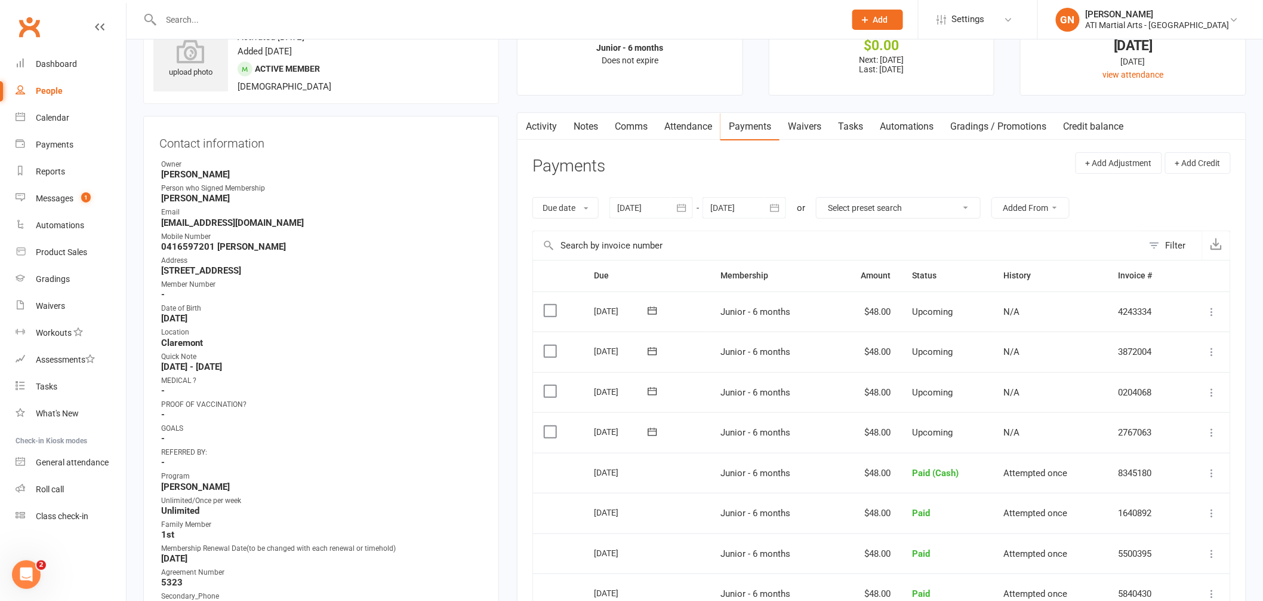
click at [591, 127] on link "Notes" at bounding box center [585, 126] width 41 height 27
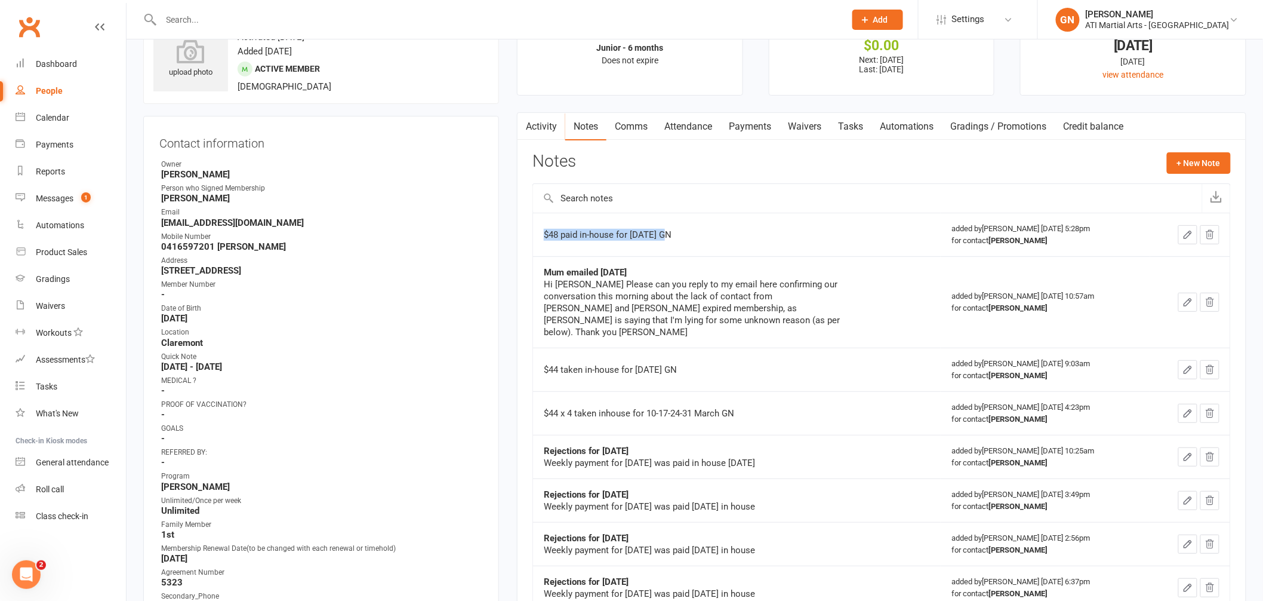
drag, startPoint x: 545, startPoint y: 234, endPoint x: 668, endPoint y: 238, distance: 123.7
click at [668, 238] on div "$48 paid in-house for [DATE] GN" at bounding box center [693, 235] width 299 height 12
click at [688, 238] on div "$48 paid in-house for [DATE] GN" at bounding box center [693, 235] width 299 height 12
click at [664, 235] on div "$48 paid in-house for [DATE] GN" at bounding box center [693, 235] width 299 height 12
click at [672, 235] on div "$48 paid in-house for [DATE] GN" at bounding box center [693, 235] width 299 height 12
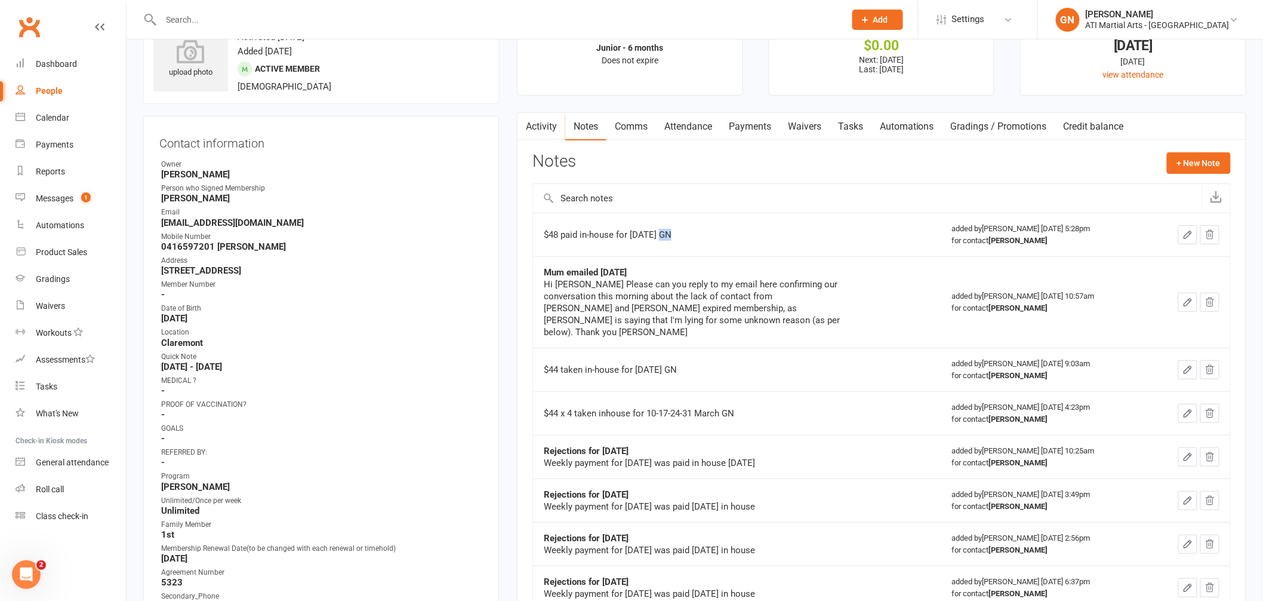
drag, startPoint x: 666, startPoint y: 233, endPoint x: 705, endPoint y: 229, distance: 39.0
click at [1189, 236] on tr "$48 paid in-house for [DATE] GN added by [PERSON_NAME] [DATE] 5:28pm for contac…" at bounding box center [881, 235] width 697 height 44
click at [1189, 236] on icon "button" at bounding box center [1188, 234] width 7 height 7
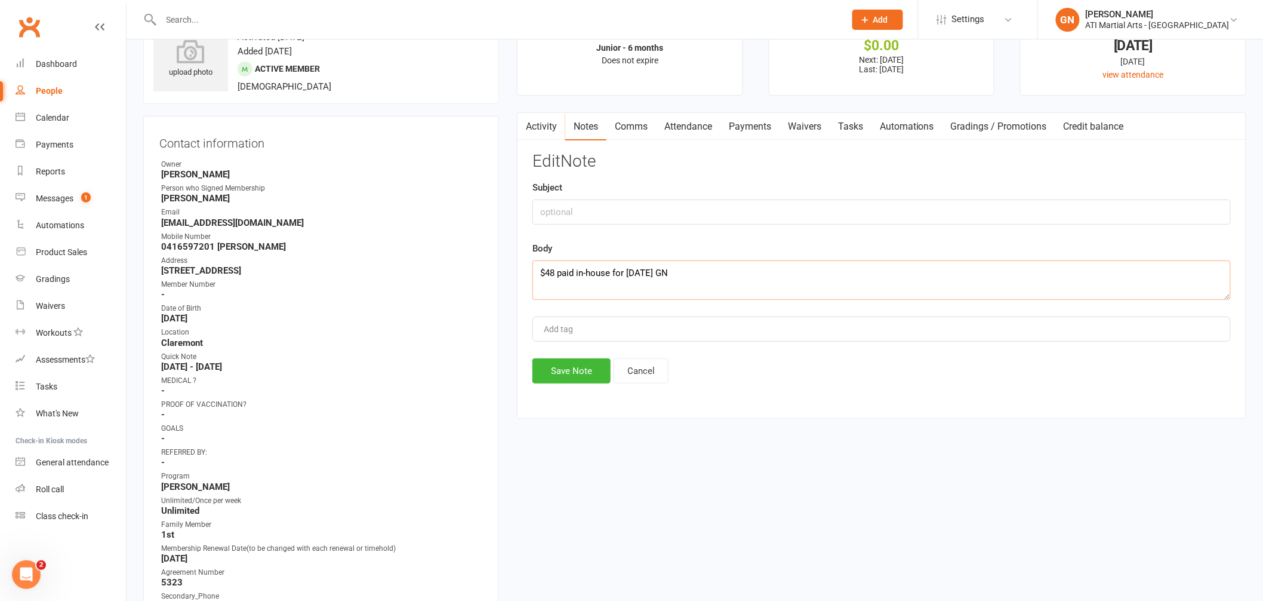
click at [630, 272] on textarea "$48 paid in-house for [DATE] GN" at bounding box center [882, 279] width 699 height 39
type textarea "$48 paid in-house for [DATE] GN"
click at [580, 374] on button "Save Note" at bounding box center [572, 370] width 78 height 25
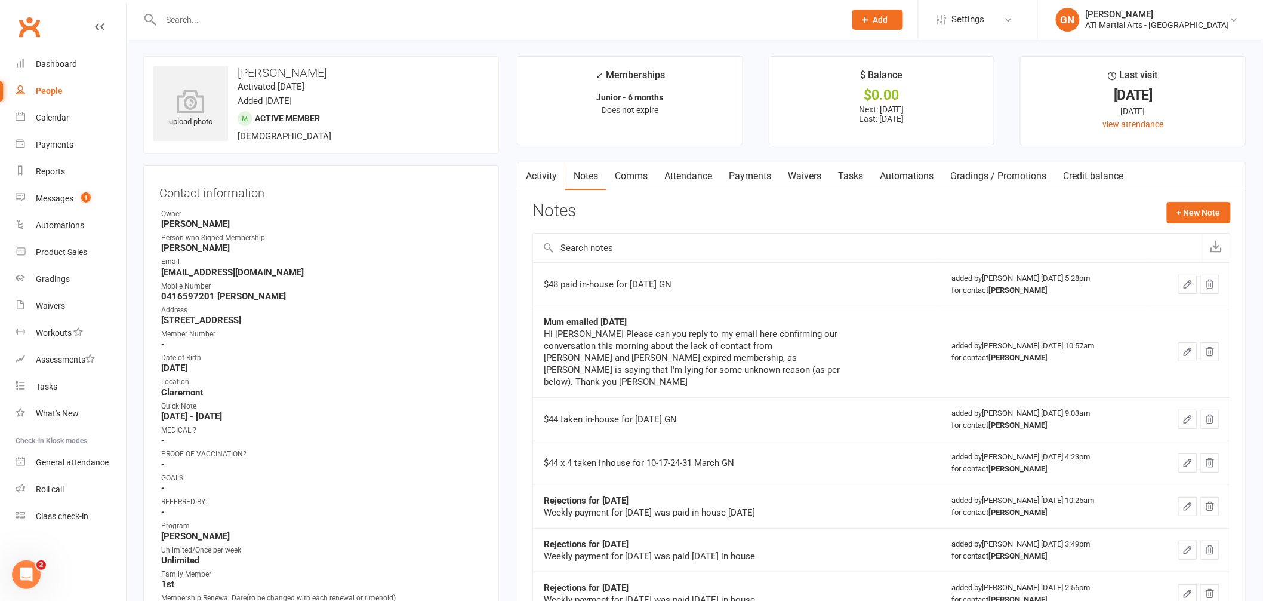
click at [187, 18] on input "text" at bounding box center [498, 19] width 680 height 17
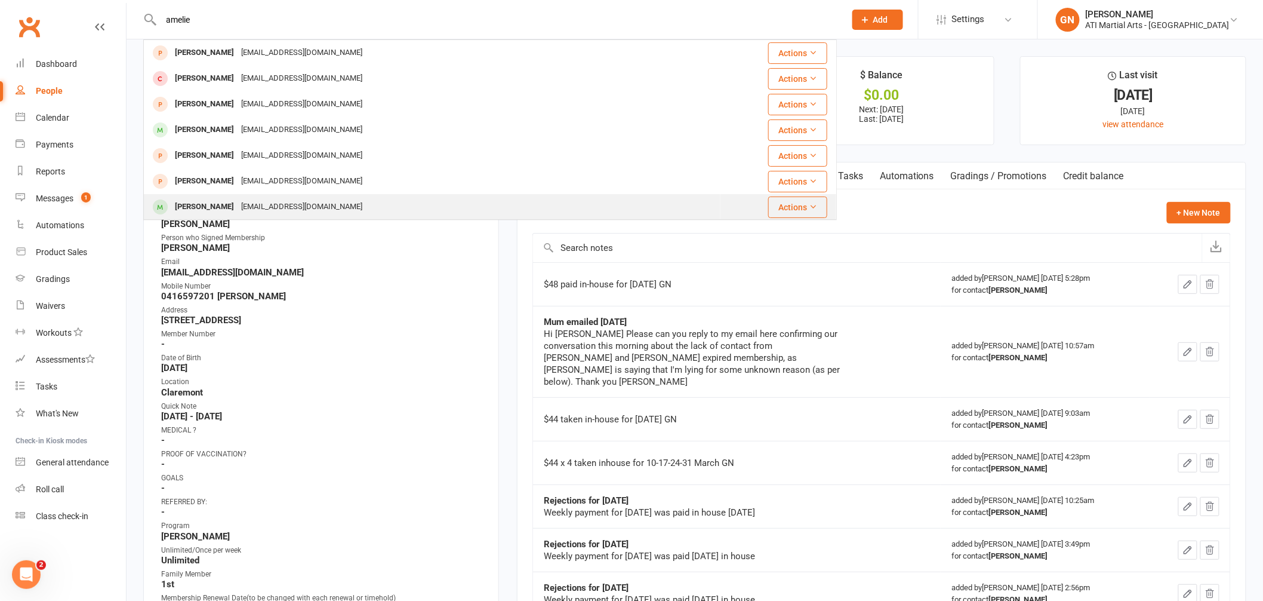
type input "amelie"
click at [221, 206] on div "[PERSON_NAME]" at bounding box center [204, 206] width 66 height 17
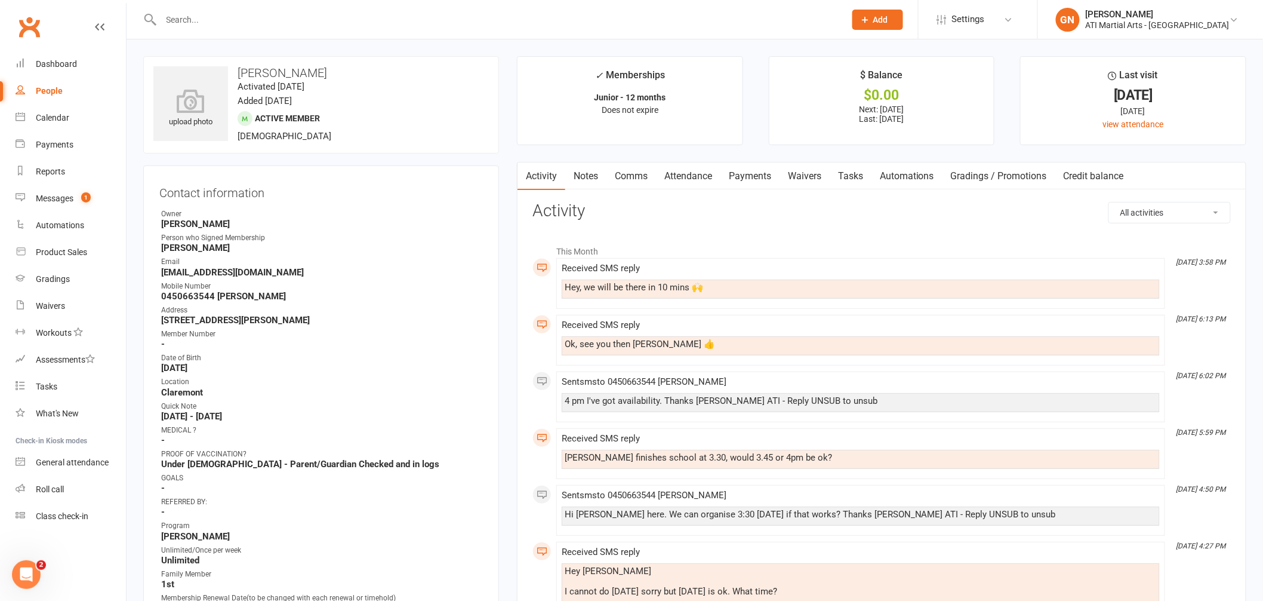
click at [589, 174] on link "Notes" at bounding box center [585, 175] width 41 height 27
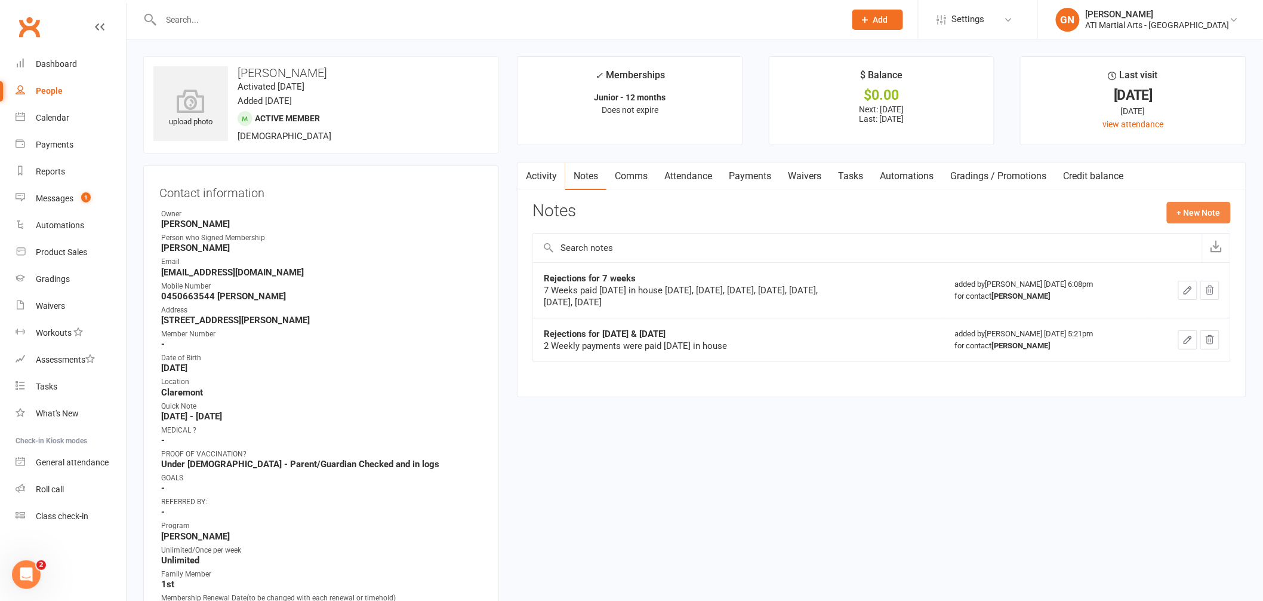
click at [1194, 219] on button "+ New Note" at bounding box center [1199, 212] width 64 height 21
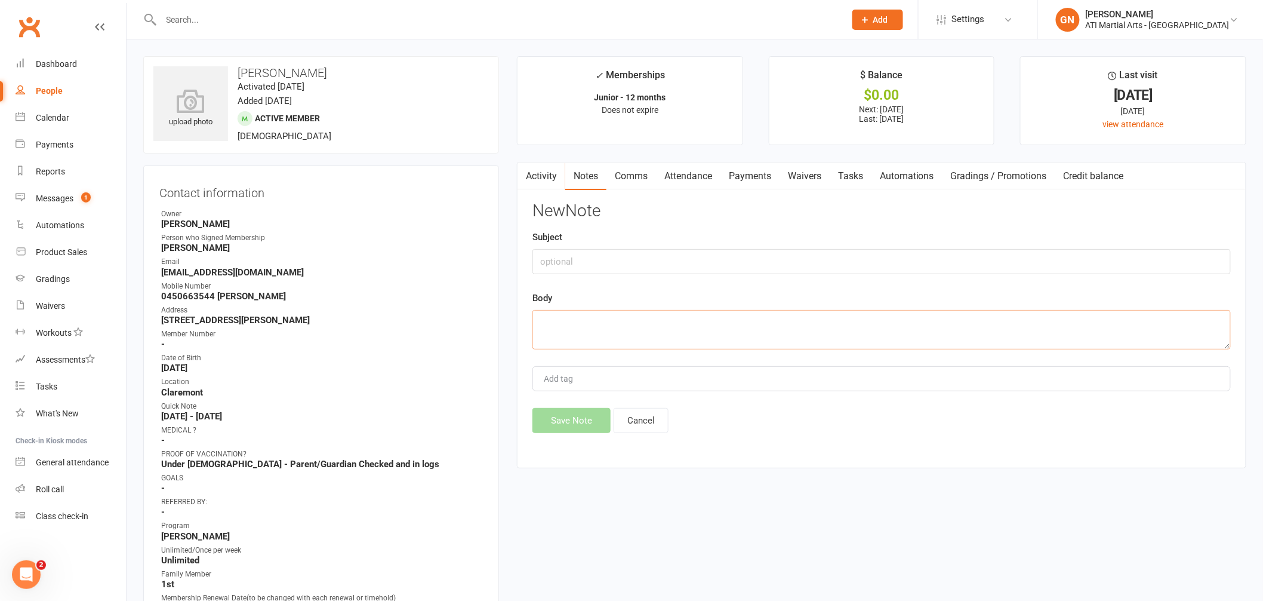
paste textarea "$40 x 2 taken in-house for 15/5/and 22/5 GN"
click at [570, 321] on textarea "$40 x 2 taken in-house for 15/5/and 22/5 GN" at bounding box center [882, 329] width 699 height 39
click at [643, 320] on textarea "$50.75 taken in-house for 15/5/and 22/5 GN" at bounding box center [882, 329] width 699 height 39
click at [768, 321] on textarea "$50.75 taken in-house for private [DATE] 15/5/and 22/5 GN" at bounding box center [882, 329] width 699 height 39
type textarea "$50.75 taken in-house for private [DATE] GN"
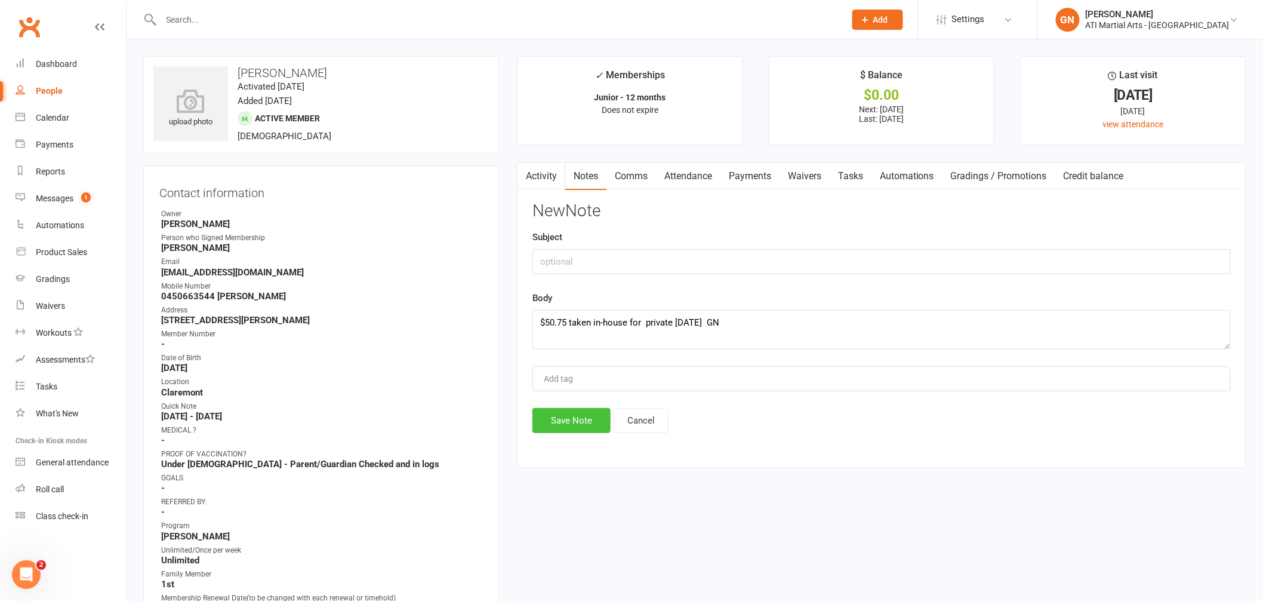
click at [567, 424] on button "Save Note" at bounding box center [572, 420] width 78 height 25
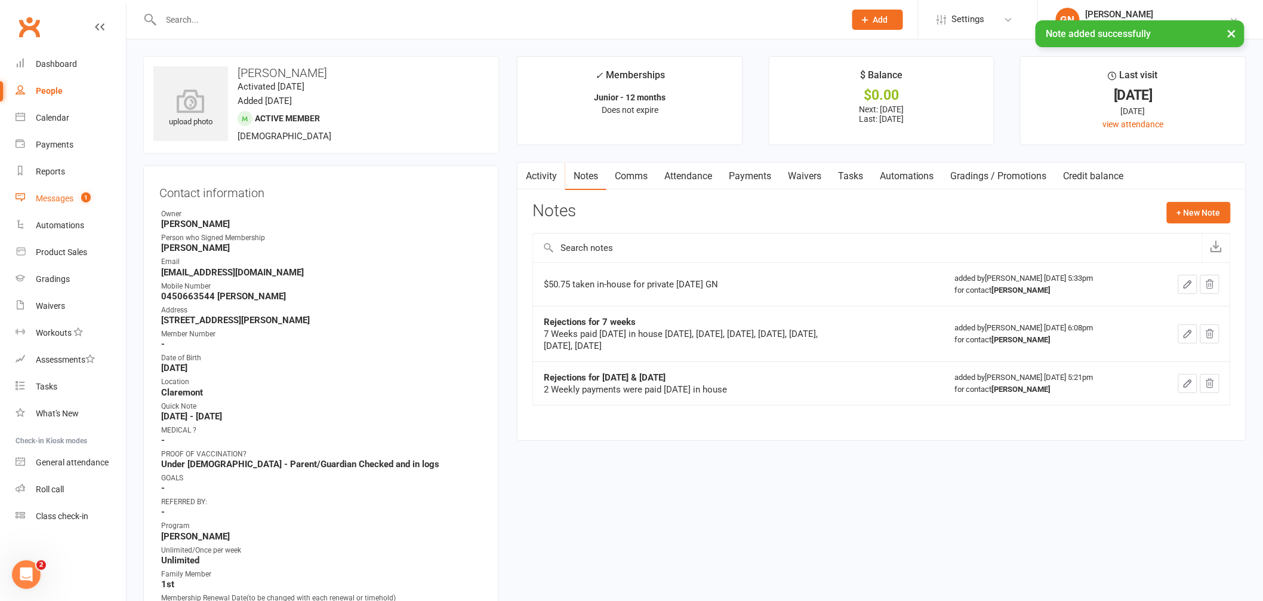
click at [37, 195] on div "Messages" at bounding box center [55, 198] width 38 height 10
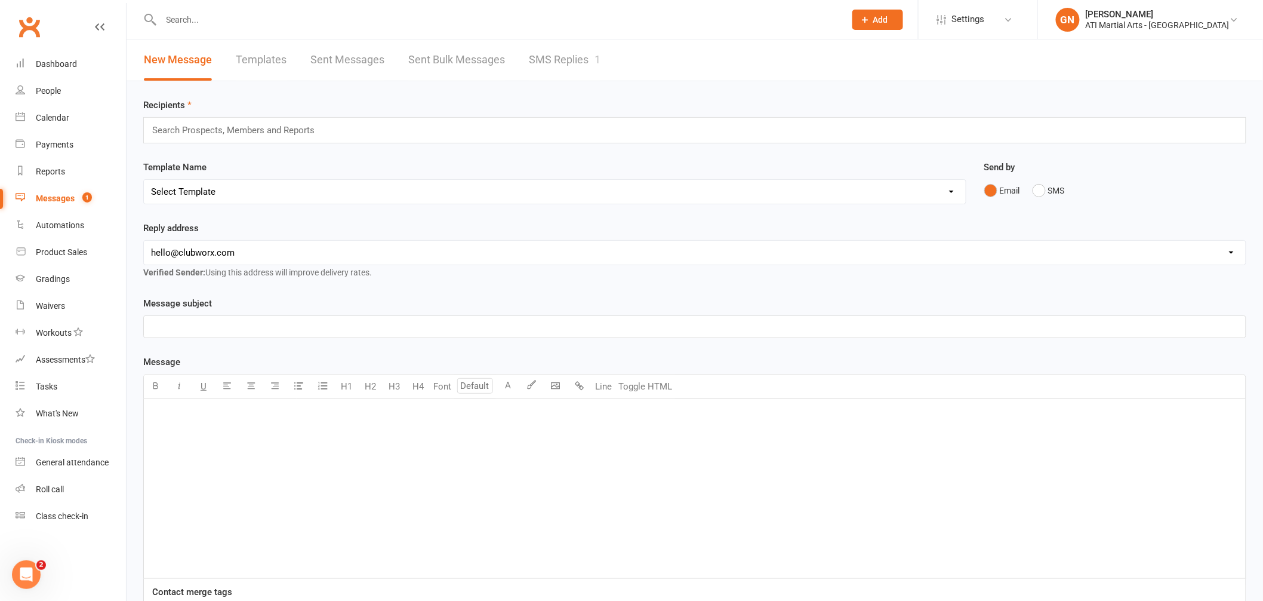
click at [67, 199] on div "Messages" at bounding box center [55, 198] width 39 height 10
drag, startPoint x: 783, startPoint y: 235, endPoint x: 765, endPoint y: 203, distance: 36.6
click at [783, 235] on div "Reply address [EMAIL_ADDRESS][DOMAIN_NAME] [EMAIL_ADDRESS][DOMAIN_NAME] [PERSON…" at bounding box center [694, 250] width 1103 height 59
click at [562, 54] on link "SMS Replies 1" at bounding box center [565, 59] width 72 height 41
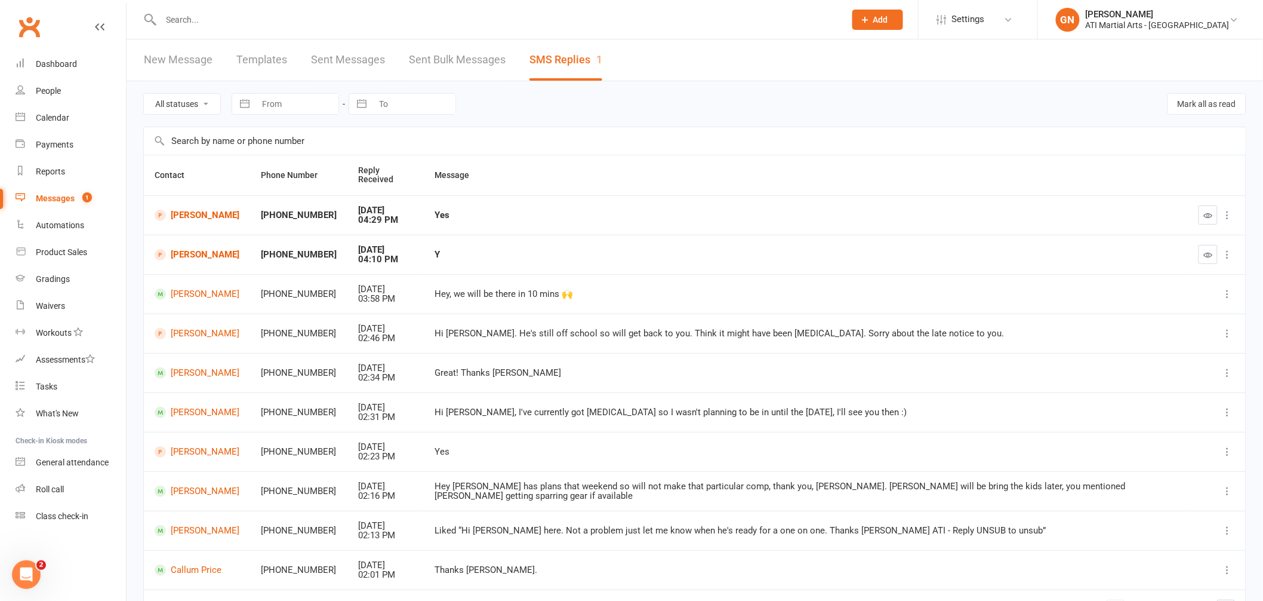
click at [41, 199] on div "Messages" at bounding box center [55, 198] width 39 height 10
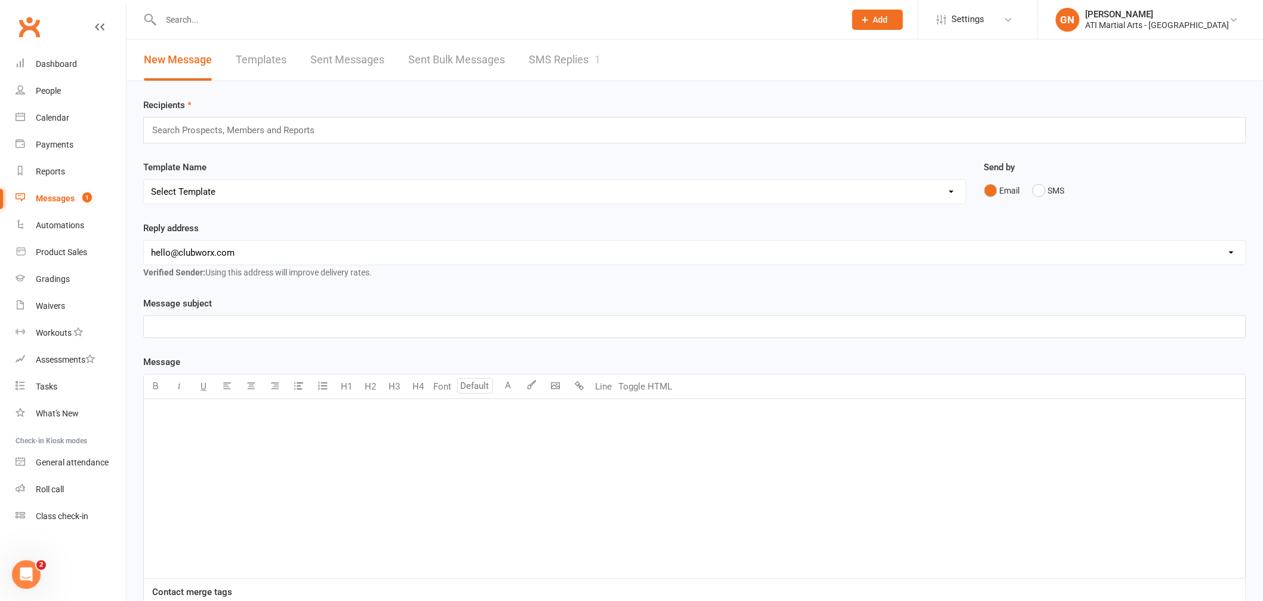
click at [555, 61] on link "SMS Replies 1" at bounding box center [565, 59] width 72 height 41
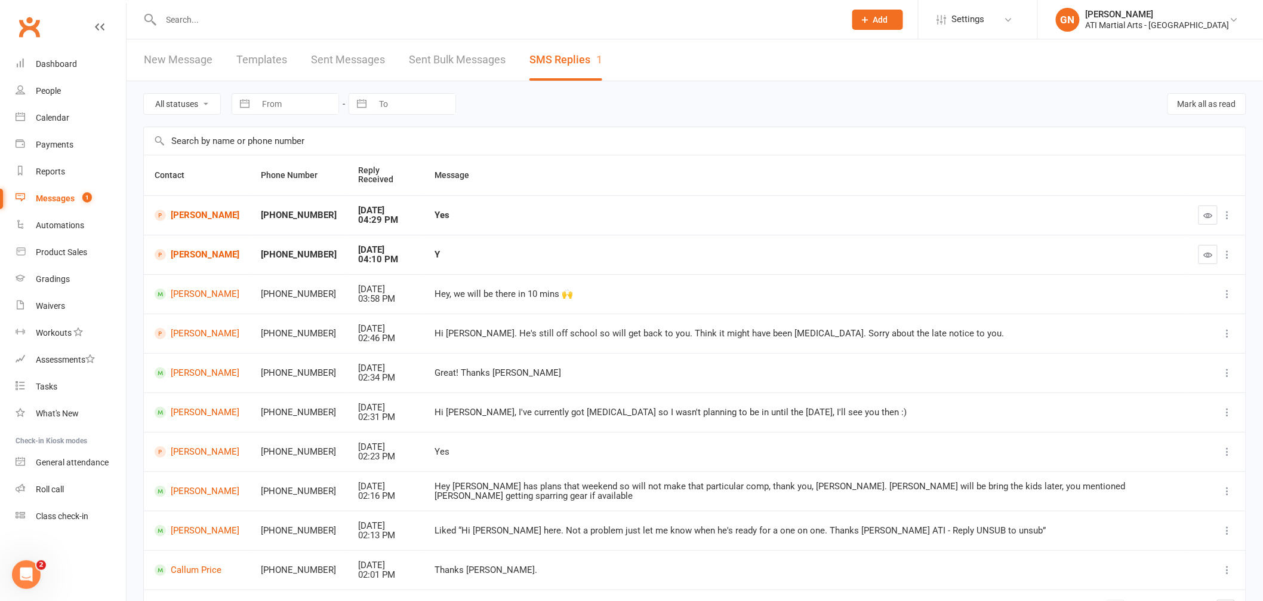
click at [198, 24] on input "text" at bounding box center [498, 19] width 680 height 17
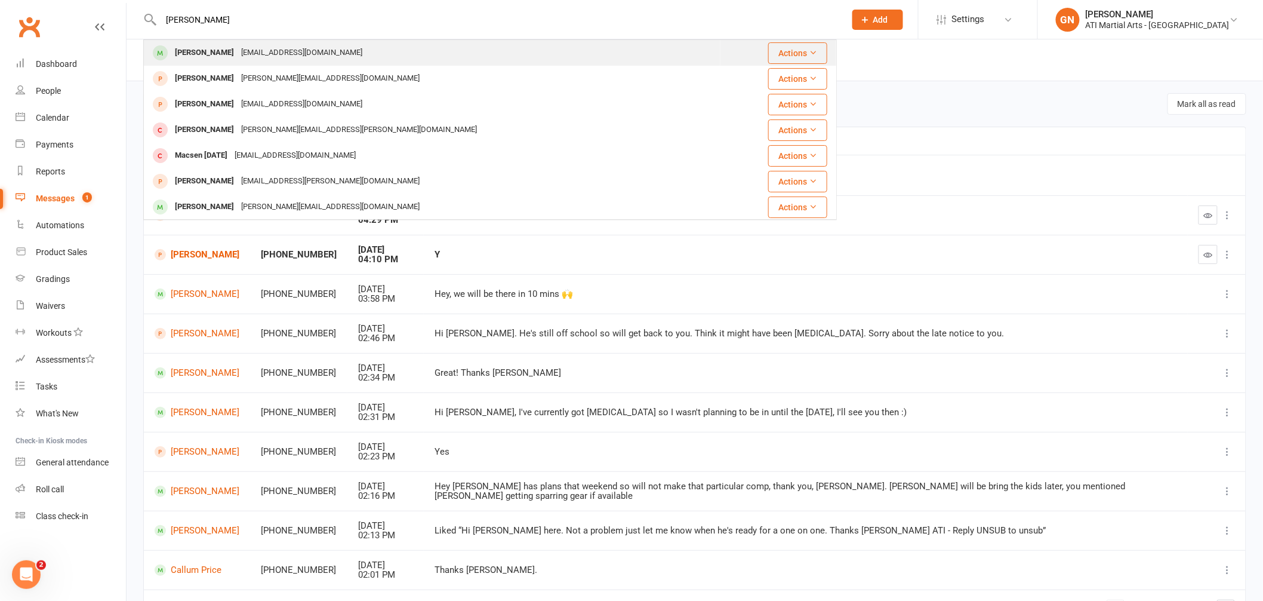
type input "[PERSON_NAME]"
click at [193, 51] on div "[PERSON_NAME]" at bounding box center [204, 52] width 66 height 17
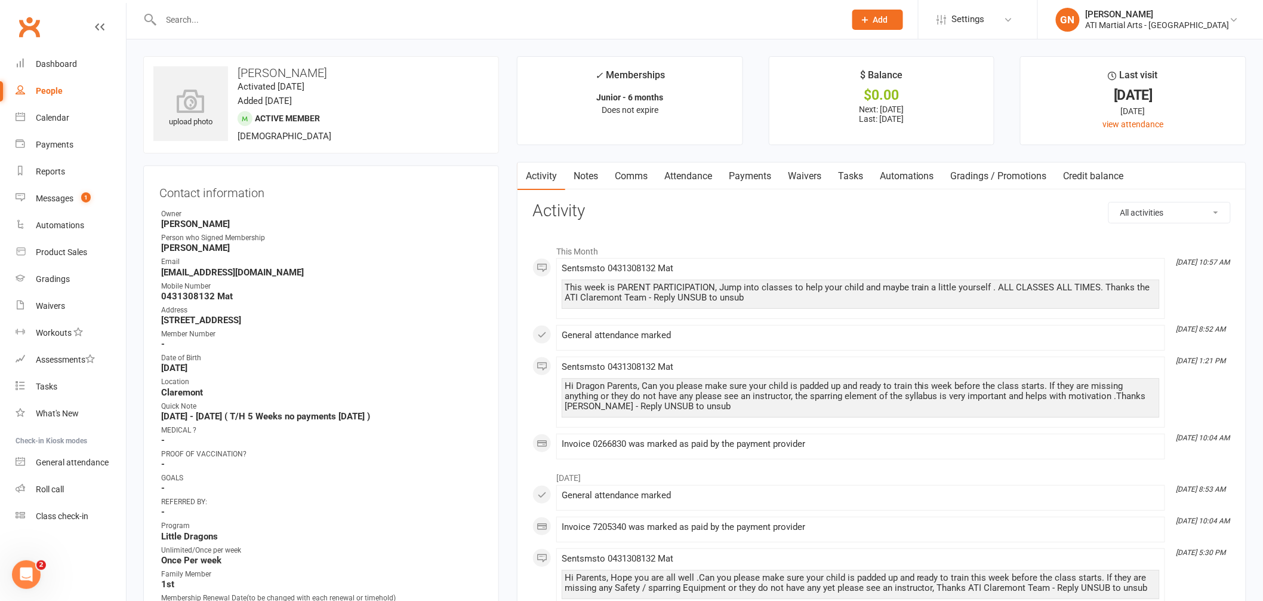
click at [744, 177] on link "Payments" at bounding box center [750, 175] width 59 height 27
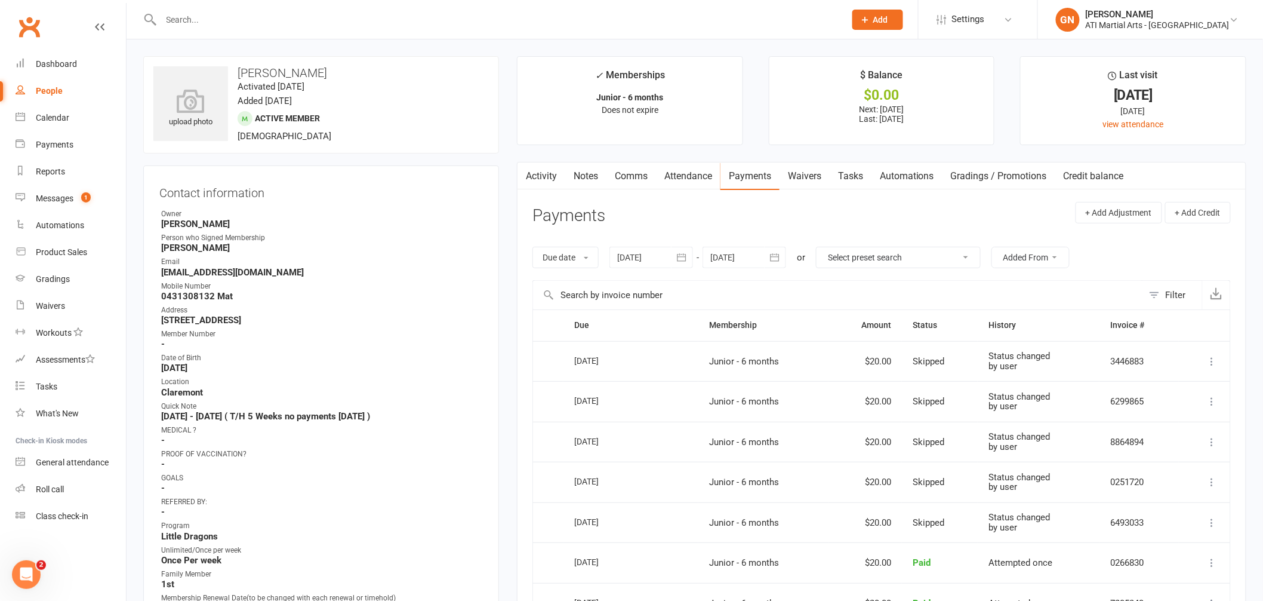
click at [216, 21] on input "text" at bounding box center [498, 19] width 680 height 17
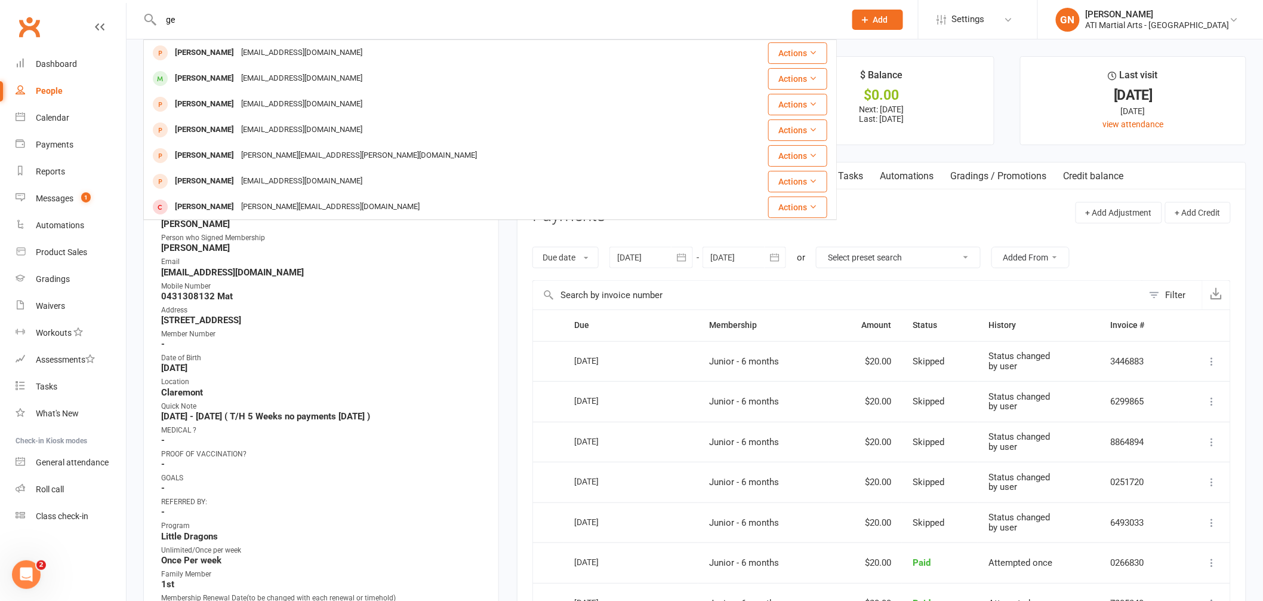
type input "g"
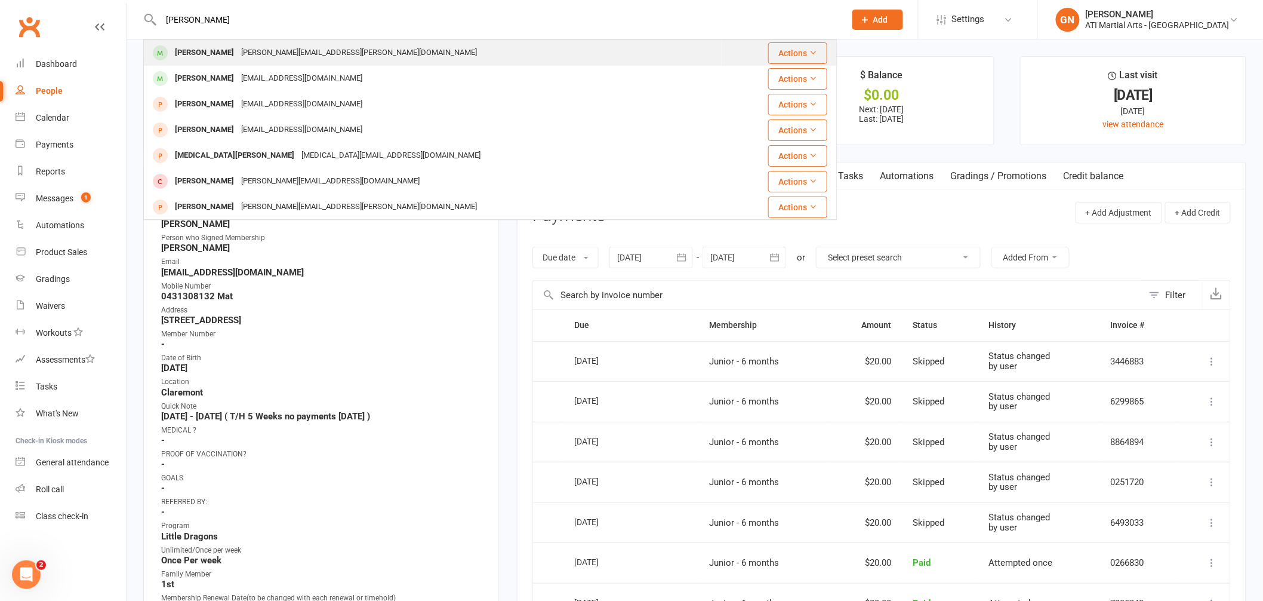
type input "[PERSON_NAME]"
click at [206, 51] on div "[PERSON_NAME]" at bounding box center [204, 52] width 66 height 17
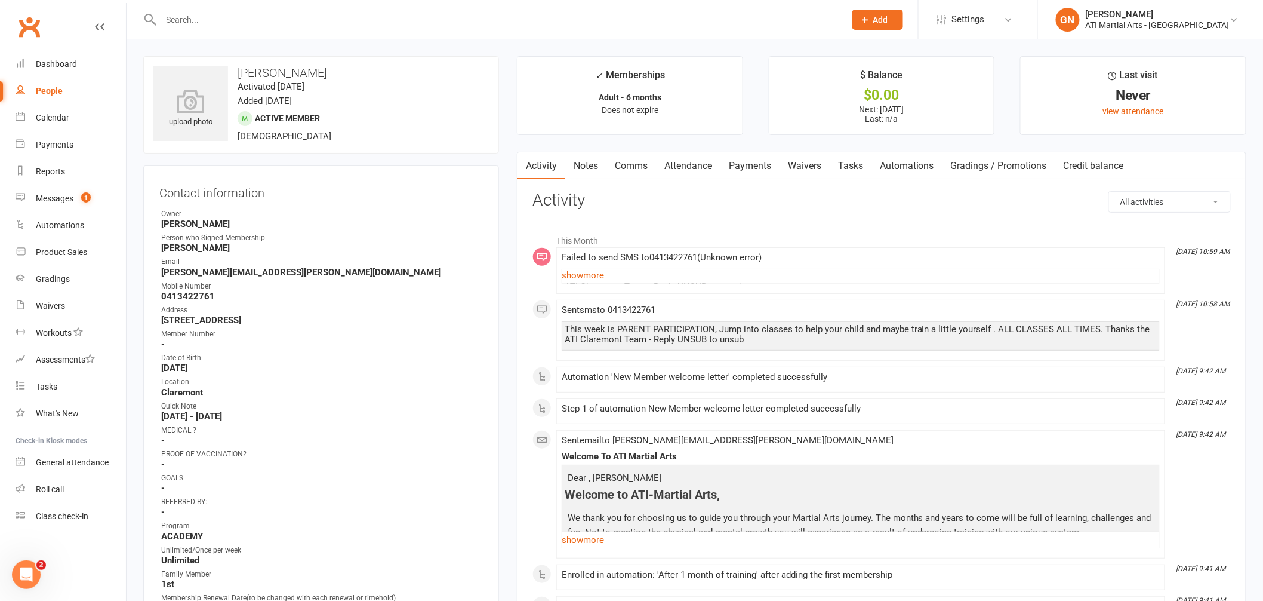
click at [219, 18] on input "text" at bounding box center [498, 19] width 680 height 17
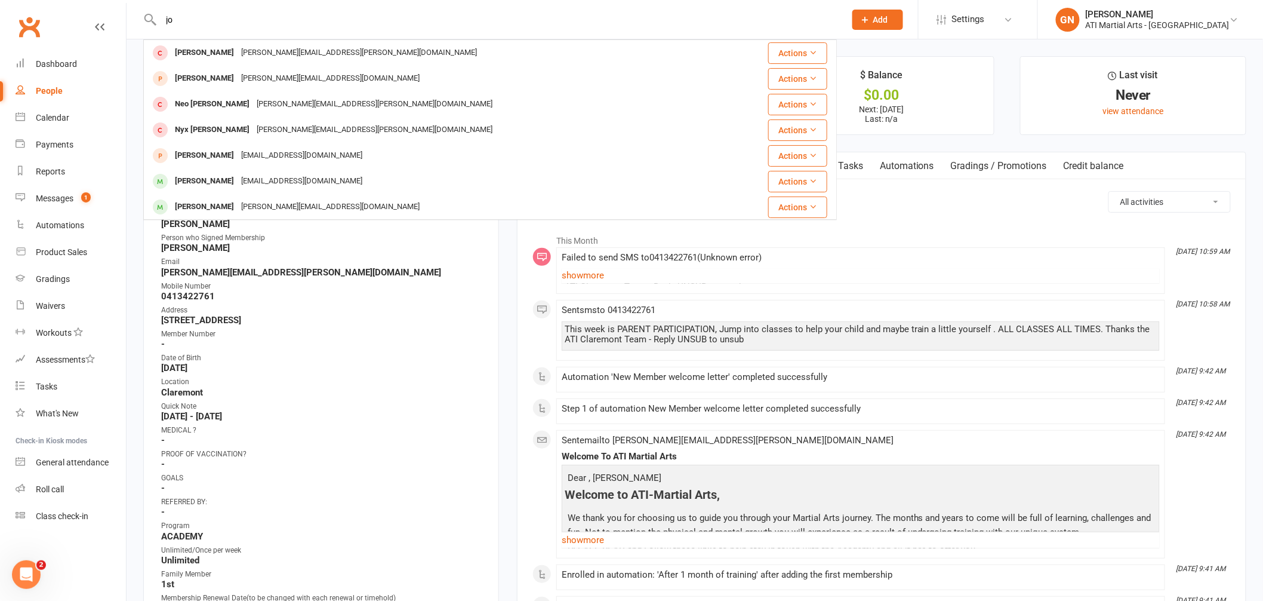
type input "j"
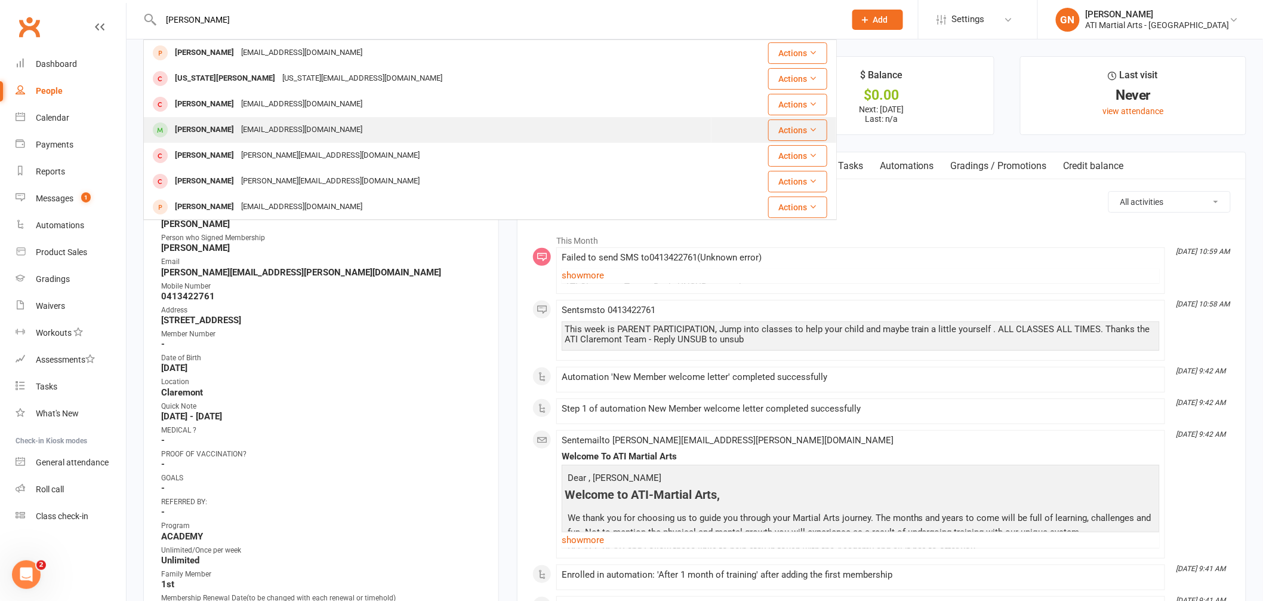
type input "[PERSON_NAME]"
click at [221, 127] on div "[PERSON_NAME]" at bounding box center [204, 129] width 66 height 17
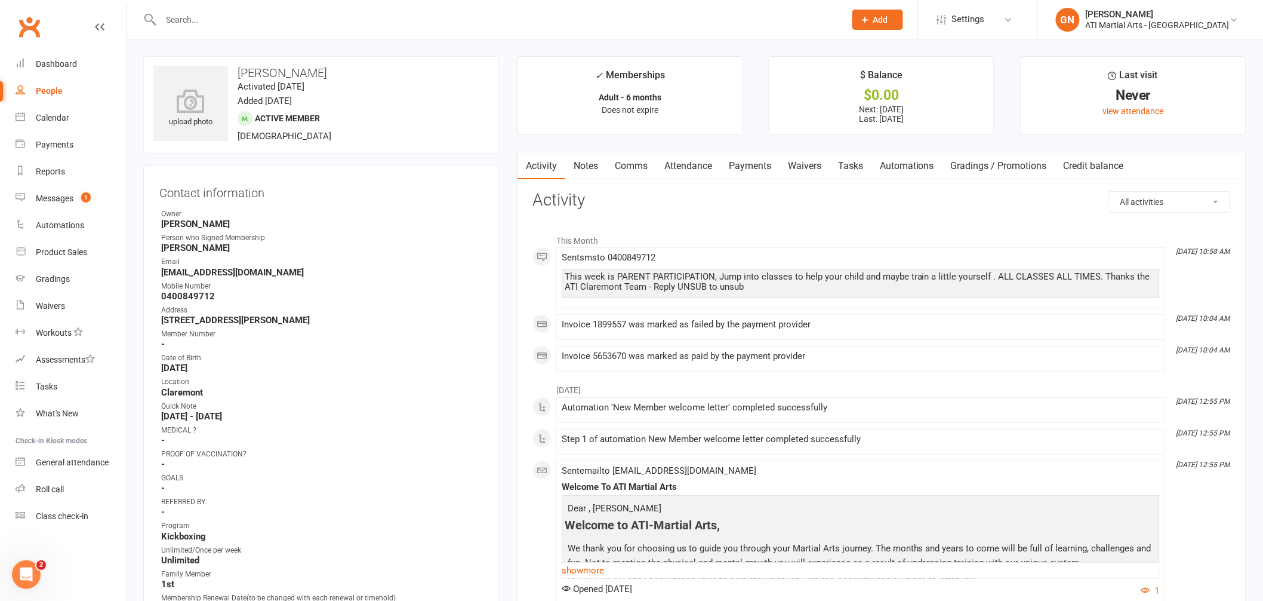
click at [748, 166] on link "Payments" at bounding box center [750, 165] width 59 height 27
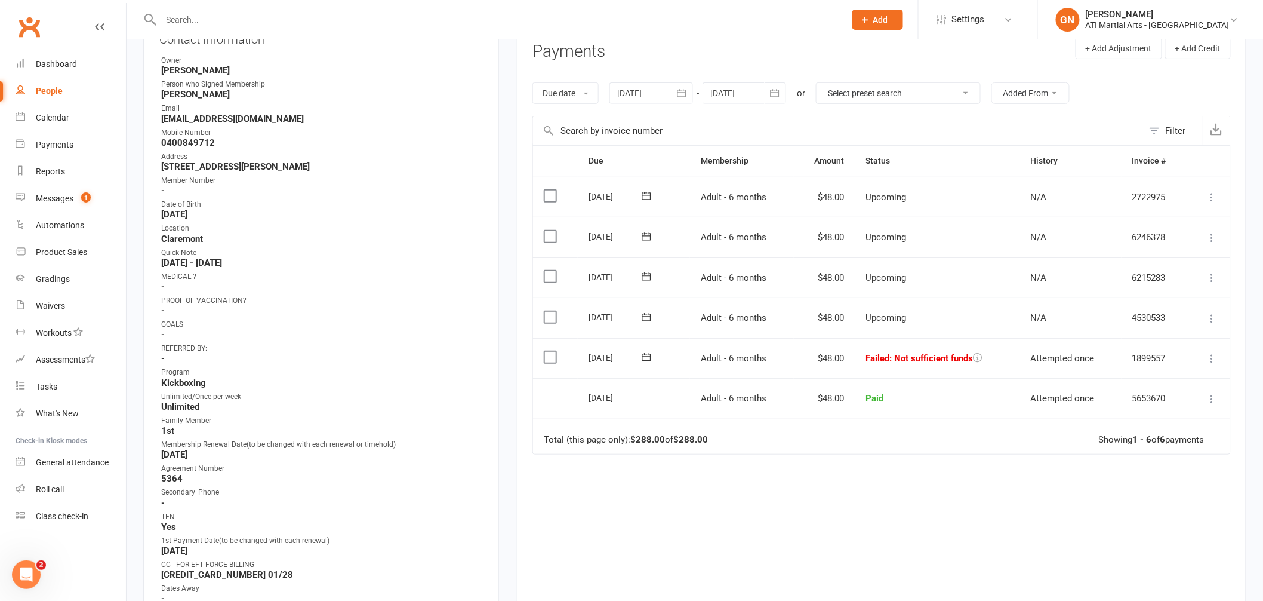
scroll to position [160, 0]
